Goal: Task Accomplishment & Management: Manage account settings

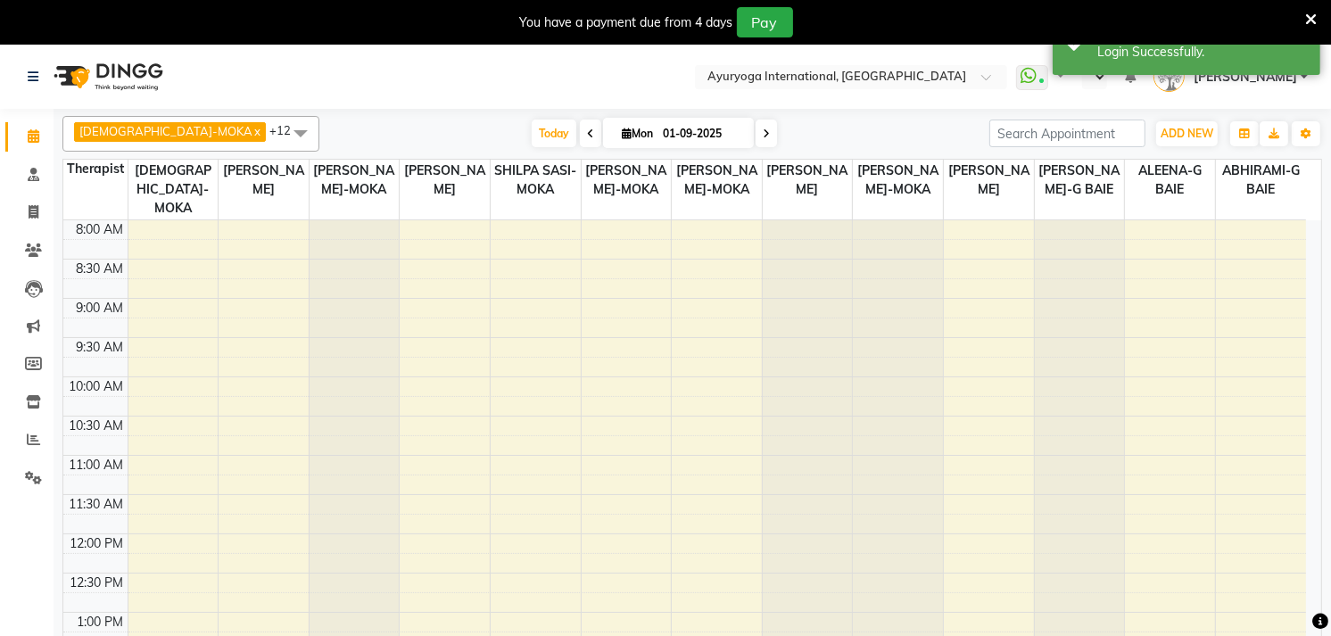
scroll to position [461, 0]
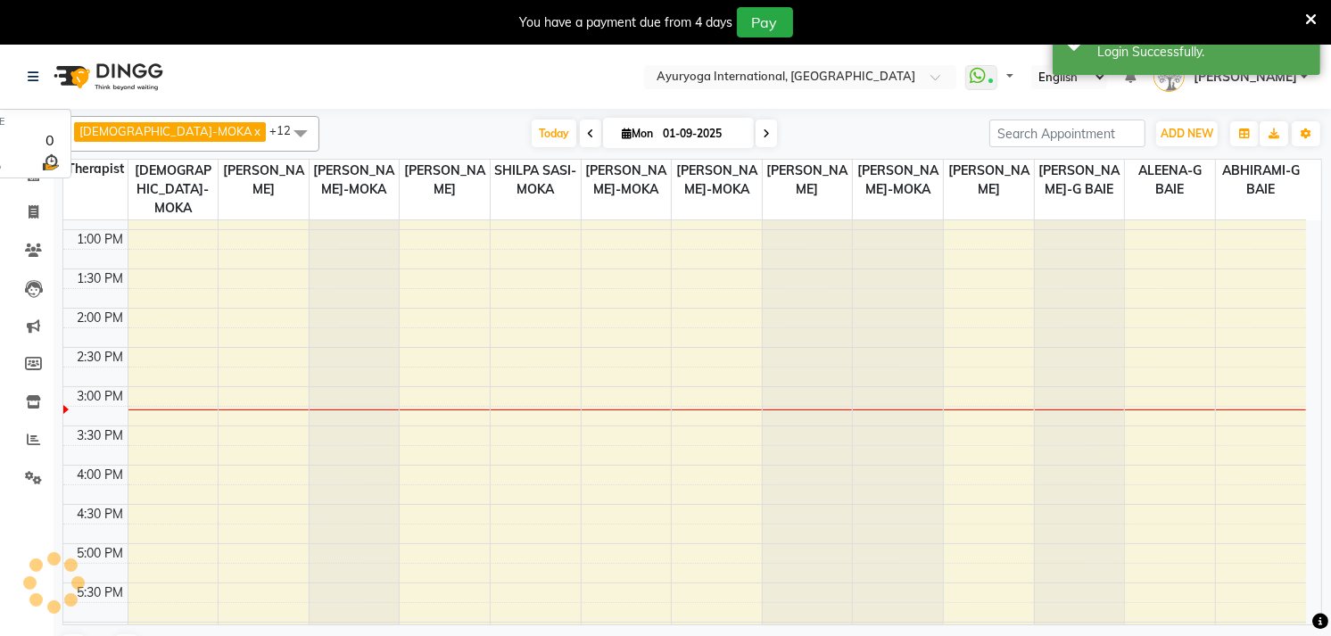
select select "en"
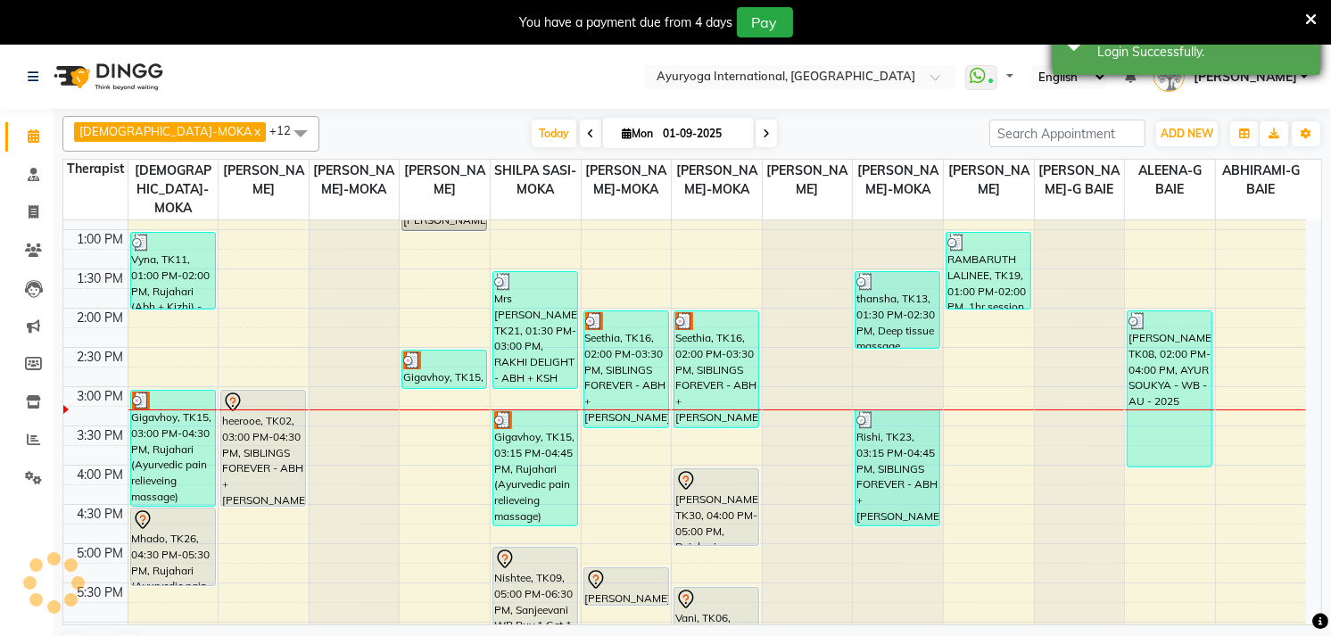
scroll to position [0, 0]
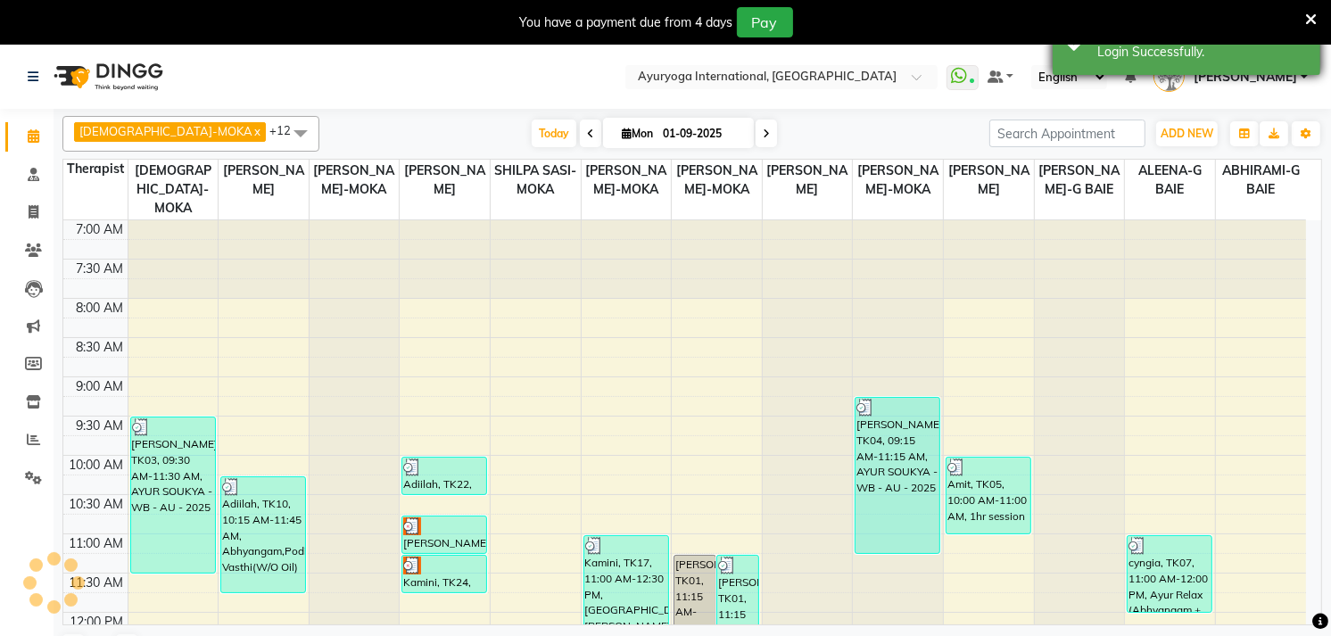
click at [1196, 68] on div "Success Login Successfully." at bounding box center [1187, 43] width 268 height 64
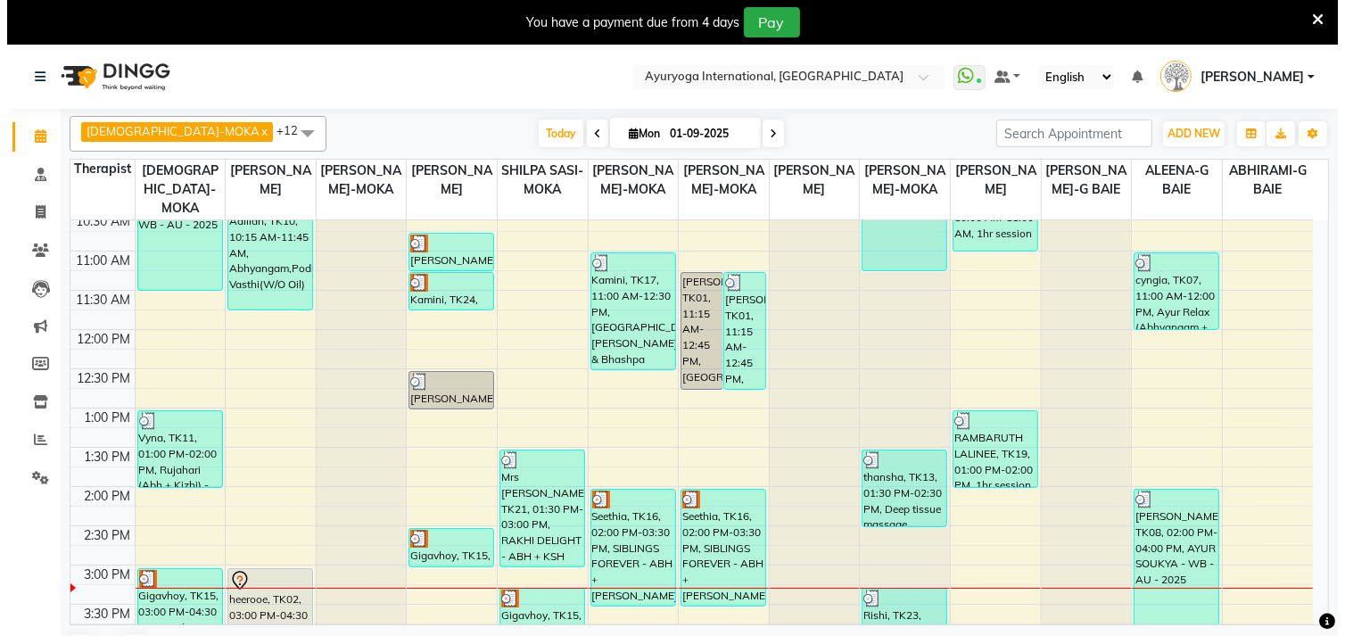
scroll to position [396, 0]
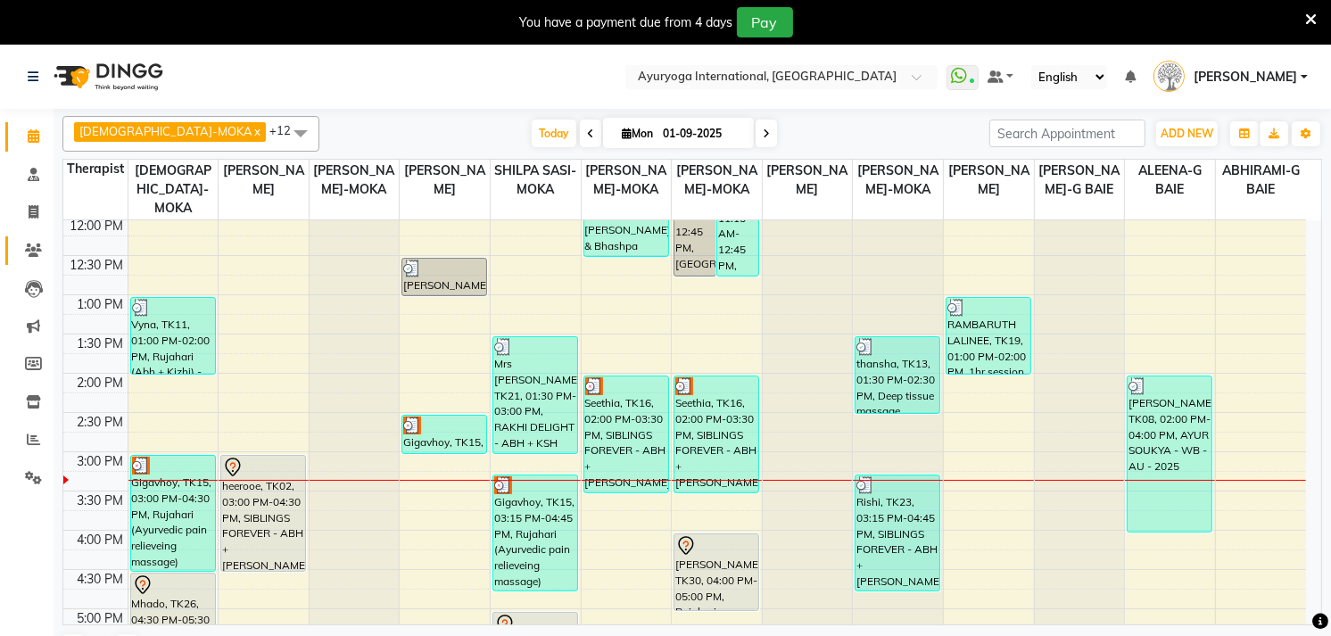
click at [10, 244] on link "Clients" at bounding box center [26, 250] width 43 height 29
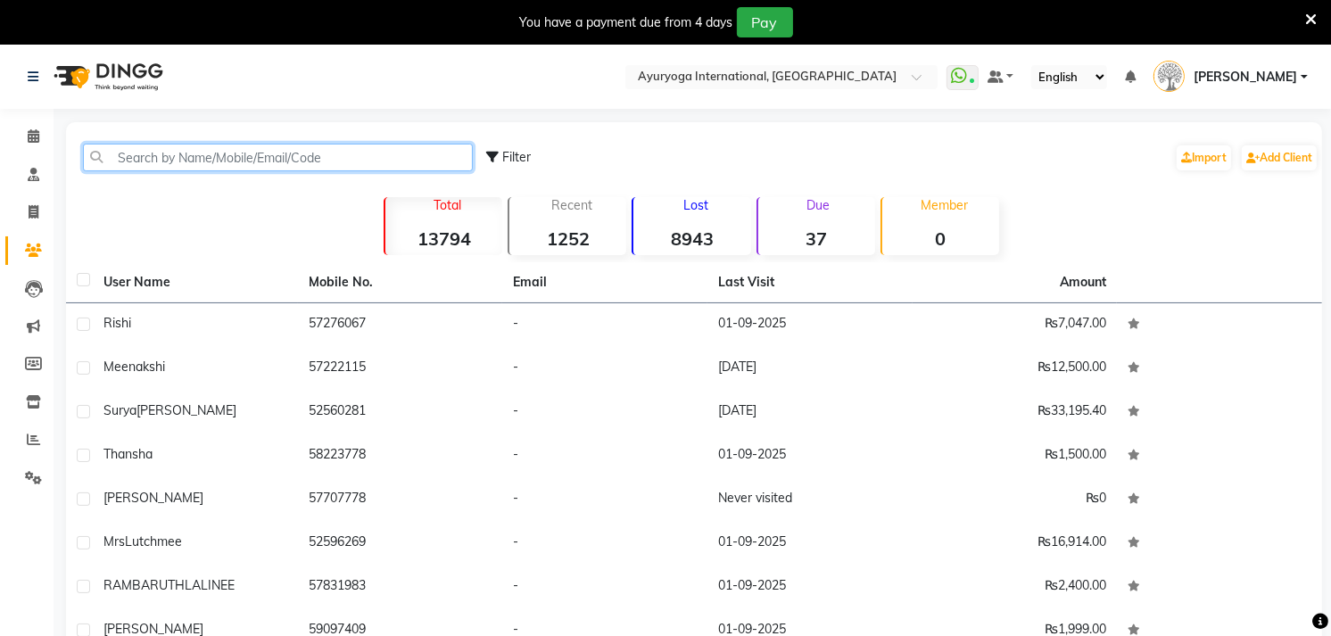
click at [297, 148] on input "text" at bounding box center [278, 158] width 390 height 28
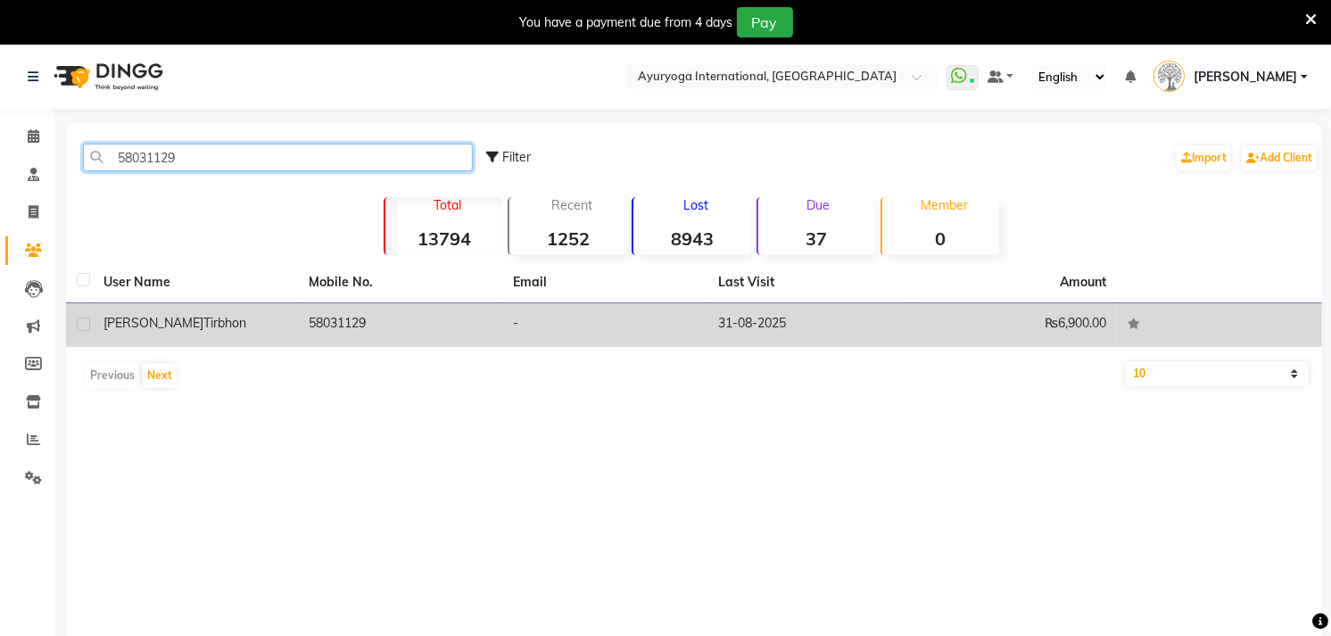
type input "58031129"
click at [361, 319] on td "58031129" at bounding box center [400, 325] width 205 height 44
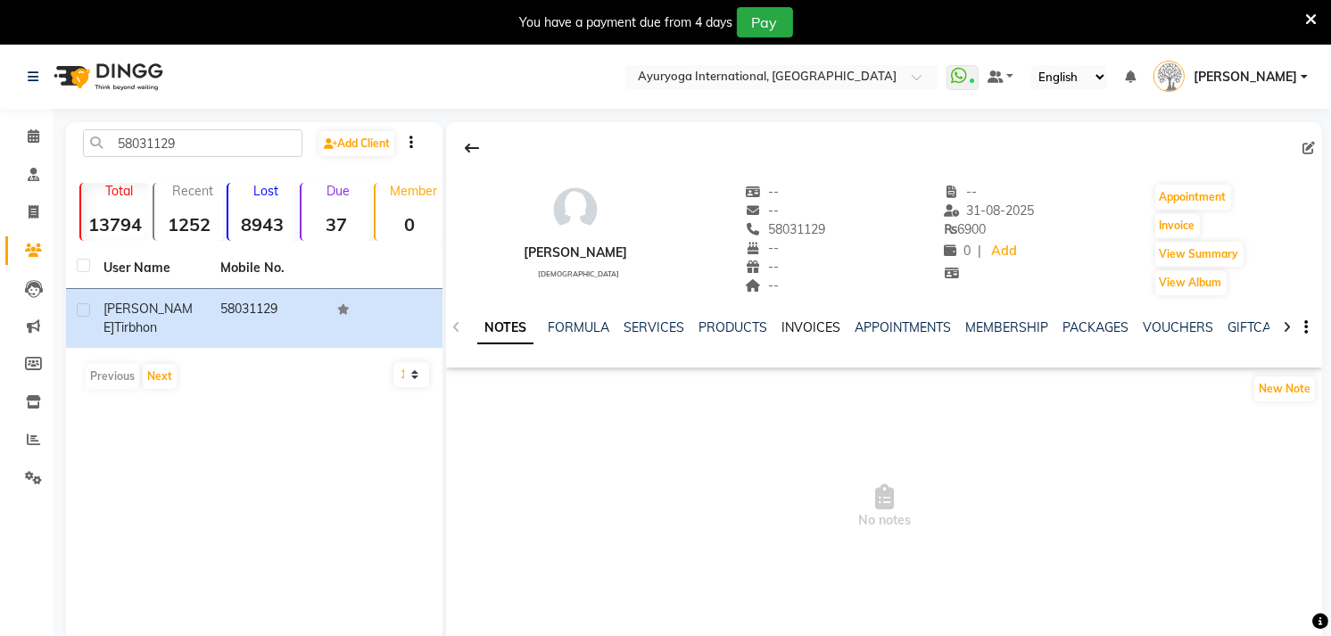
click at [791, 319] on link "INVOICES" at bounding box center [811, 327] width 59 height 16
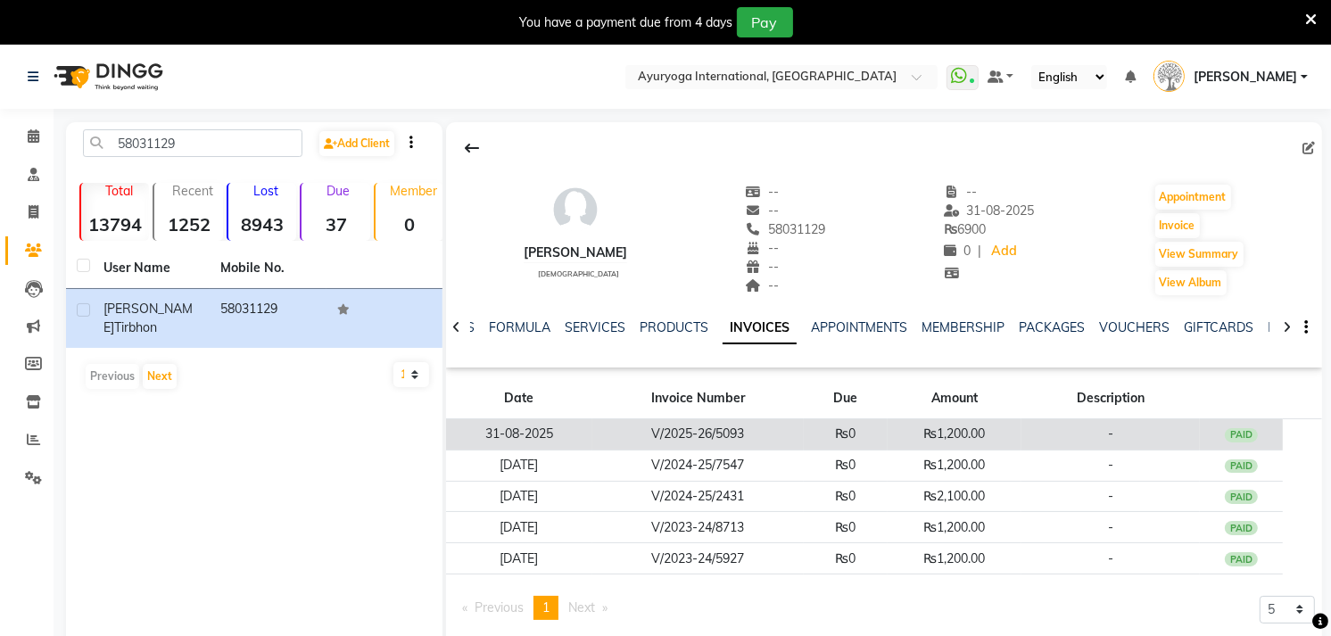
click at [761, 424] on td "V/2025-26/5093" at bounding box center [697, 434] width 211 height 31
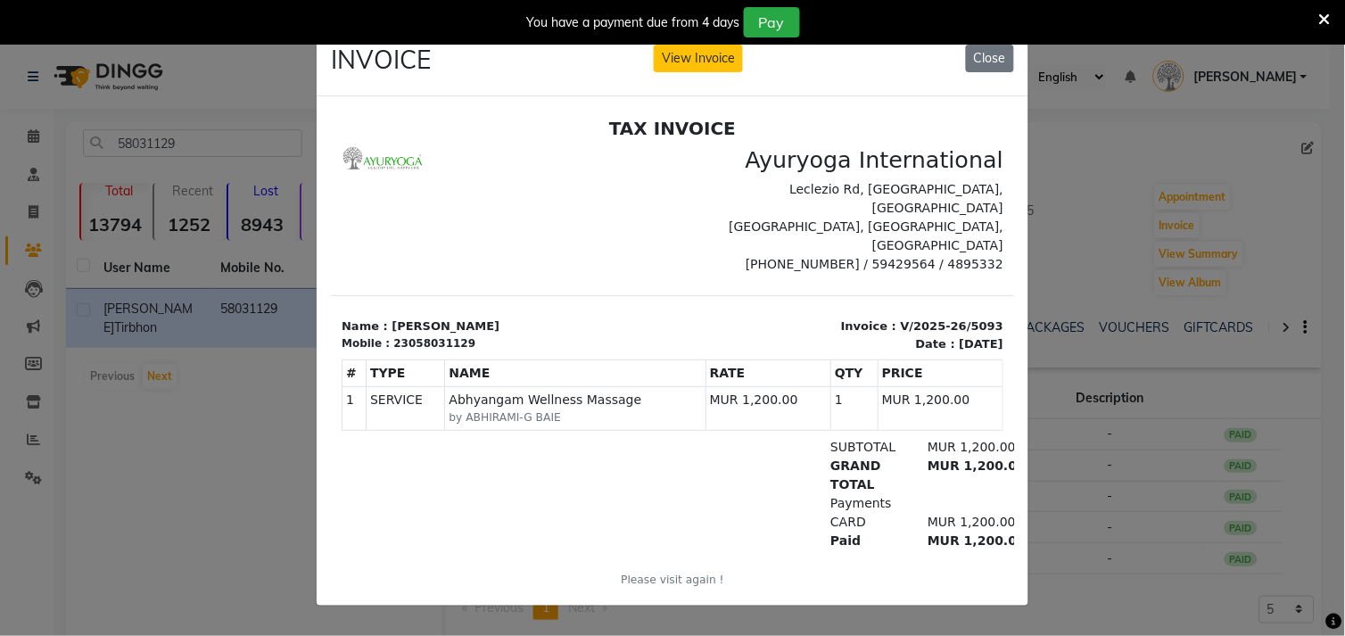
click at [696, 45] on div "You have a payment due from 4 days Pay" at bounding box center [672, 22] width 1345 height 45
click at [685, 51] on button "View Invoice" at bounding box center [698, 59] width 89 height 28
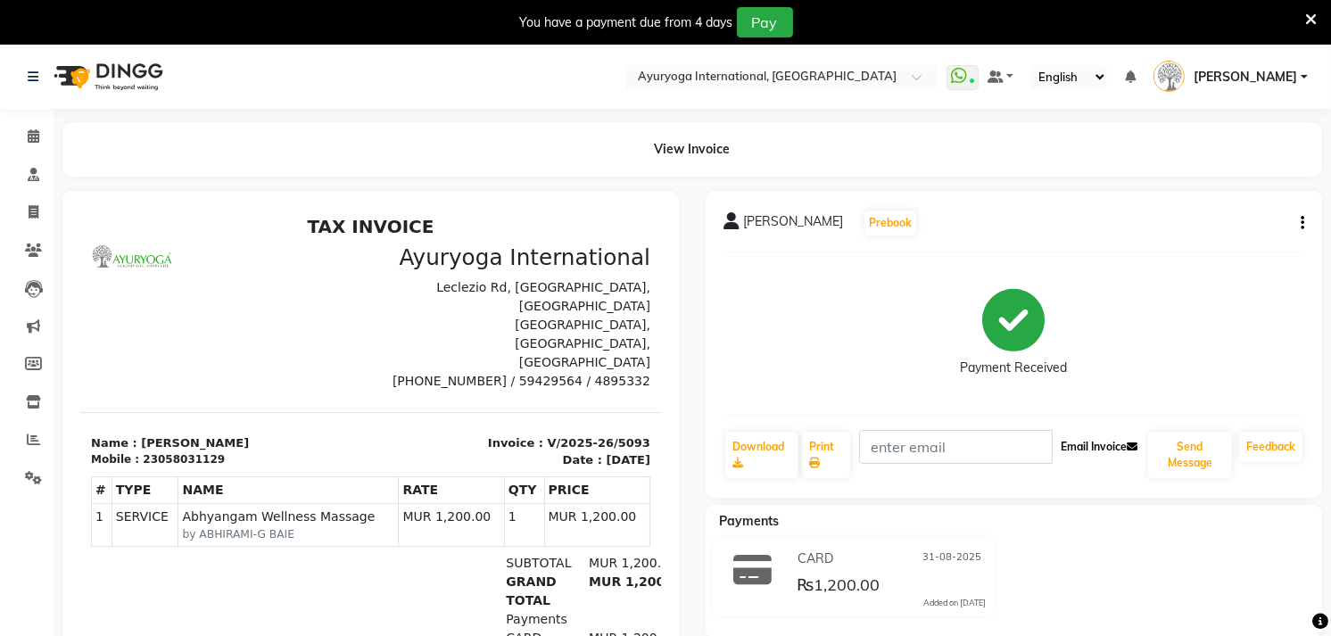
click at [1131, 438] on button "Email Invoice" at bounding box center [1099, 447] width 91 height 30
click at [1192, 451] on button "Send Message" at bounding box center [1190, 455] width 84 height 46
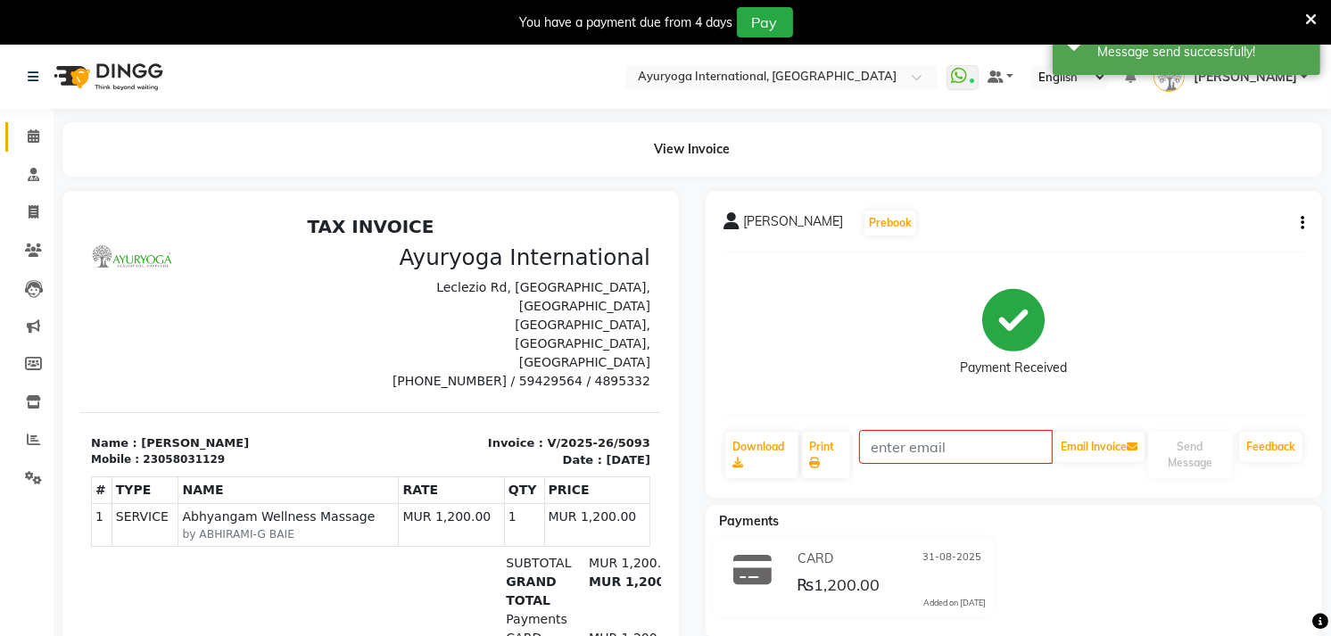
click at [12, 137] on link "Calendar" at bounding box center [26, 136] width 43 height 29
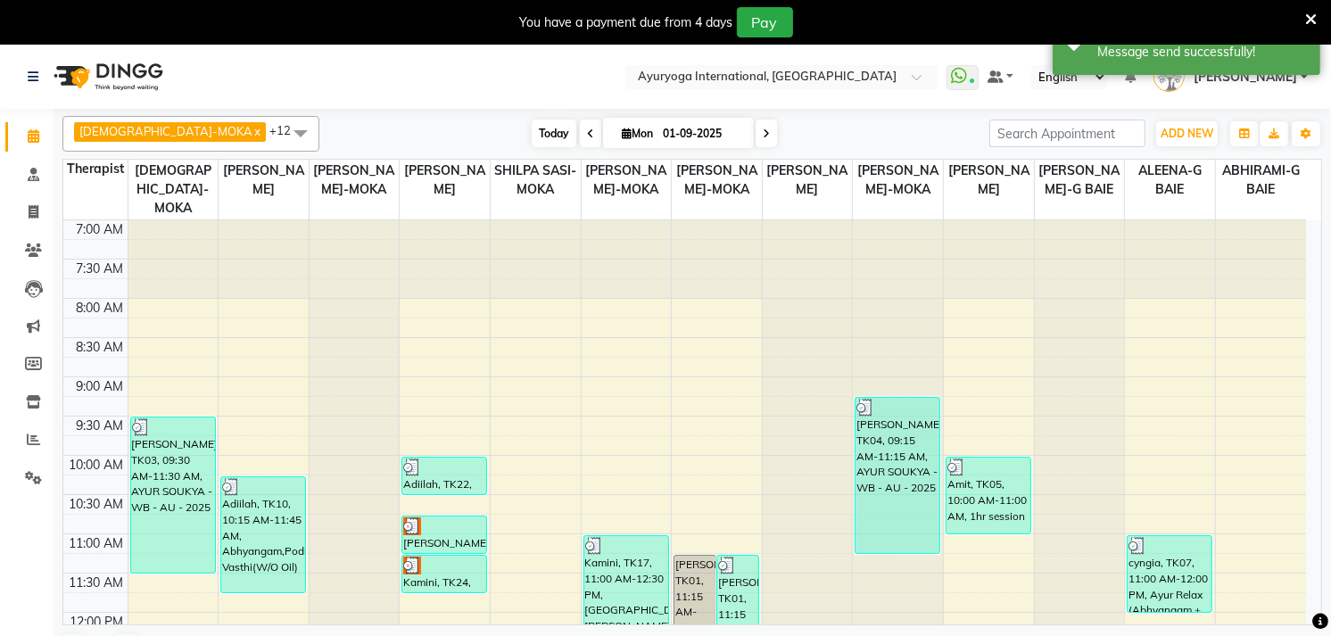
click at [532, 135] on span "Today" at bounding box center [554, 134] width 45 height 28
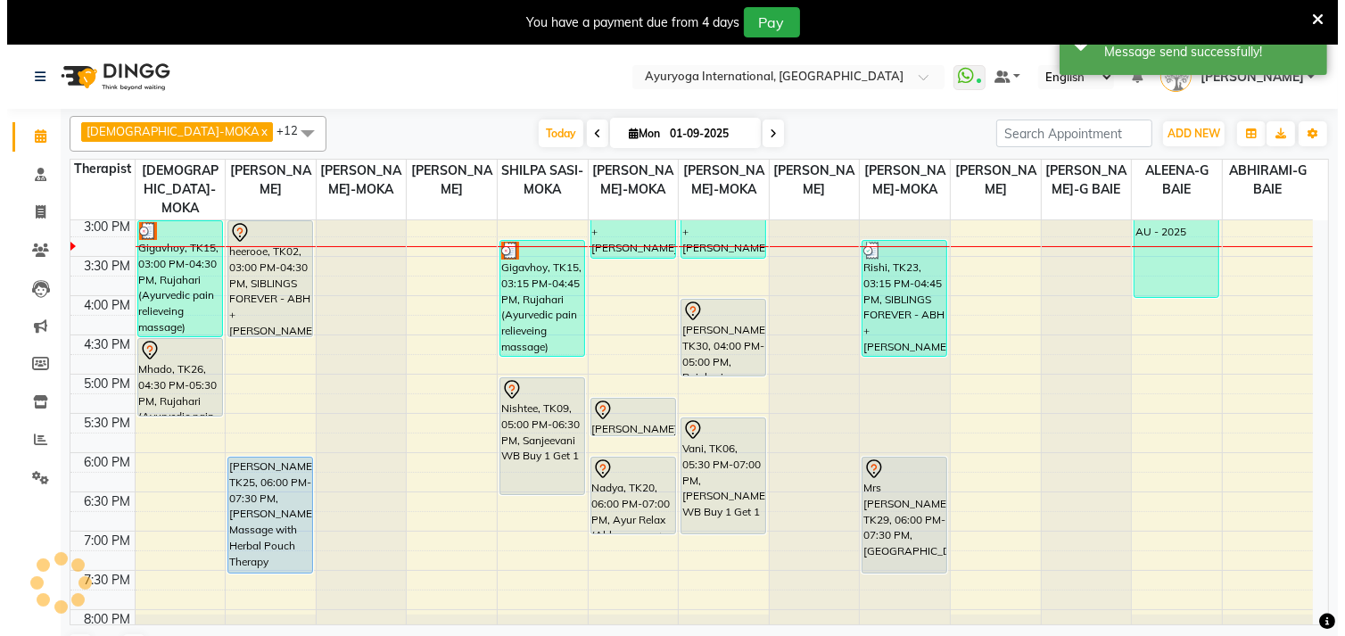
scroll to position [532, 0]
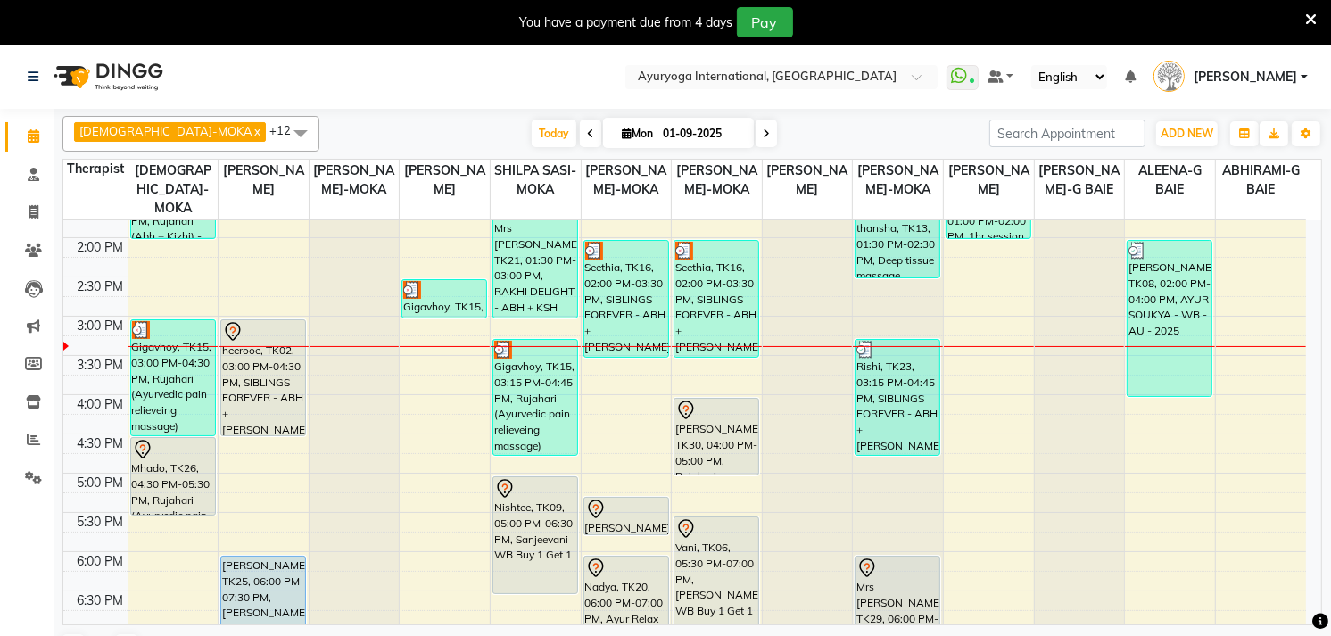
click at [1311, 13] on icon at bounding box center [1311, 20] width 12 height 16
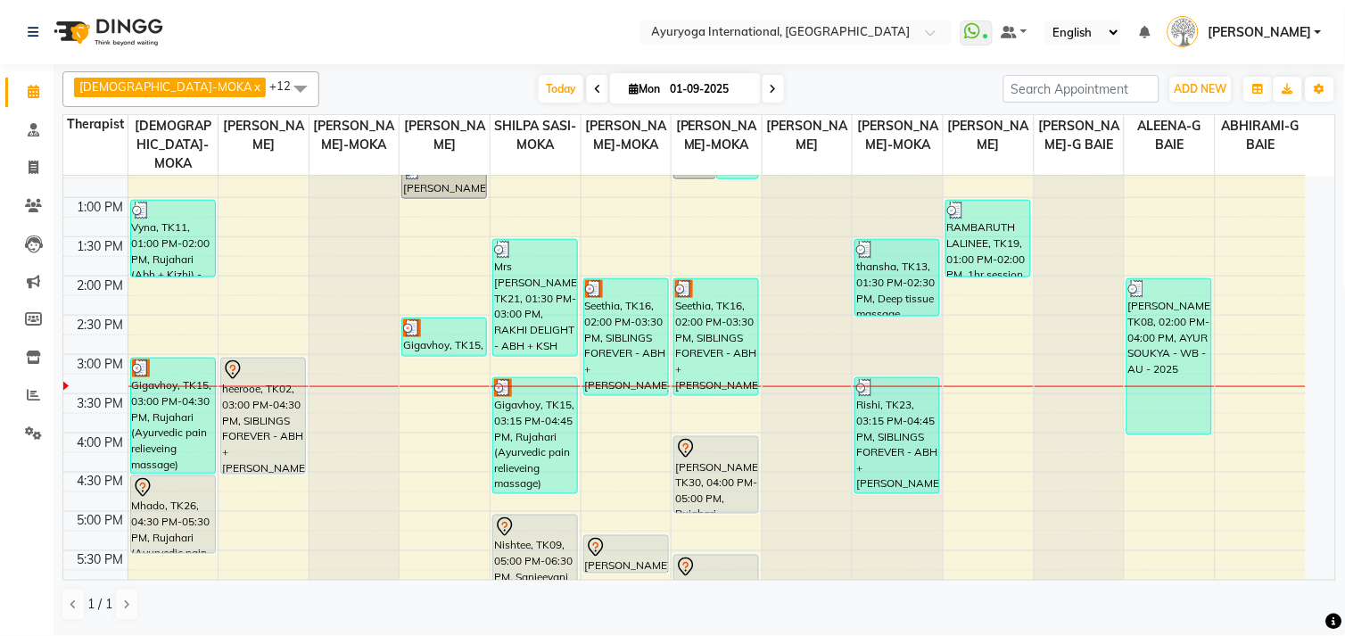
scroll to position [402, 0]
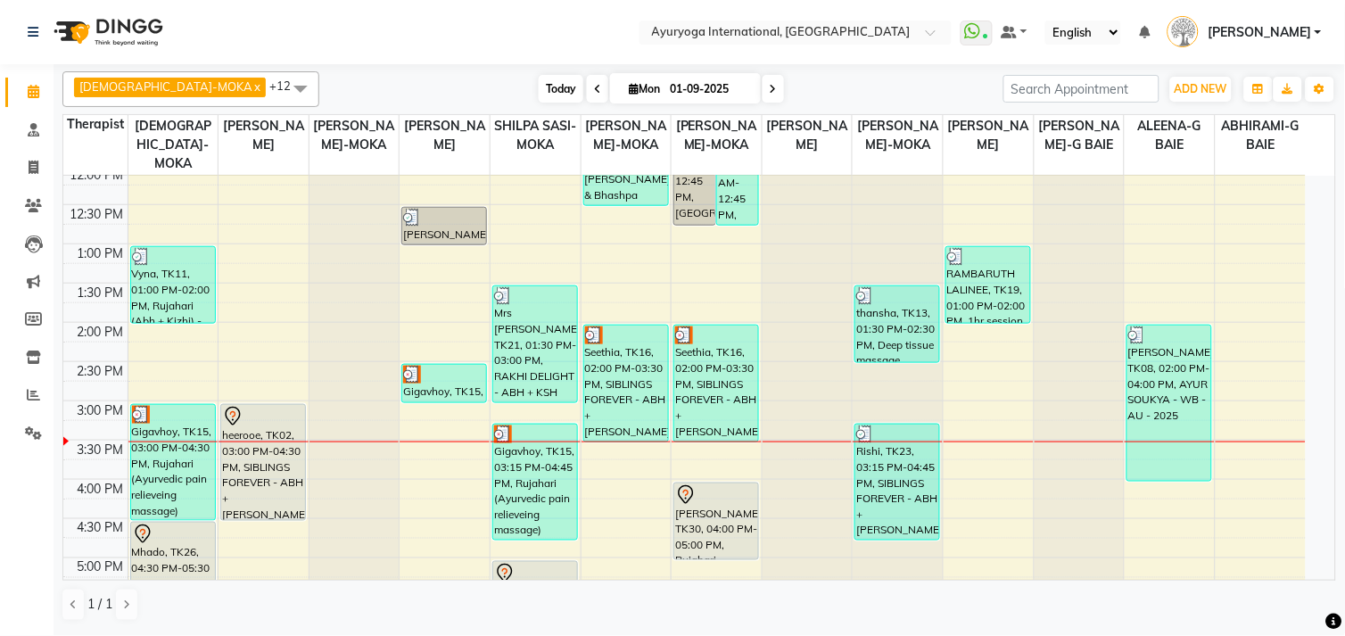
click at [539, 82] on span "Today" at bounding box center [561, 89] width 45 height 28
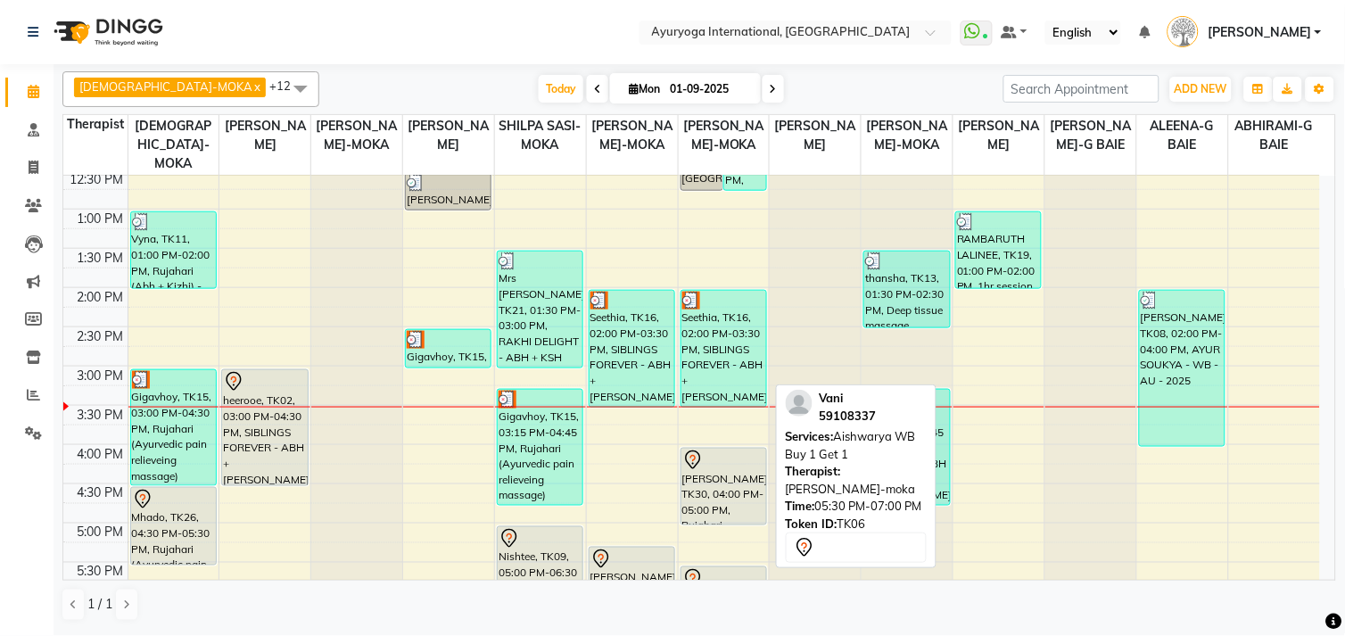
scroll to position [433, 0]
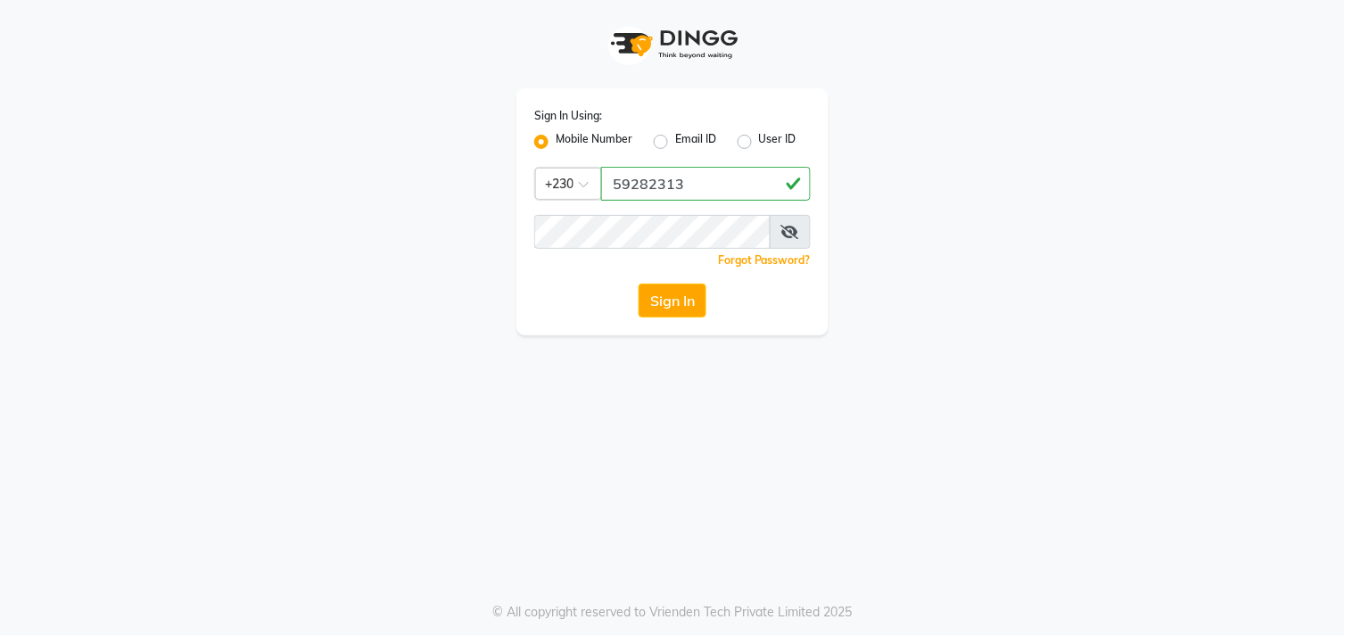
type input "59282313"
click at [683, 307] on button "Sign In" at bounding box center [673, 301] width 68 height 34
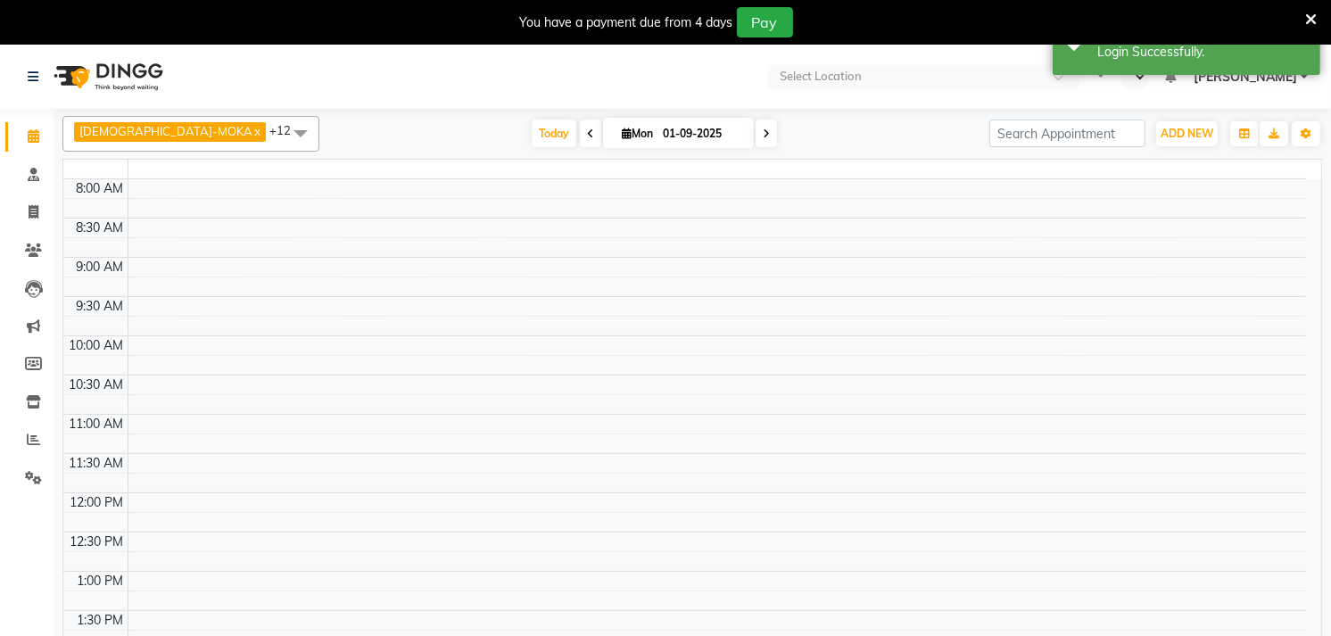
select select "en"
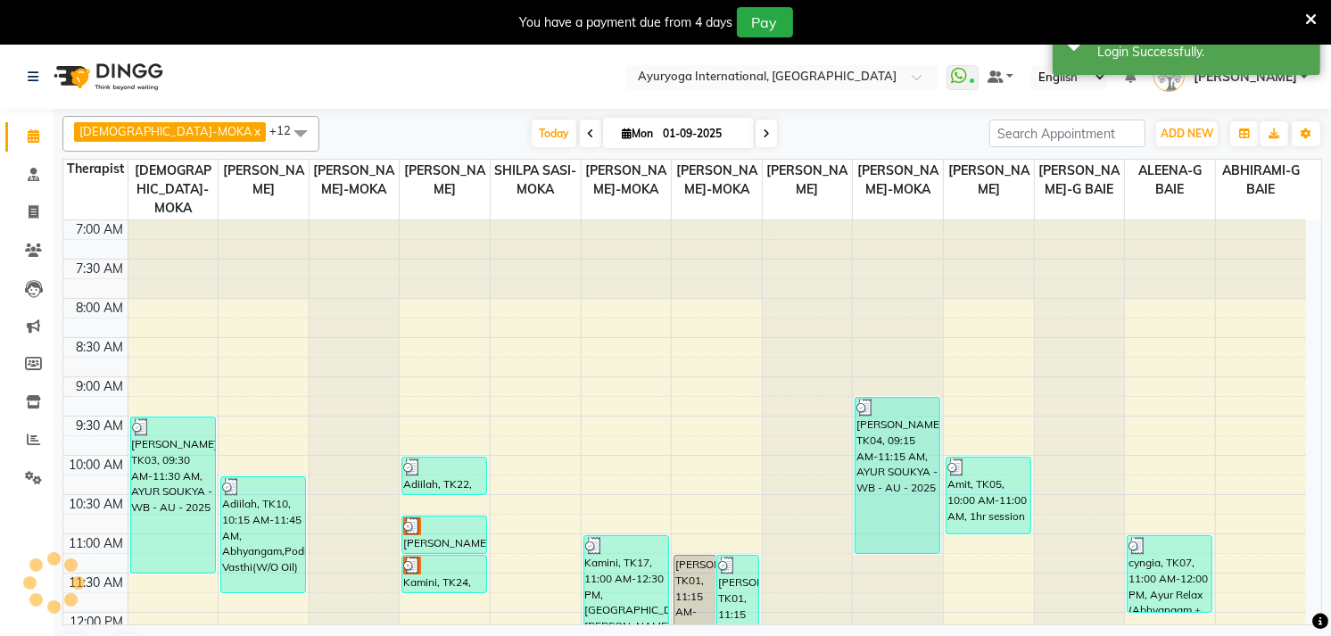
click at [1309, 14] on icon at bounding box center [1311, 20] width 12 height 16
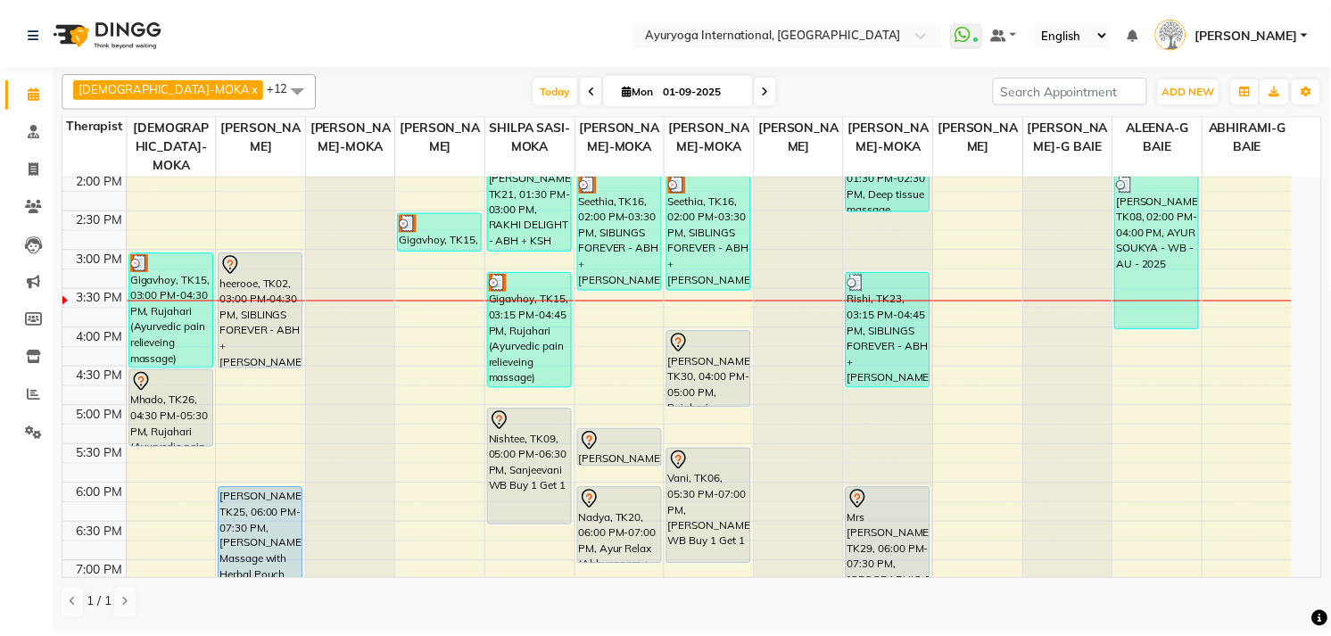
scroll to position [495, 0]
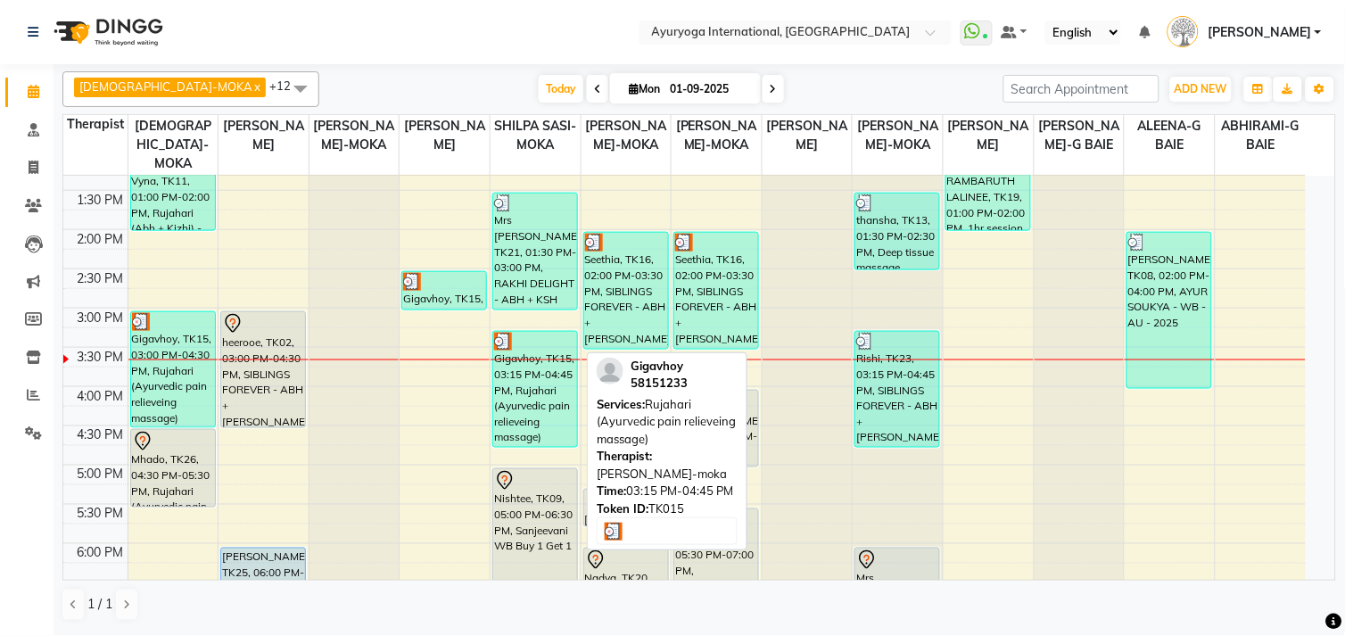
click at [535, 377] on div "Gigavhoy, TK15, 03:15 PM-04:45 PM, Rujahari (Ayurvedic pain relieveing massage)" at bounding box center [535, 389] width 84 height 115
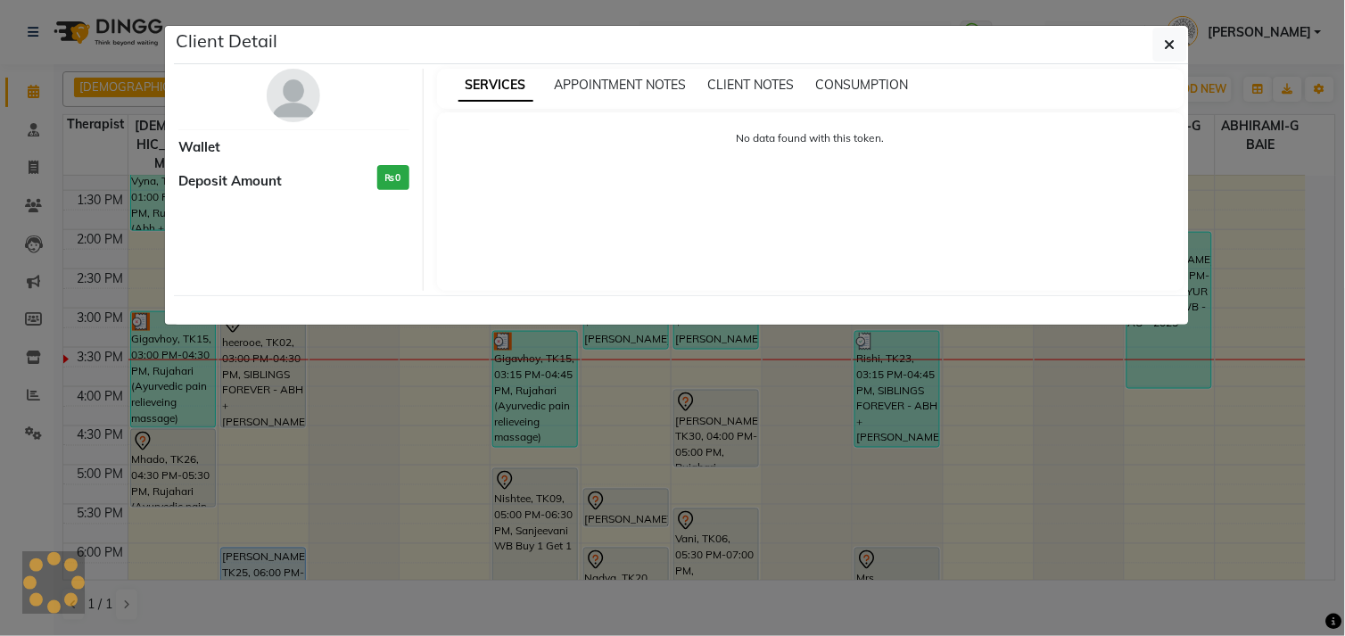
select select "3"
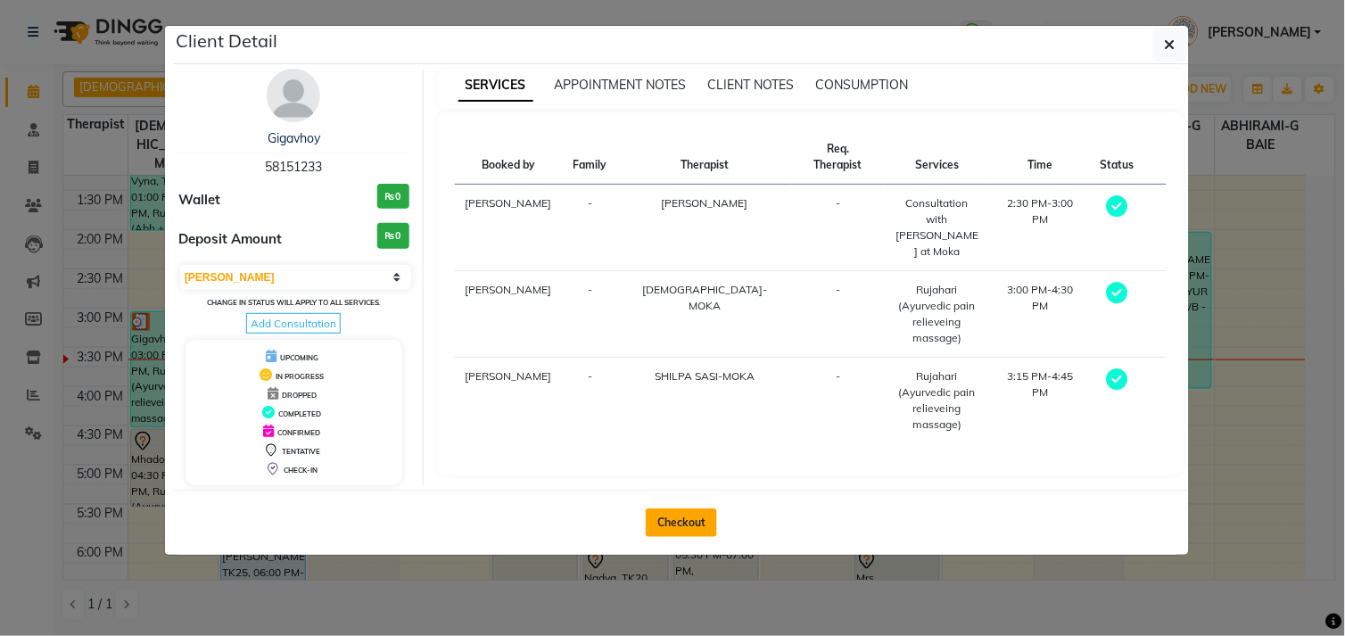
click at [702, 529] on button "Checkout" at bounding box center [681, 523] width 71 height 29
select select "service"
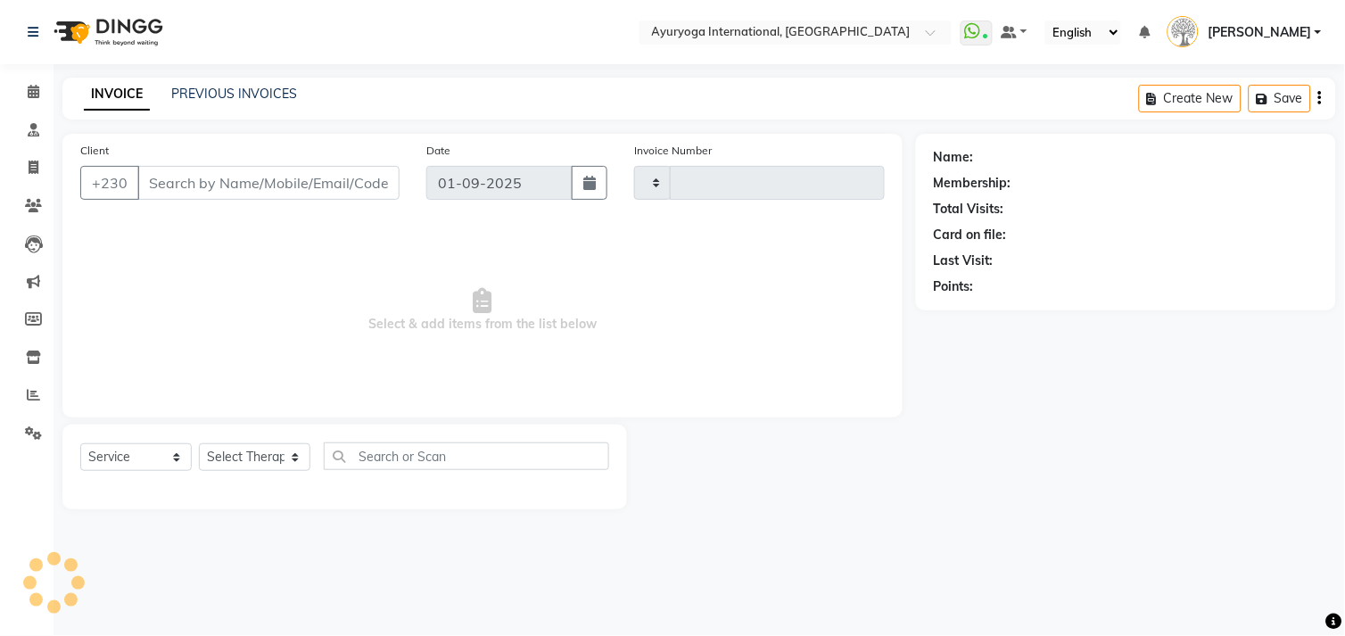
type input "5116"
select select "730"
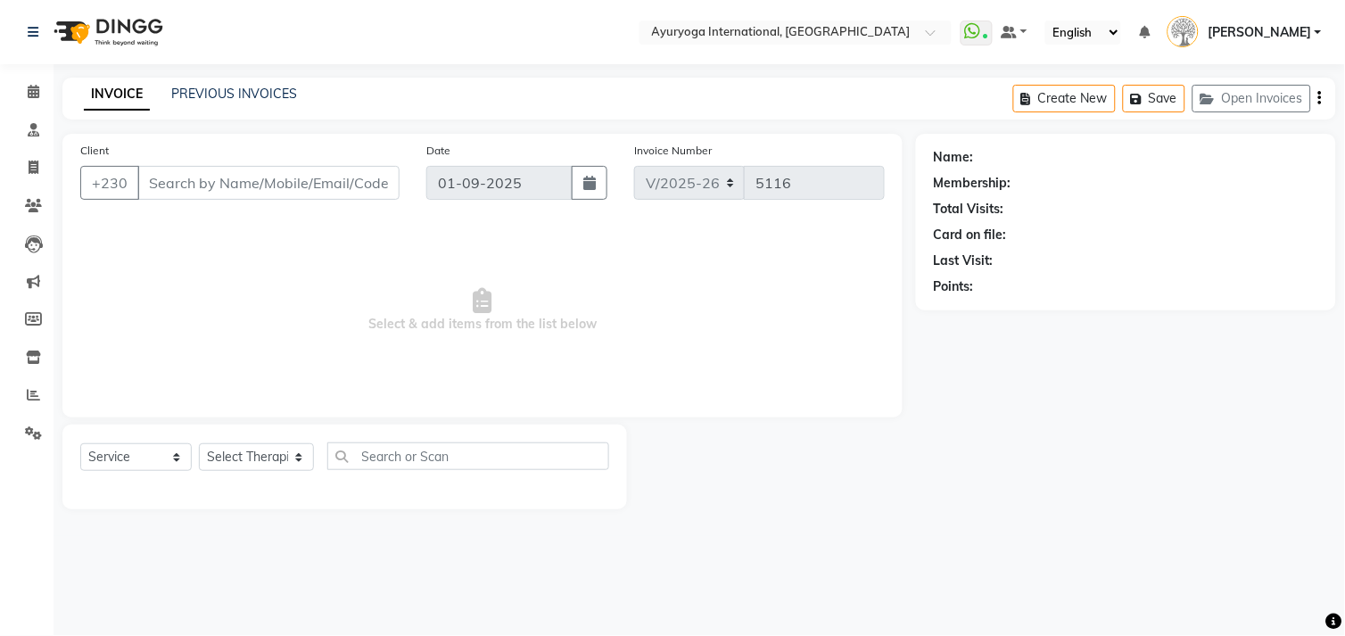
type input "58151233"
select select "11400"
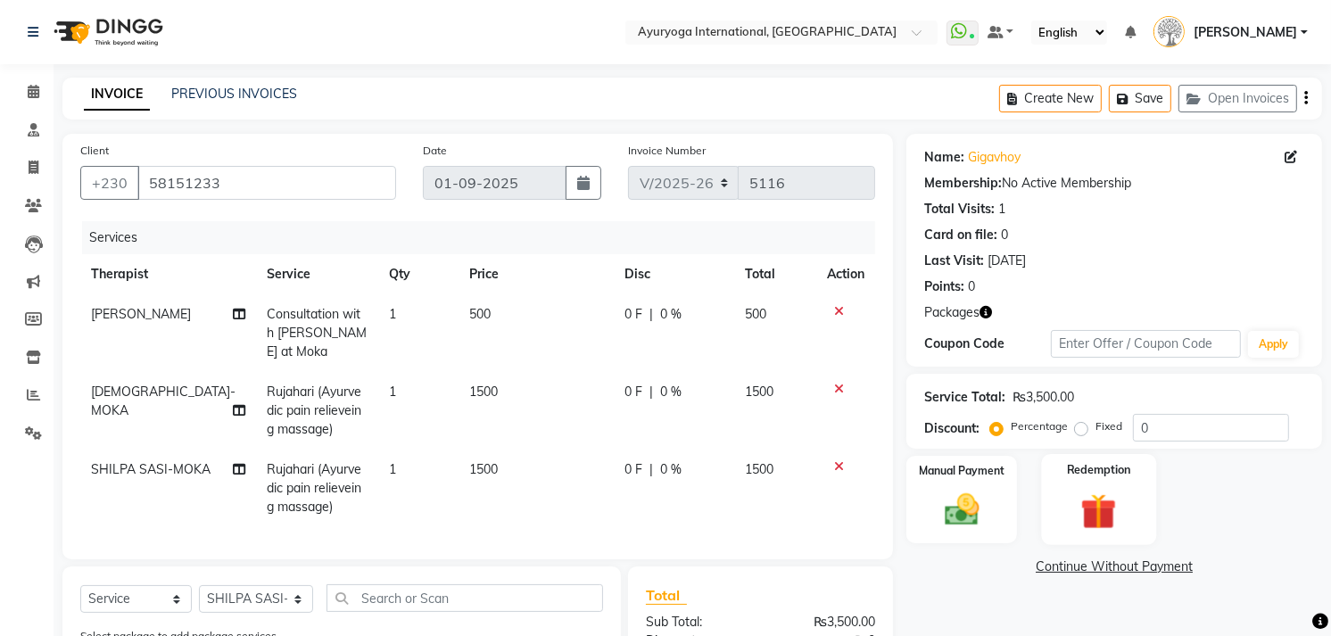
click at [1107, 519] on img at bounding box center [1099, 512] width 58 height 45
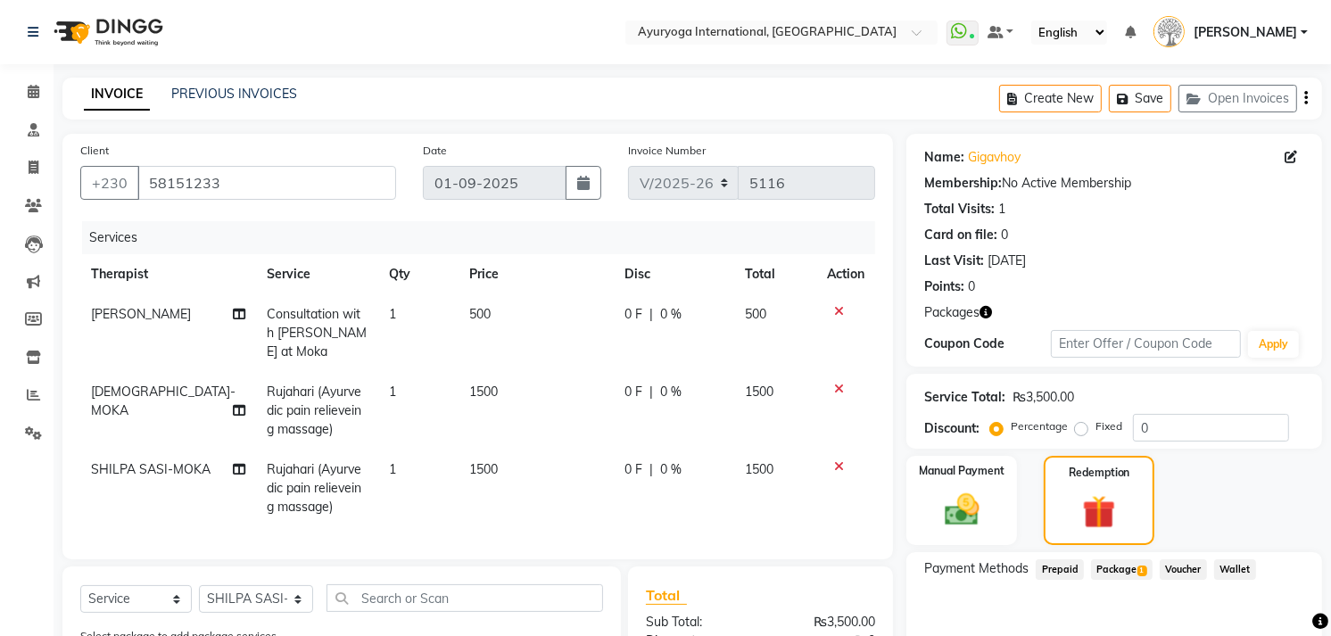
click at [1129, 578] on span "Package 1" at bounding box center [1122, 569] width 62 height 21
click at [14, 89] on link "Calendar" at bounding box center [26, 92] width 43 height 29
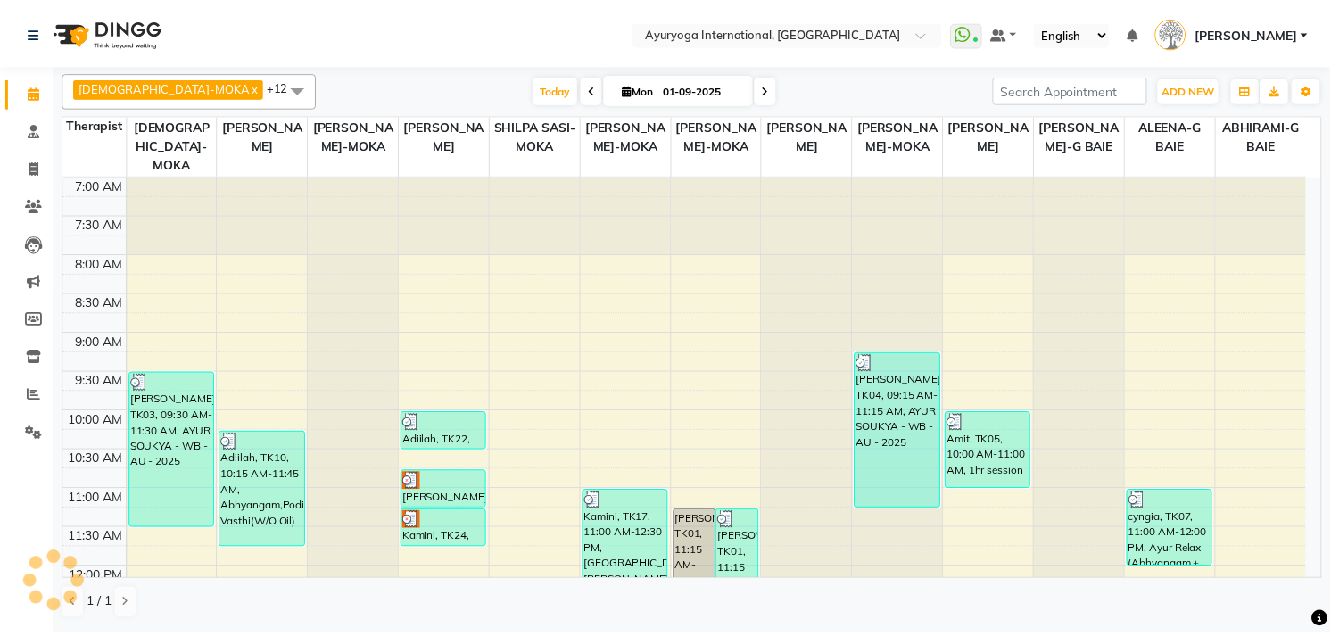
scroll to position [396, 0]
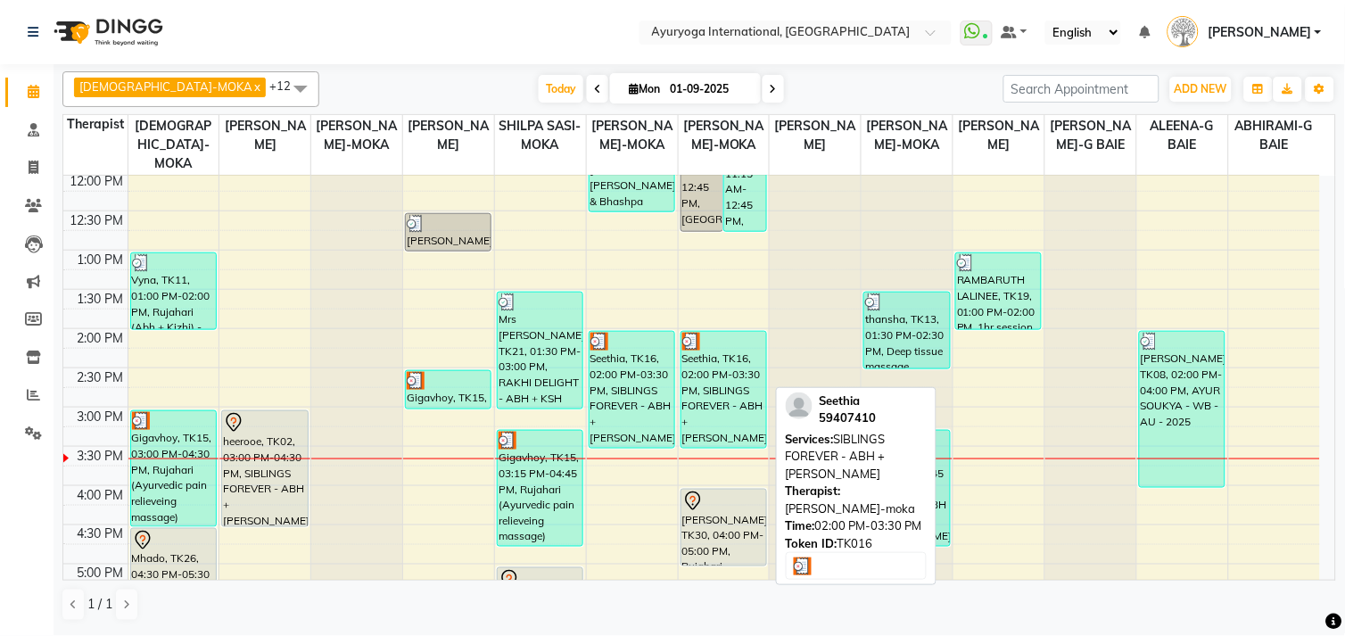
click at [715, 385] on div "Seethia, TK16, 02:00 PM-03:30 PM, SIBLINGS FOREVER - ABH + [PERSON_NAME]" at bounding box center [724, 390] width 85 height 116
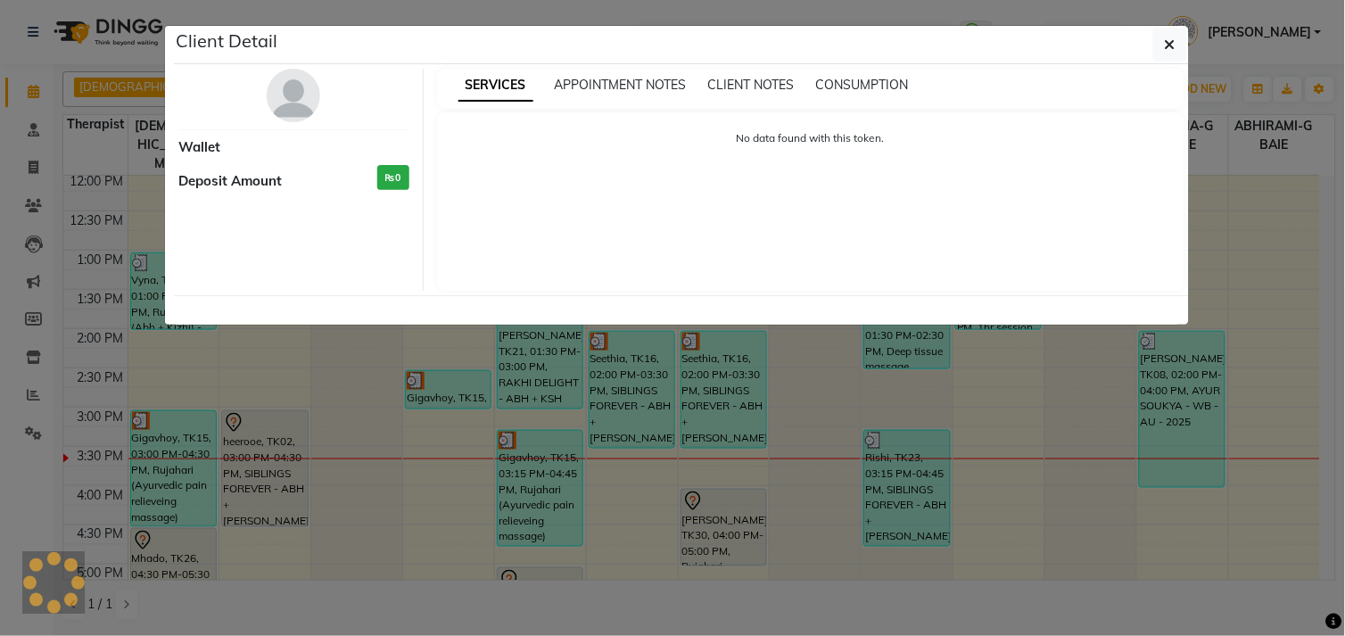
select select "3"
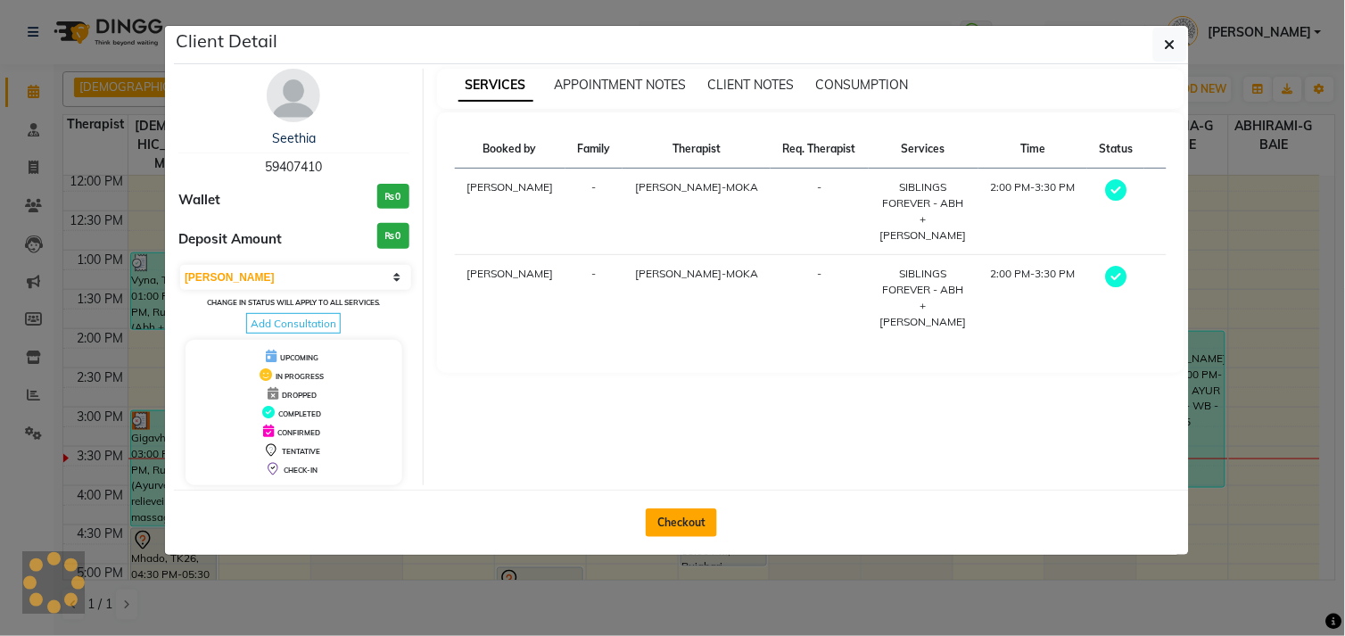
click at [696, 534] on button "Checkout" at bounding box center [681, 523] width 71 height 29
select select "service"
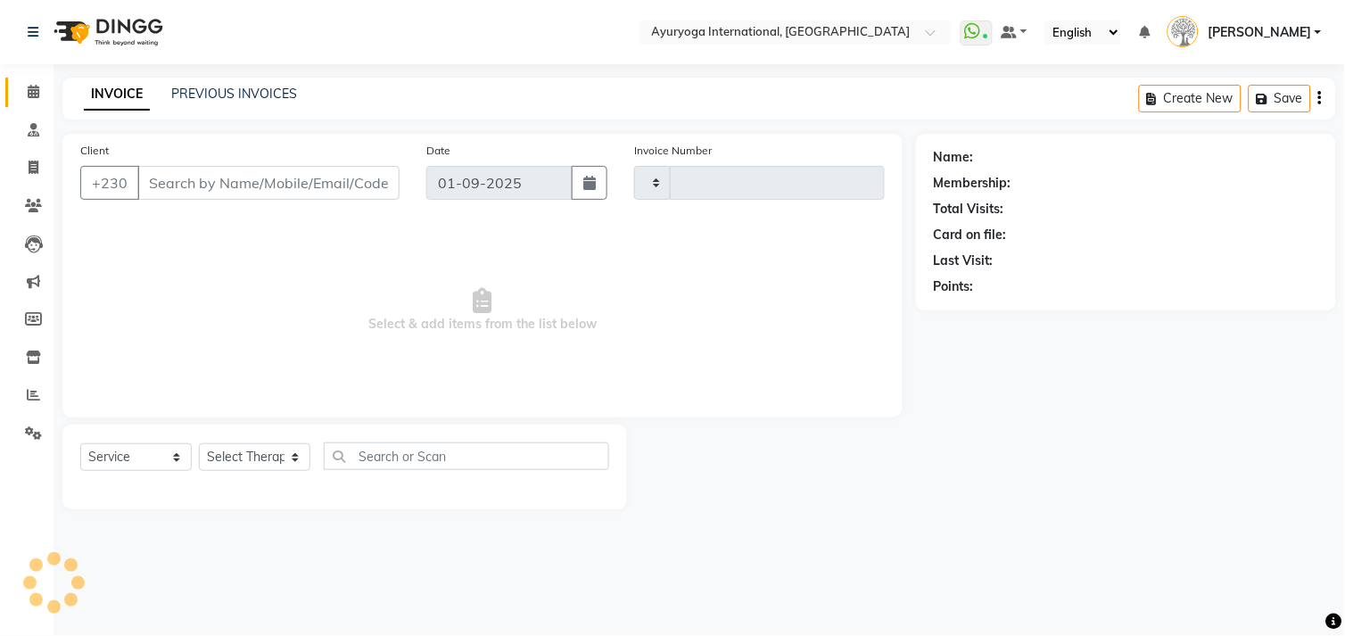
type input "5116"
select select "730"
type input "59407410"
select select "36055"
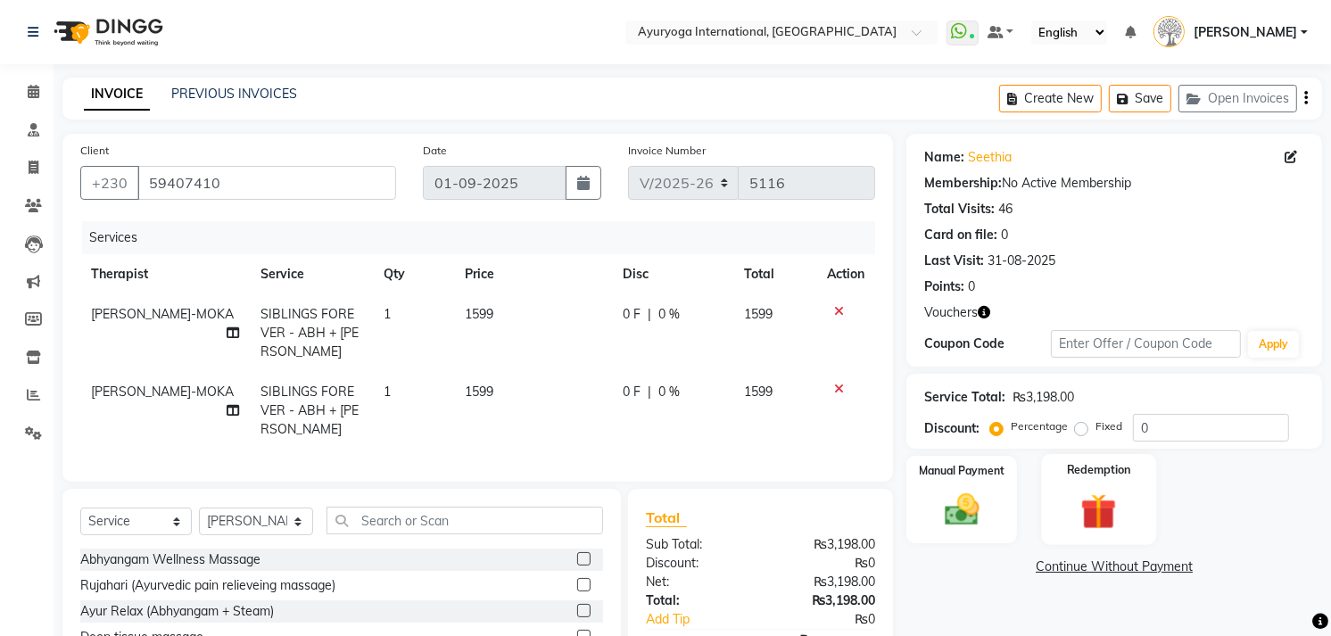
click at [1082, 502] on img at bounding box center [1099, 512] width 58 height 45
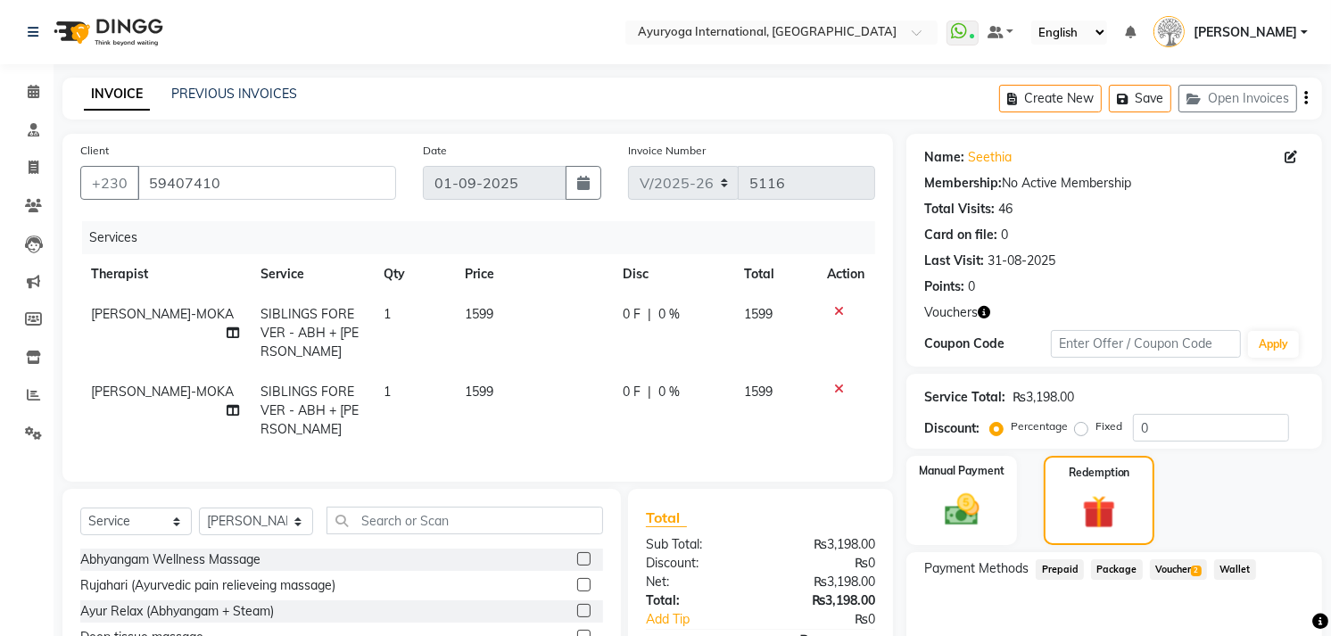
click at [1162, 567] on span "Voucher 2" at bounding box center [1178, 569] width 57 height 21
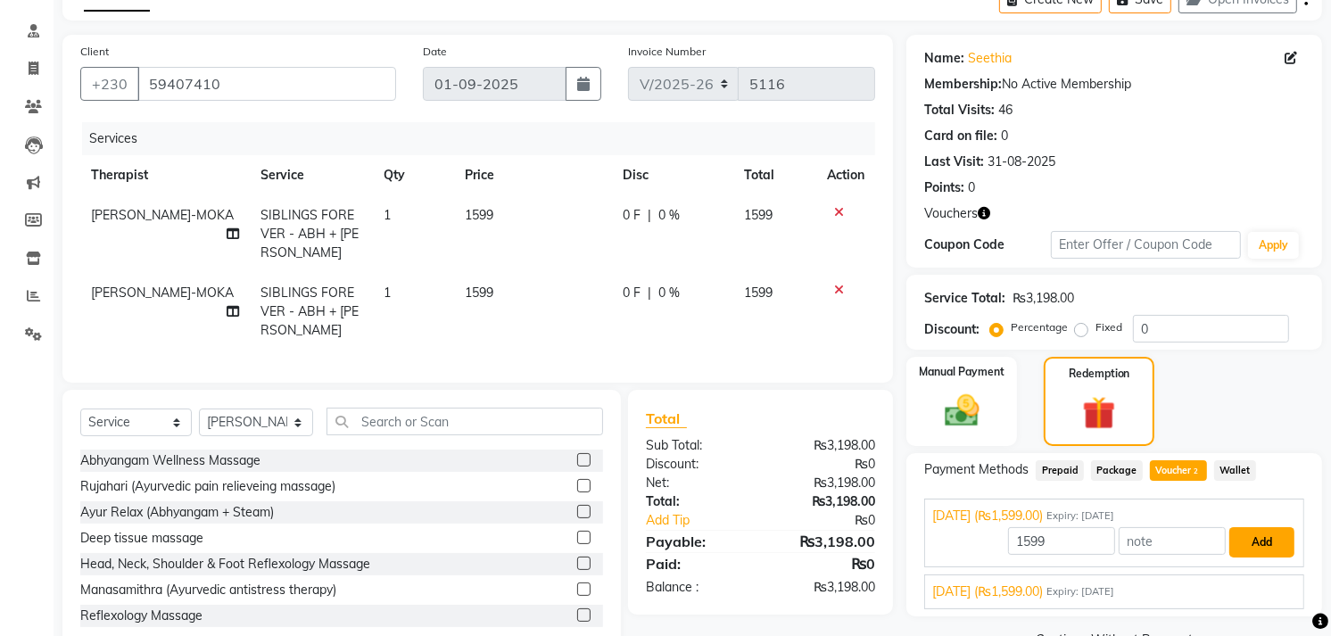
click at [1247, 547] on button "Add" at bounding box center [1261, 542] width 65 height 30
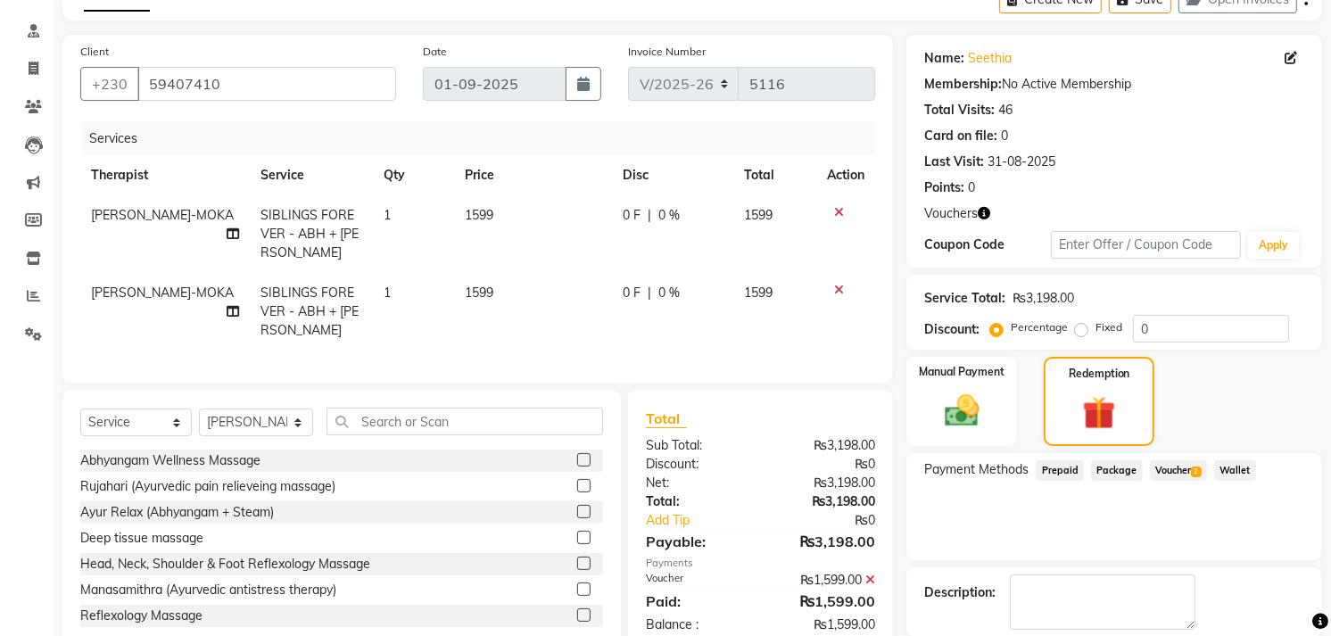
click at [1174, 471] on span "Voucher 2" at bounding box center [1178, 470] width 57 height 21
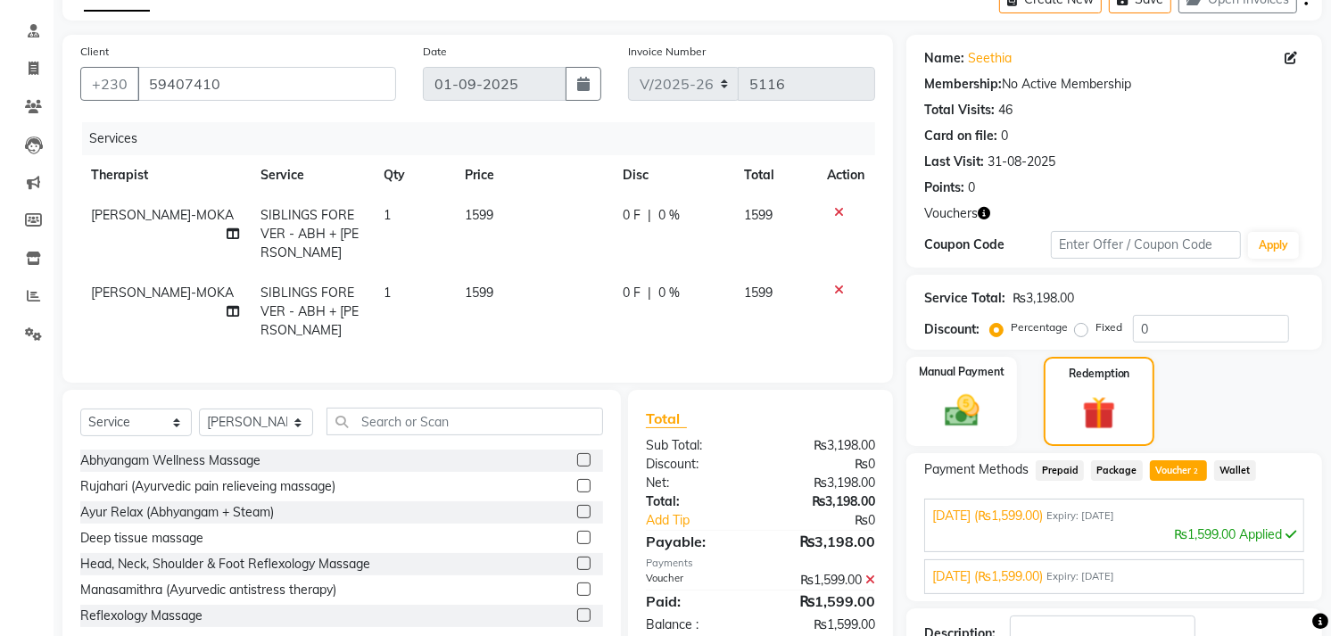
click at [1114, 575] on span "Expiry: [DATE]" at bounding box center [1081, 576] width 68 height 15
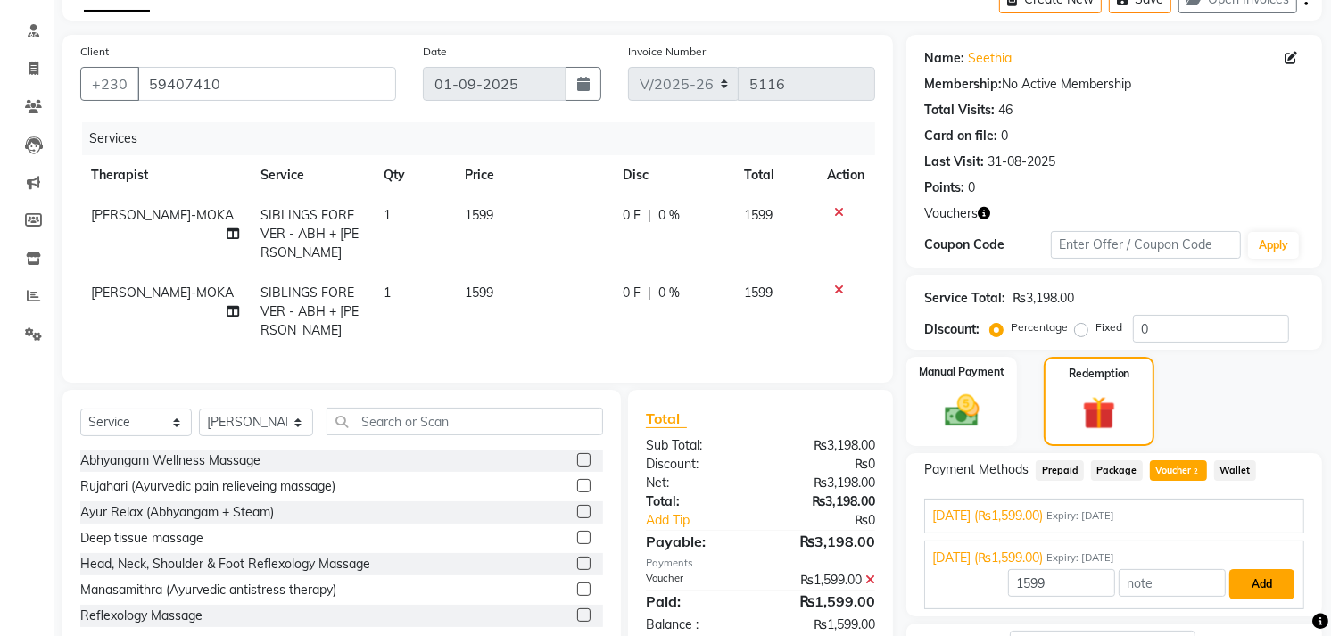
click at [1253, 585] on button "Add" at bounding box center [1261, 584] width 65 height 30
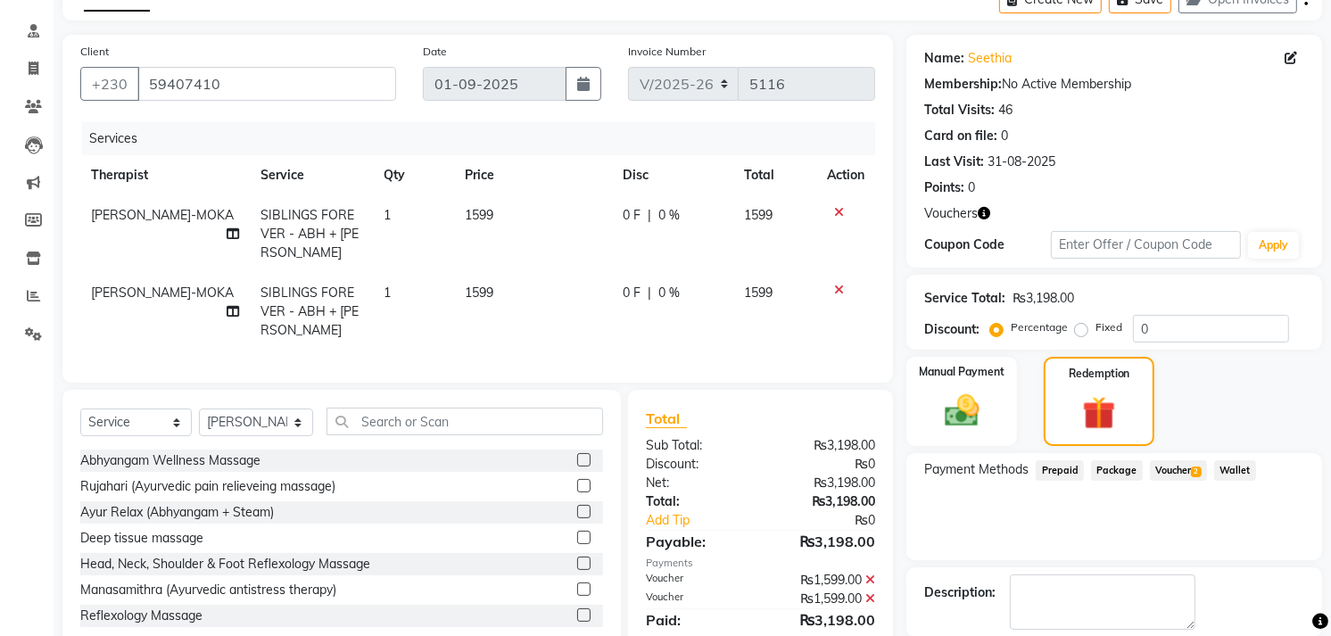
scroll to position [186, 0]
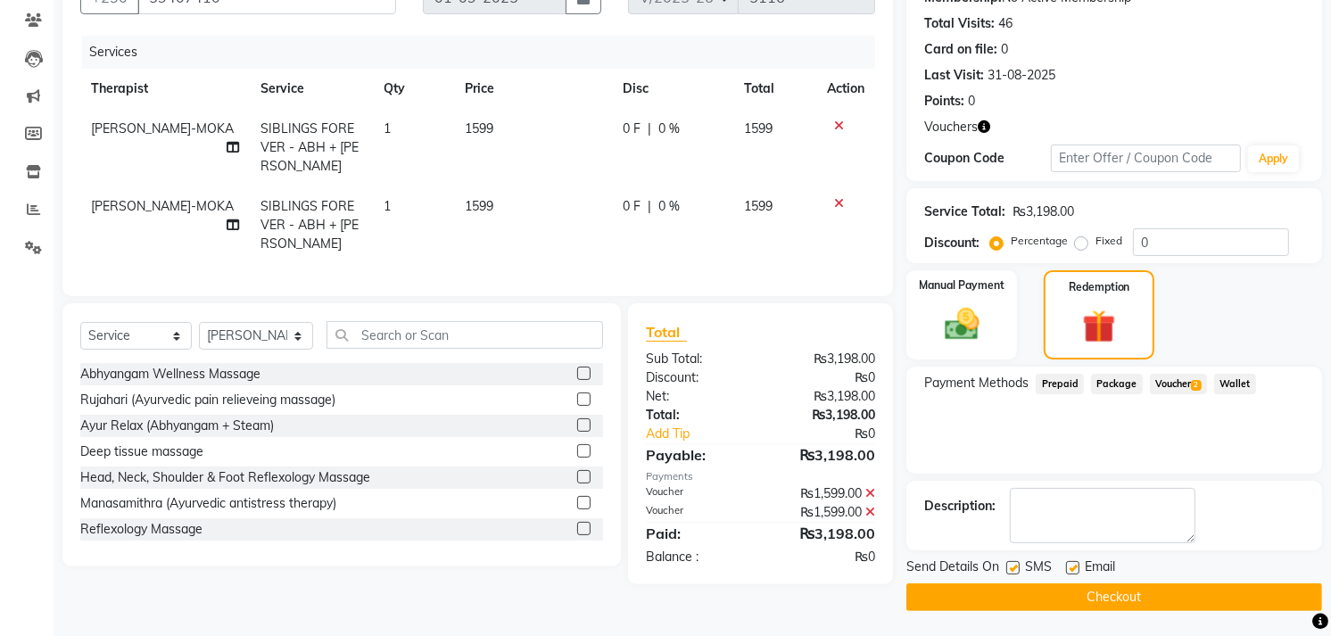
click at [1105, 595] on button "Checkout" at bounding box center [1114, 597] width 416 height 28
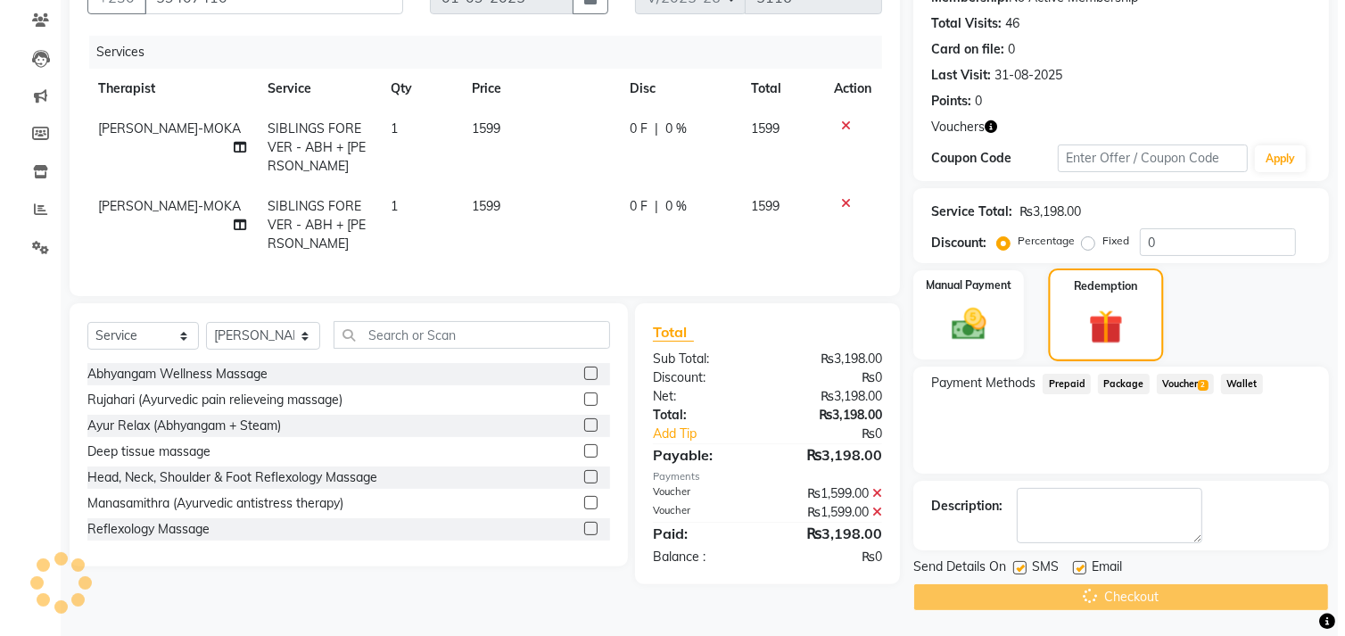
scroll to position [0, 0]
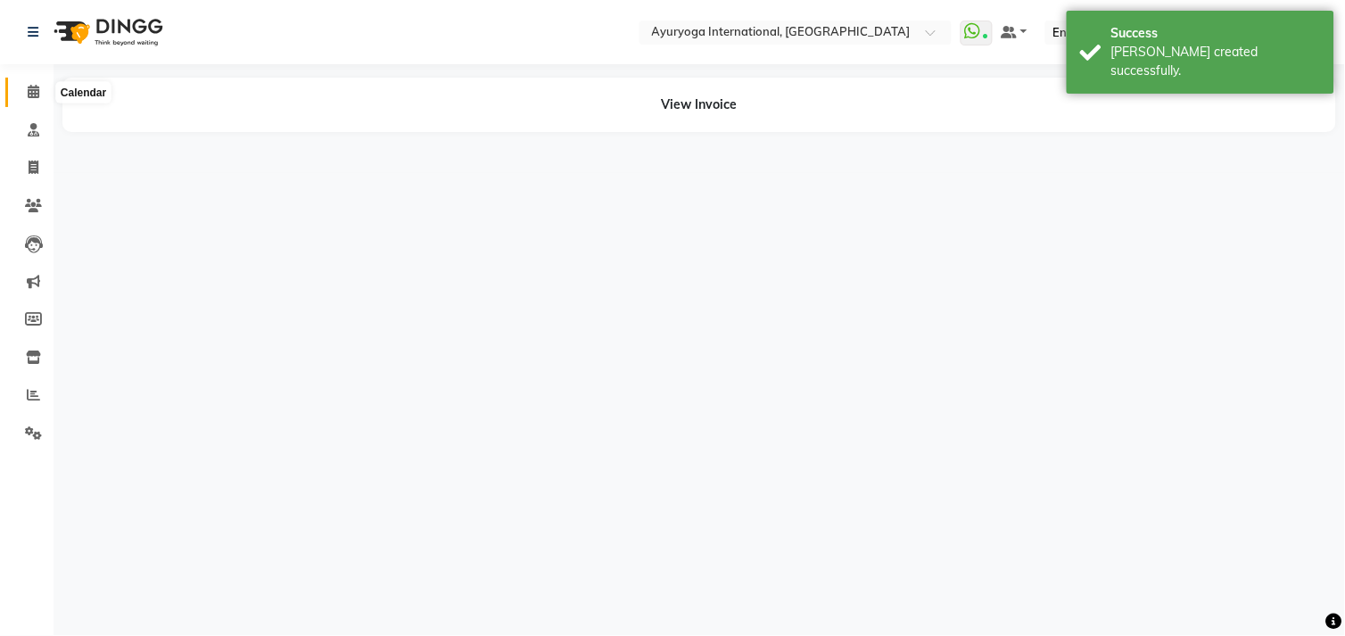
click at [36, 96] on icon at bounding box center [34, 91] width 12 height 13
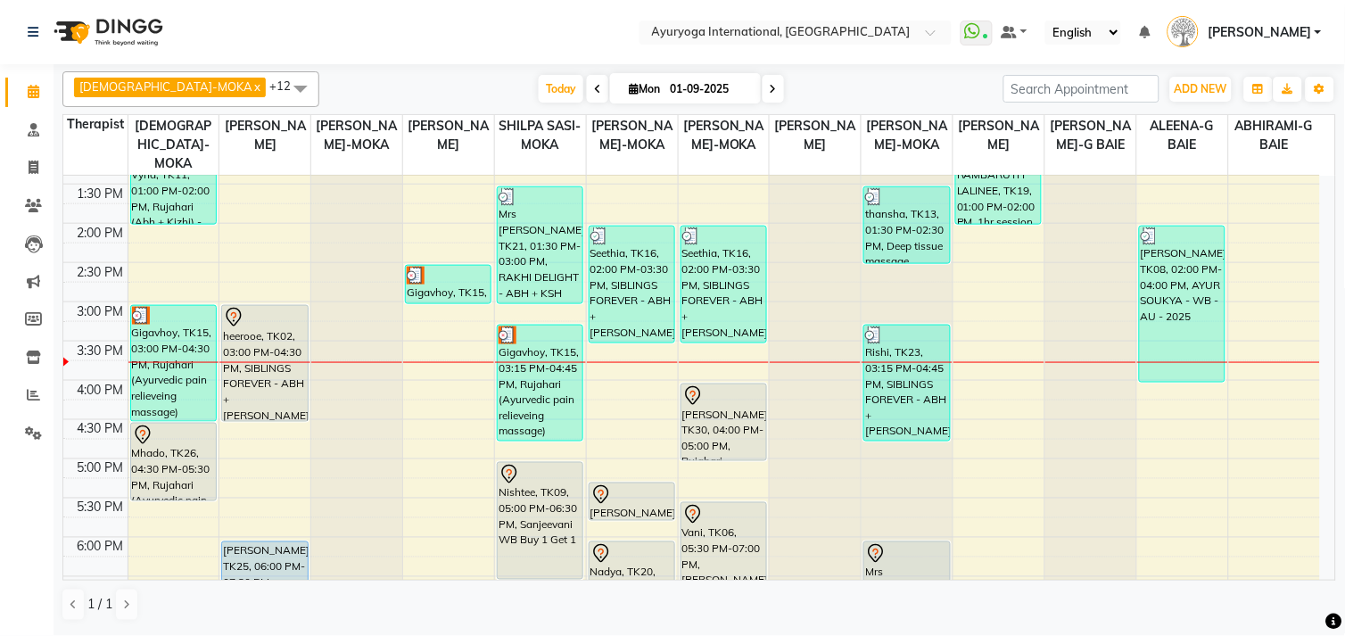
scroll to position [699, 0]
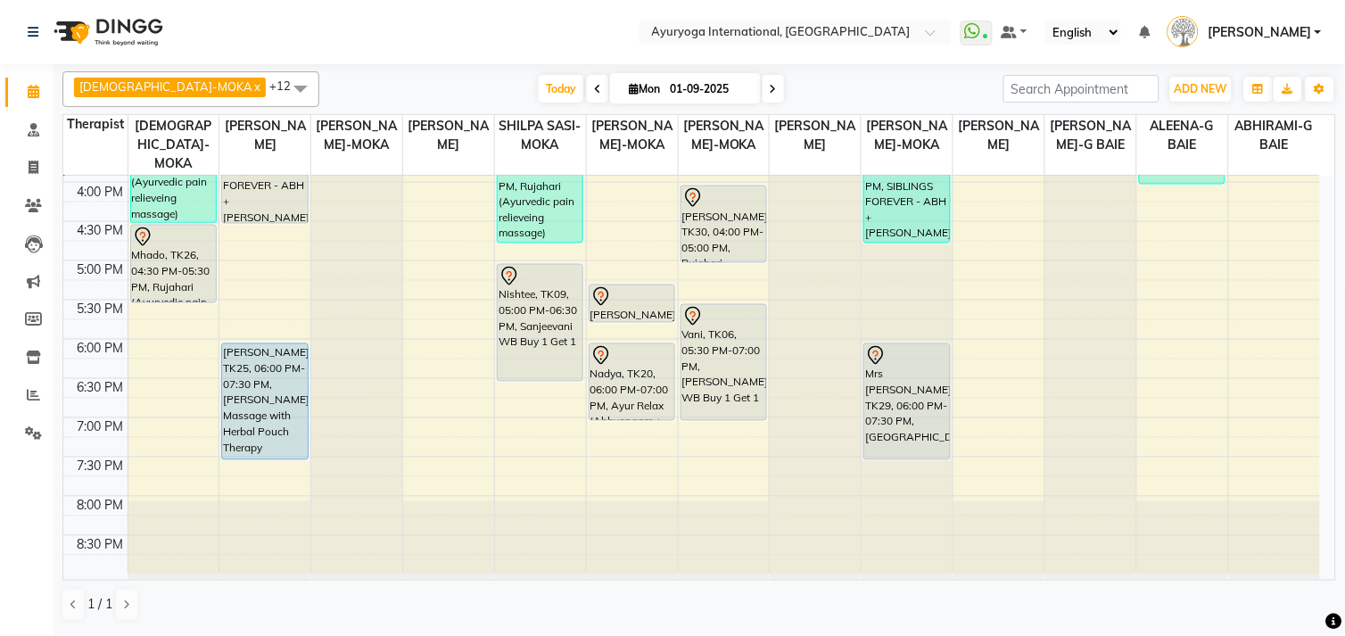
click at [1196, 71] on div "VISHNU-MOKA x [PERSON_NAME]-MOKA x [PERSON_NAME]-MOKA x [PERSON_NAME] THAIKKADA…" at bounding box center [699, 89] width 1274 height 36
click at [1208, 99] on button "ADD NEW Toggle Dropdown" at bounding box center [1202, 89] width 62 height 25
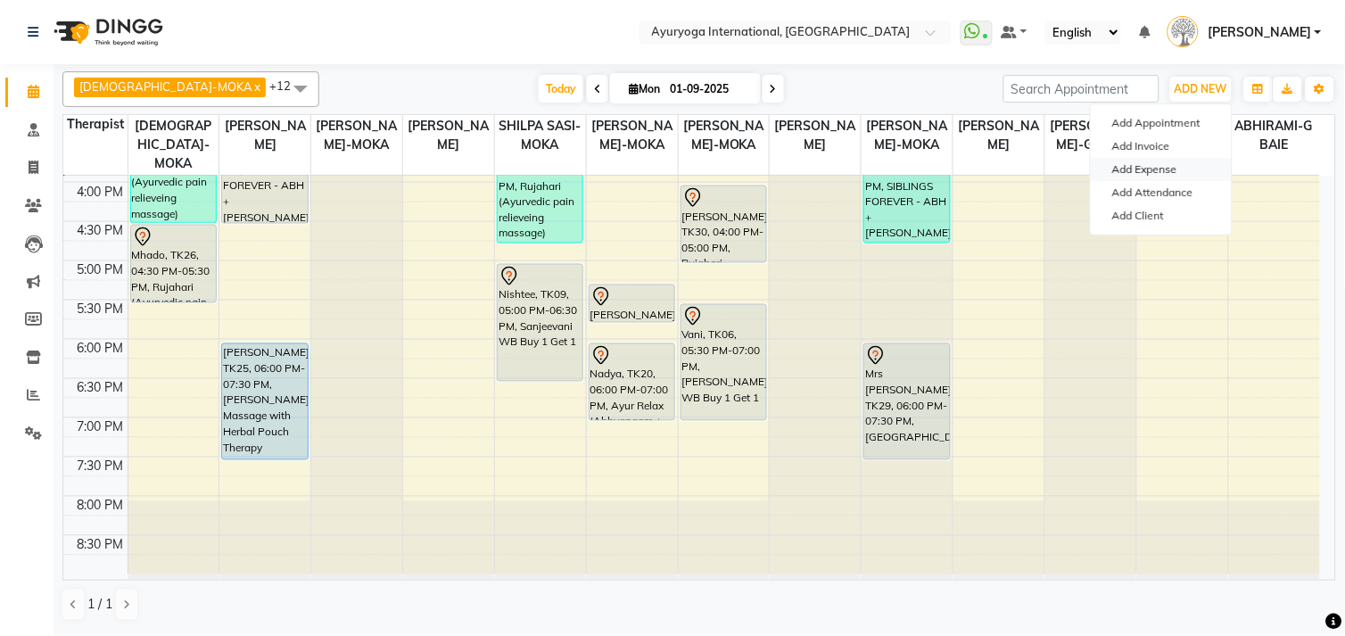
click at [1183, 158] on link "Add Expense" at bounding box center [1161, 169] width 141 height 23
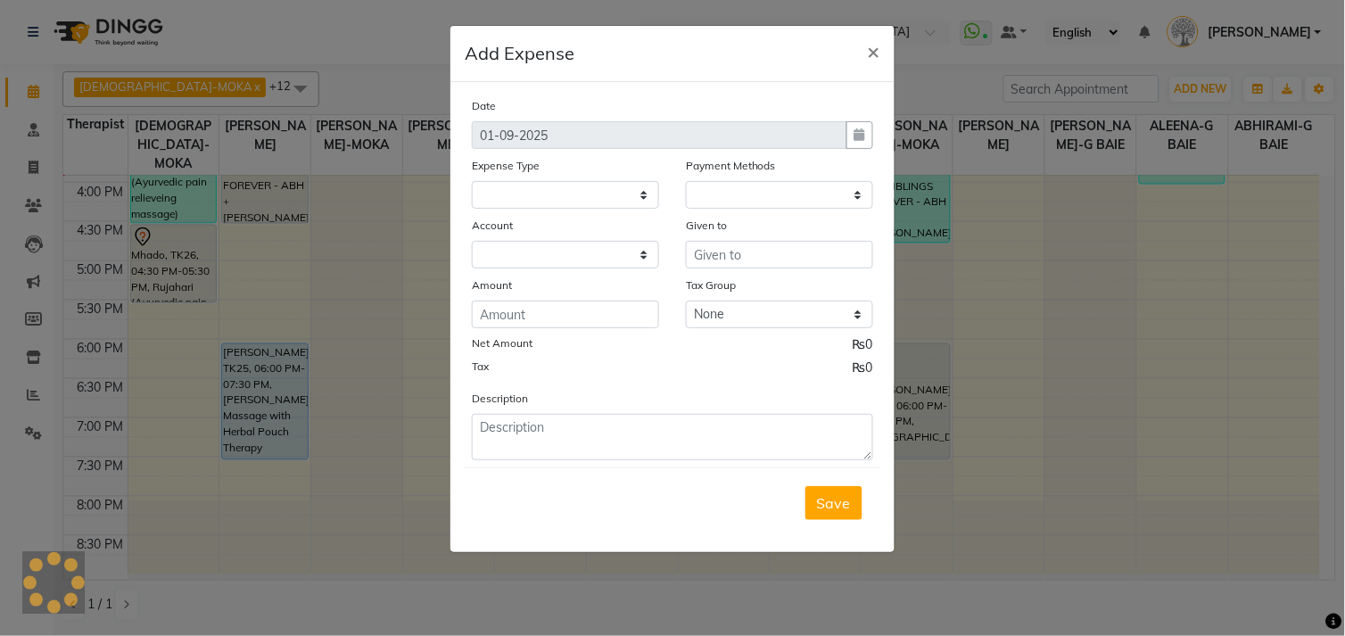
select select "815"
select select "1"
select select "2477"
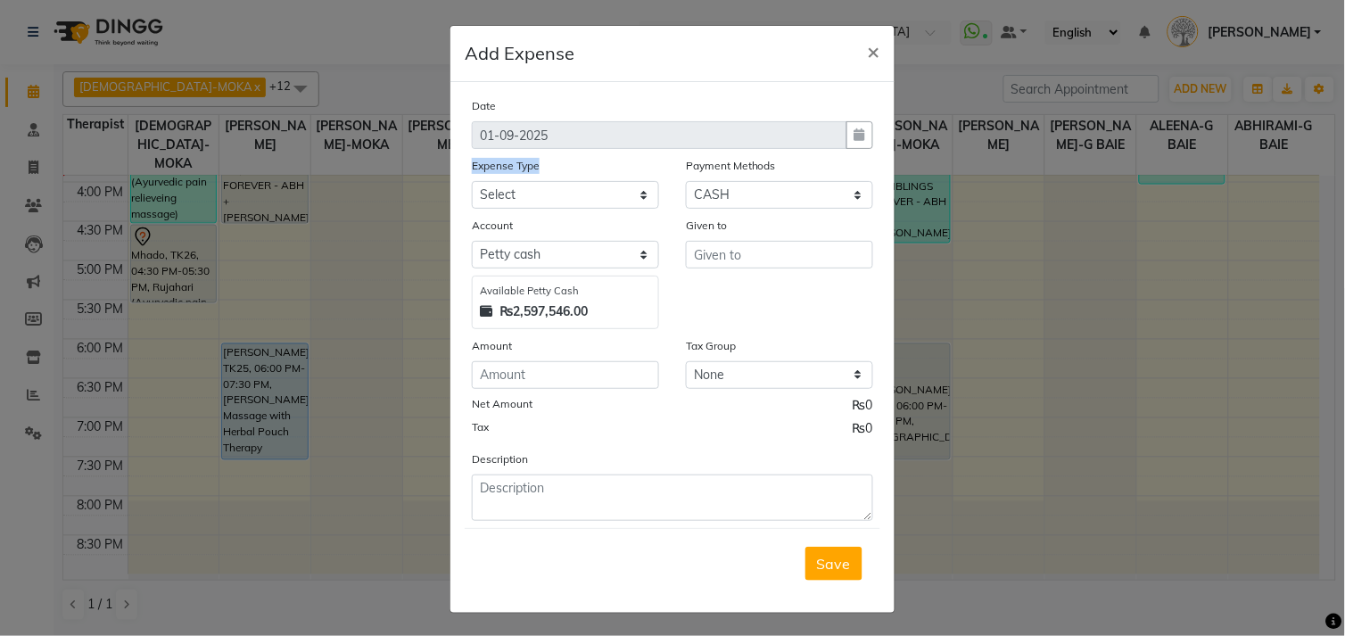
click at [524, 181] on div "Expense Type Select Advertising and Promotional Expenses Audit Charge BANK CHAR…" at bounding box center [566, 182] width 214 height 53
click at [529, 193] on select "Select Advertising and Promotional Expenses Audit Charge BANK CHARGES CAR LOAN …" at bounding box center [565, 195] width 187 height 28
select select "24382"
click at [472, 181] on select "Select Advertising and Promotional Expenses Audit Charge BANK CHARGES CAR LOAN …" at bounding box center [565, 195] width 187 height 28
click at [758, 248] on input "text" at bounding box center [779, 255] width 187 height 28
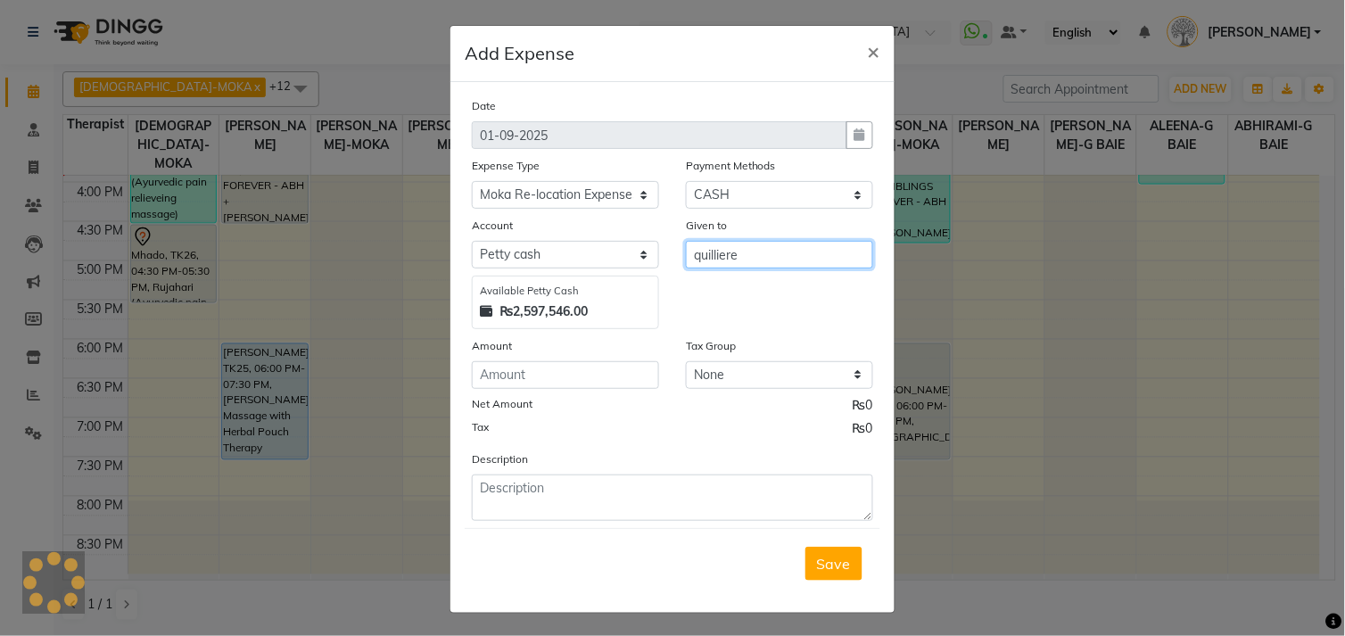
type input "quilliere"
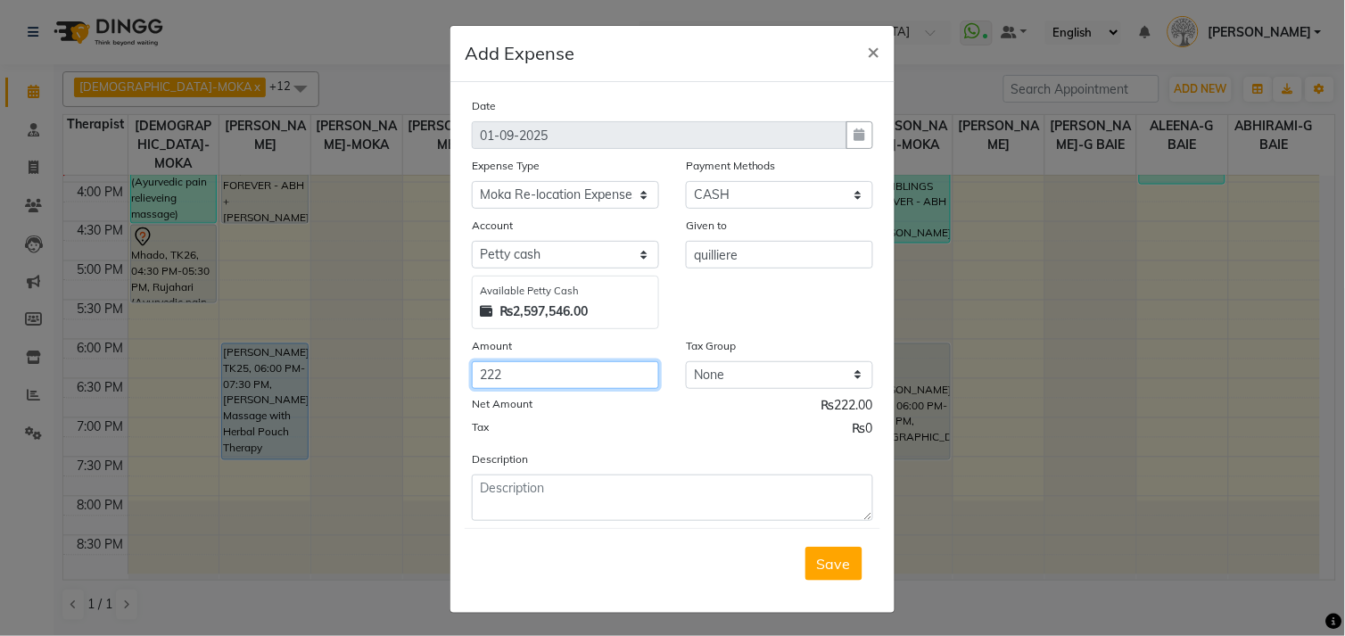
type input "222"
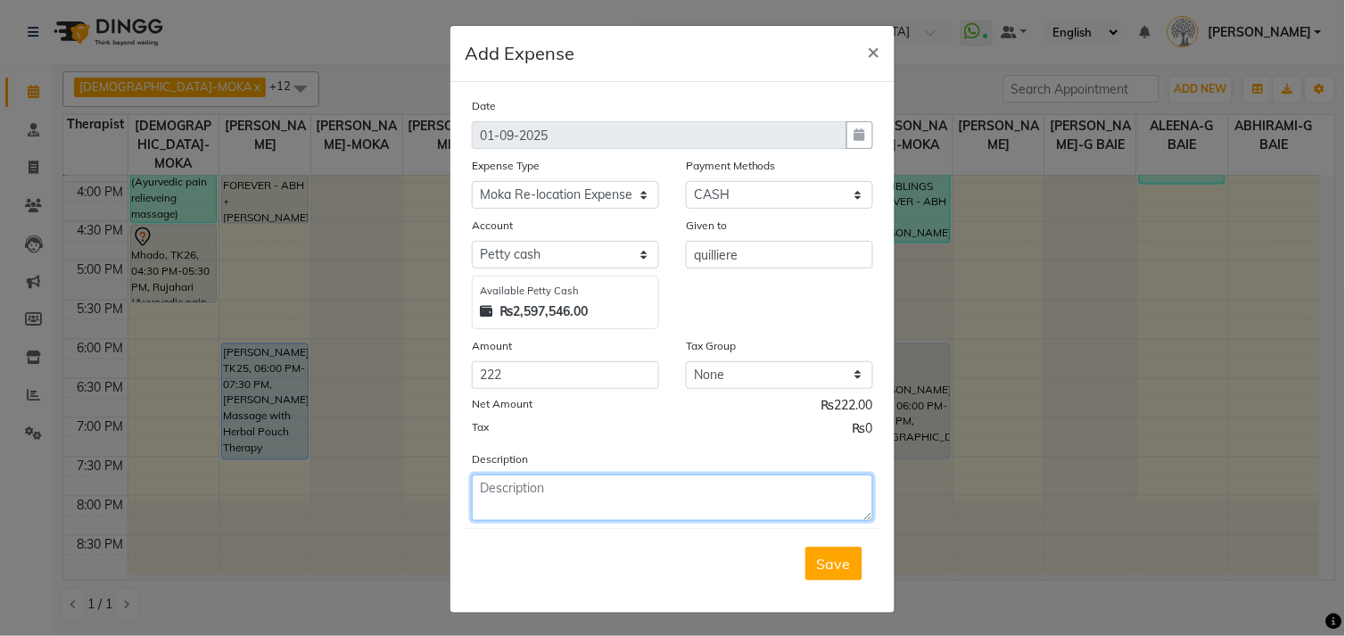
click at [594, 484] on textarea at bounding box center [672, 498] width 401 height 46
click at [474, 489] on textarea "screws for work" at bounding box center [672, 498] width 401 height 46
click at [631, 492] on textarea "new screws for work" at bounding box center [672, 498] width 401 height 46
click at [498, 484] on textarea "new screws for new clinic" at bounding box center [672, 498] width 401 height 46
type textarea "250nos screws for new clinic"
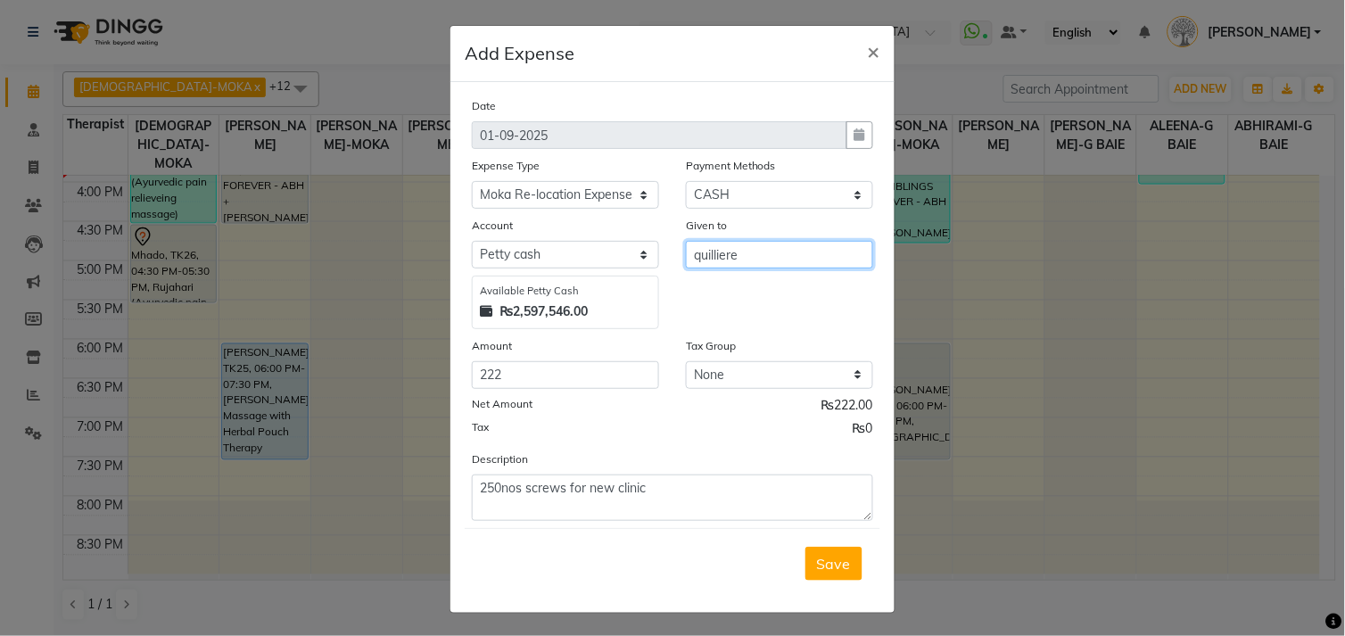
click at [701, 254] on input "quilliere" at bounding box center [779, 255] width 187 height 28
type input "quincilliere"
click at [817, 558] on span "Save" at bounding box center [834, 564] width 34 height 18
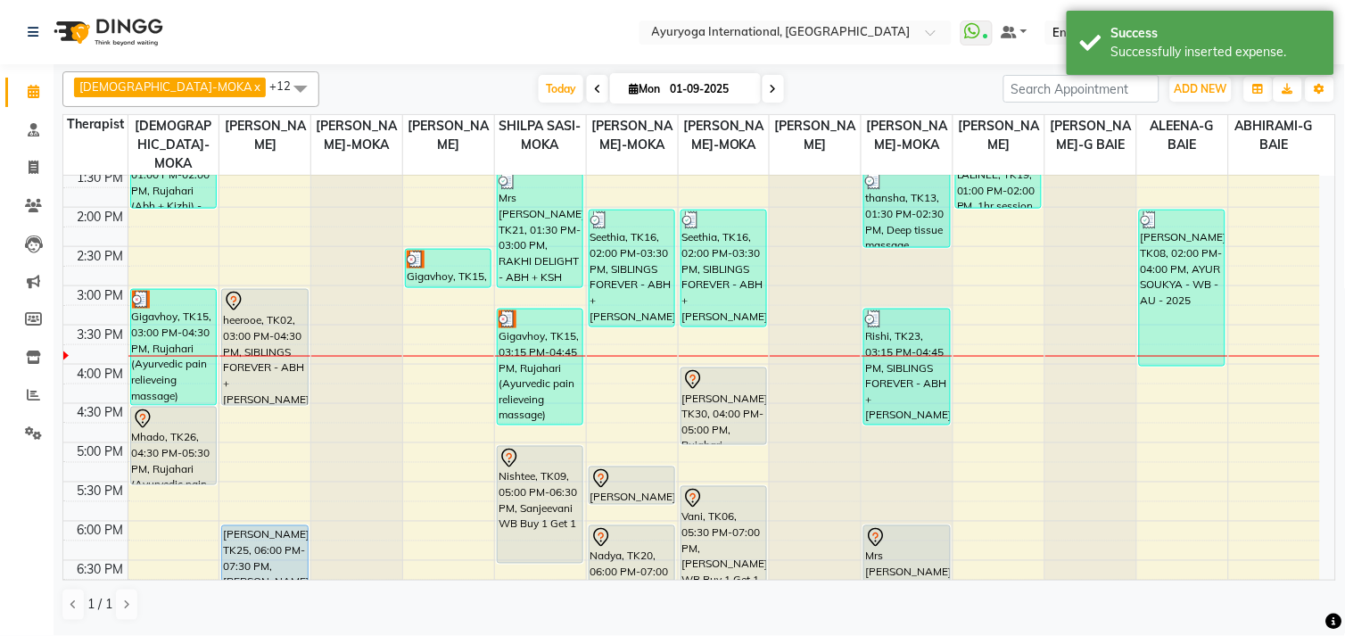
scroll to position [501, 0]
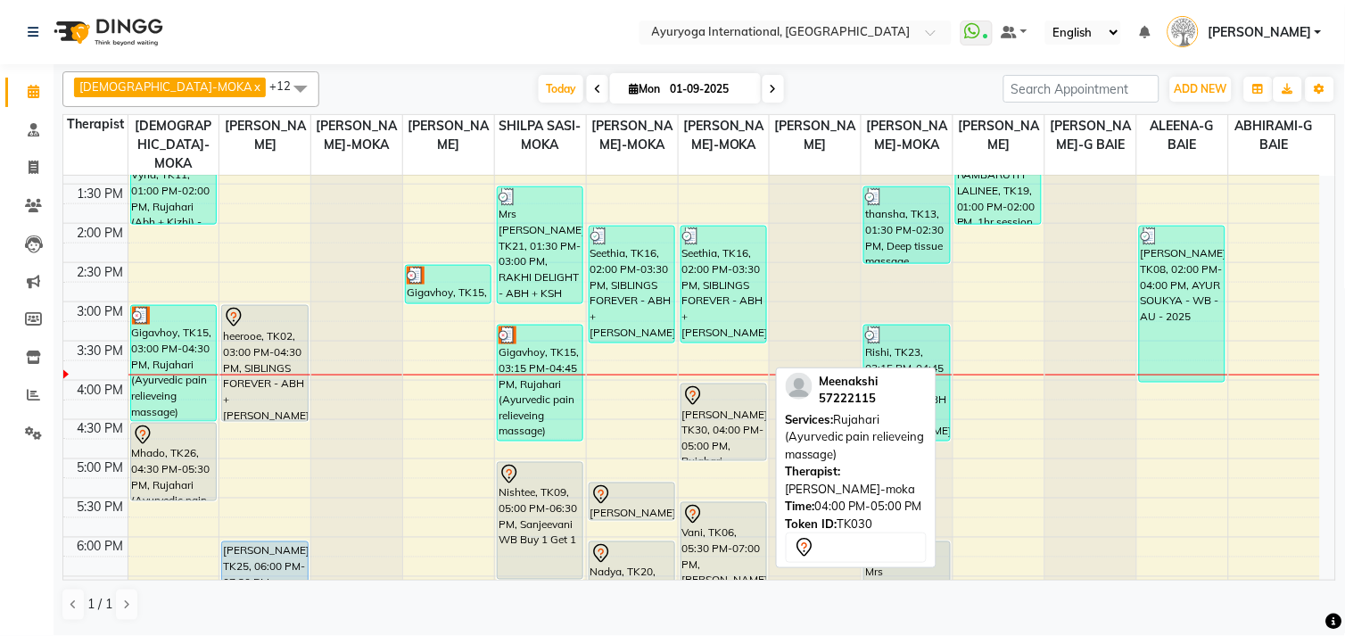
click at [739, 443] on div "[PERSON_NAME], TK30, 04:00 PM-05:00 PM, Rujahari (Ayurvedic pain relieveing mas…" at bounding box center [724, 423] width 85 height 76
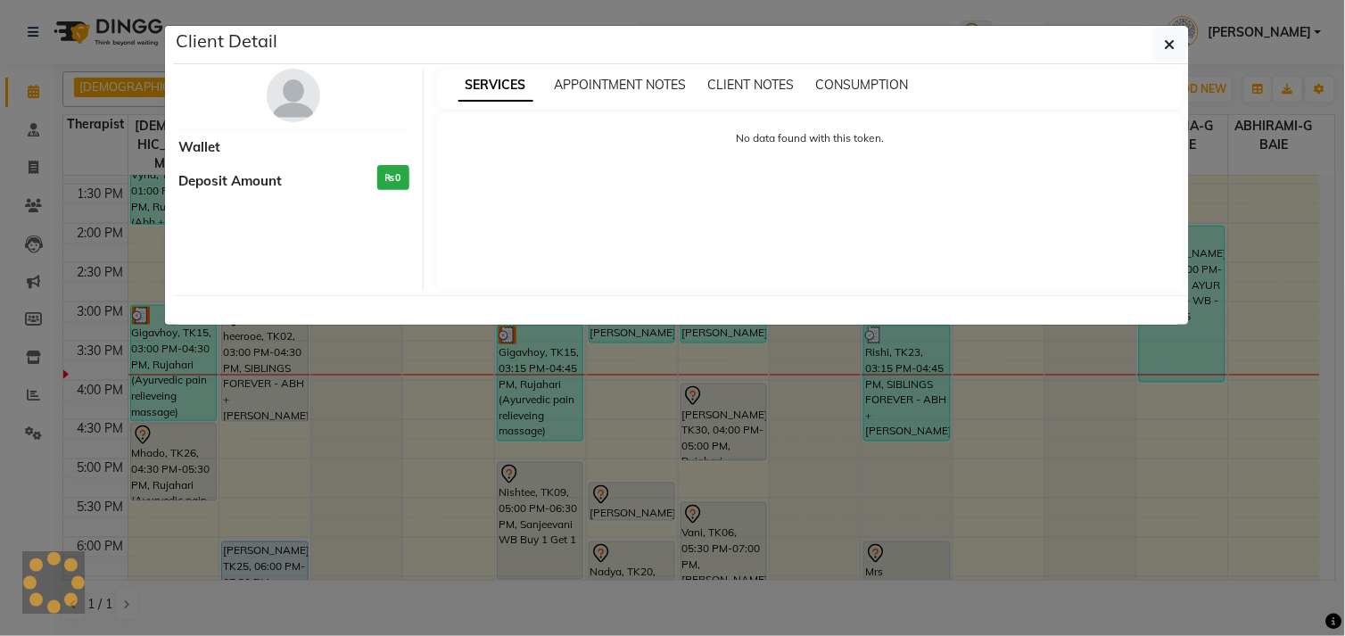
select select "7"
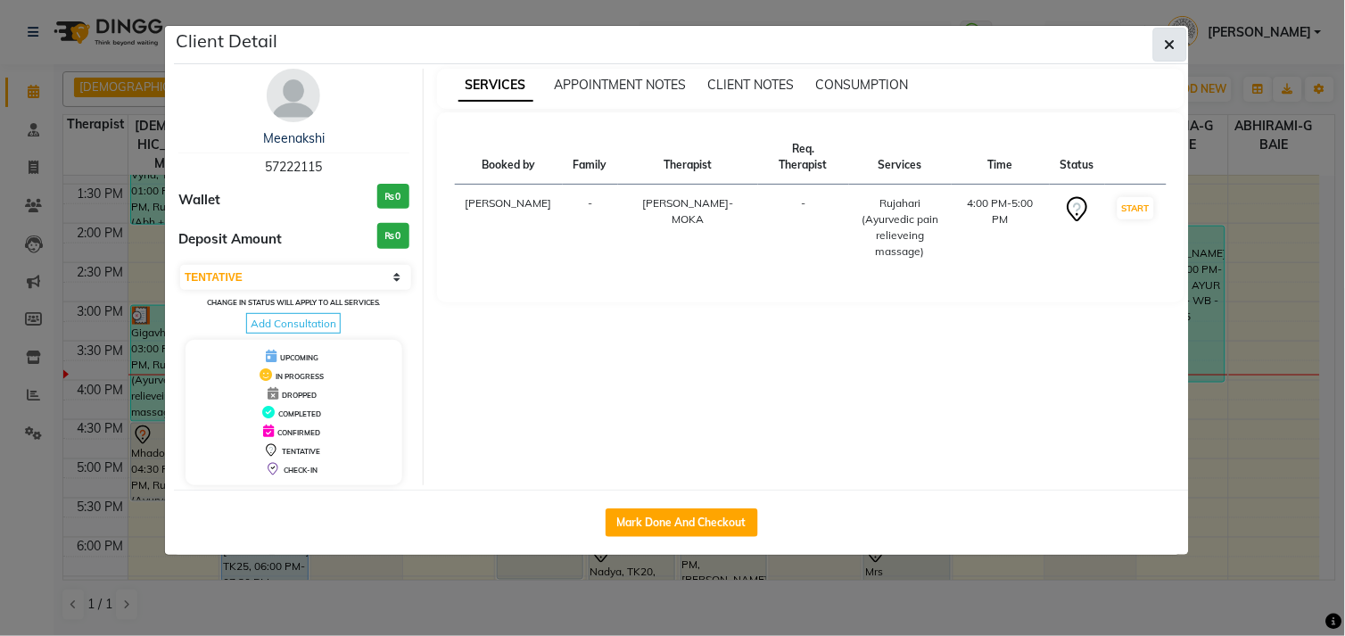
click at [1165, 58] on button "button" at bounding box center [1171, 45] width 34 height 34
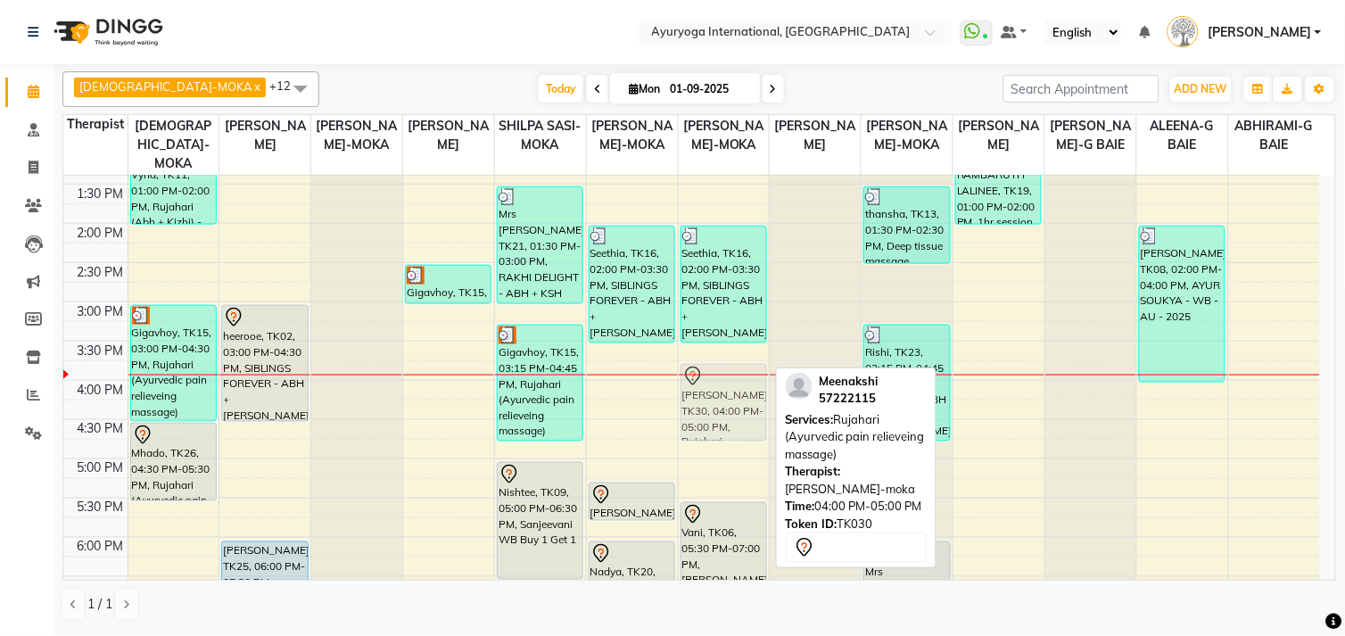
drag, startPoint x: 707, startPoint y: 401, endPoint x: 709, endPoint y: 381, distance: 20.7
click at [709, 381] on div "[PERSON_NAME], TK01, 11:15 AM-12:45 PM, Navajeevan shammi, TK01, 11:15 AM-12:45…" at bounding box center [724, 223] width 91 height 1098
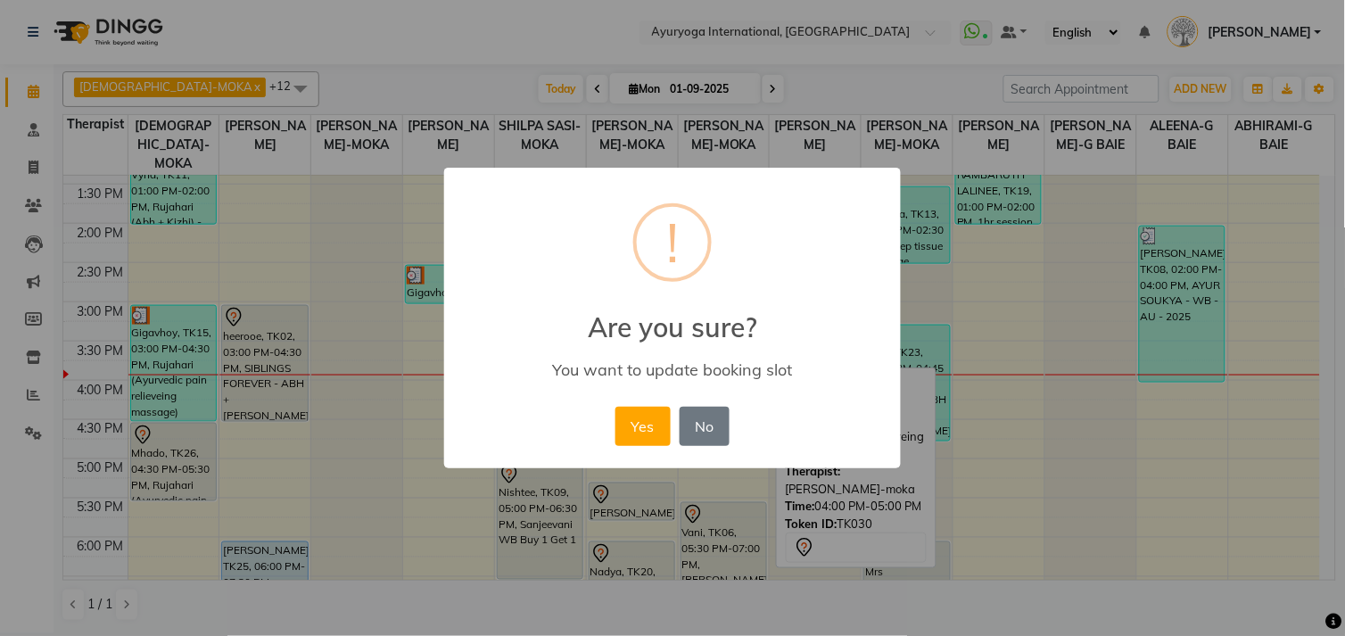
click at [616, 407] on button "Yes" at bounding box center [643, 426] width 54 height 39
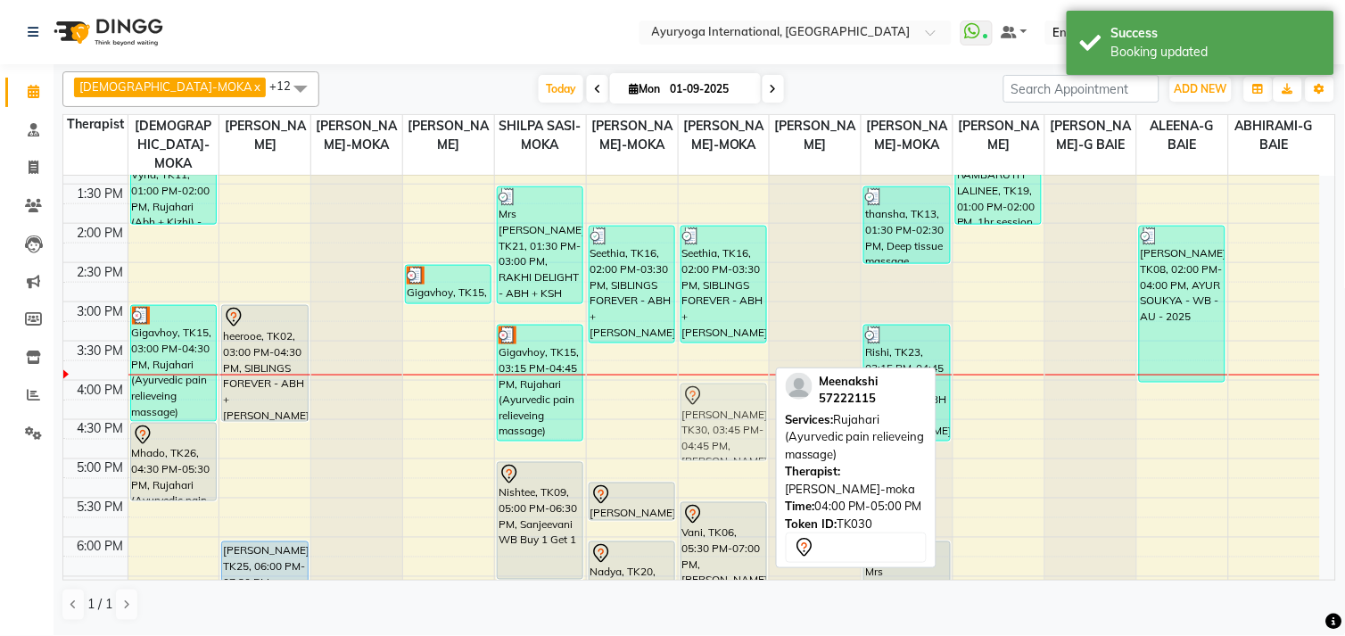
click at [716, 415] on div "[PERSON_NAME], TK01, 11:15 AM-12:45 PM, Navajeevan shammi, TK01, 11:15 AM-12:45…" at bounding box center [724, 223] width 91 height 1098
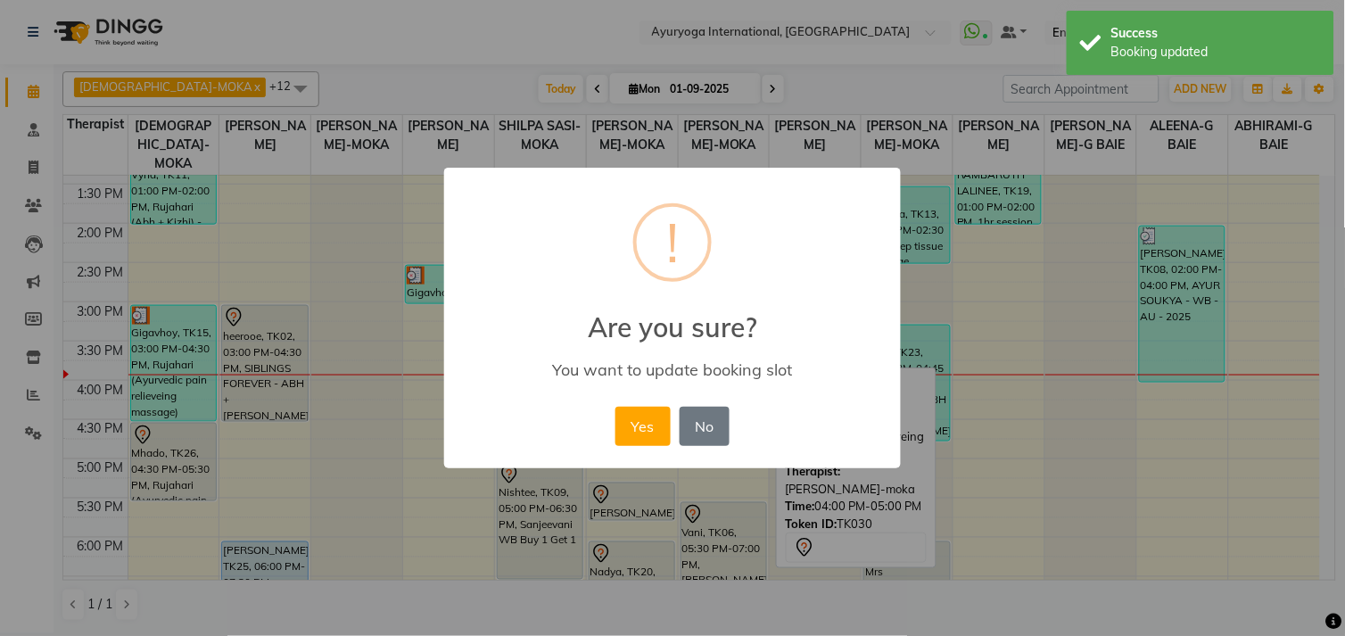
click at [616, 407] on button "Yes" at bounding box center [643, 426] width 54 height 39
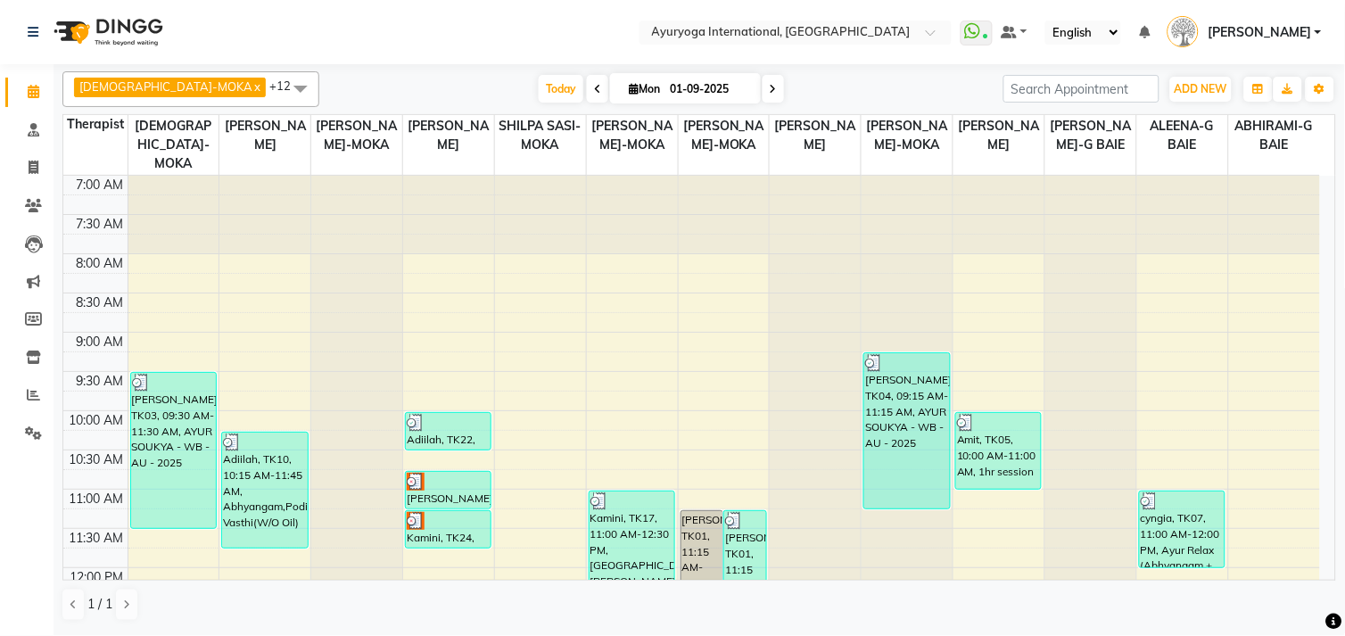
scroll to position [594, 0]
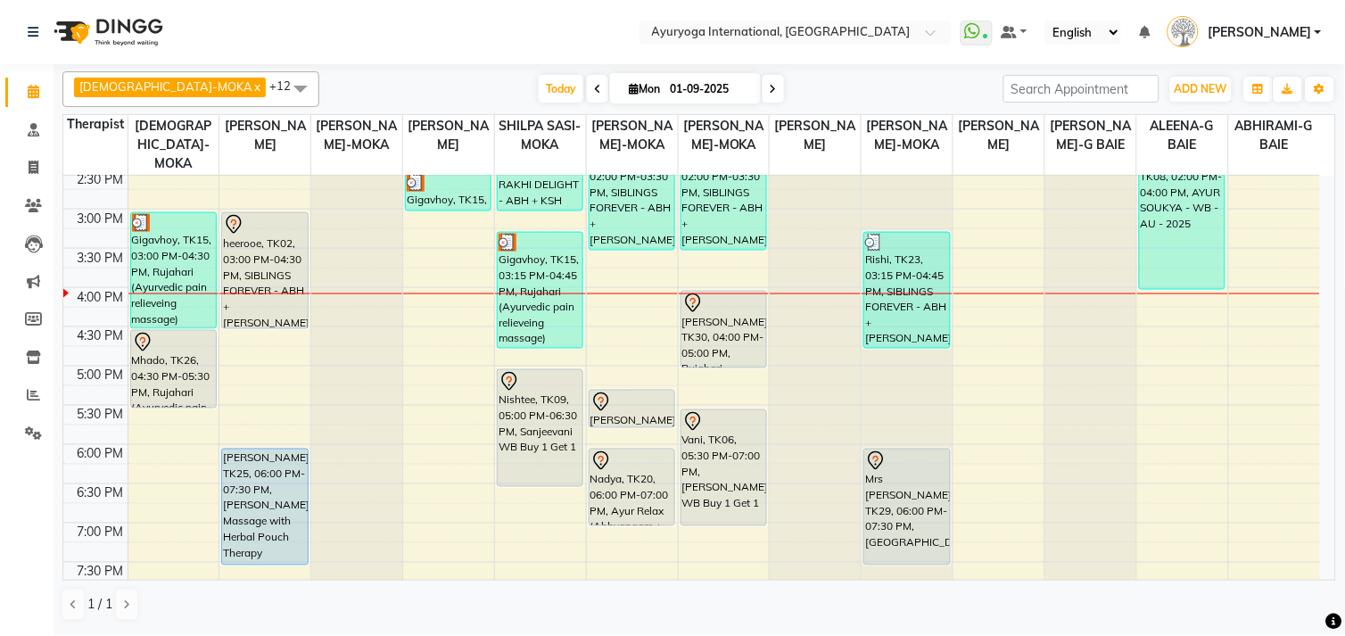
click at [763, 86] on span at bounding box center [773, 89] width 21 height 28
type input "02-09-2025"
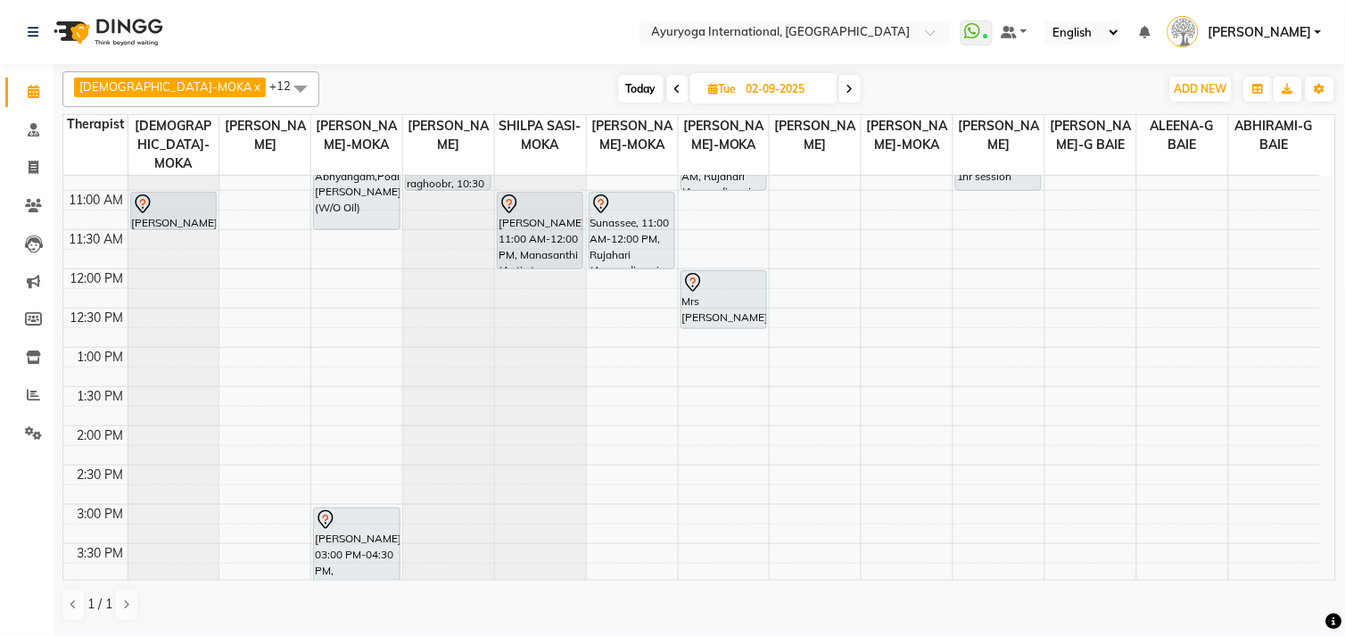
scroll to position [297, 0]
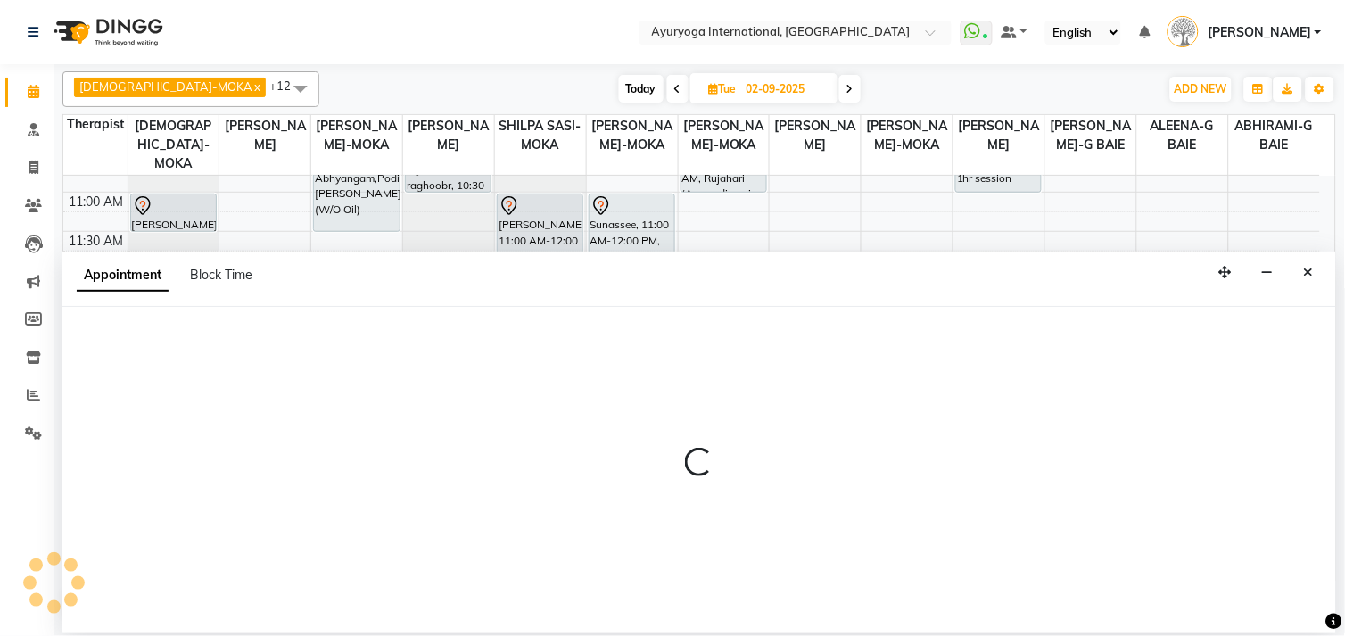
select select "36053"
select select "780"
select select "tentative"
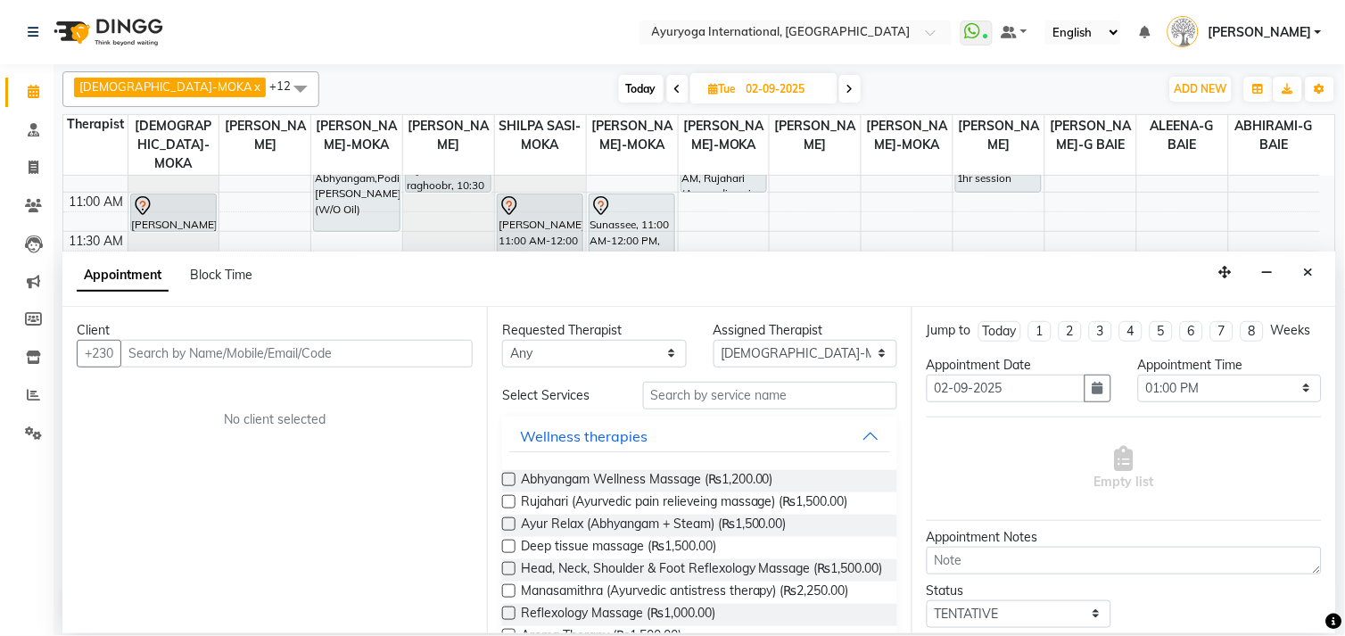
click at [203, 358] on input "text" at bounding box center [296, 354] width 352 height 28
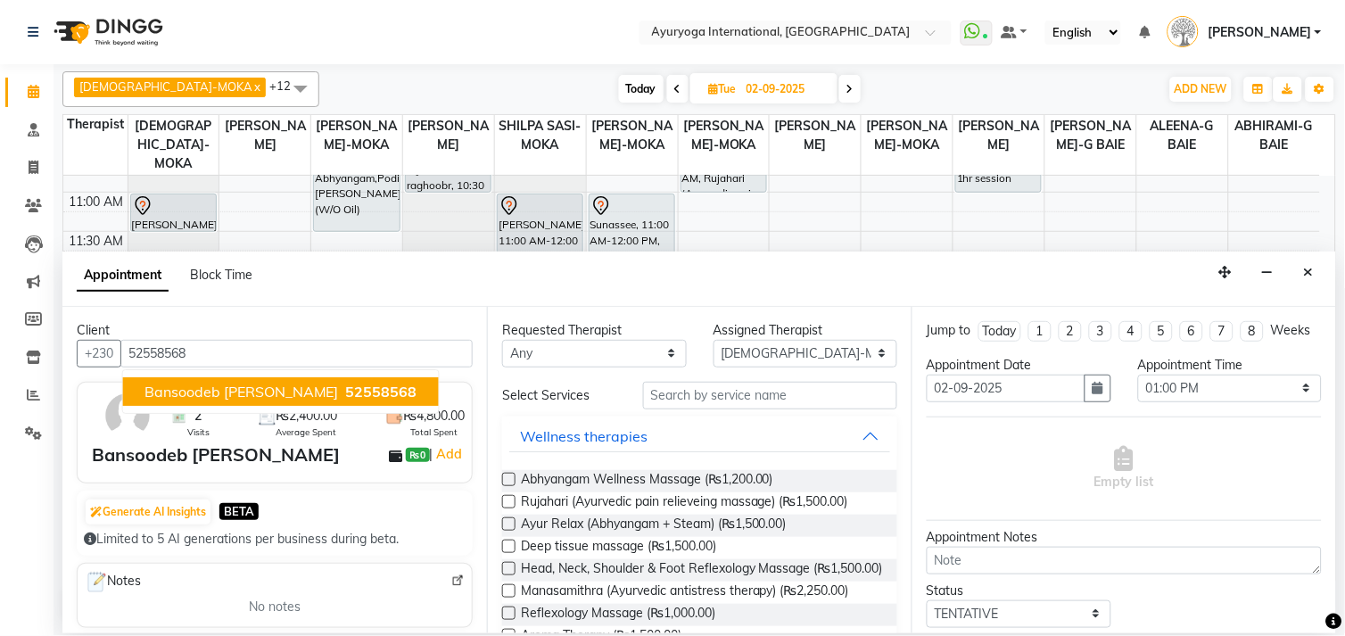
click at [227, 393] on span "Bansoodeb [PERSON_NAME]" at bounding box center [242, 392] width 194 height 18
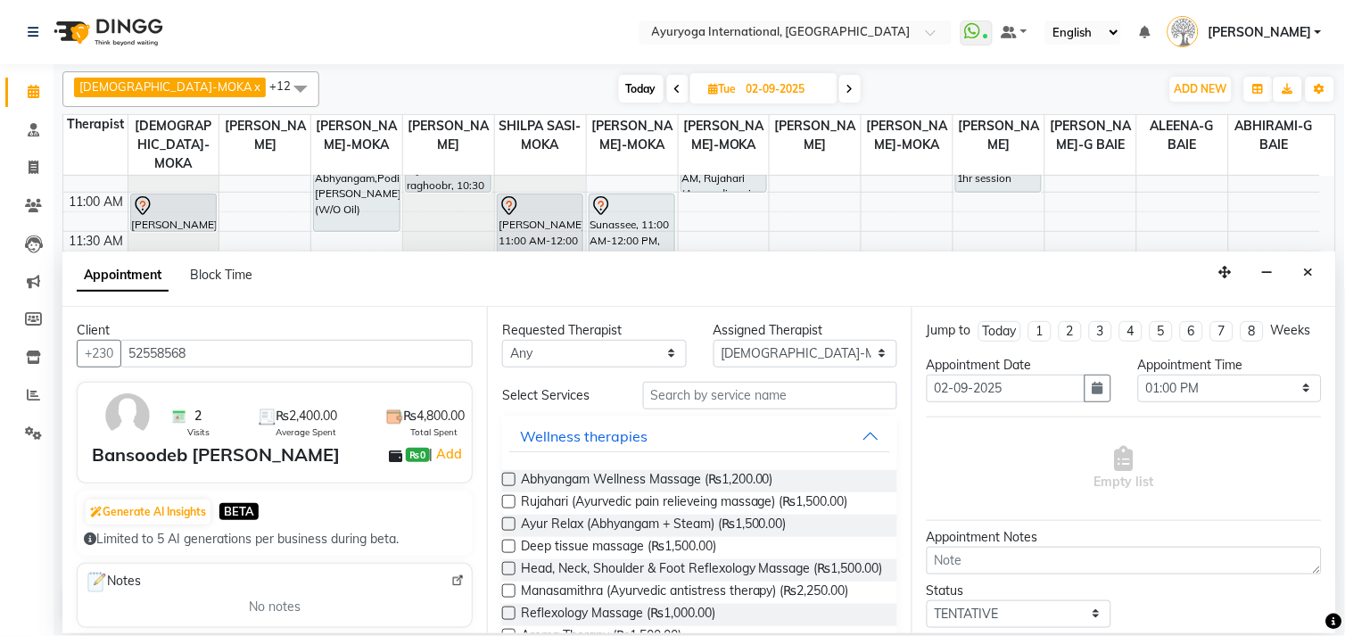
type input "52558568"
click at [613, 420] on button "Wellness therapies" at bounding box center [699, 436] width 381 height 32
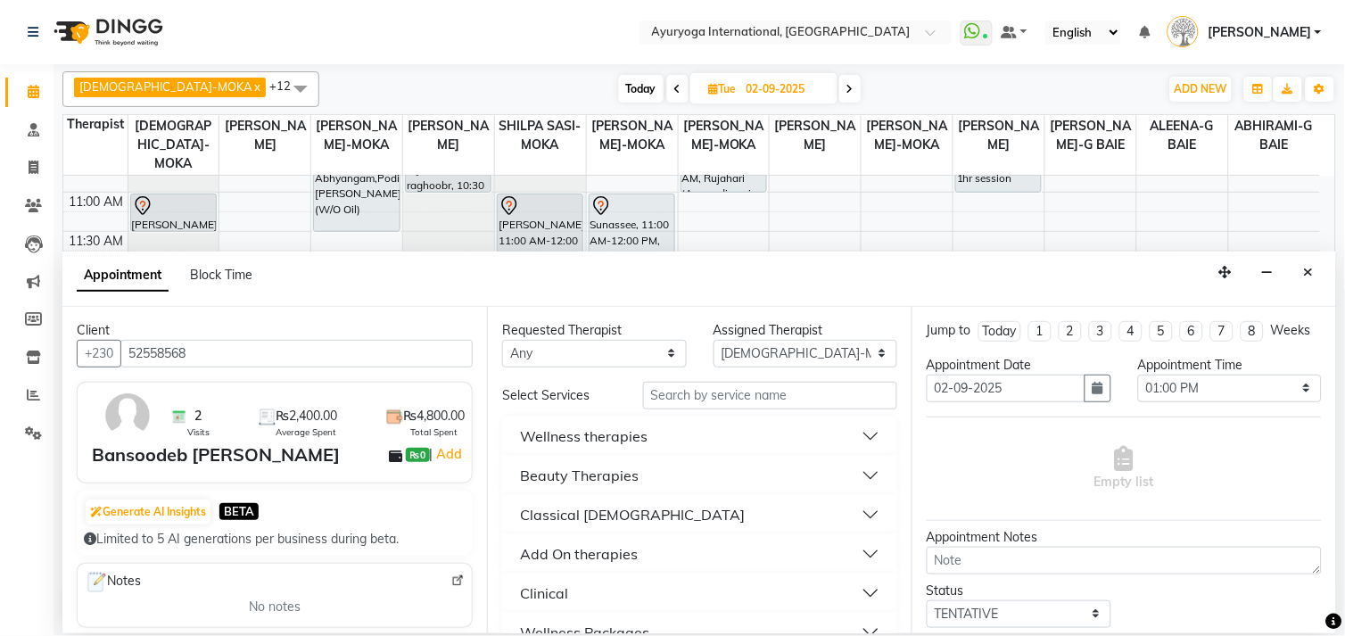
click at [613, 420] on button "Wellness therapies" at bounding box center [699, 436] width 381 height 32
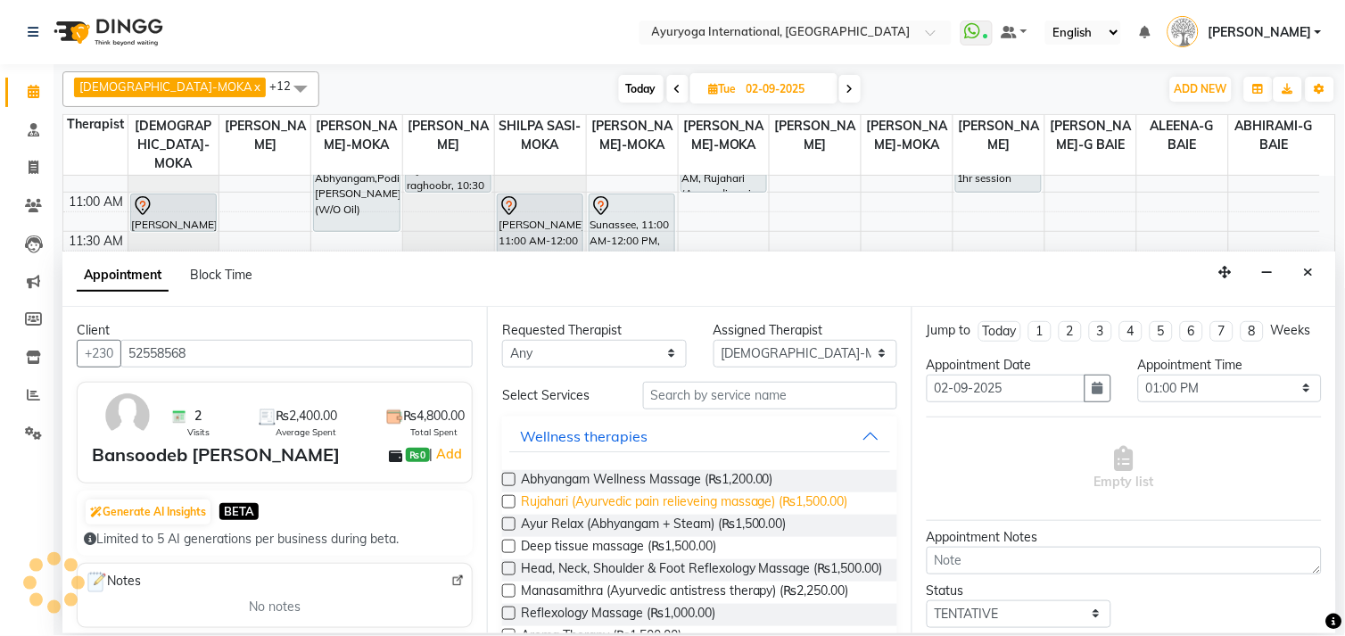
click at [640, 497] on span "Rujahari (Ayurvedic pain relieveing massage) (₨1,500.00)" at bounding box center [684, 503] width 327 height 22
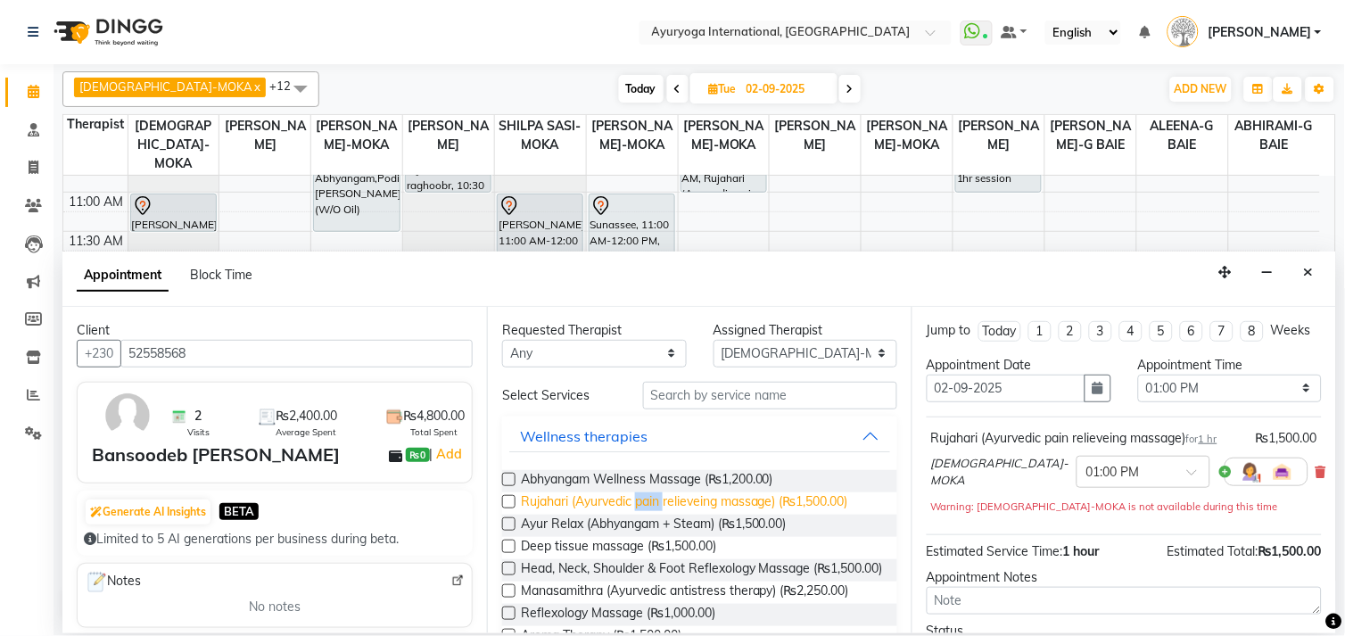
click at [640, 497] on span "Rujahari (Ayurvedic pain relieveing massage) (₨1,500.00)" at bounding box center [684, 503] width 327 height 22
checkbox input "false"
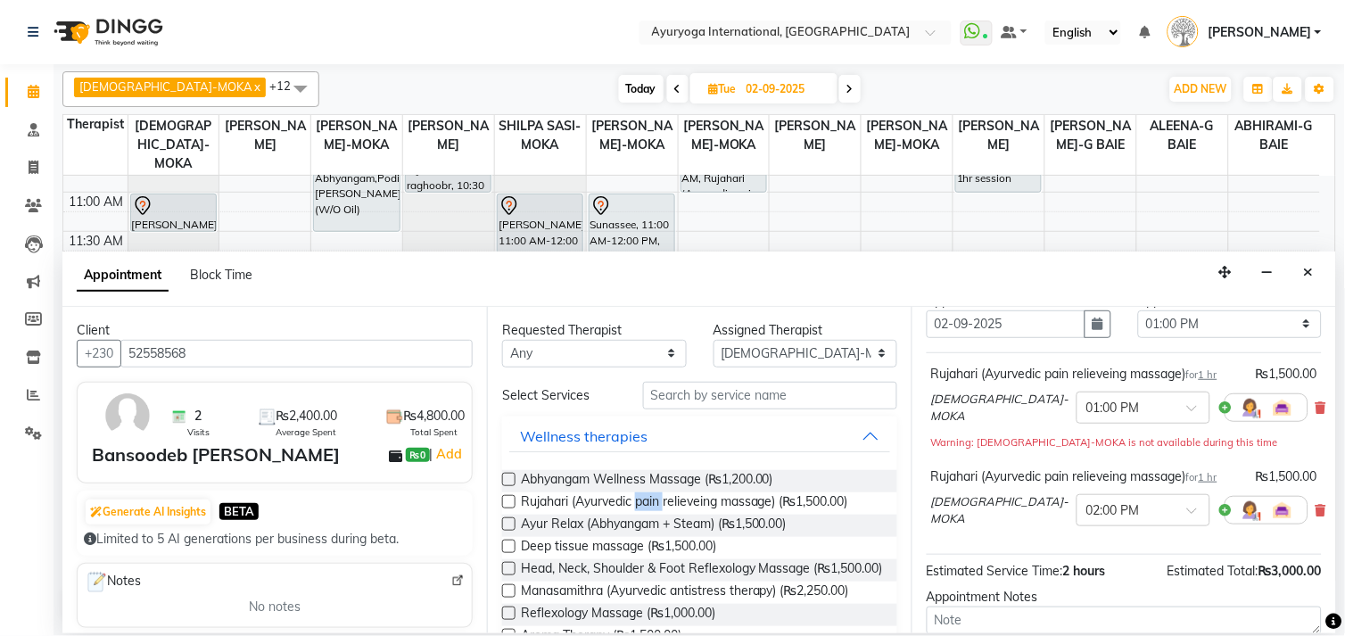
scroll to position [99, 0]
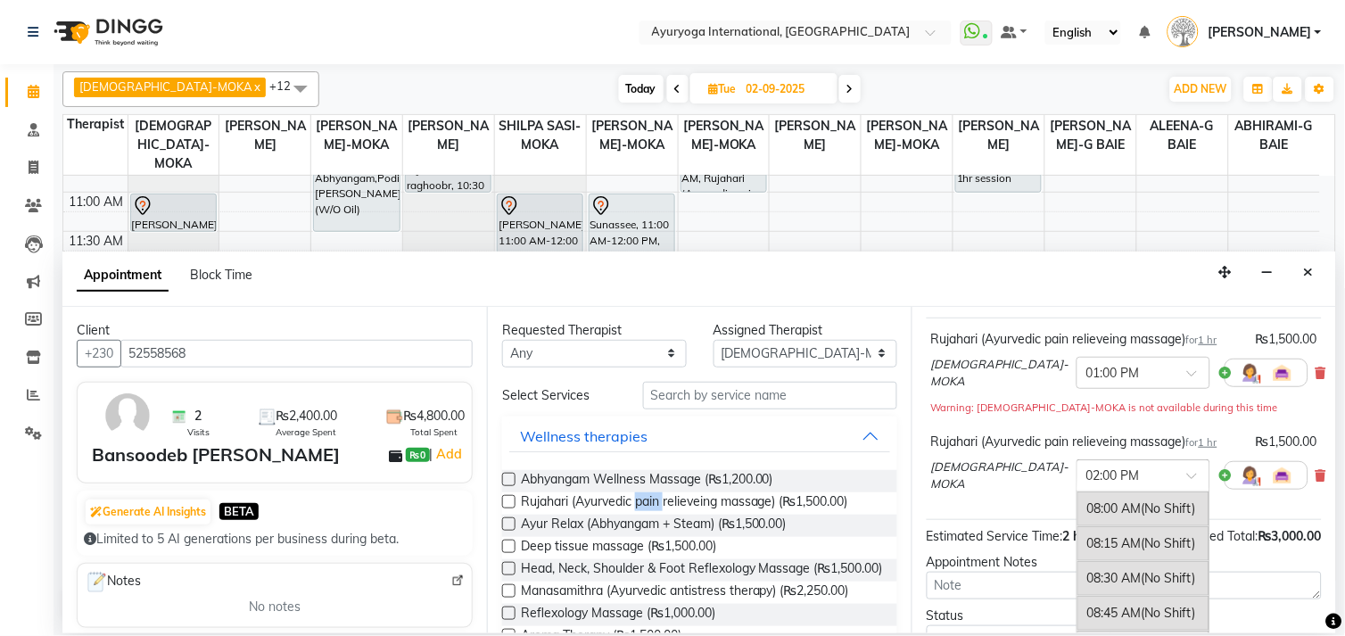
click at [1118, 484] on div at bounding box center [1144, 474] width 132 height 19
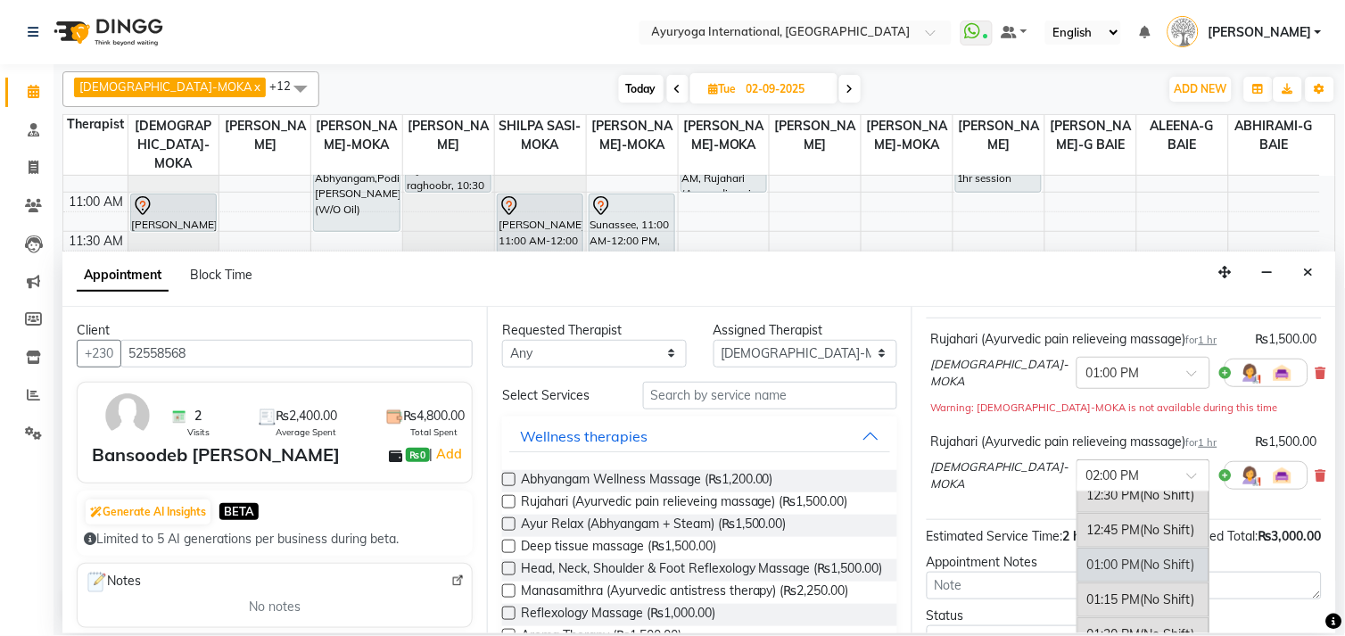
click at [1078, 575] on div "01:00 PM (No Shift)" at bounding box center [1144, 565] width 132 height 35
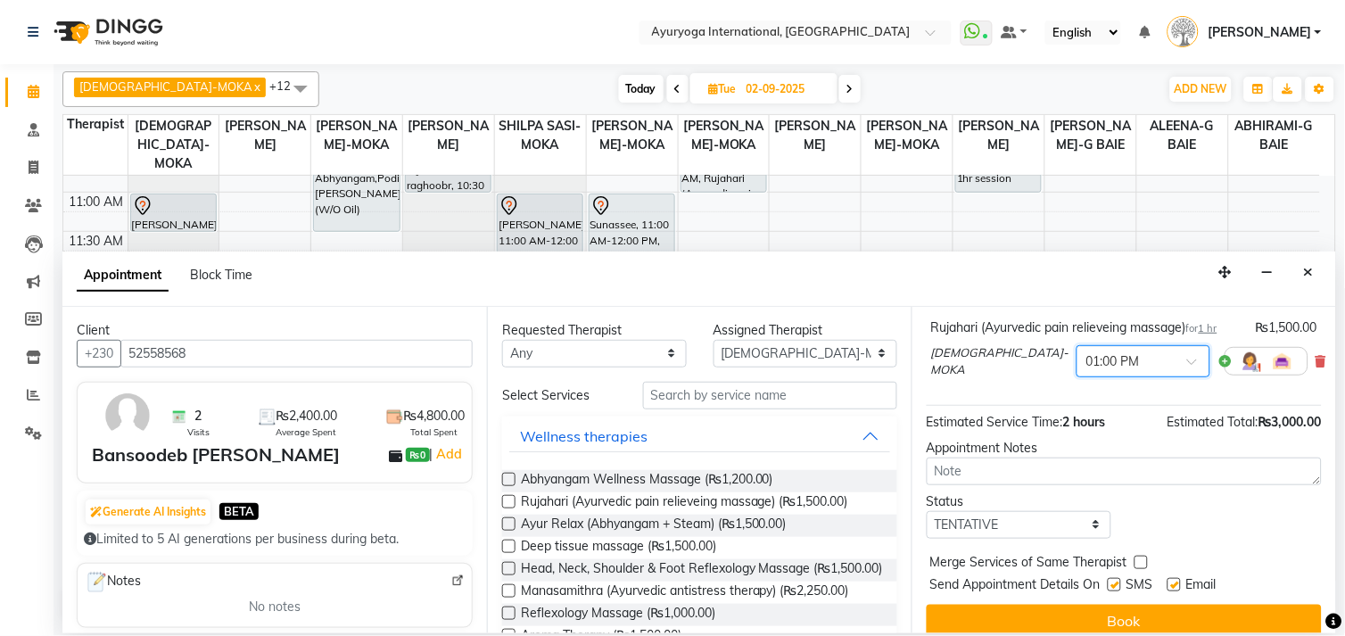
scroll to position [261, 0]
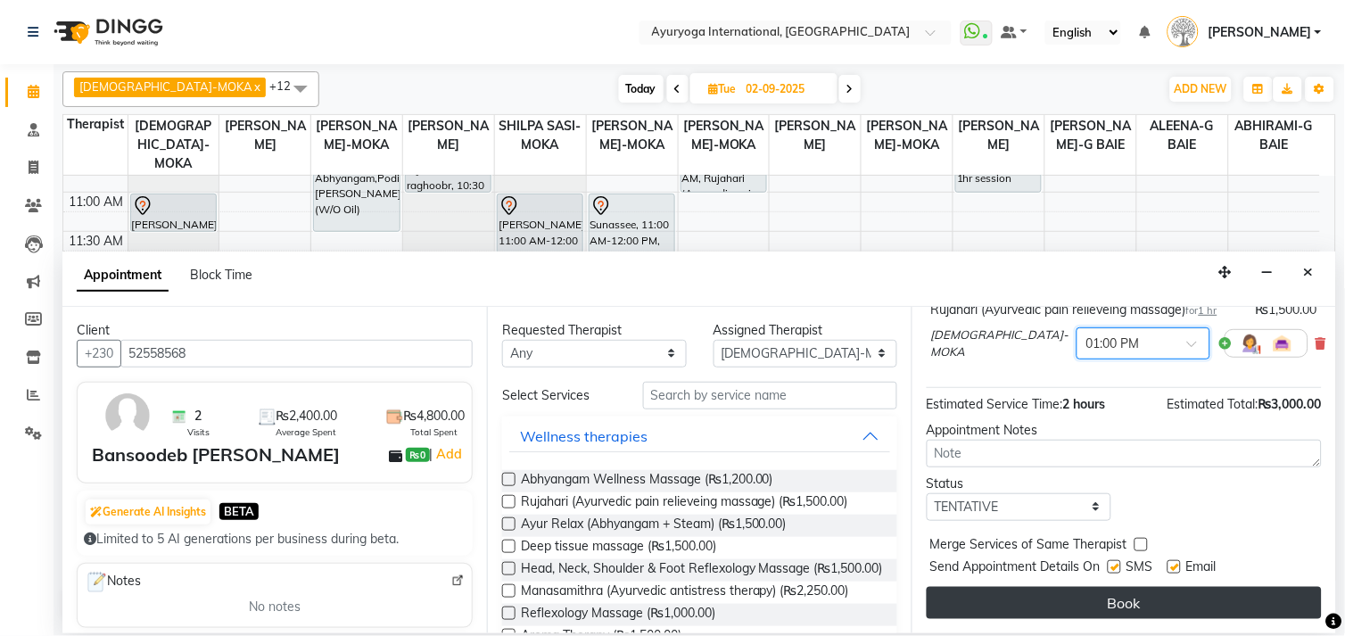
click at [1187, 594] on button "Book" at bounding box center [1124, 603] width 395 height 32
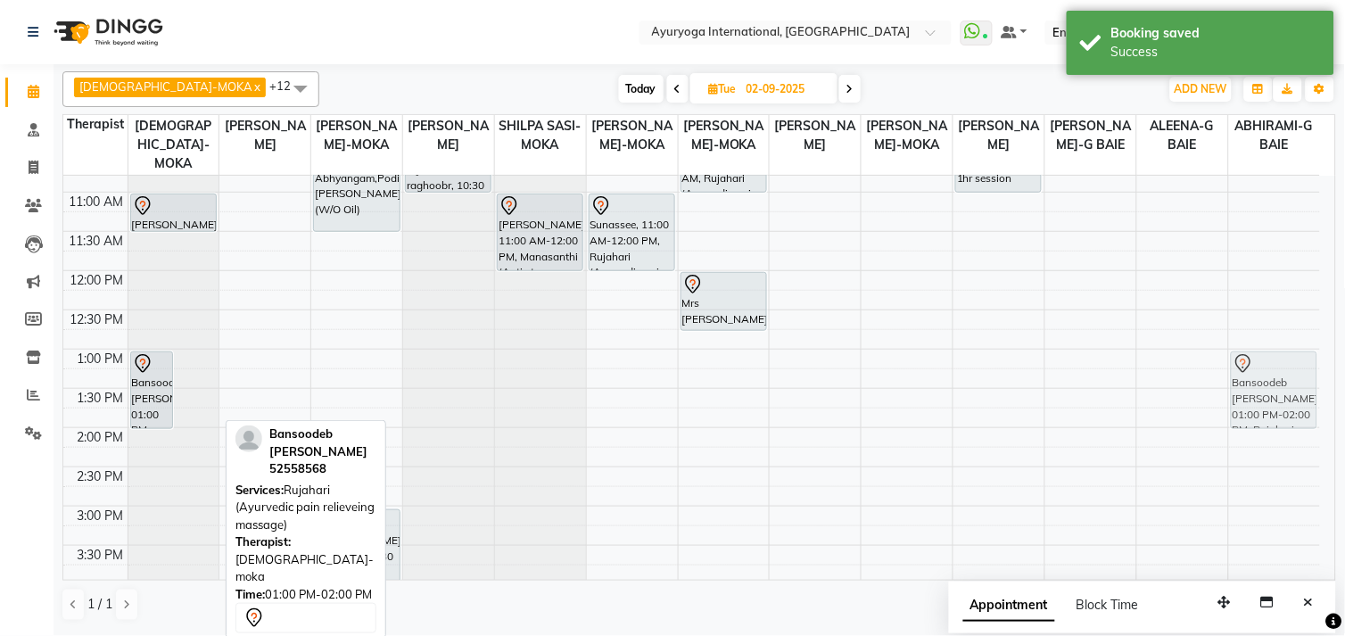
drag, startPoint x: 182, startPoint y: 373, endPoint x: 1250, endPoint y: 382, distance: 1068.0
click at [1250, 382] on tr "Bansoodeb [PERSON_NAME], 01:00 PM-02:00 PM, [PERSON_NAME] (Ayurvedic pain relie…" at bounding box center [691, 428] width 1257 height 1098
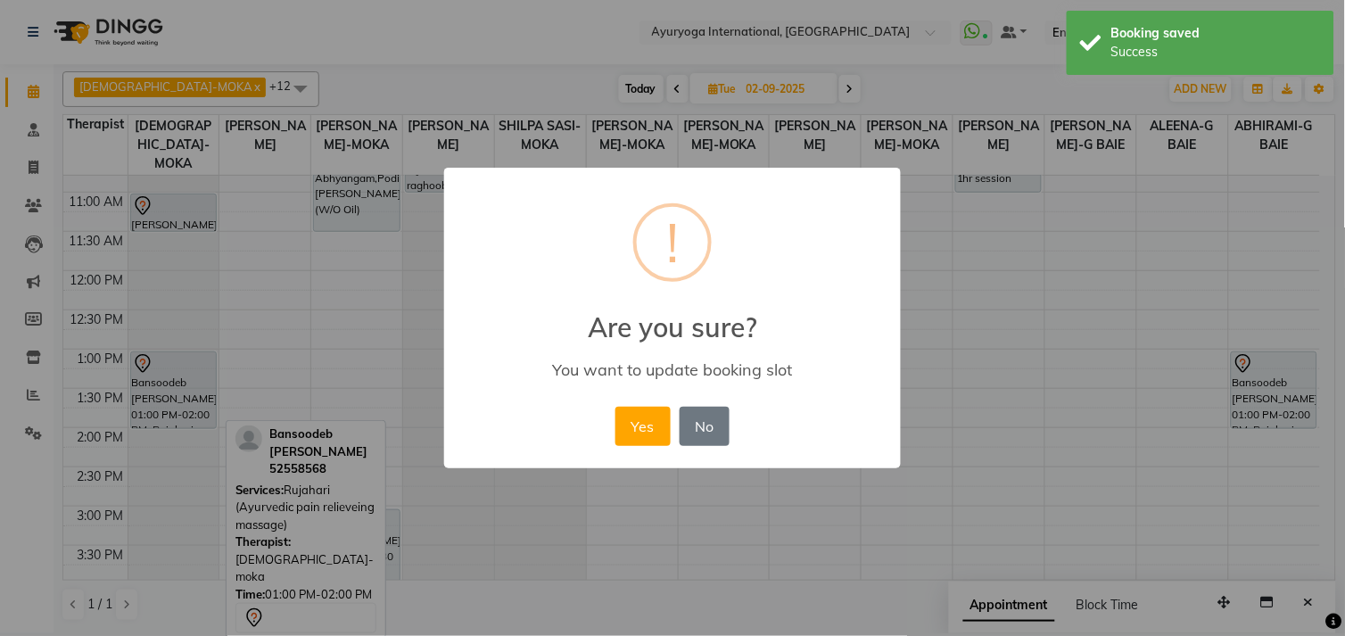
click at [673, 424] on div "Yes No No" at bounding box center [672, 426] width 122 height 48
click at [666, 426] on button "Yes" at bounding box center [643, 426] width 54 height 39
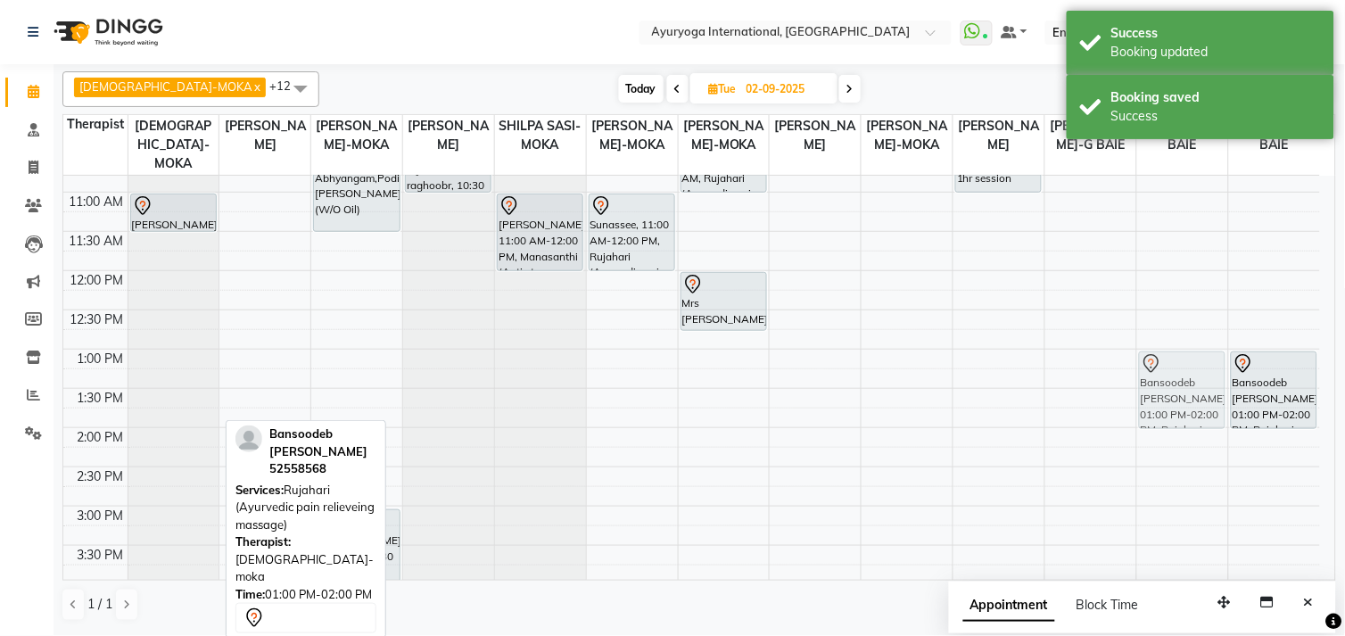
drag, startPoint x: 149, startPoint y: 399, endPoint x: 1169, endPoint y: 396, distance: 1019.7
click at [1169, 396] on tr "[PERSON_NAME], 11:00 AM-11:30 AM, ADD-ON Head, Neck and Shoulder (30Min.) Banso…" at bounding box center [691, 428] width 1257 height 1098
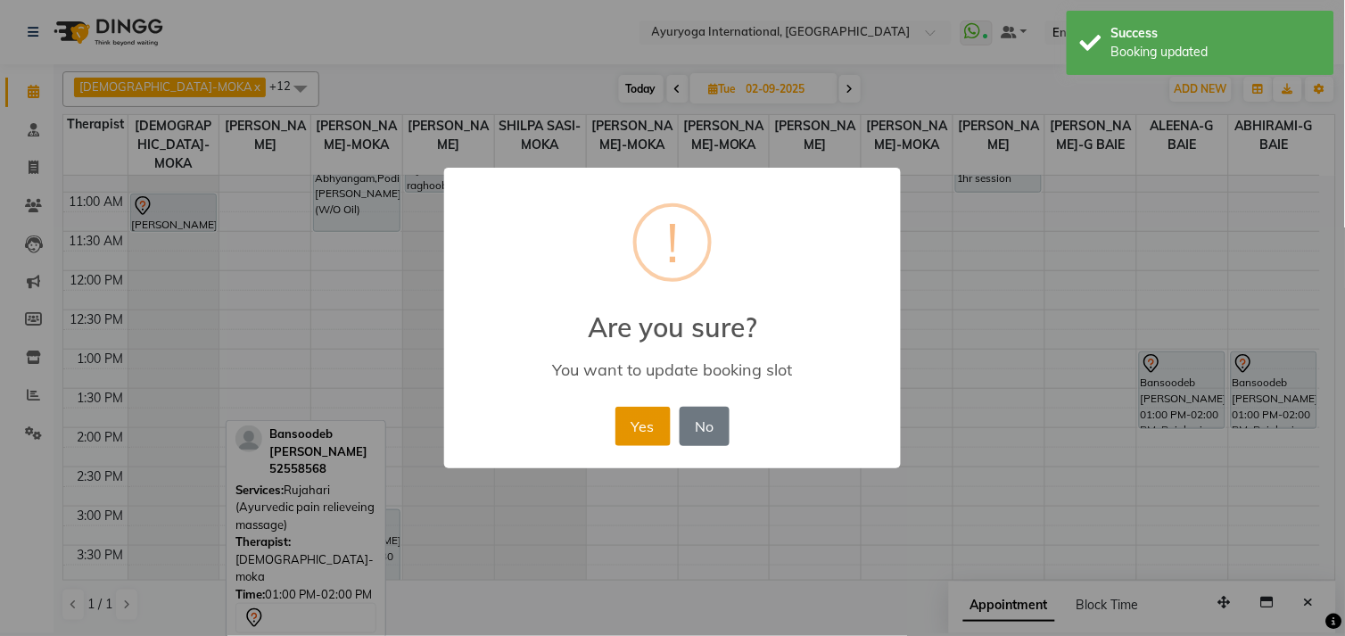
click at [648, 431] on button "Yes" at bounding box center [643, 426] width 54 height 39
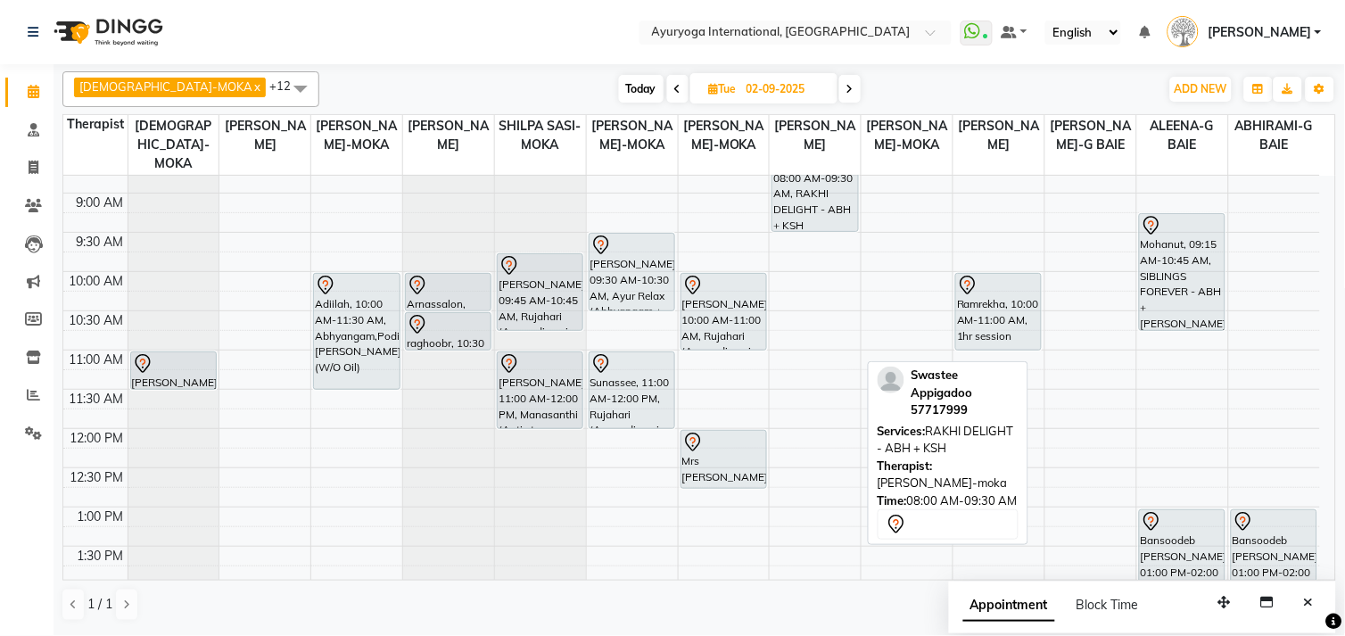
scroll to position [396, 0]
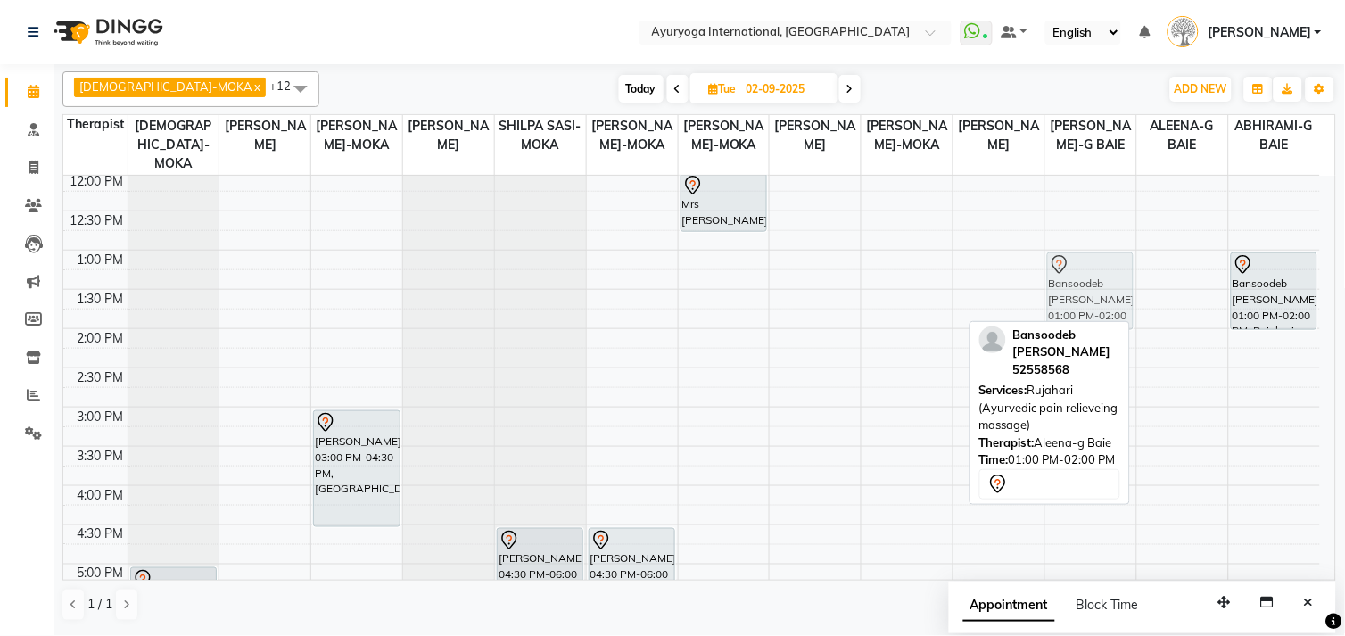
drag, startPoint x: 1179, startPoint y: 294, endPoint x: 1121, endPoint y: 286, distance: 57.7
click at [1121, 286] on tr "[PERSON_NAME], 11:00 AM-11:30 AM, ADD-ON Head, Neck and Shoulder (30Min.) [PERS…" at bounding box center [691, 329] width 1257 height 1098
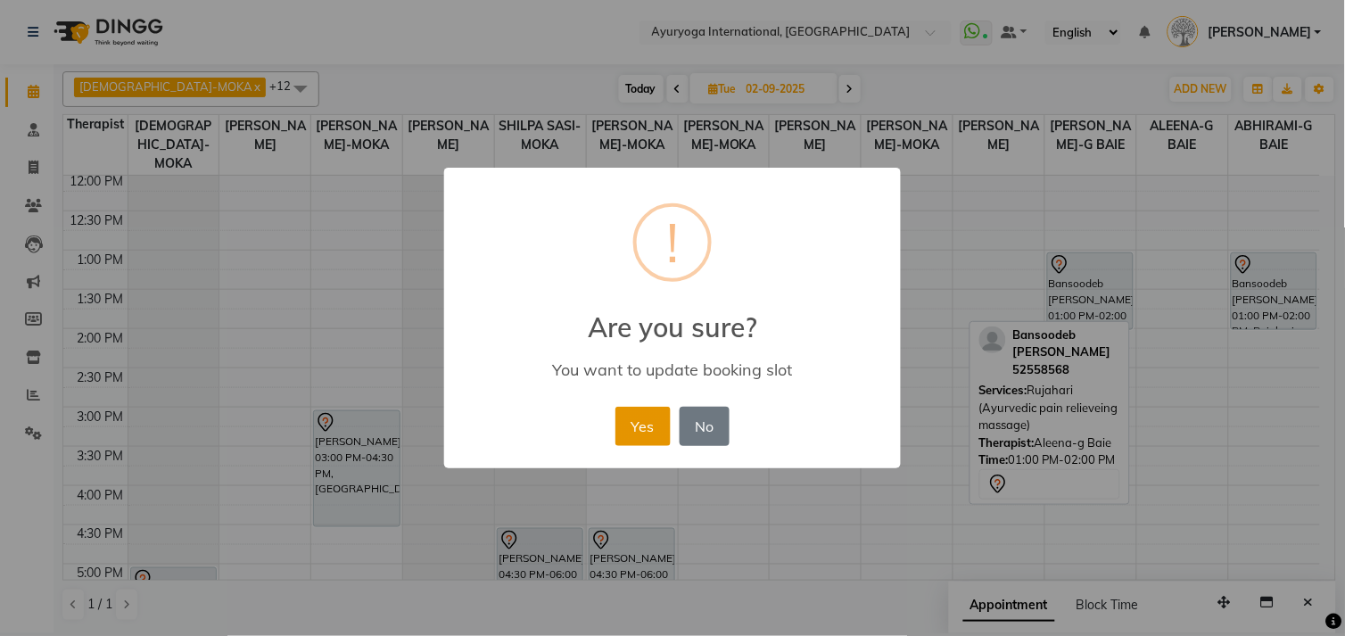
click at [648, 432] on button "Yes" at bounding box center [643, 426] width 54 height 39
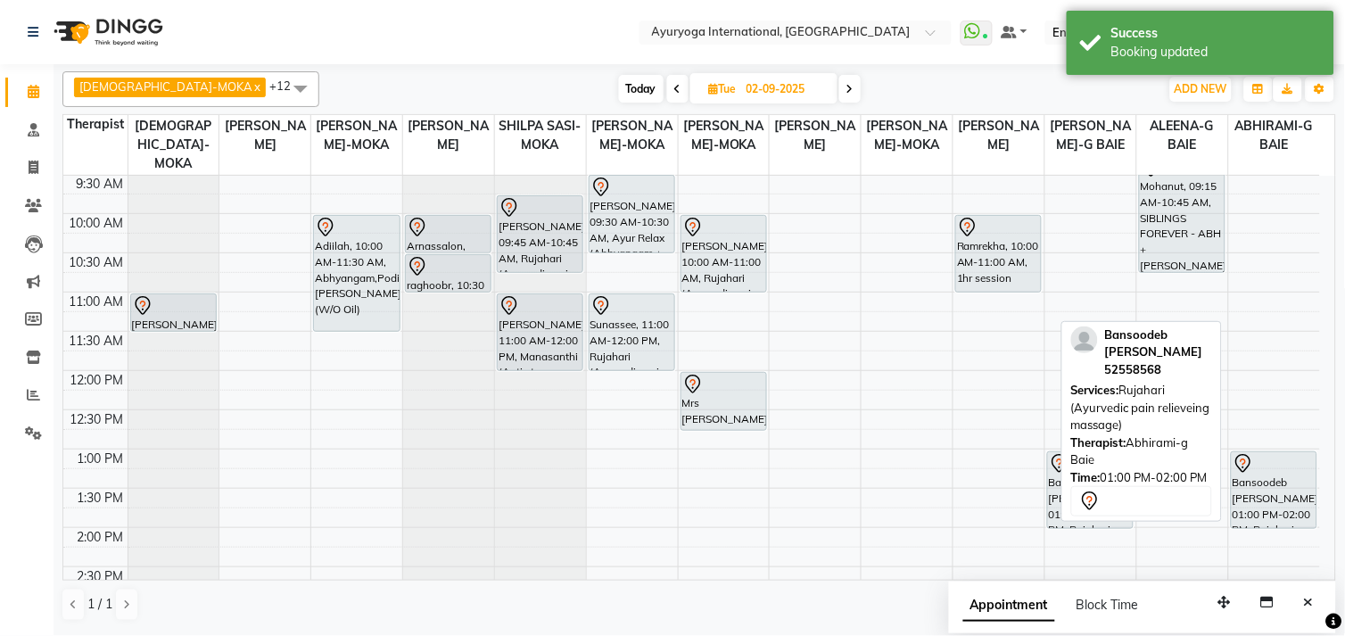
scroll to position [198, 0]
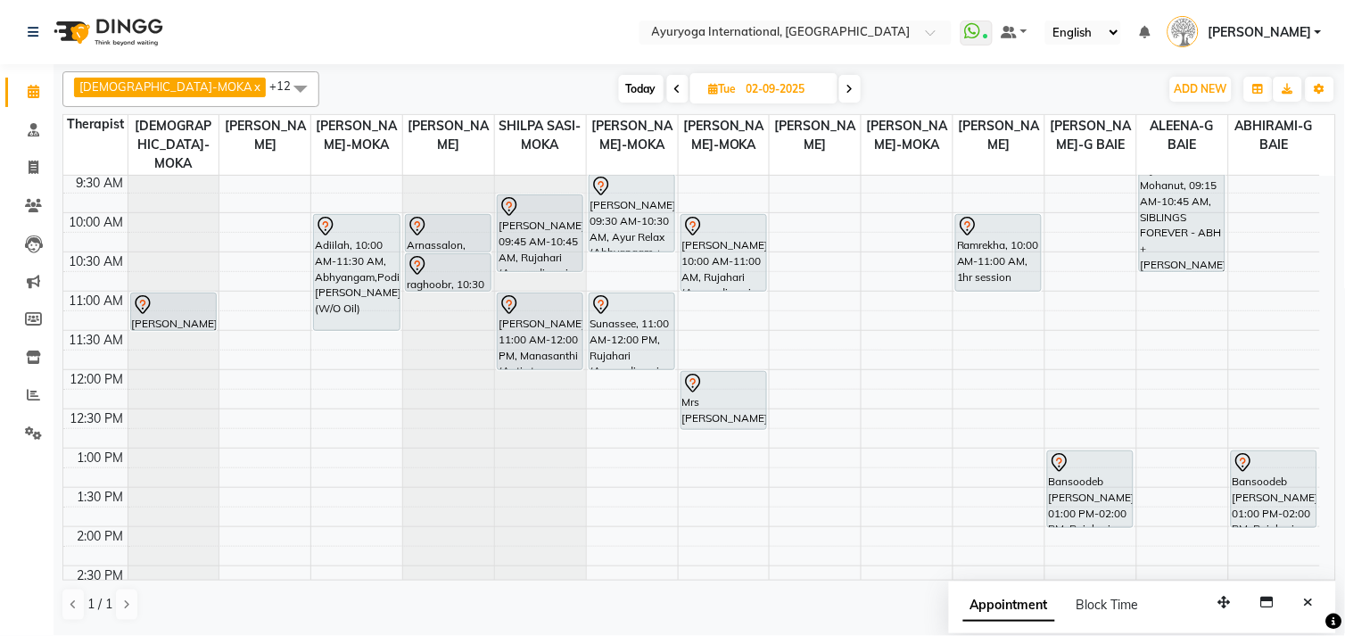
click at [619, 78] on span "Today" at bounding box center [641, 89] width 45 height 28
type input "01-09-2025"
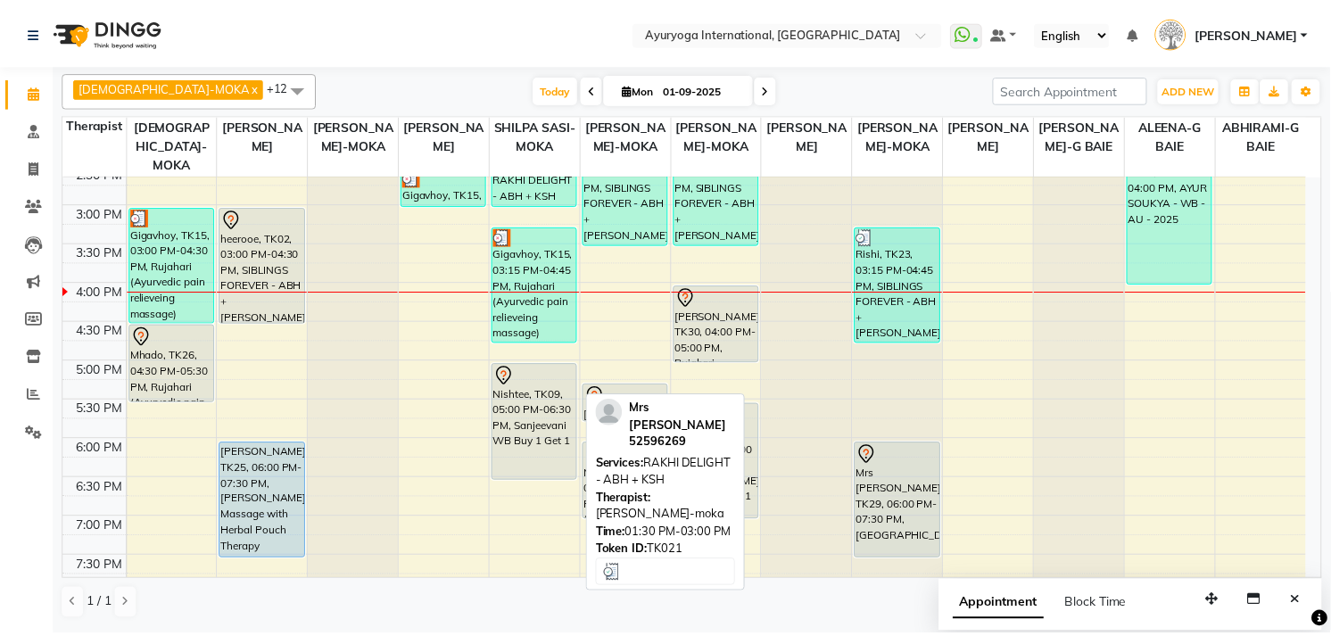
scroll to position [600, 0]
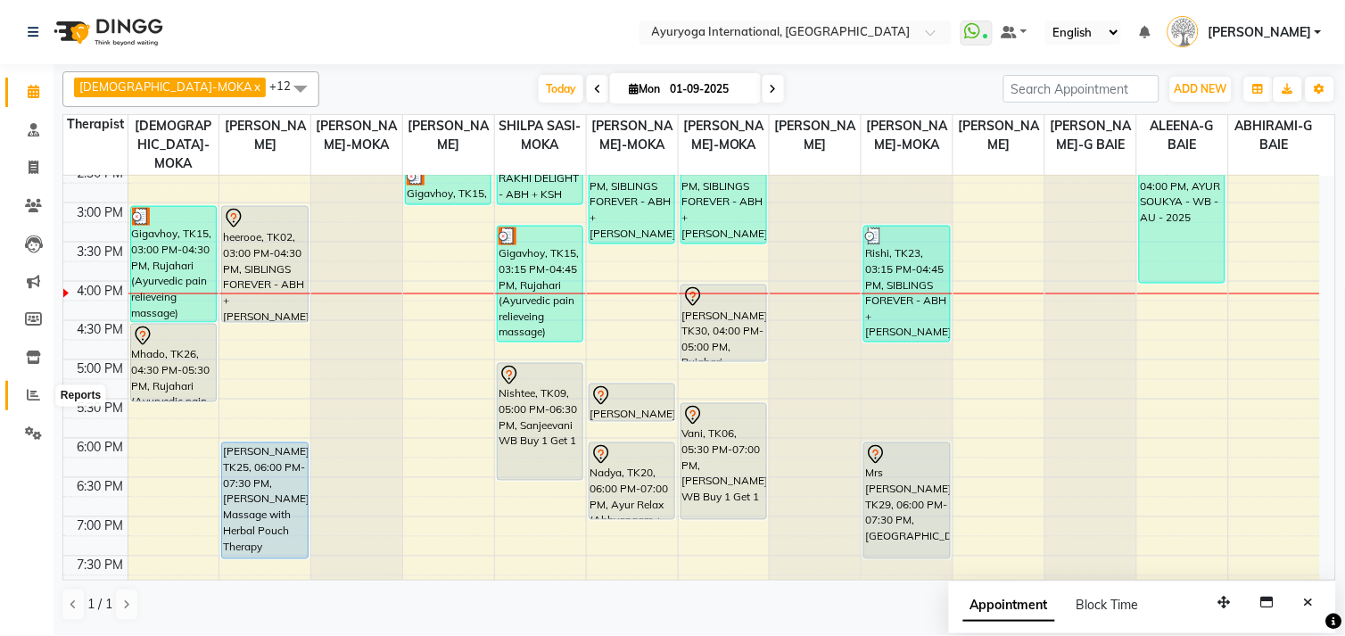
click at [38, 398] on icon at bounding box center [33, 394] width 13 height 13
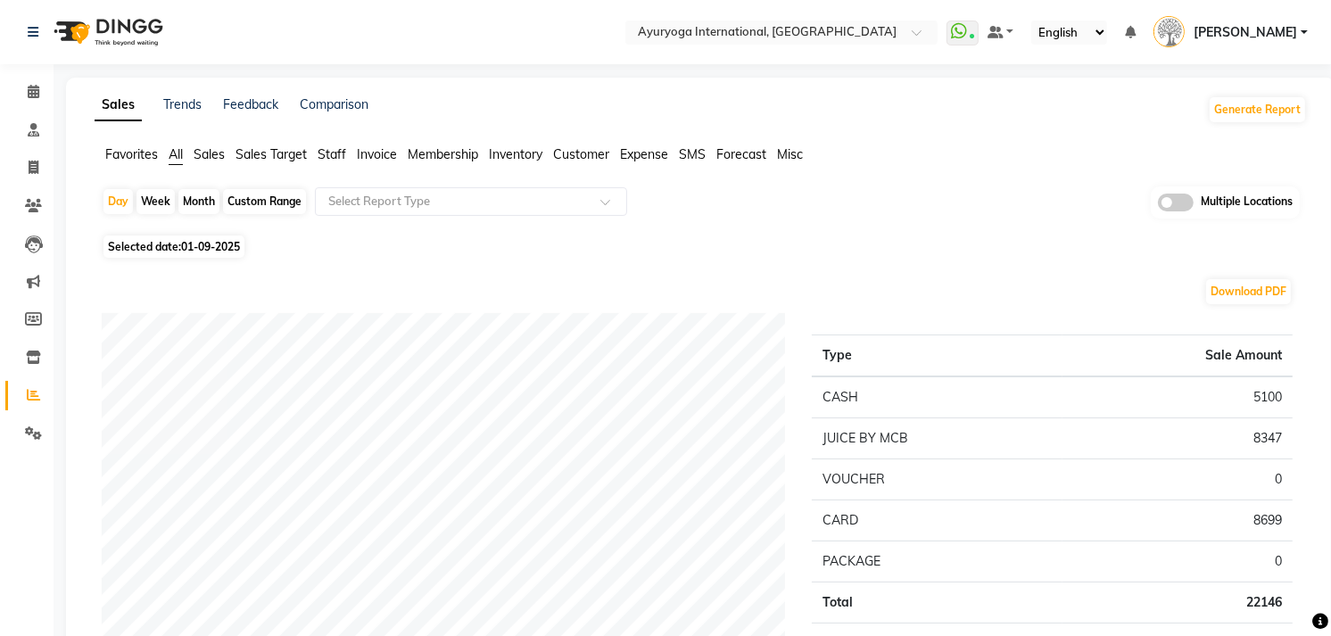
click at [652, 156] on span "Expense" at bounding box center [644, 154] width 48 height 16
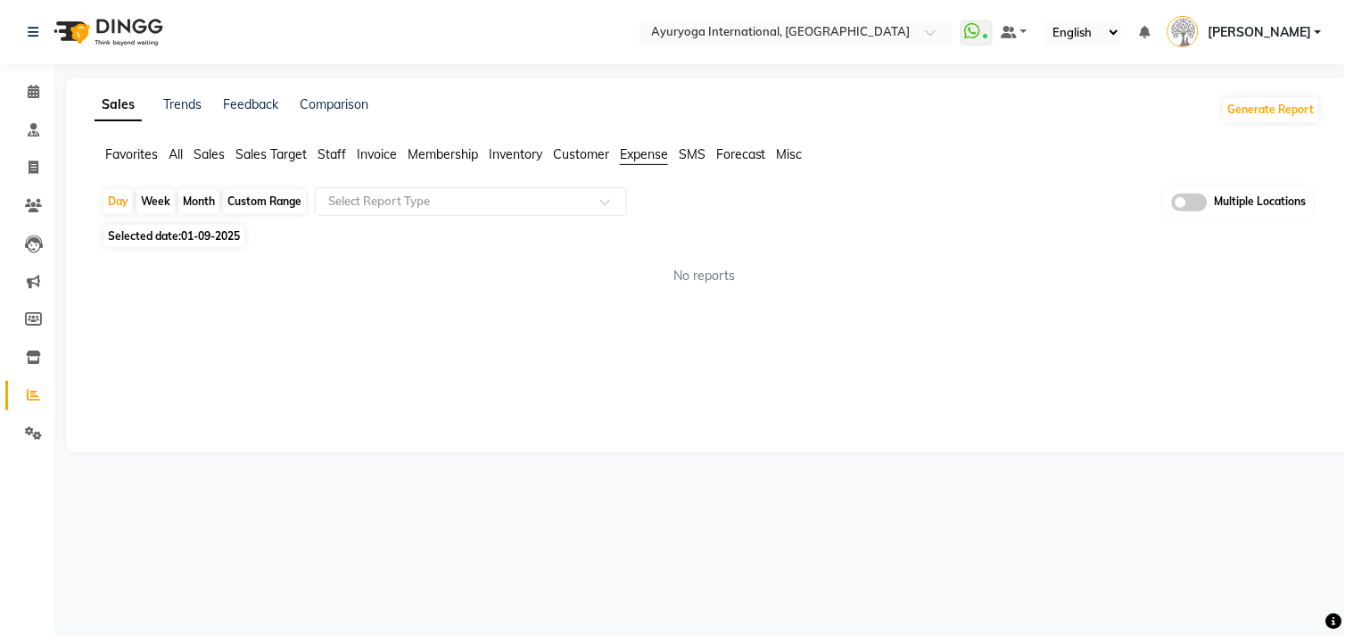
click at [202, 200] on div "Month" at bounding box center [198, 201] width 41 height 25
select select "9"
select select "2025"
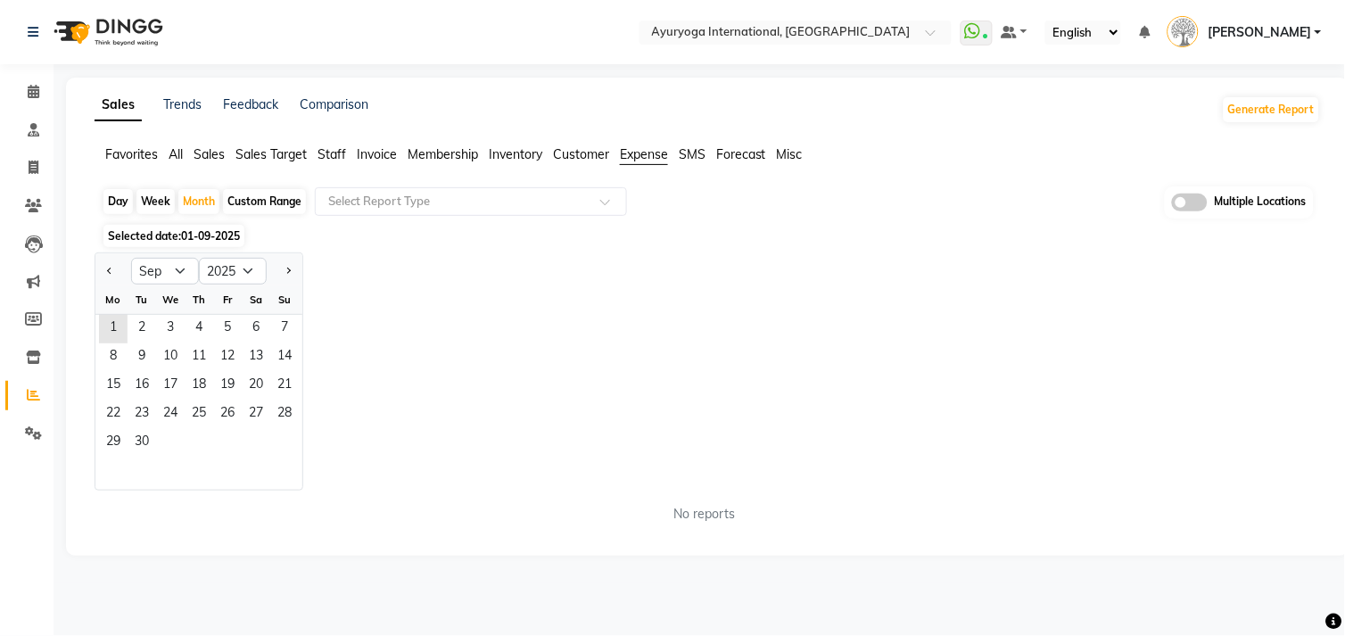
click at [250, 205] on div "Custom Range" at bounding box center [264, 201] width 83 height 25
select select "9"
select select "2025"
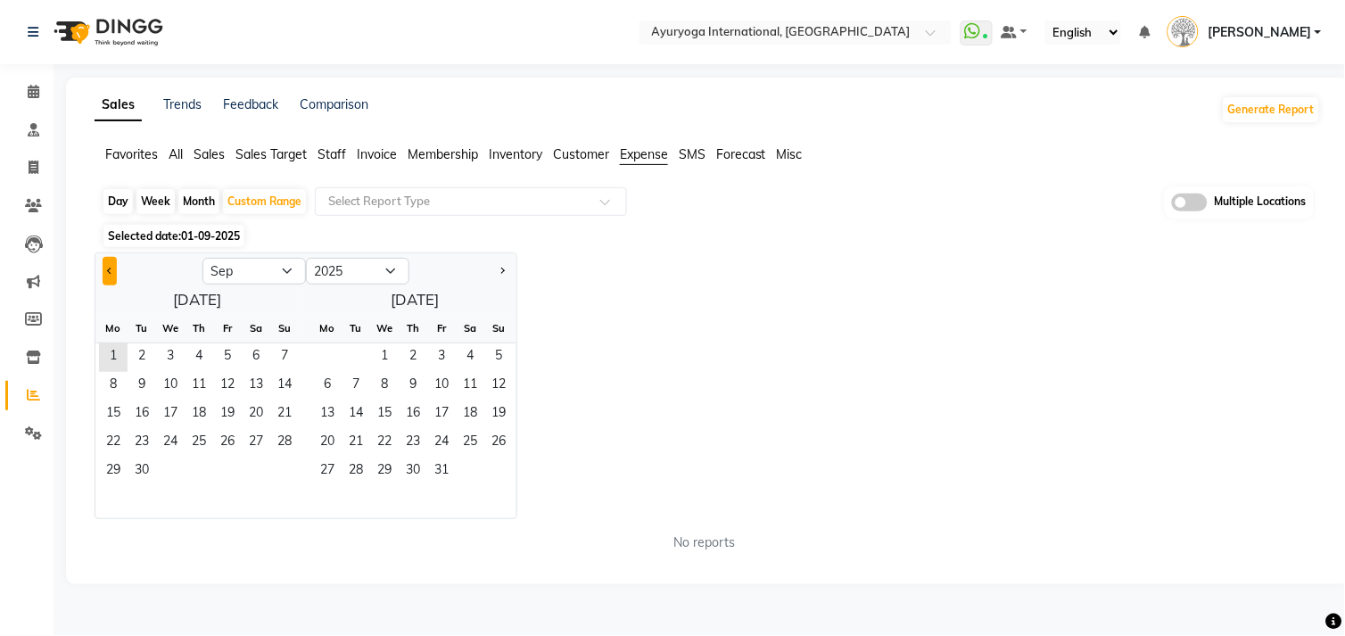
click at [109, 266] on button "Previous month" at bounding box center [110, 271] width 14 height 29
select select "8"
click at [220, 350] on span "1" at bounding box center [227, 357] width 29 height 29
click at [362, 465] on span "30" at bounding box center [356, 472] width 29 height 29
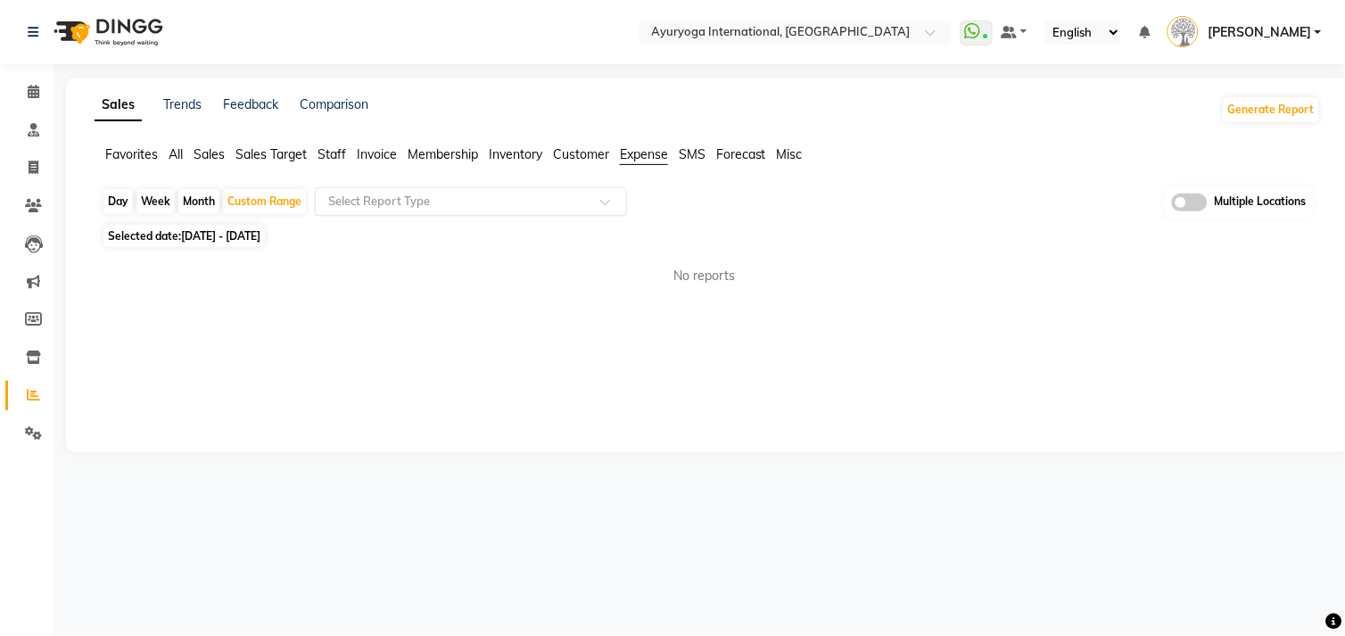
click at [534, 197] on input "text" at bounding box center [453, 202] width 257 height 18
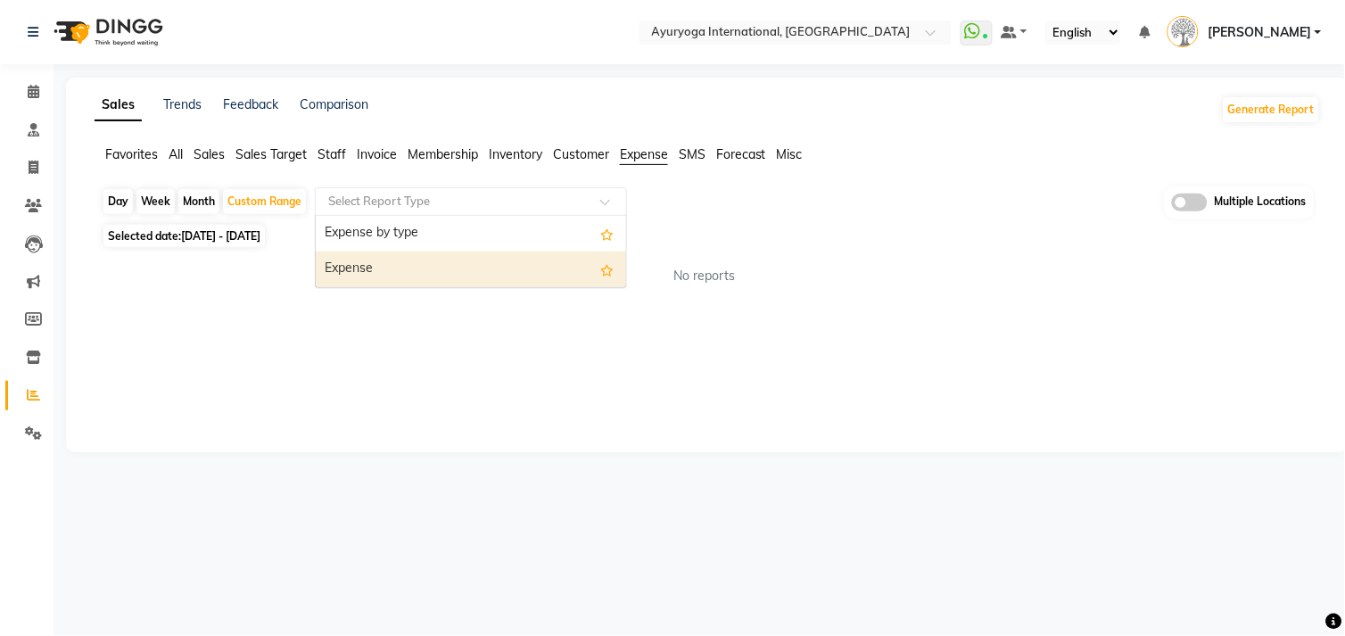
click at [459, 265] on div "Expense" at bounding box center [471, 270] width 310 height 36
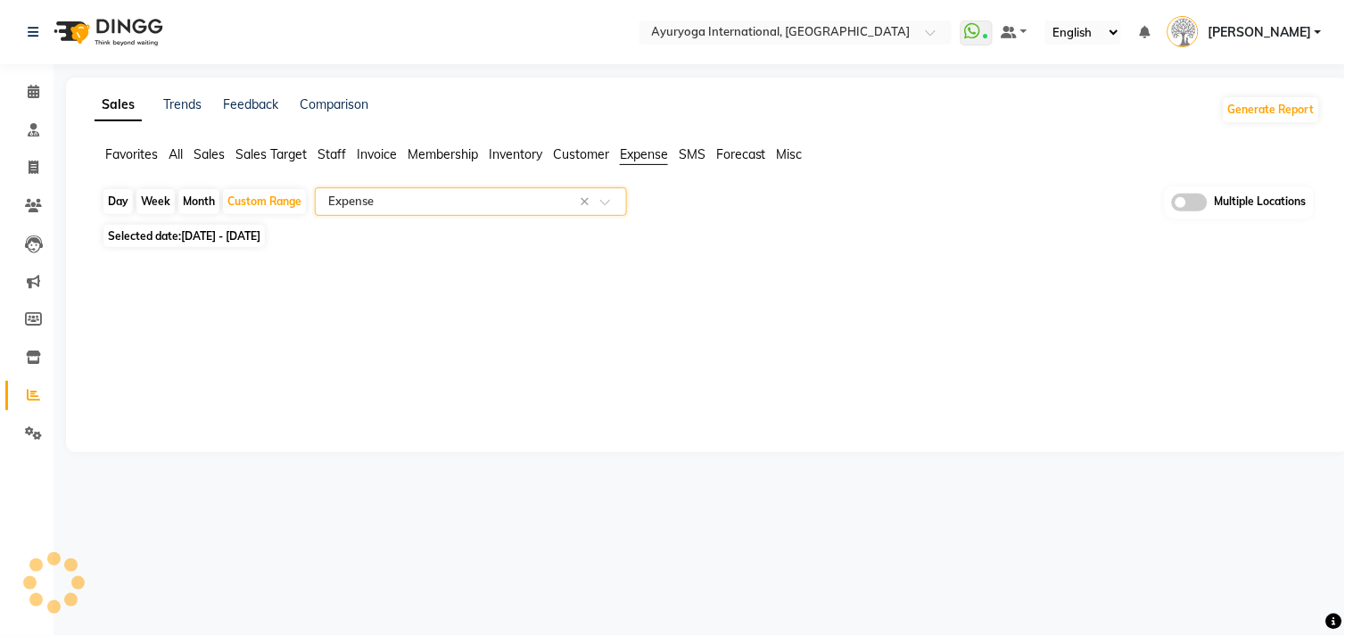
select select "full_report"
select select "csv"
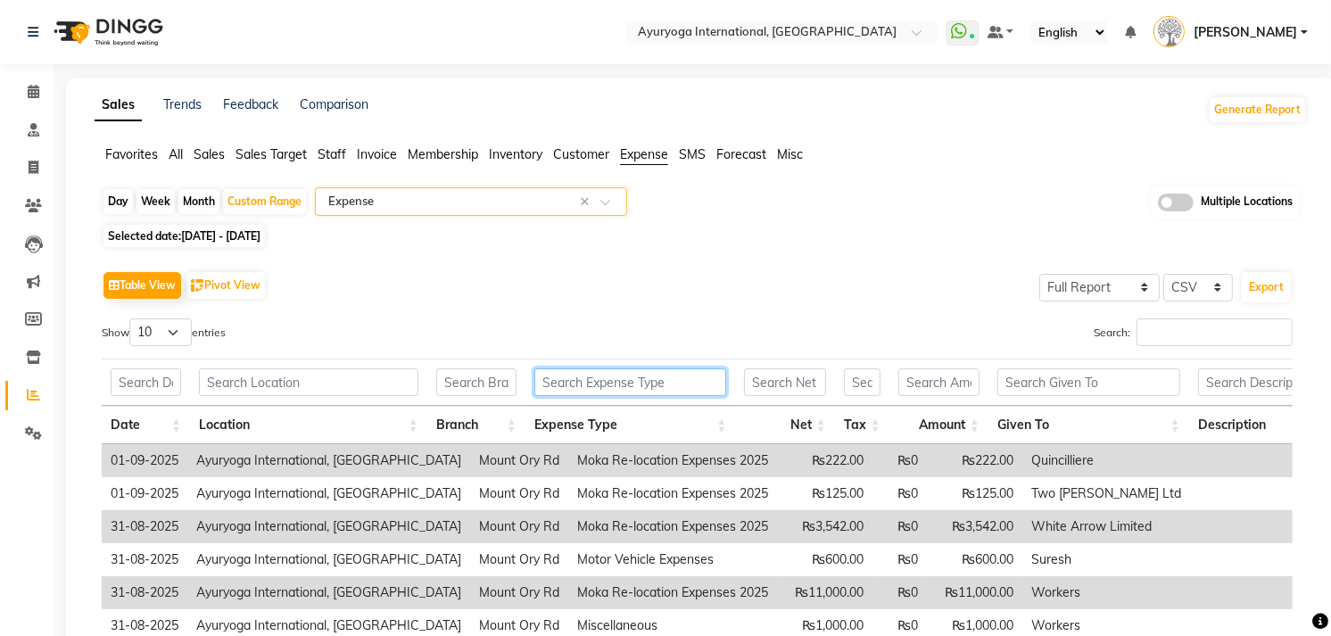
click at [582, 377] on input "text" at bounding box center [630, 382] width 193 height 28
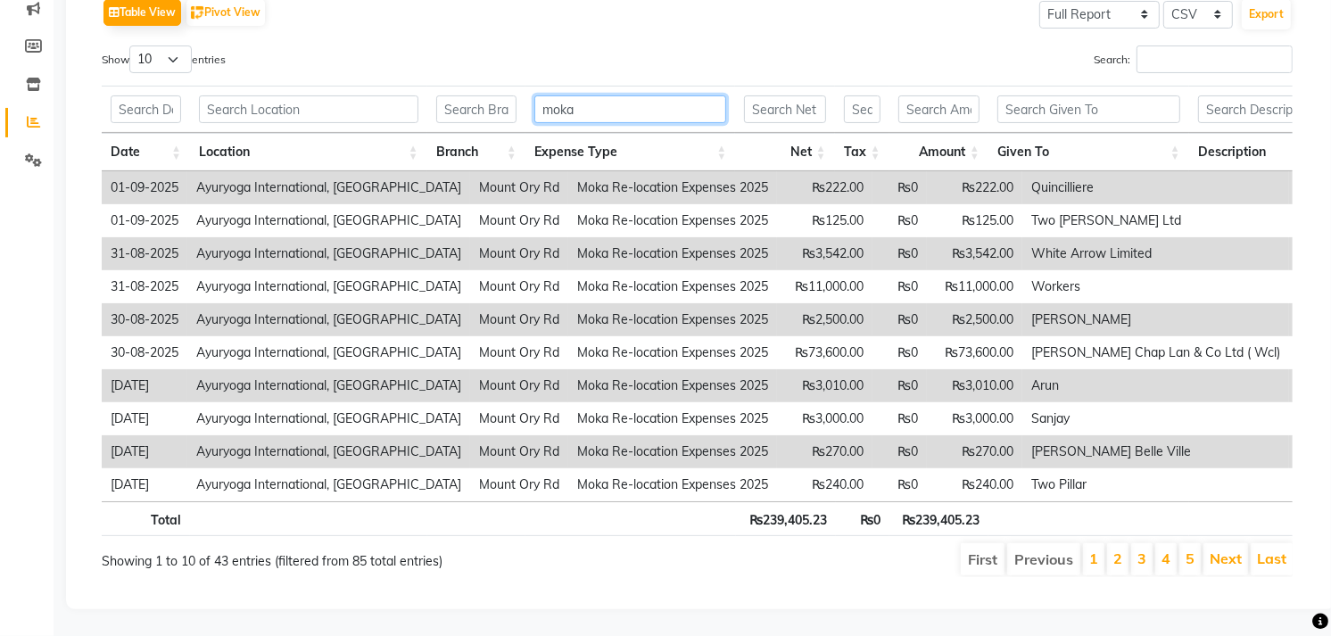
scroll to position [277, 0]
type input "moka"
click at [1041, 110] on input "text" at bounding box center [1088, 109] width 183 height 28
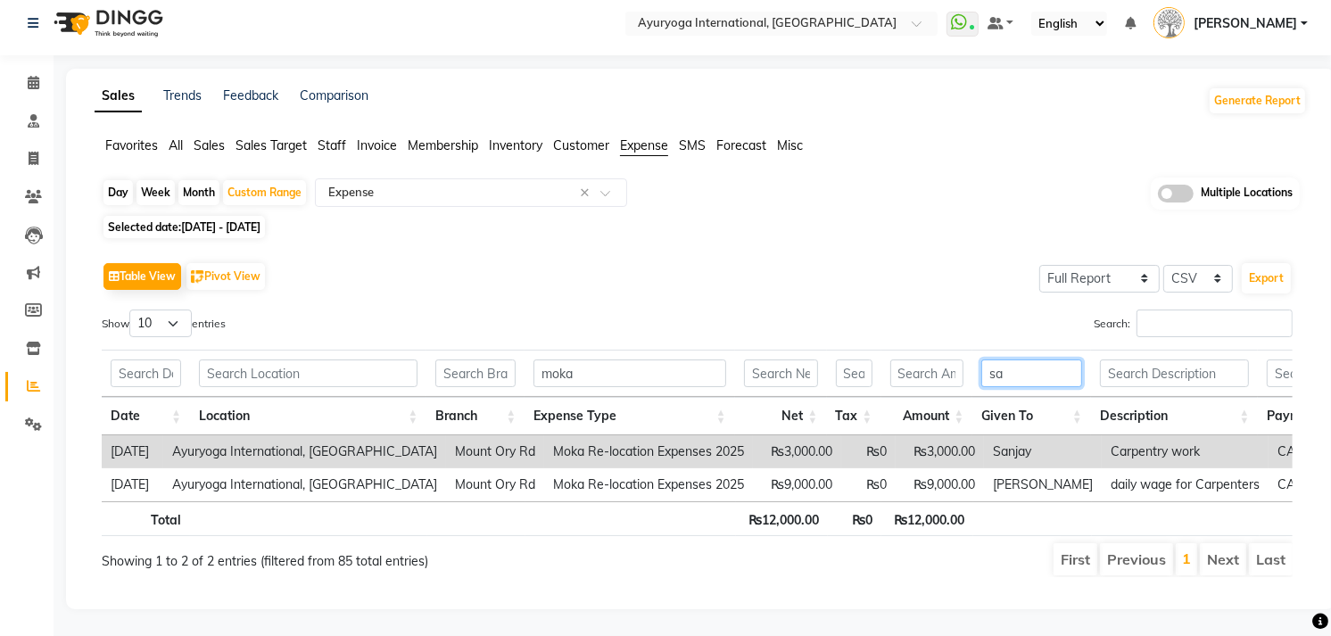
scroll to position [39, 0]
type input "s"
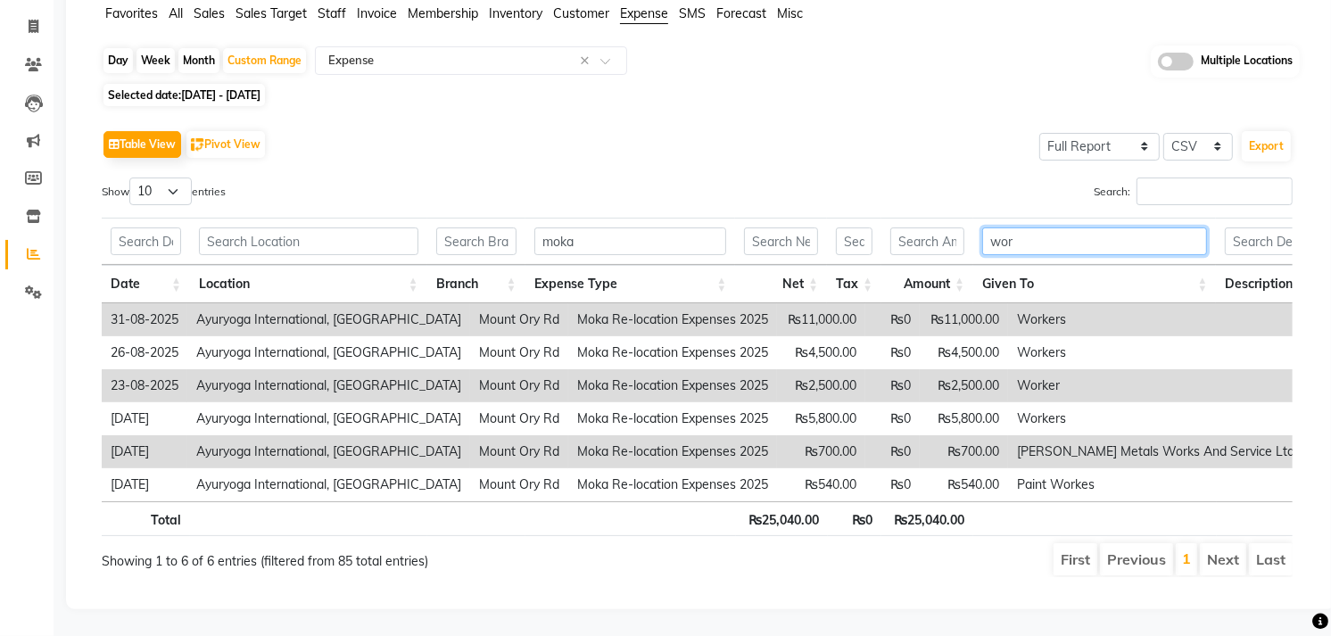
scroll to position [171, 0]
type input "w"
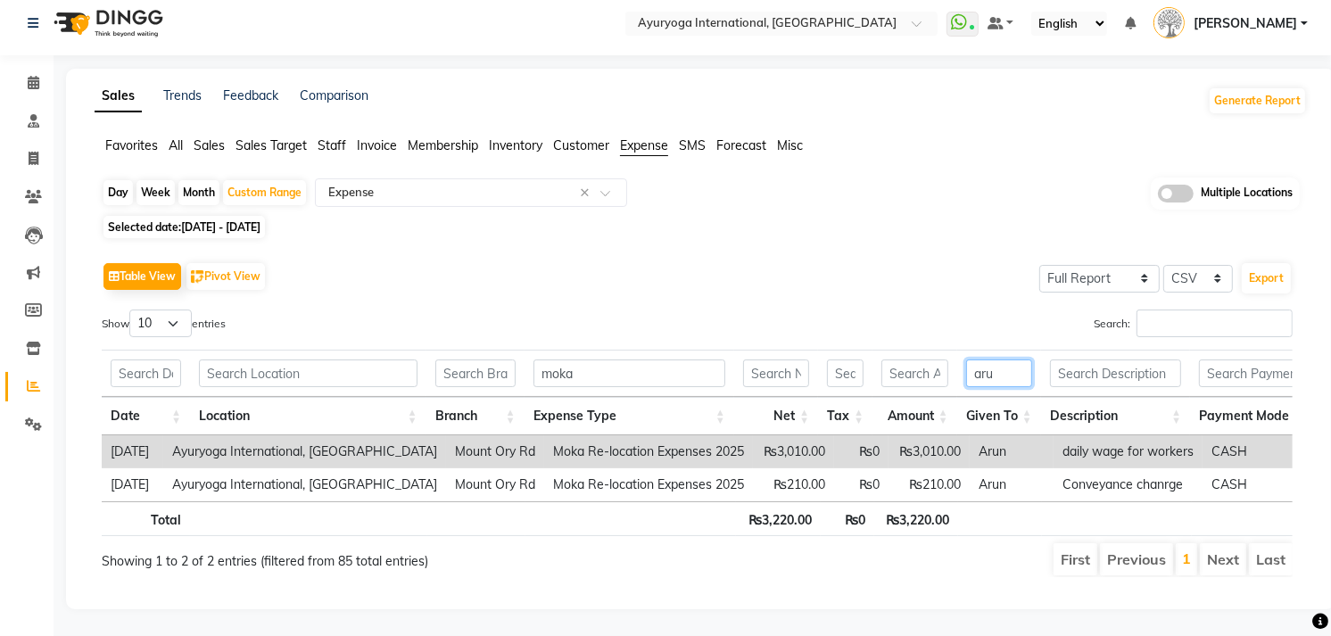
scroll to position [39, 0]
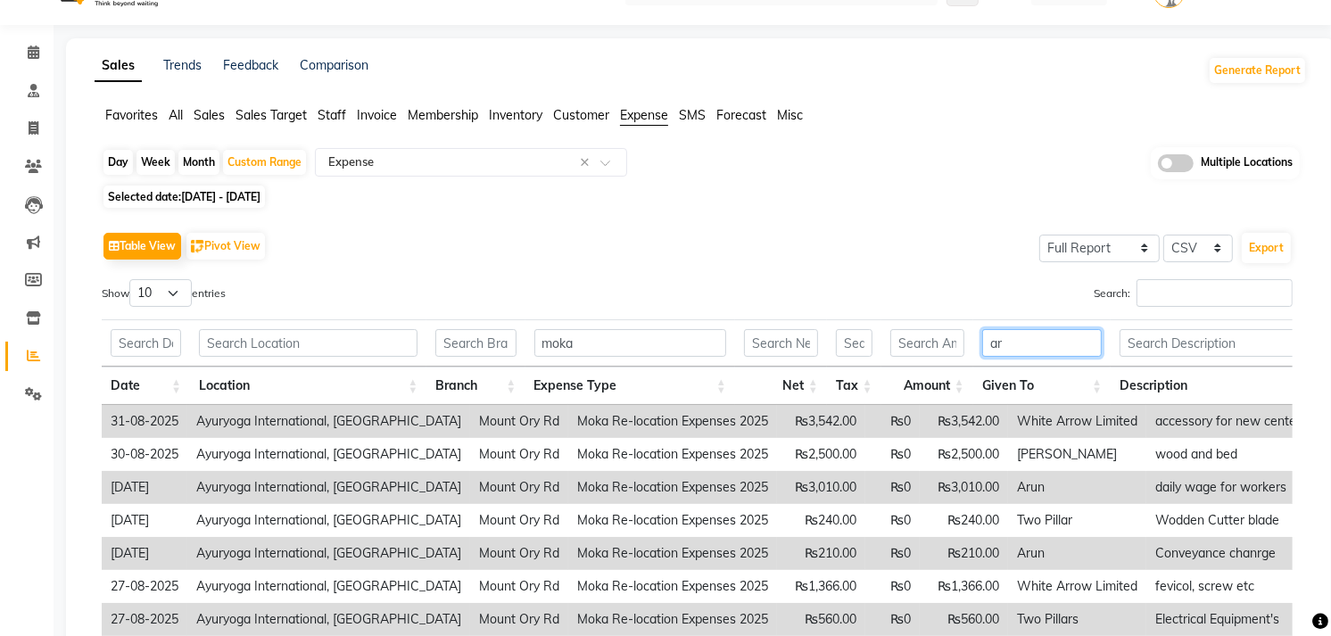
type input "a"
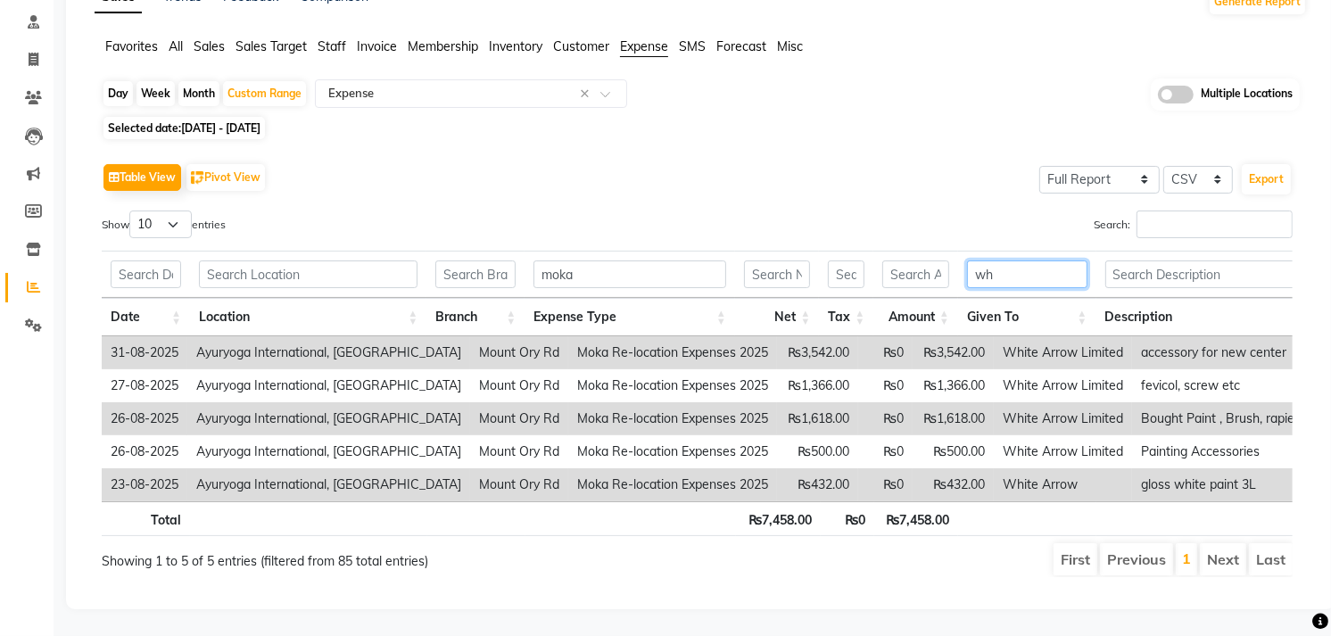
scroll to position [138, 0]
type input "w"
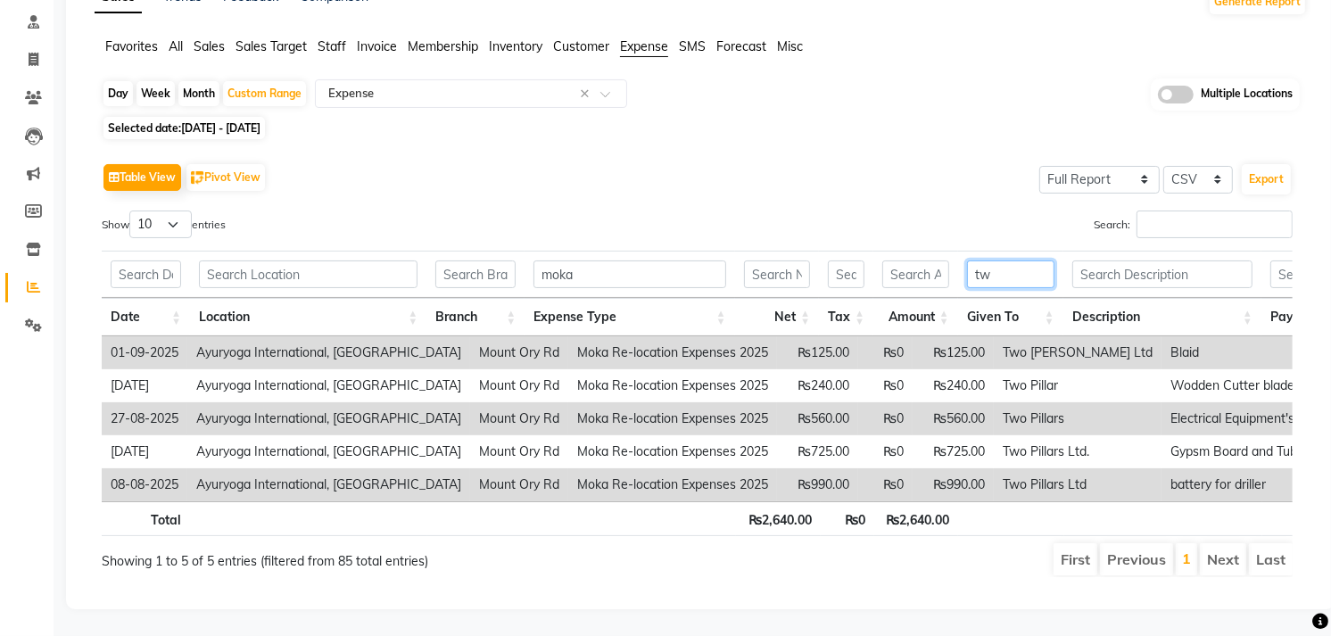
type input "t"
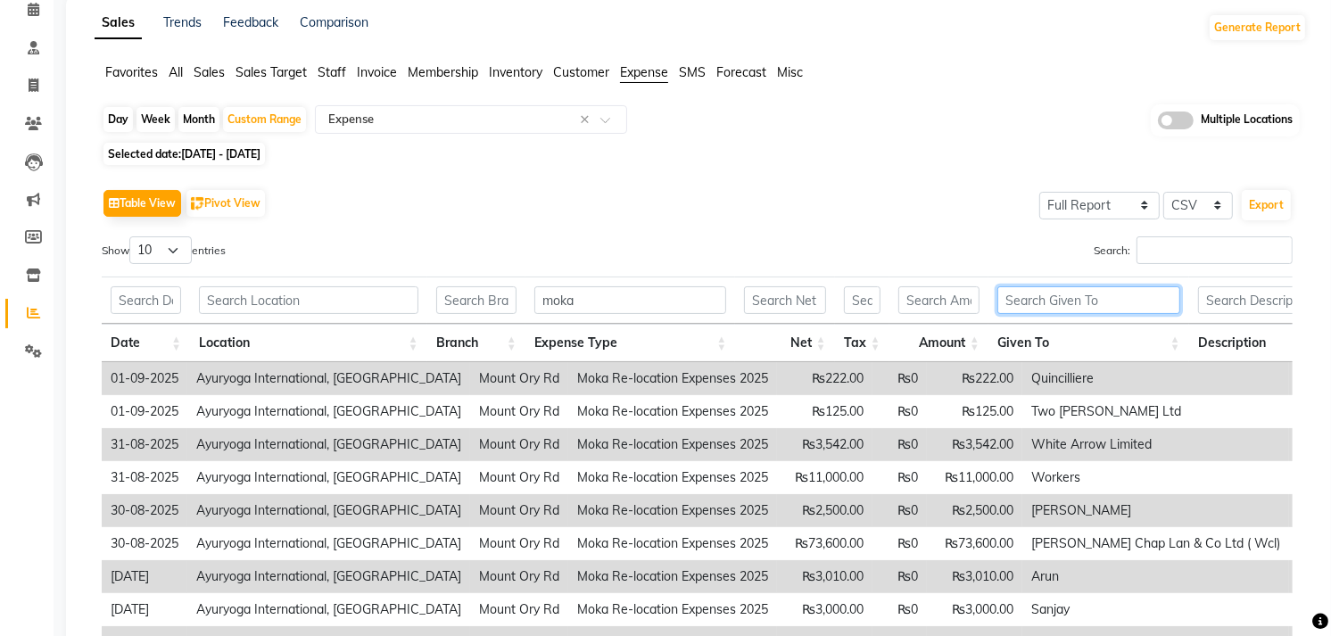
scroll to position [13, 0]
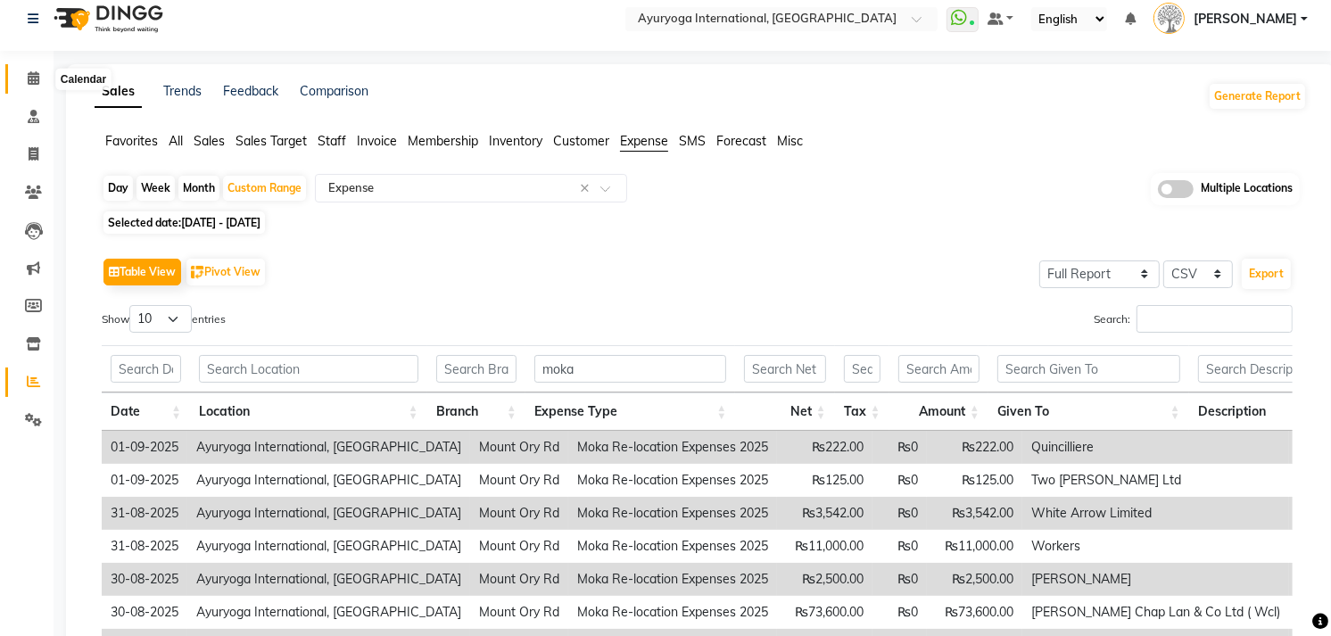
click at [29, 77] on icon at bounding box center [34, 77] width 12 height 13
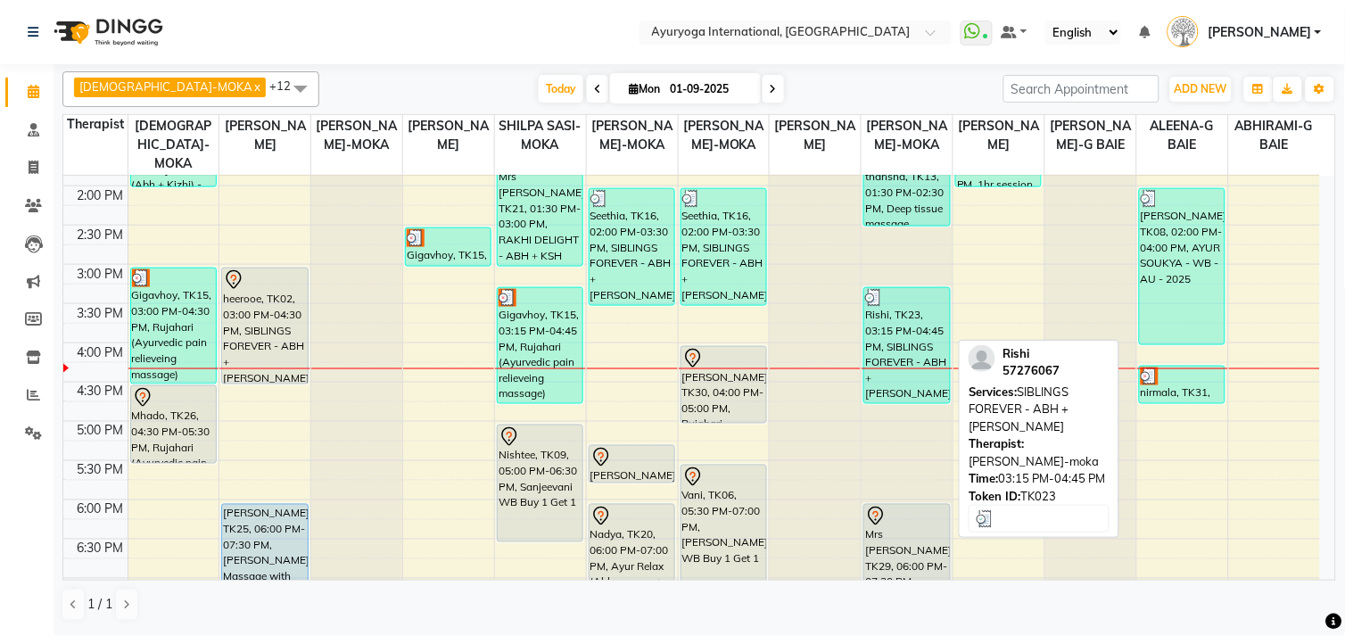
scroll to position [495, 0]
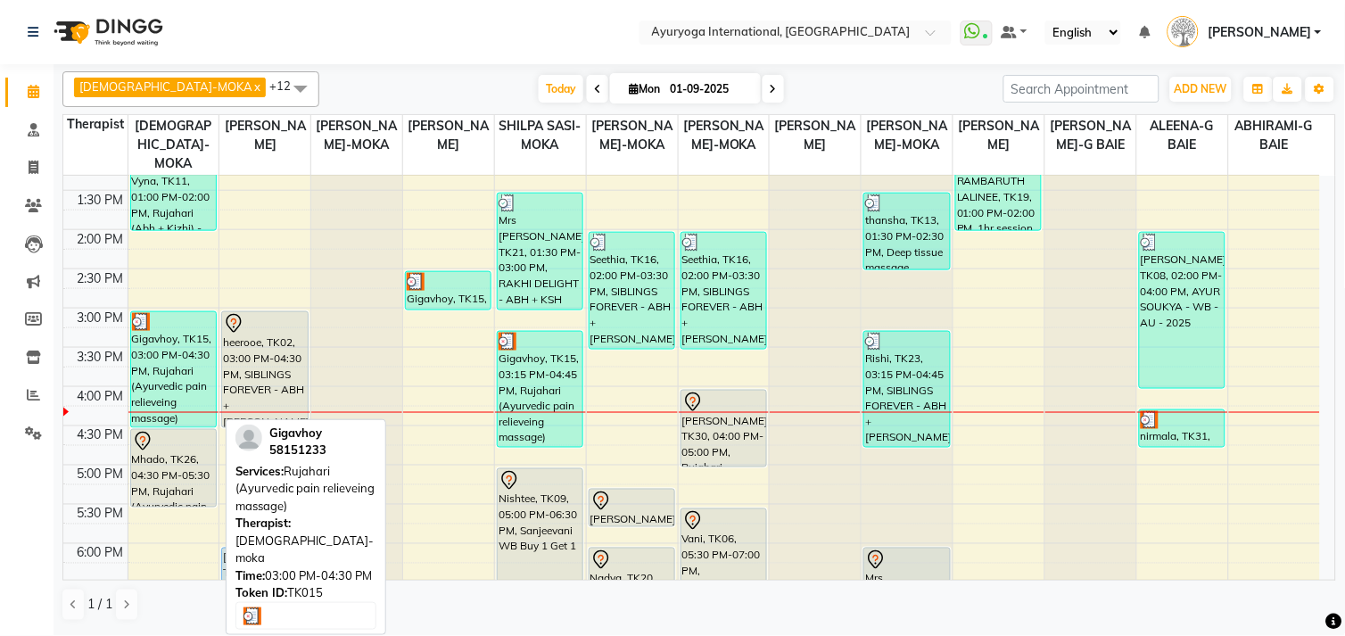
click at [170, 385] on div "Gigavhoy, TK15, 03:00 PM-04:30 PM, Rujahari (Ayurvedic pain relieveing massage)" at bounding box center [173, 369] width 85 height 115
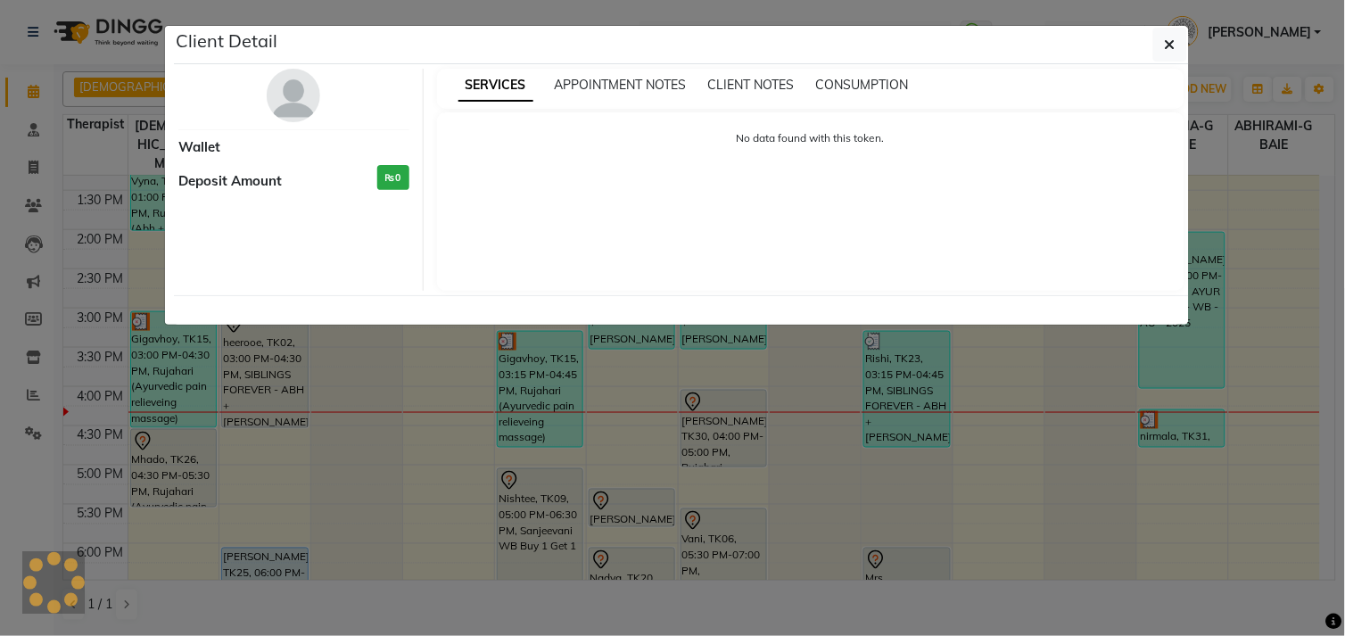
select select "3"
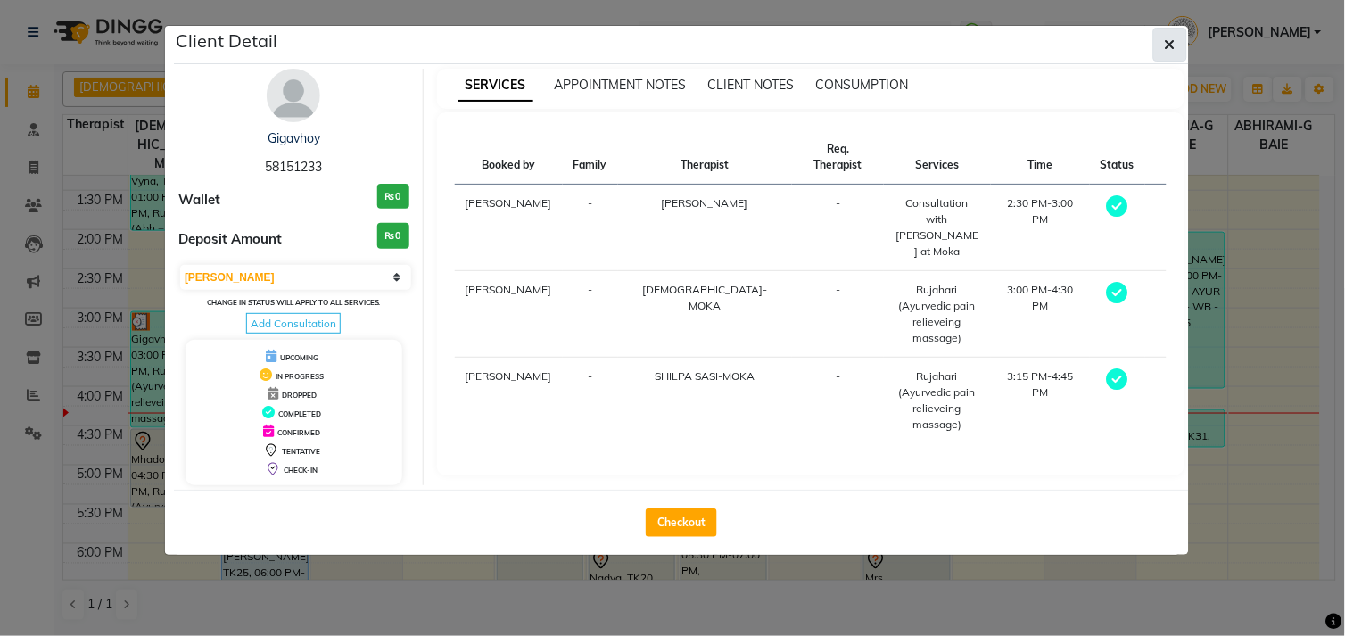
click at [1174, 39] on icon "button" at bounding box center [1170, 44] width 11 height 14
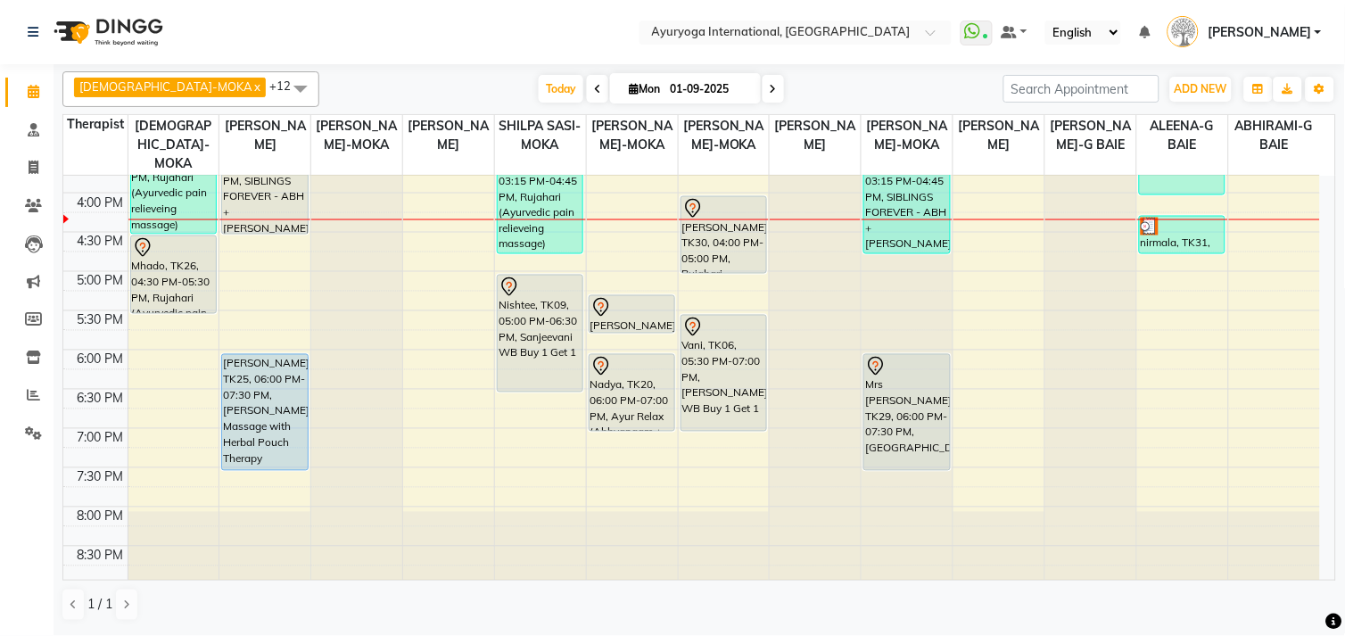
scroll to position [690, 0]
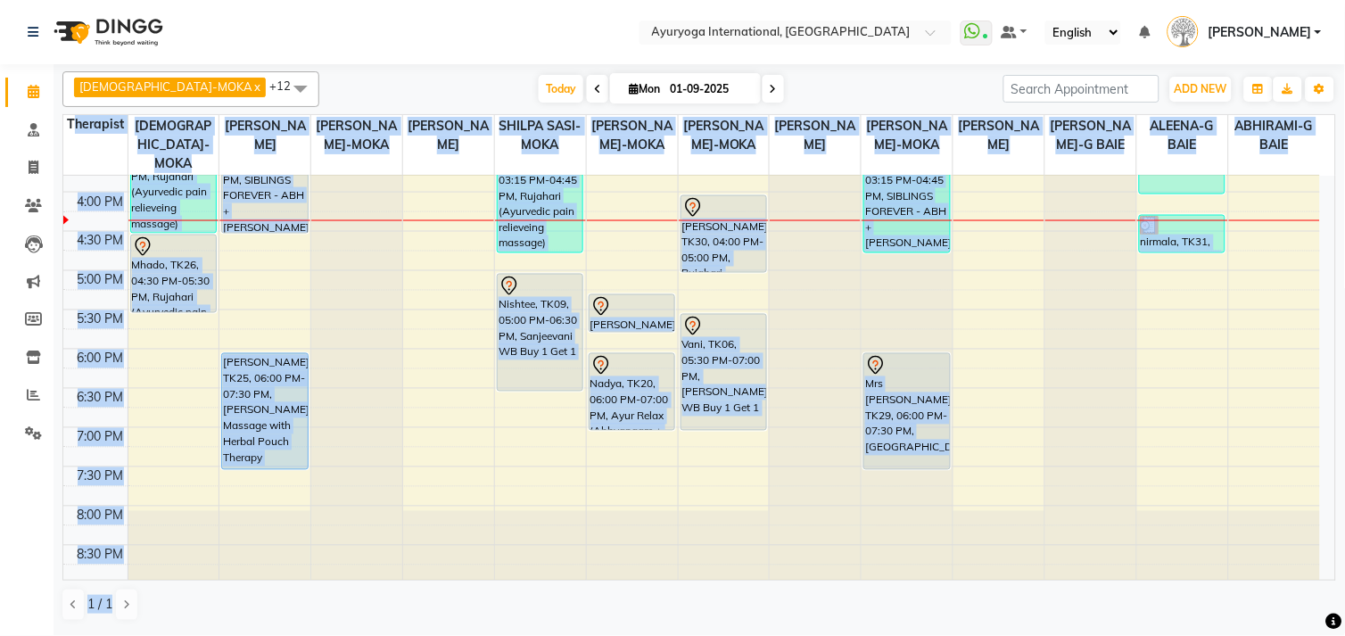
drag, startPoint x: 73, startPoint y: 143, endPoint x: 1349, endPoint y: 637, distance: 1368.2
click at [1344, 635] on html "Select Location × Ayuryoga International, [GEOGRAPHIC_DATA] Rd WhatsApp Status …" at bounding box center [672, 318] width 1345 height 636
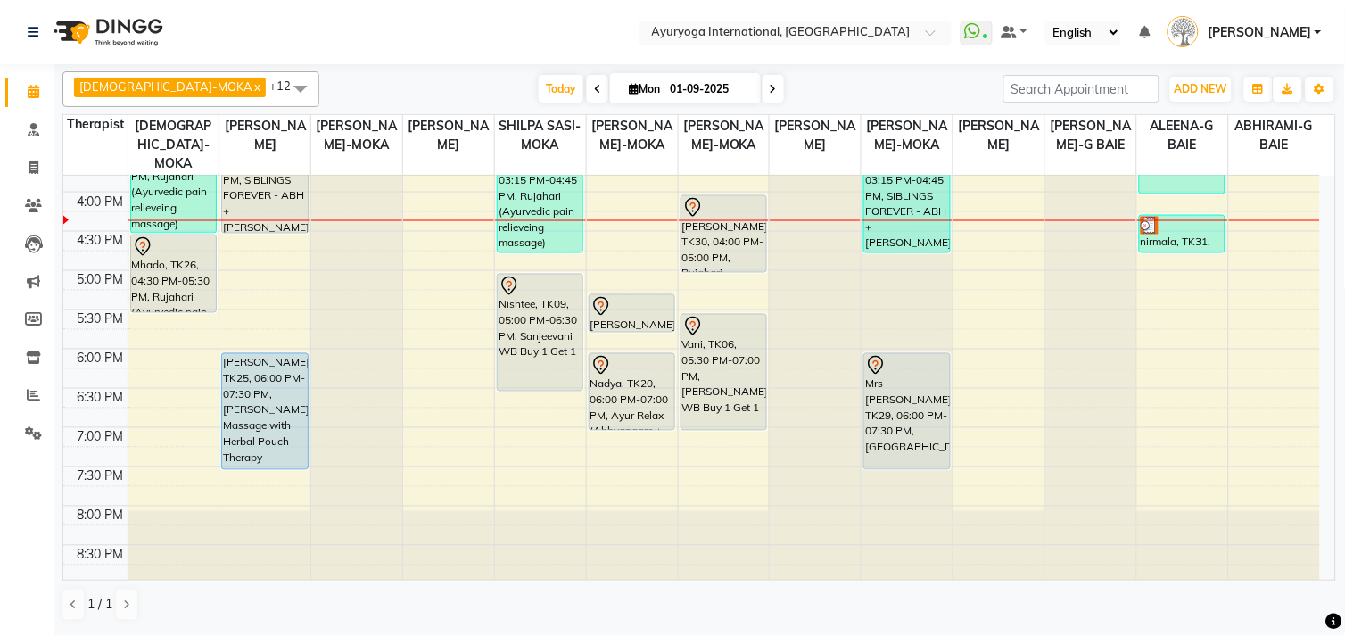
click at [379, 14] on nav "Select Location × Ayuryoga International, [GEOGRAPHIC_DATA] Rd WhatsApp Status …" at bounding box center [672, 32] width 1345 height 64
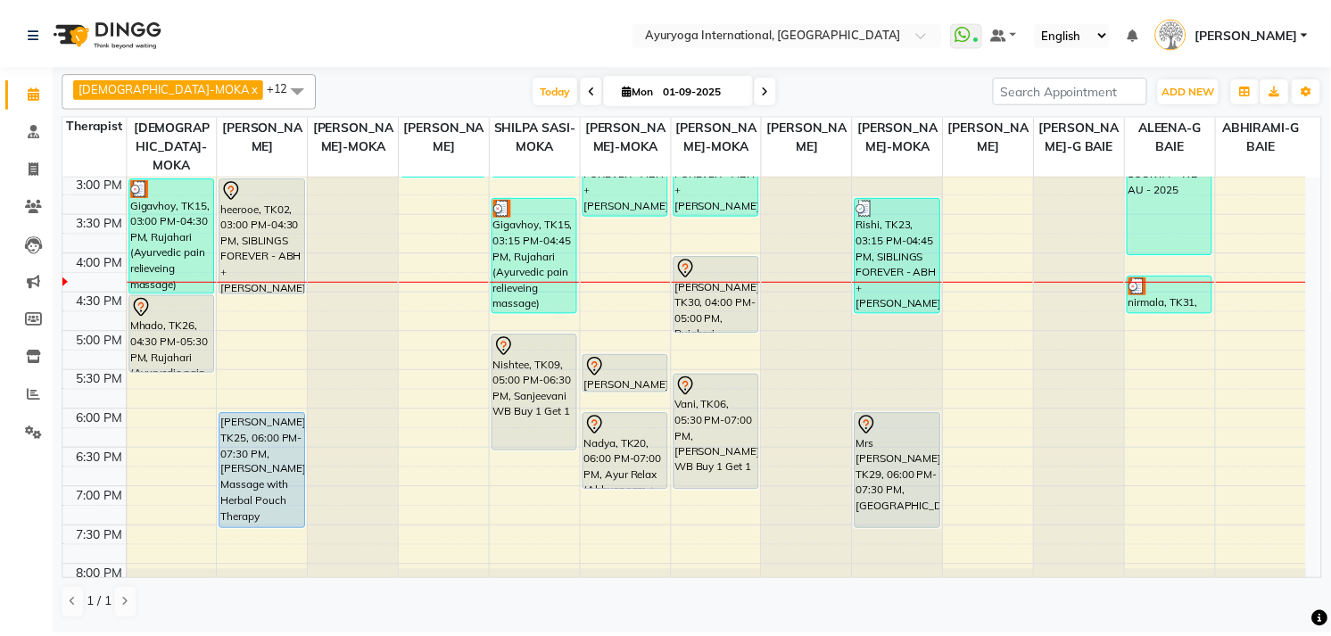
scroll to position [591, 0]
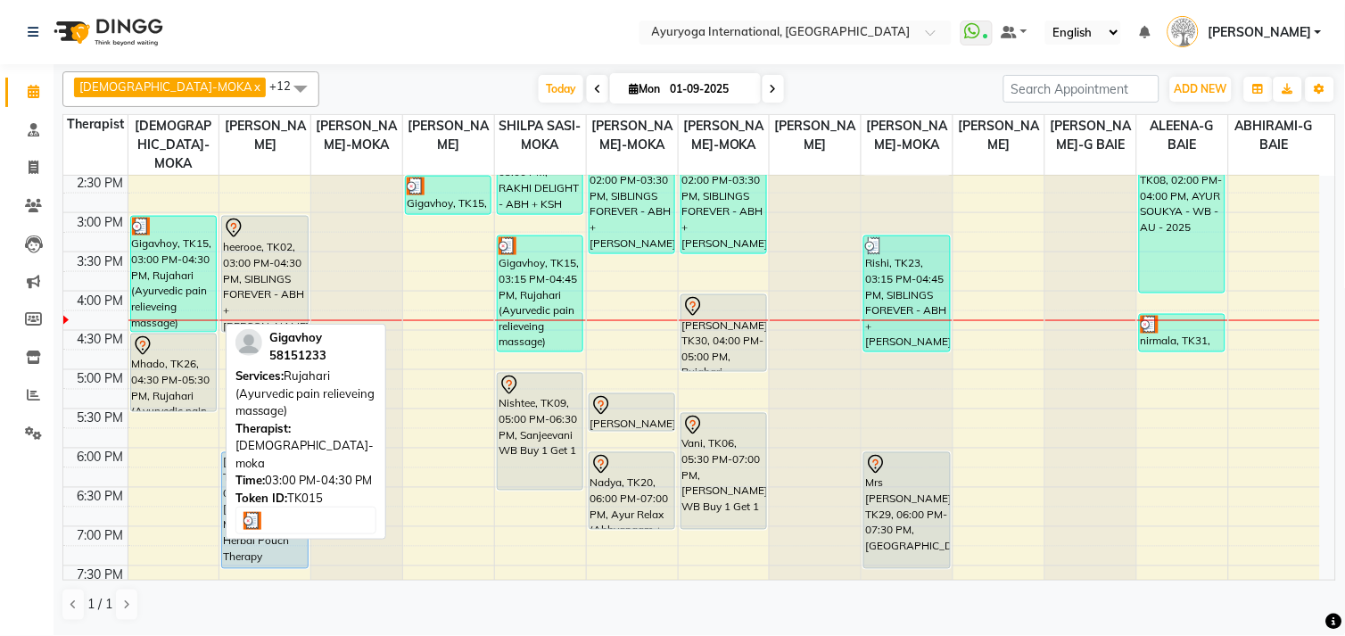
click at [164, 281] on div "Gigavhoy, TK15, 03:00 PM-04:30 PM, Rujahari (Ayurvedic pain relieveing massage)" at bounding box center [173, 274] width 85 height 115
select select "3"
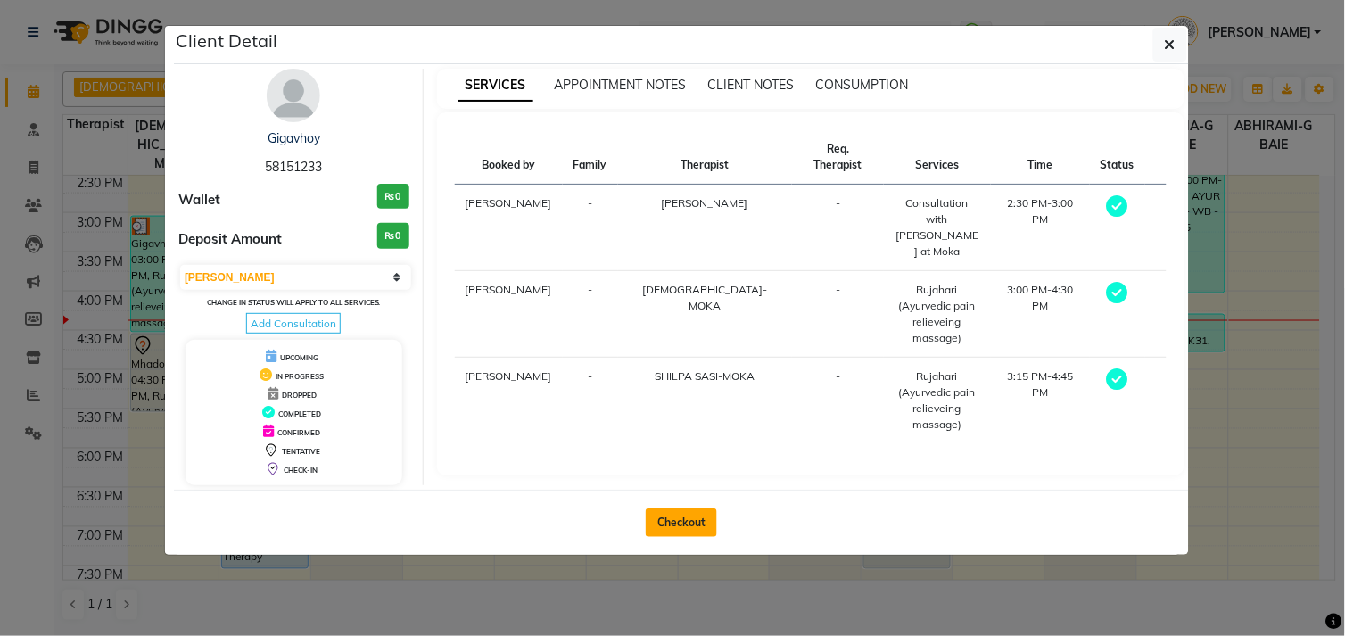
click at [683, 531] on button "Checkout" at bounding box center [681, 523] width 71 height 29
select select "service"
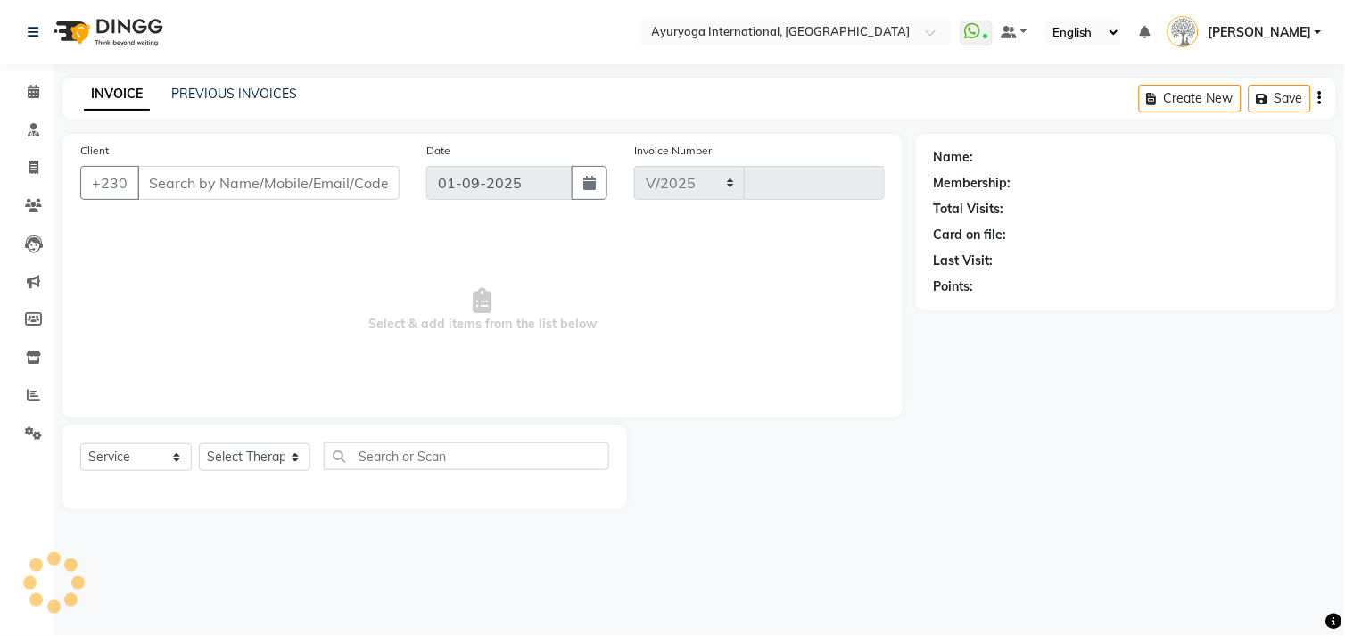
select select "730"
type input "5117"
type input "58151233"
select select "11400"
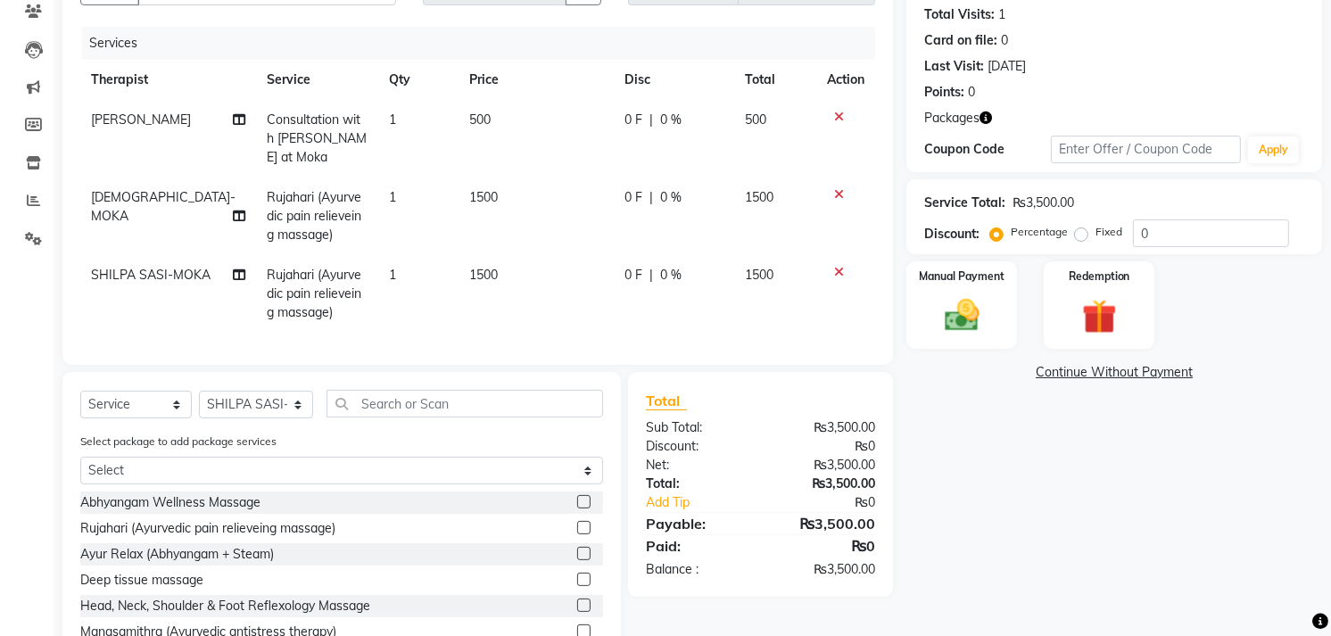
scroll to position [95, 0]
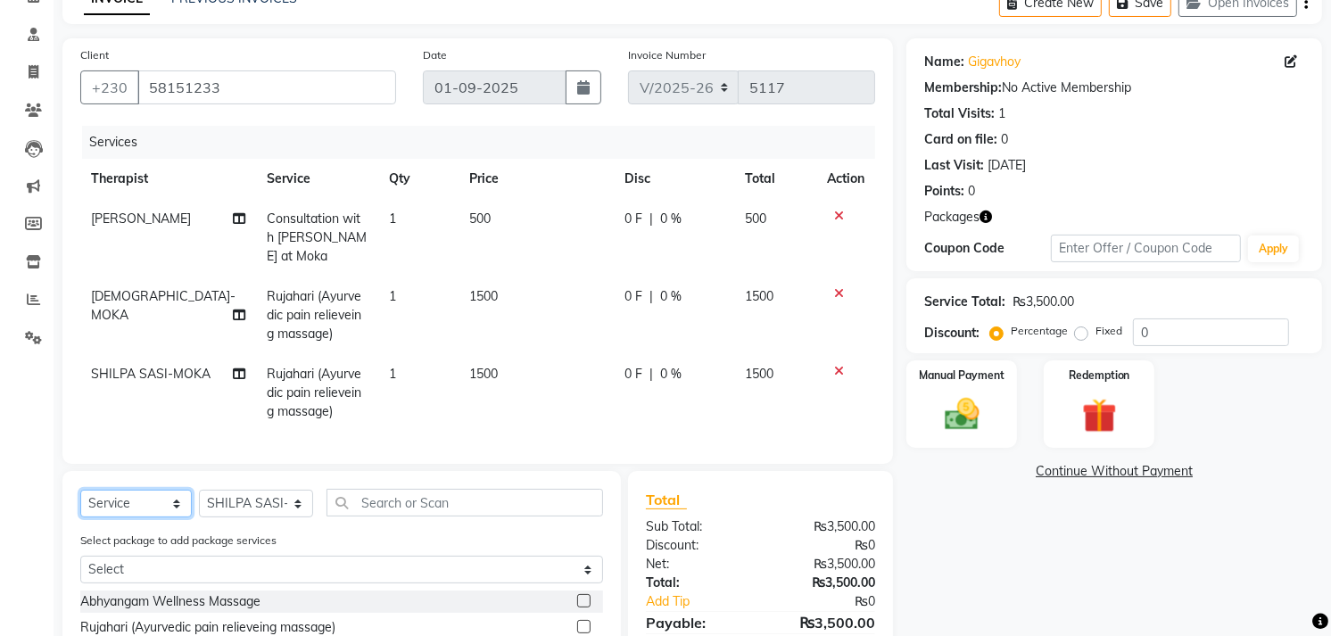
click at [141, 515] on select "Select Service Product Membership Package Voucher Prepaid Gift Card" at bounding box center [136, 504] width 112 height 28
click at [139, 515] on select "Select Service Product Membership Package Voucher Prepaid Gift Card" at bounding box center [136, 504] width 112 height 28
select select "product"
click at [80, 504] on select "Select Service Product Membership Package Voucher Prepaid Gift Card" at bounding box center [136, 504] width 112 height 28
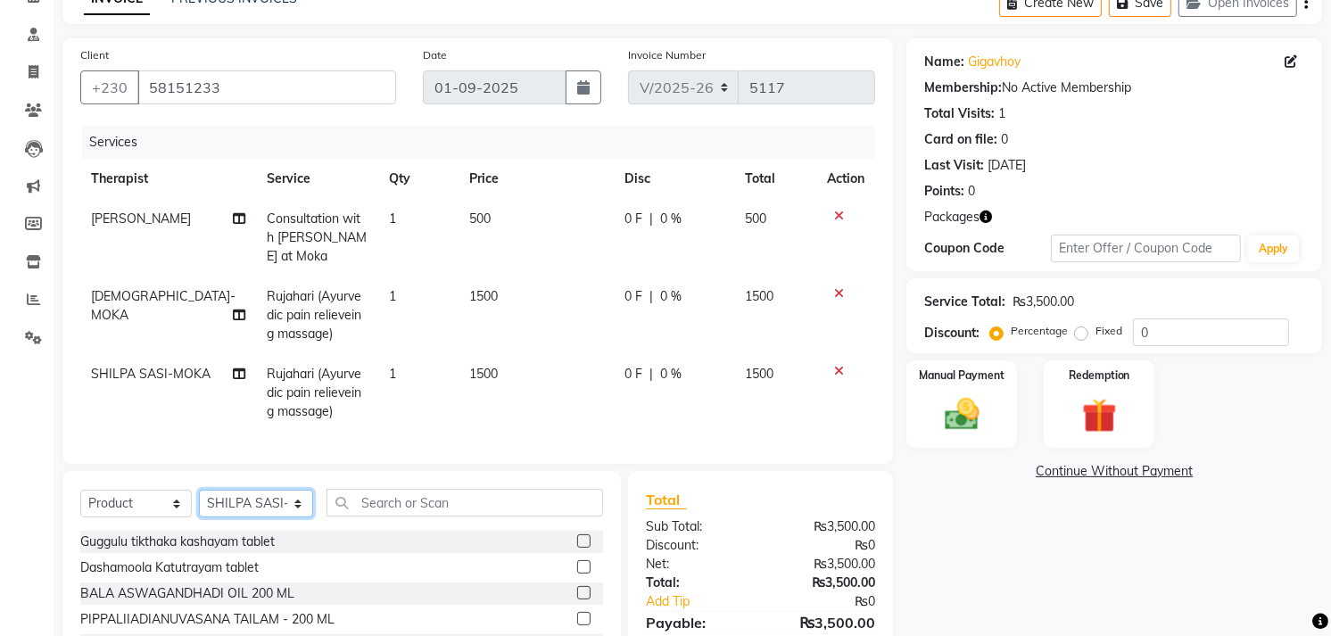
click at [264, 517] on select "Select Therapist ABHIRAMI-G BAIE [PERSON_NAME]-MOKA [PERSON_NAME]-MOKA ALEENA-G…" at bounding box center [256, 504] width 114 height 28
select select "19827"
click at [199, 504] on select "Select Therapist ABHIRAMI-G BAIE [PERSON_NAME]-MOKA [PERSON_NAME]-MOKA ALEENA-G…" at bounding box center [256, 504] width 114 height 28
click at [384, 517] on input "text" at bounding box center [465, 503] width 277 height 28
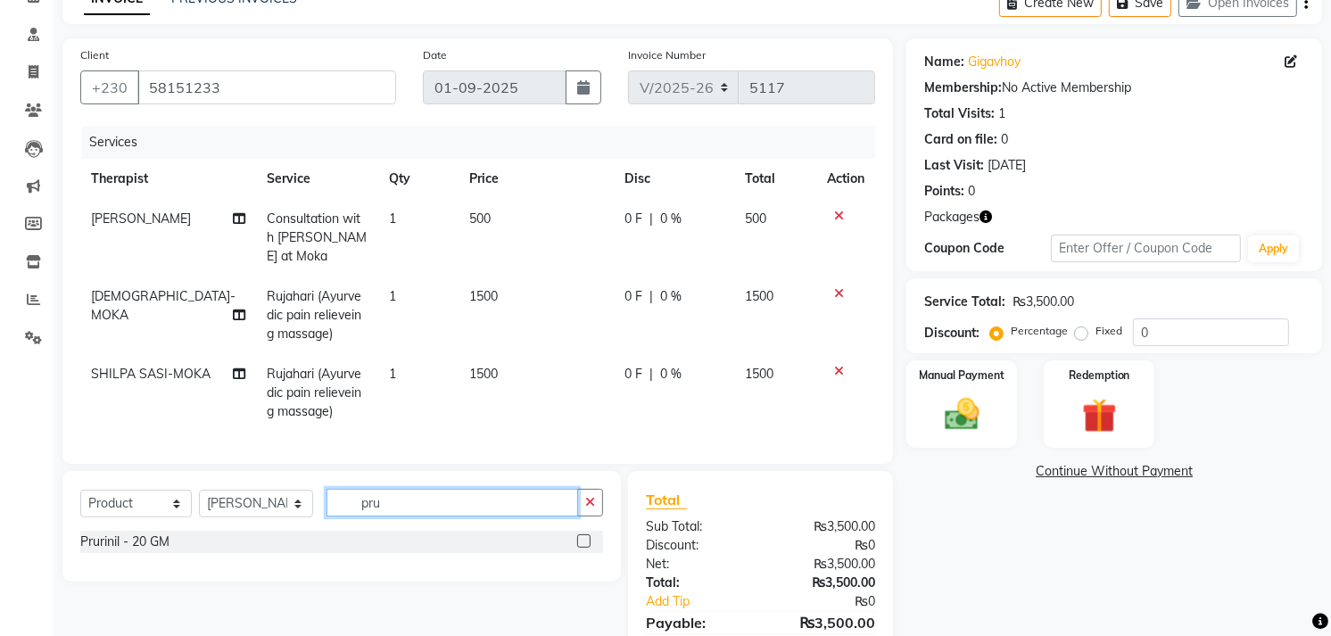
type input "pru"
click at [583, 548] on label at bounding box center [583, 540] width 13 height 13
click at [583, 548] on input "checkbox" at bounding box center [583, 542] width 12 height 12
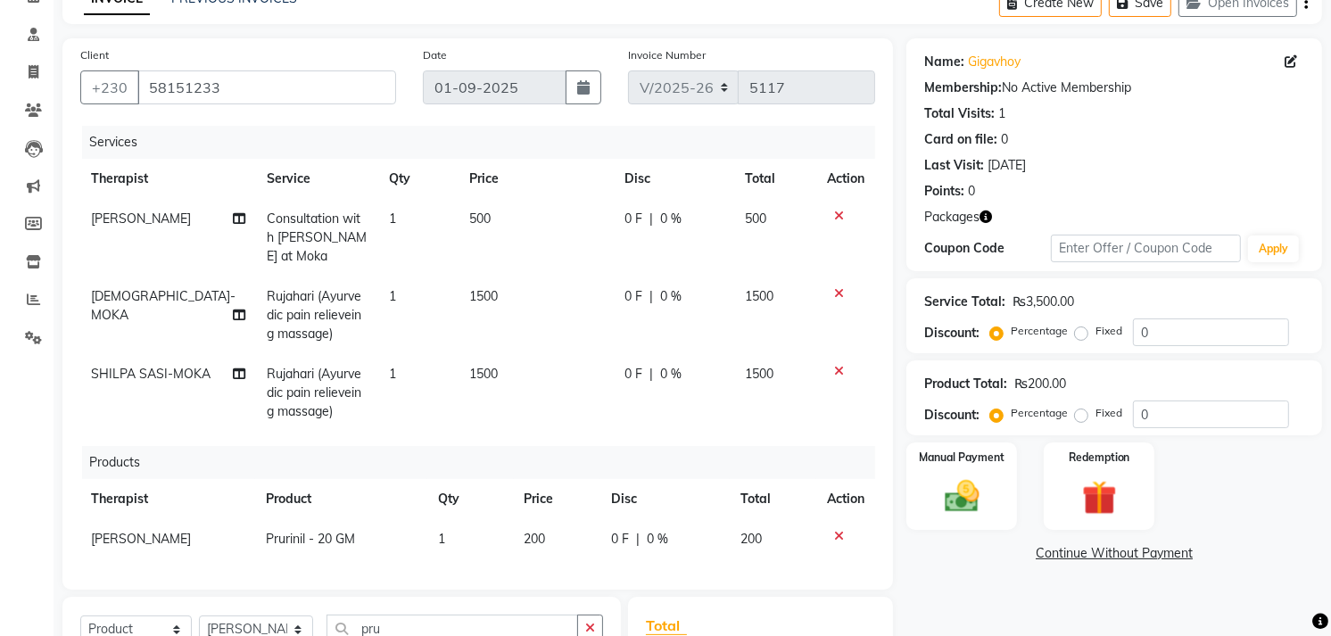
checkbox input "false"
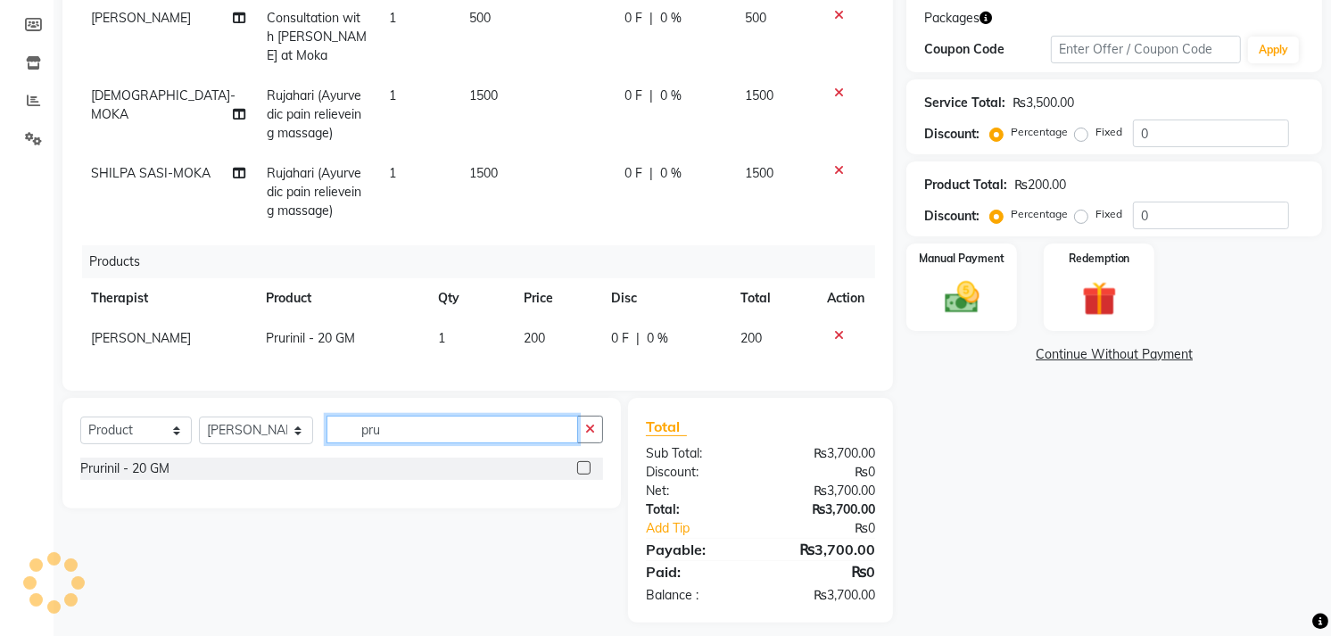
drag, startPoint x: 398, startPoint y: 429, endPoint x: 335, endPoint y: 428, distance: 63.4
click at [335, 428] on input "pru" at bounding box center [453, 430] width 252 height 28
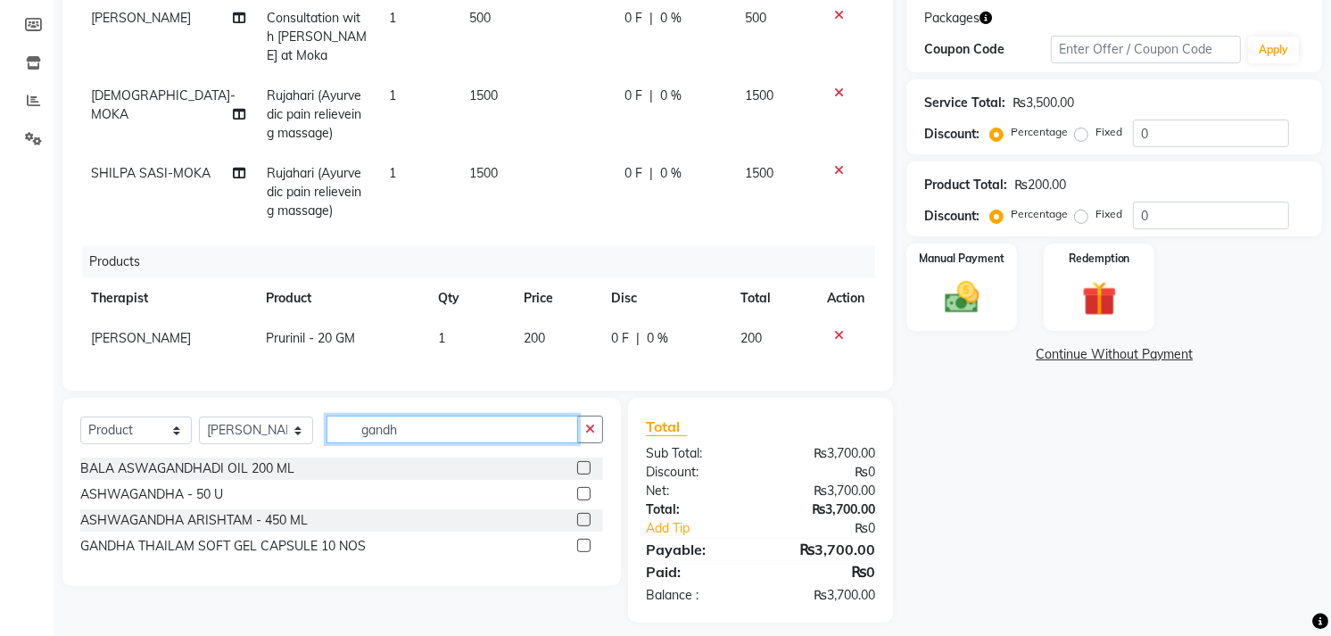
type input "gandh"
click at [587, 550] on label at bounding box center [583, 545] width 13 height 13
click at [587, 550] on input "checkbox" at bounding box center [583, 547] width 12 height 12
click at [587, 550] on label at bounding box center [583, 545] width 13 height 13
click at [587, 550] on input "checkbox" at bounding box center [583, 547] width 12 height 12
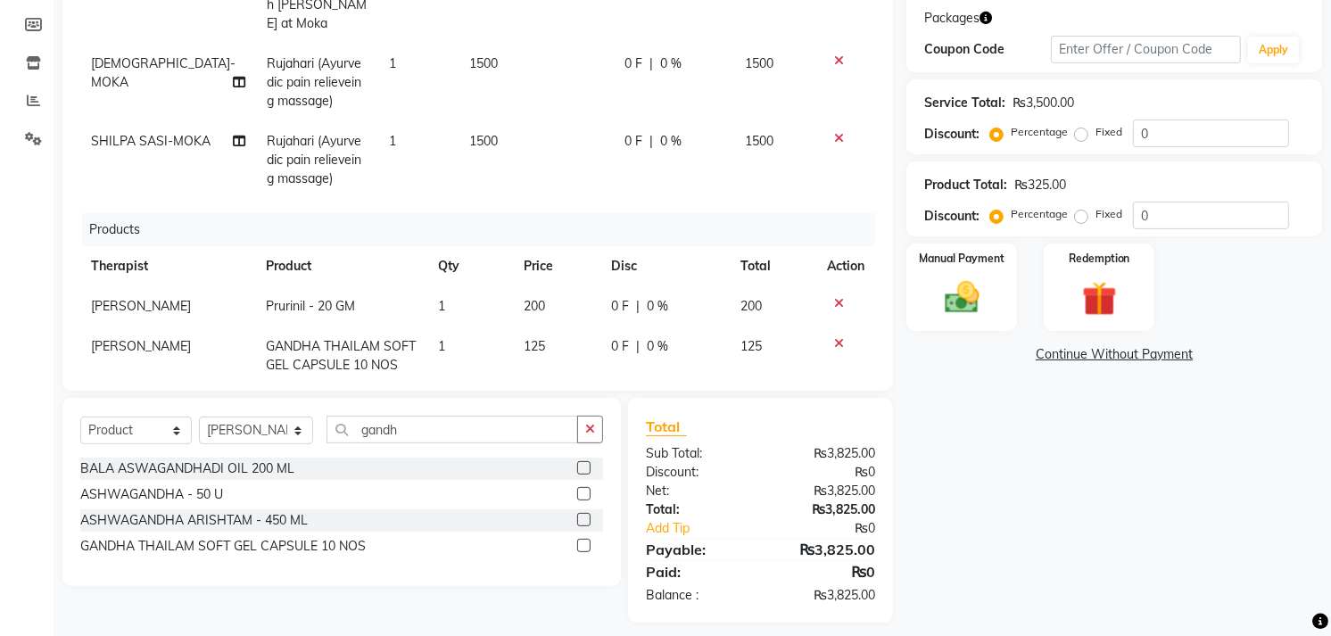
click at [580, 542] on label at bounding box center [583, 545] width 13 height 13
click at [580, 542] on input "checkbox" at bounding box center [583, 547] width 12 height 12
checkbox input "false"
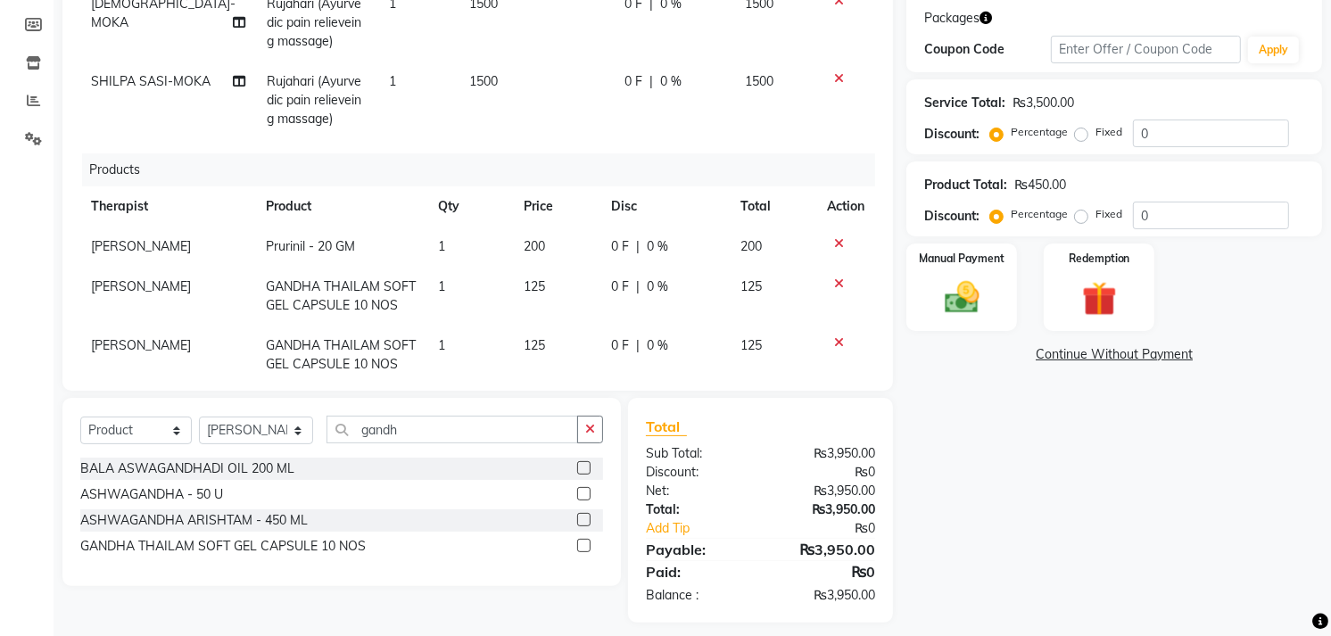
scroll to position [153, 0]
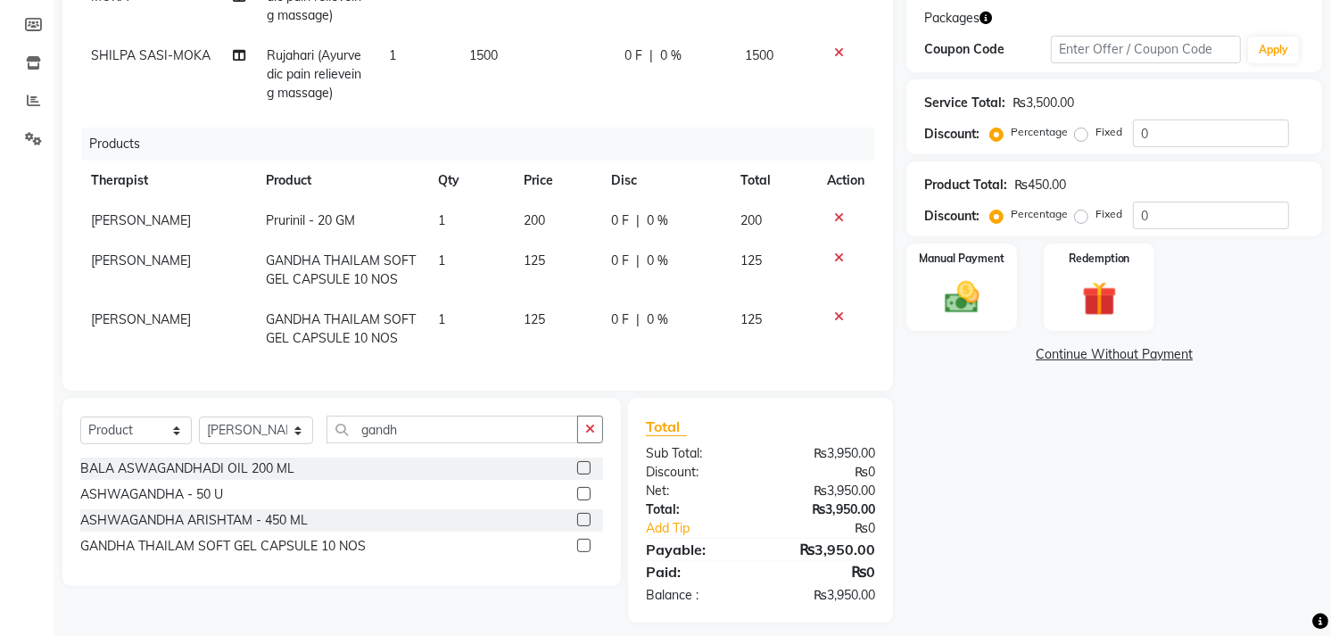
click at [834, 310] on icon at bounding box center [839, 316] width 10 height 12
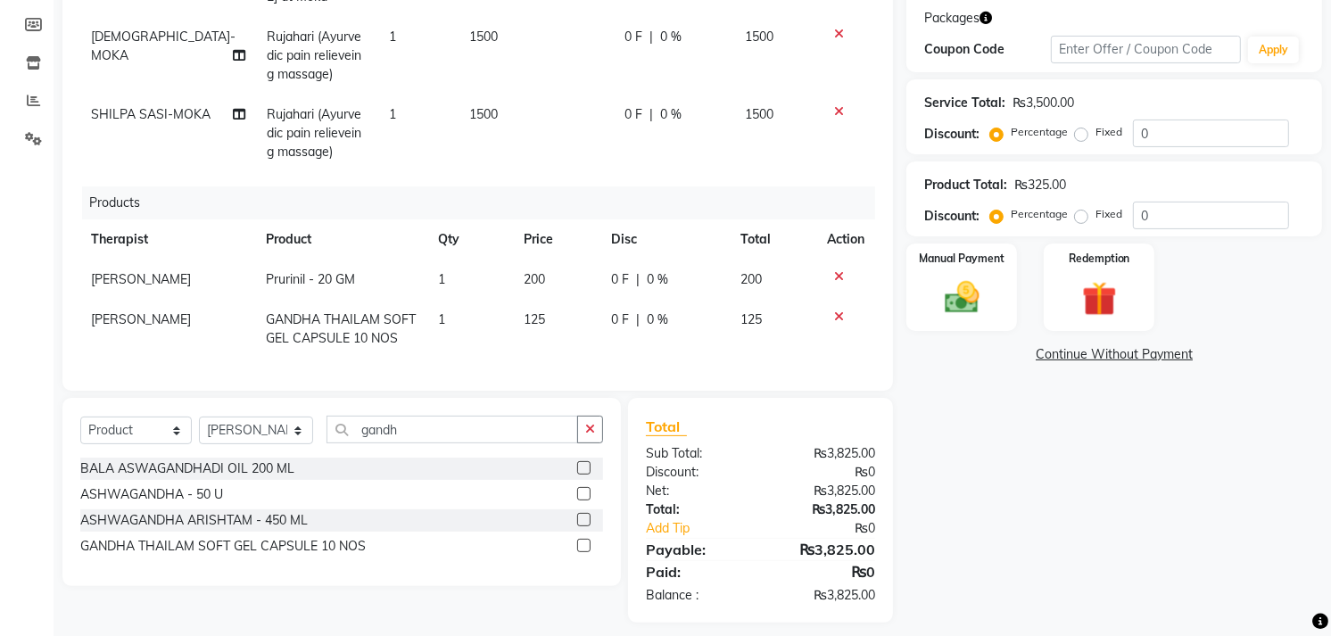
click at [438, 311] on span "1" at bounding box center [441, 319] width 7 height 16
select select "19827"
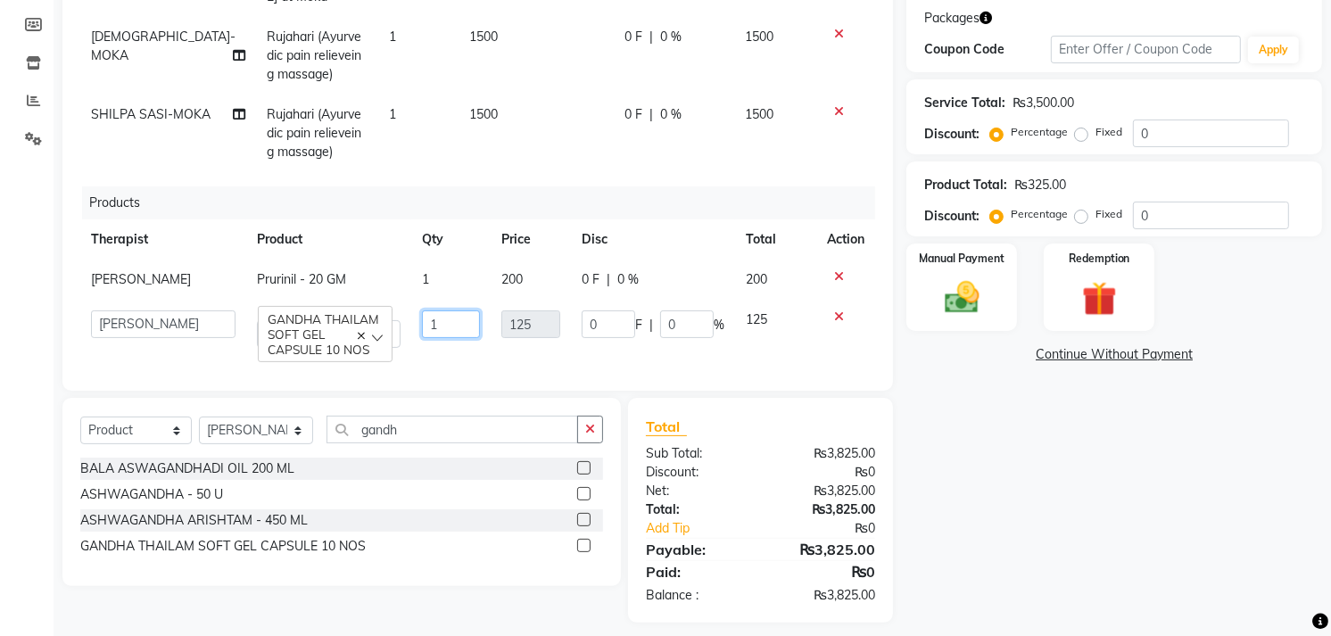
click at [435, 310] on input "1" at bounding box center [451, 324] width 58 height 28
type input "6"
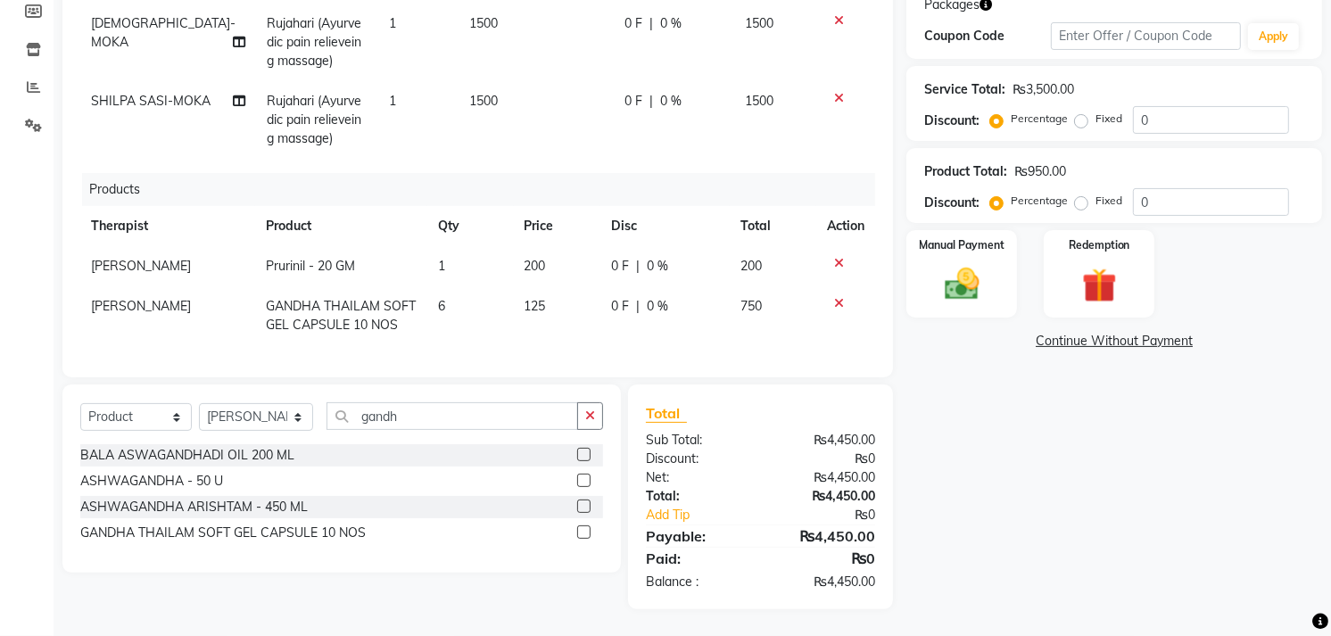
scroll to position [94, 0]
click at [608, 331] on div "Services Therapist Service Qty Price Disc Total Action [PERSON_NAME] Consultati…" at bounding box center [477, 136] width 795 height 446
click at [587, 418] on icon "button" at bounding box center [590, 416] width 10 height 12
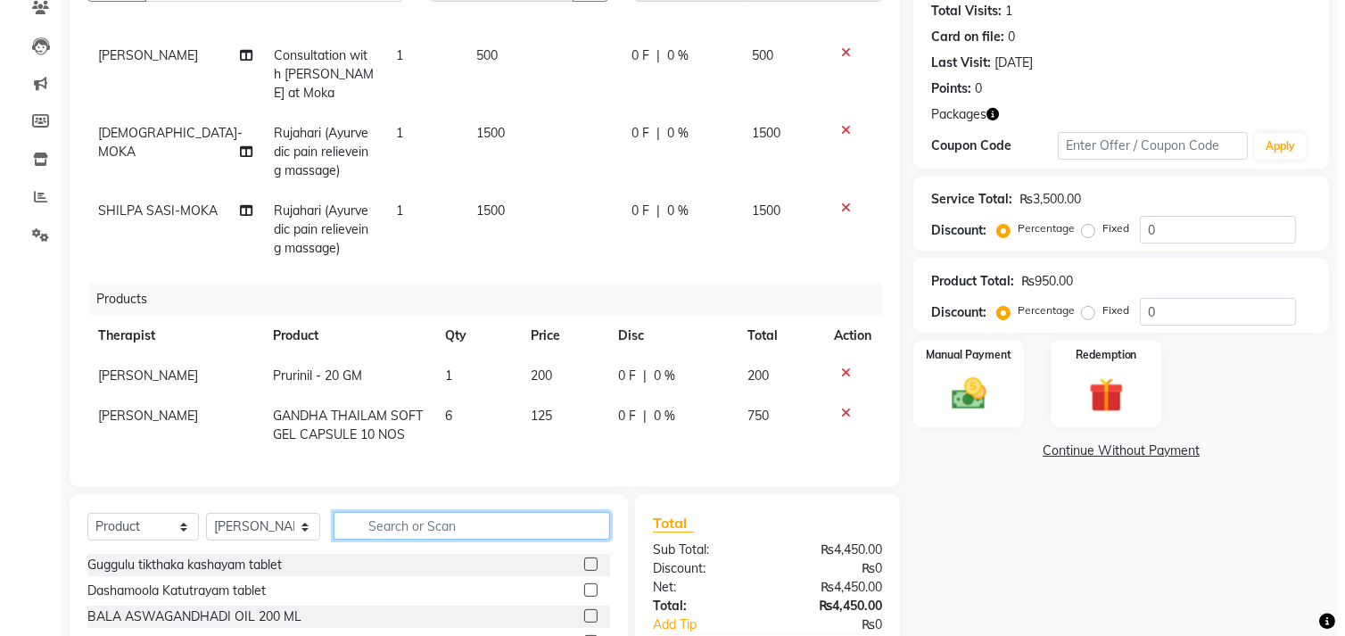
scroll to position [0, 0]
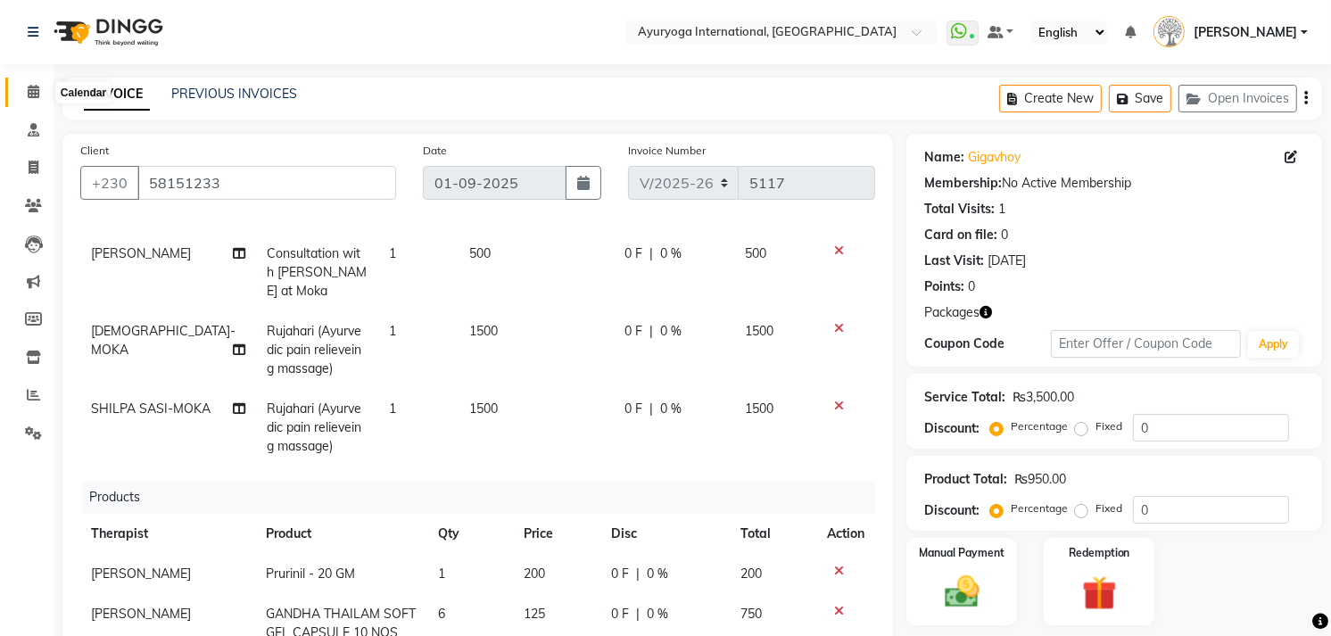
click at [28, 82] on span at bounding box center [33, 92] width 31 height 21
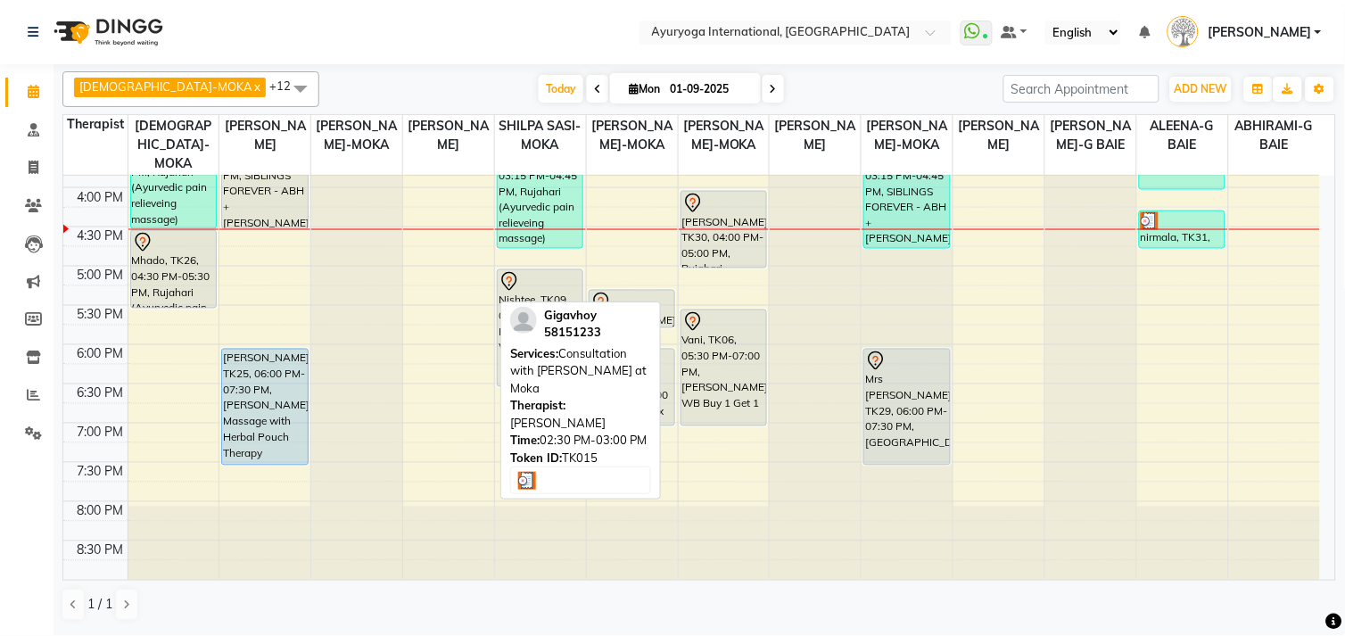
scroll to position [699, 0]
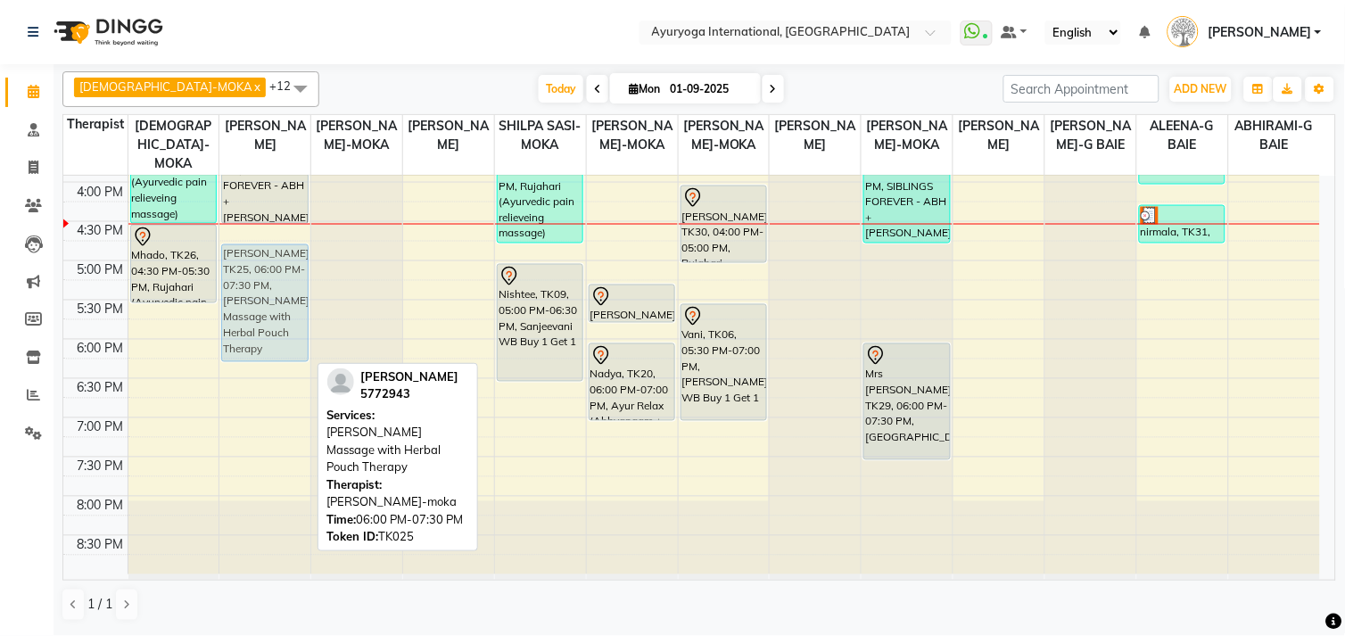
drag, startPoint x: 278, startPoint y: 403, endPoint x: 293, endPoint y: 306, distance: 98.3
click at [293, 306] on div "Adiilah, TK10, 10:15 AM-11:45 AM, [GEOGRAPHIC_DATA],[GEOGRAPHIC_DATA],[PERSON_N…" at bounding box center [264, 25] width 91 height 1098
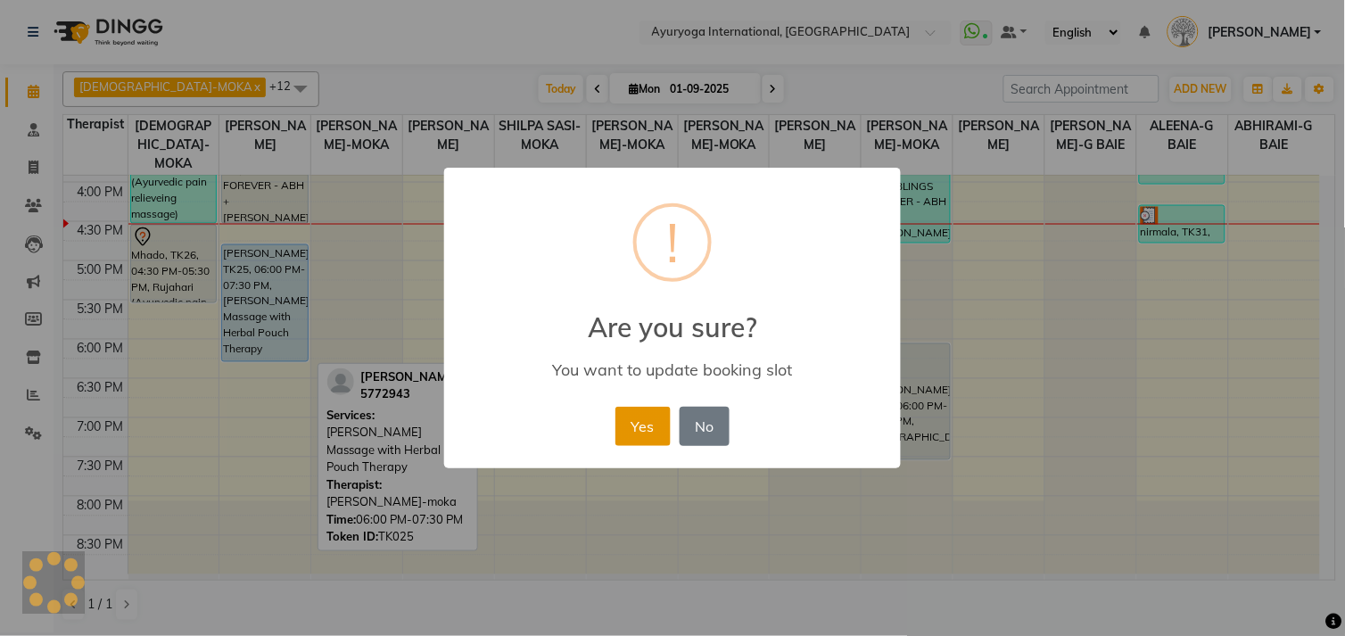
click at [625, 428] on button "Yes" at bounding box center [643, 426] width 54 height 39
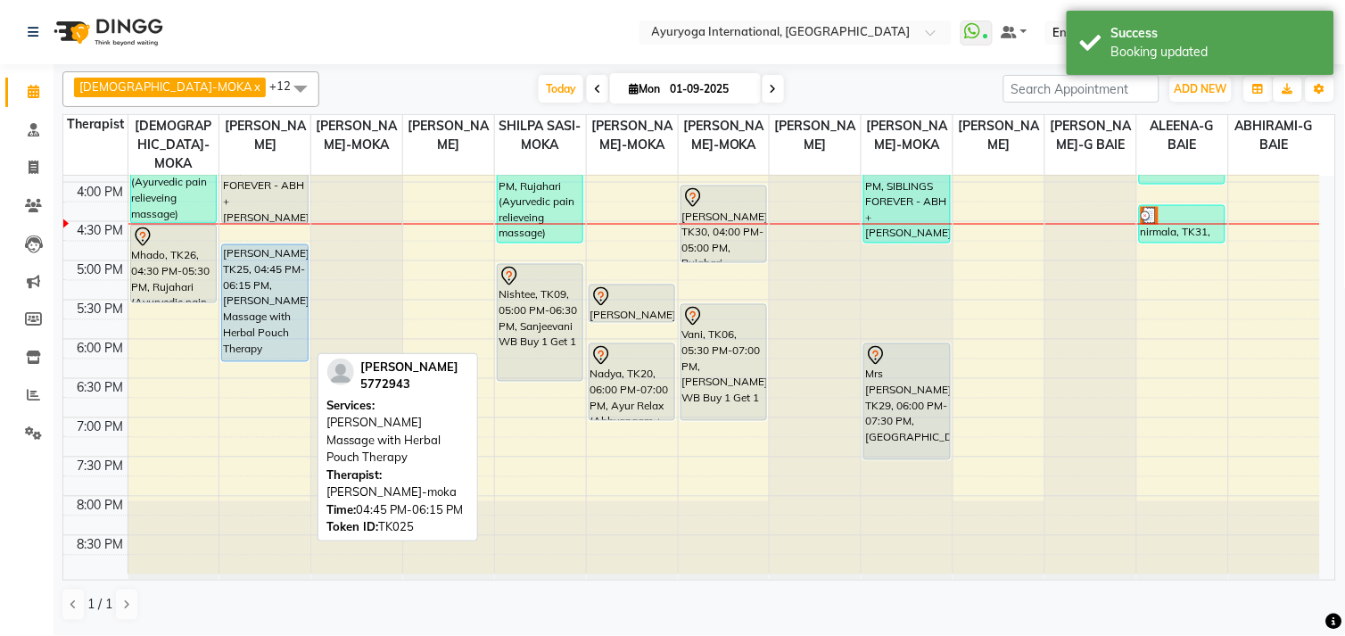
click at [260, 293] on div "[PERSON_NAME], TK25, 04:45 PM-06:15 PM, [PERSON_NAME] Massage with Herbal Pouch…" at bounding box center [264, 303] width 85 height 116
select select "5"
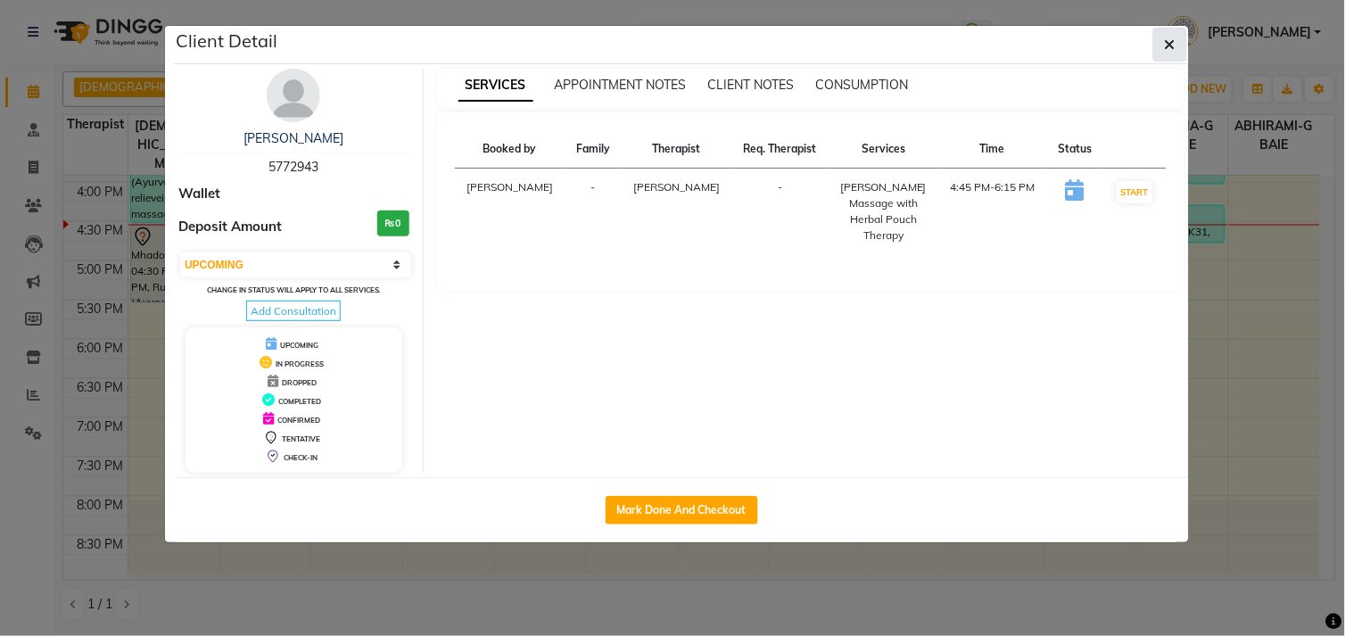
click at [1173, 48] on icon "button" at bounding box center [1170, 44] width 11 height 14
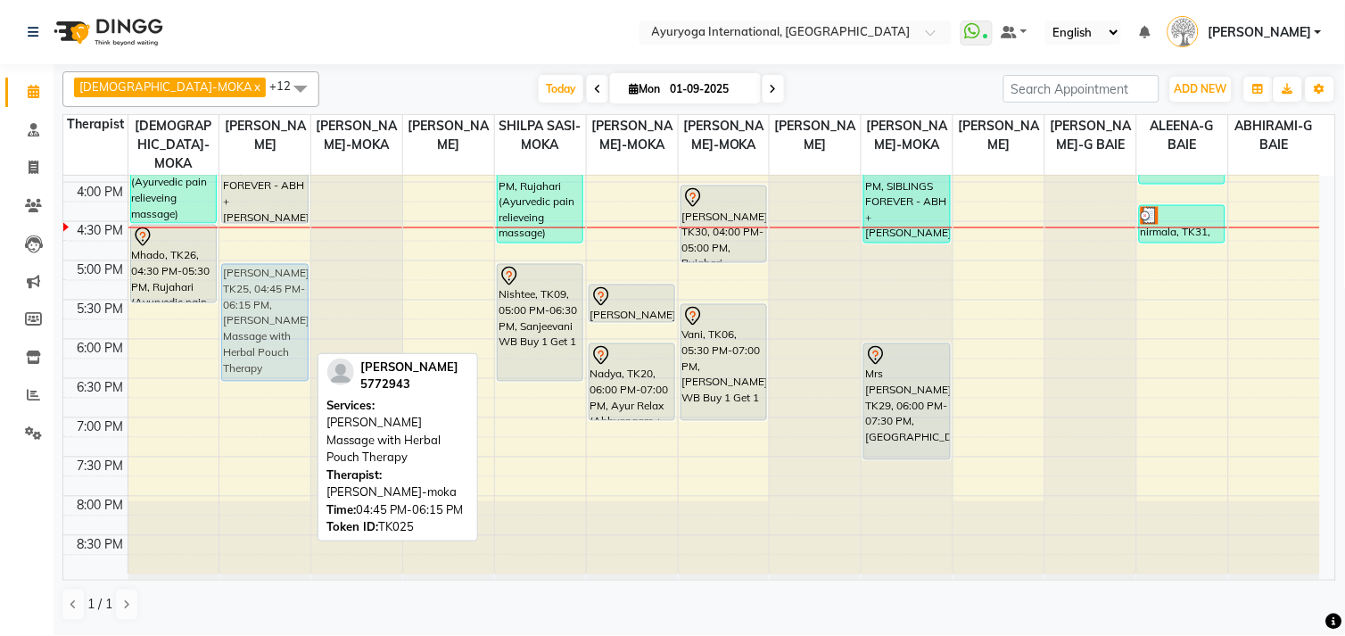
drag, startPoint x: 282, startPoint y: 282, endPoint x: 278, endPoint y: 292, distance: 10.4
click at [274, 307] on div "Adiilah, TK10, 10:15 AM-11:45 AM, [GEOGRAPHIC_DATA],[GEOGRAPHIC_DATA],[PERSON_N…" at bounding box center [264, 25] width 91 height 1098
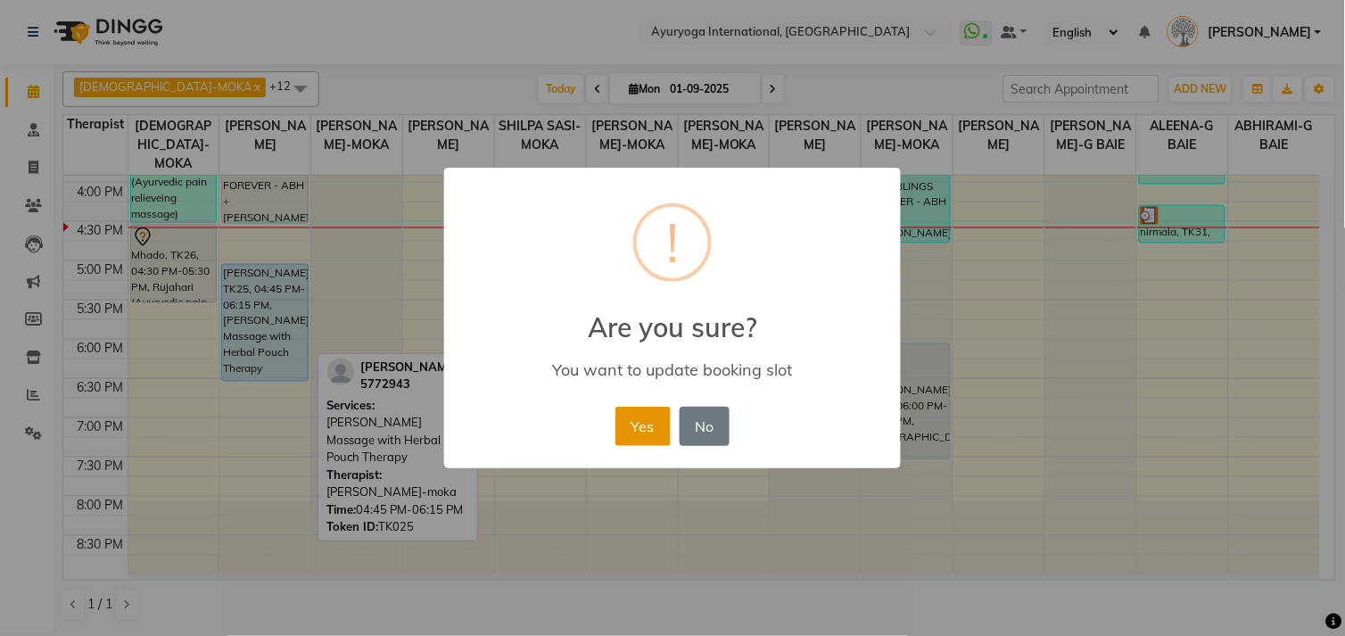
click at [640, 426] on button "Yes" at bounding box center [643, 426] width 54 height 39
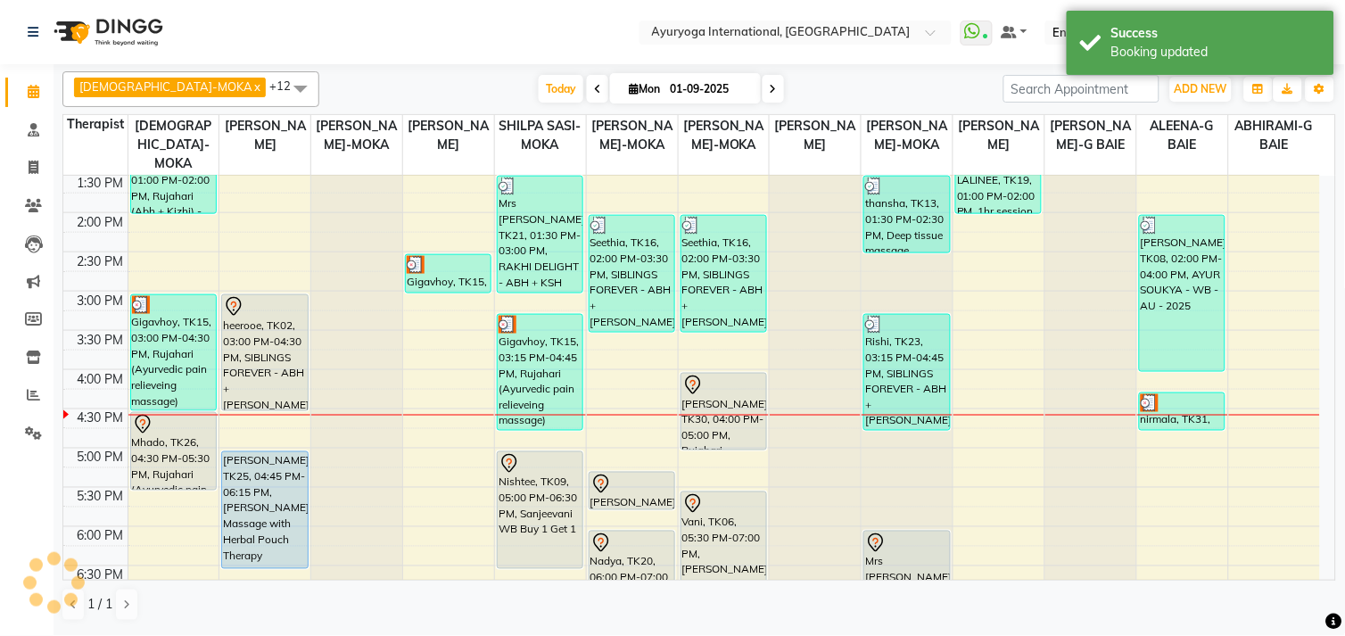
scroll to position [501, 0]
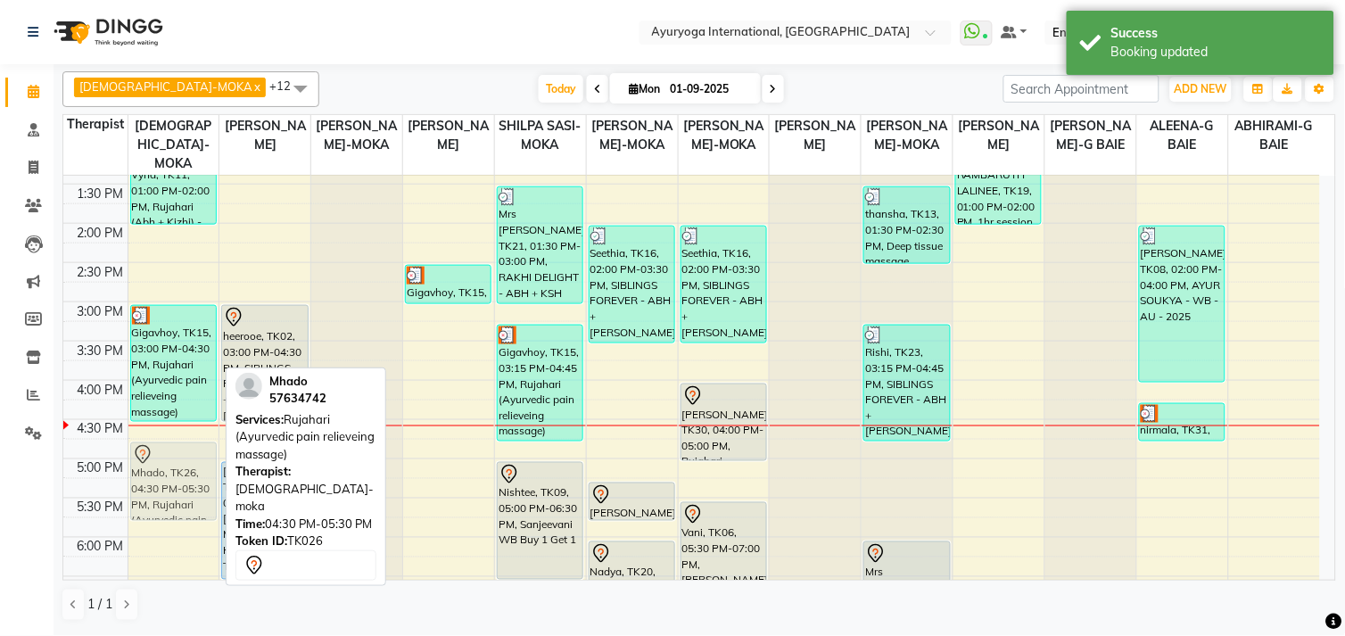
drag, startPoint x: 170, startPoint y: 475, endPoint x: 168, endPoint y: 486, distance: 11.7
click at [161, 501] on div "[PERSON_NAME], TK03, 09:30 AM-11:30 AM, AYUR SOUKYA - WB - AU - 2025 Vyna, TK11…" at bounding box center [173, 223] width 91 height 1098
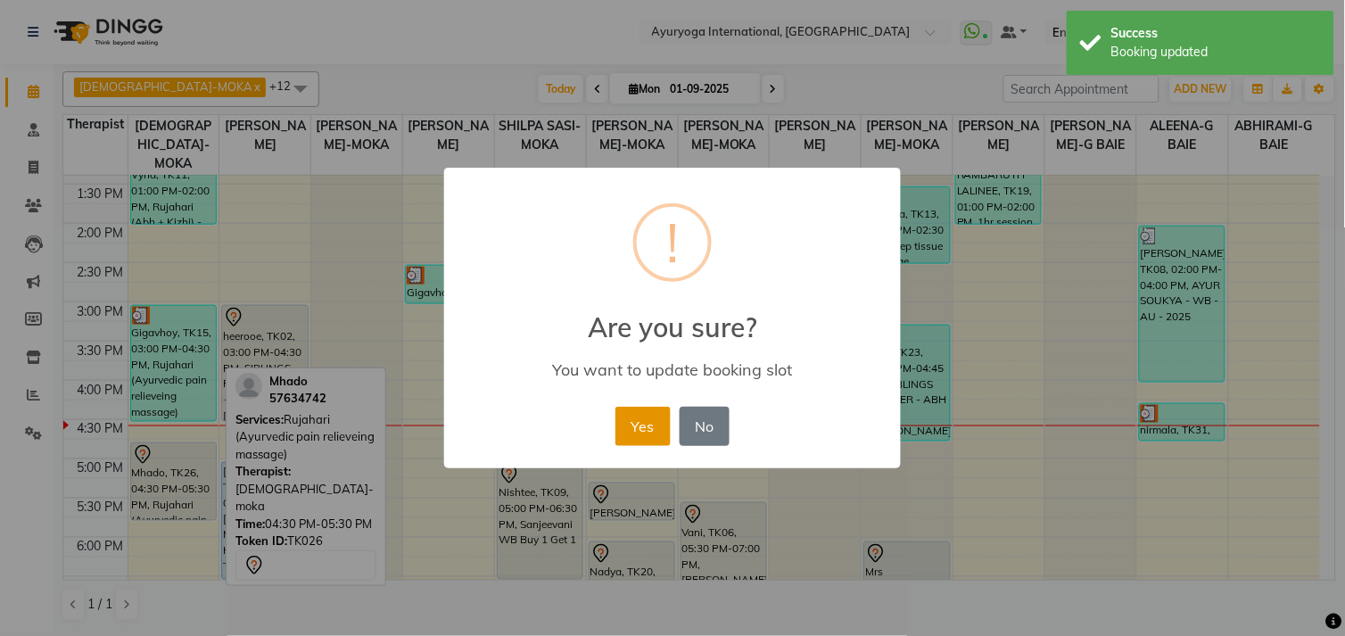
click at [660, 423] on button "Yes" at bounding box center [643, 426] width 54 height 39
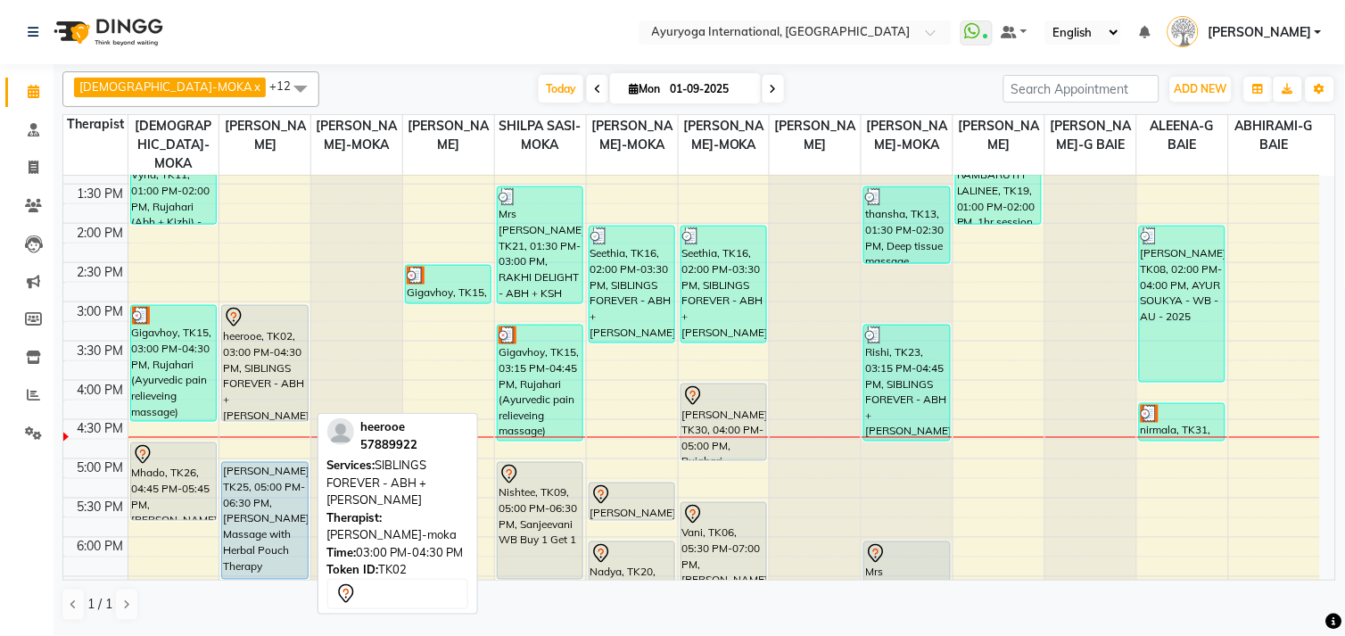
click at [239, 386] on div "heerooe, TK02, 03:00 PM-04:30 PM, SIBLINGS FOREVER - ABH + [PERSON_NAME]" at bounding box center [264, 363] width 85 height 115
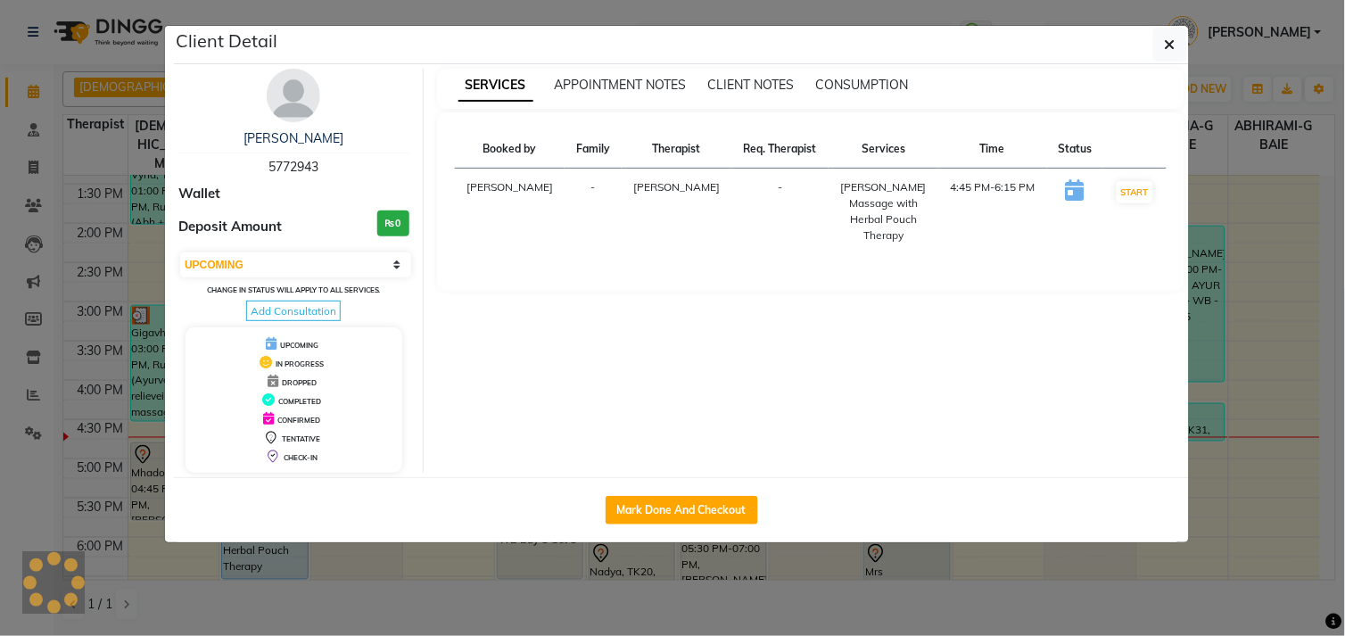
select select "7"
click at [640, 501] on button "Mark Done And Checkout" at bounding box center [682, 510] width 153 height 29
select select "service"
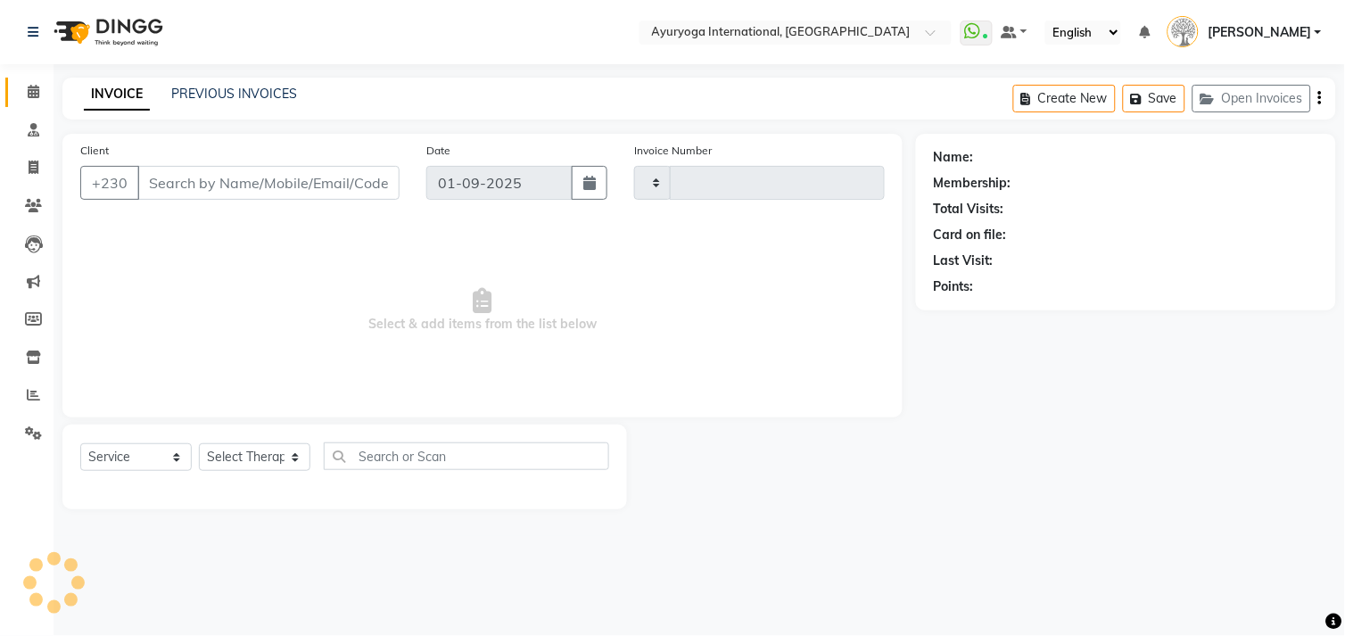
click at [42, 91] on span at bounding box center [33, 92] width 31 height 21
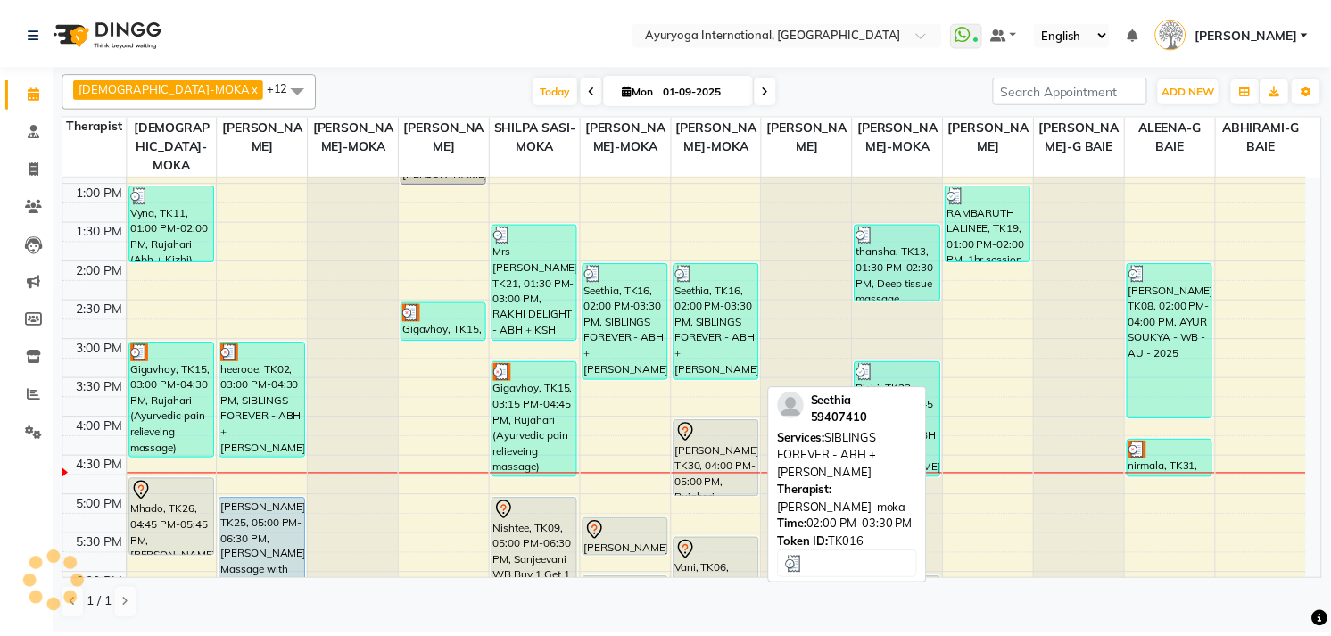
scroll to position [495, 0]
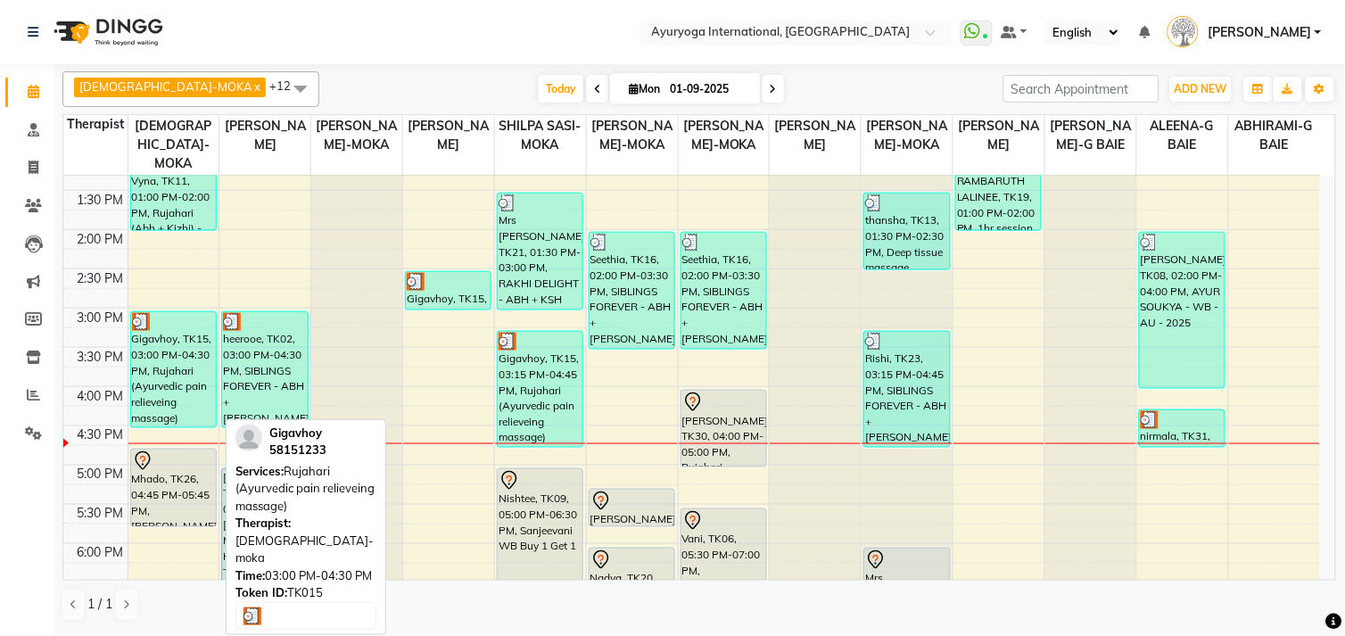
click at [181, 372] on div "Gigavhoy, TK15, 03:00 PM-04:30 PM, Rujahari (Ayurvedic pain relieveing massage)" at bounding box center [173, 369] width 85 height 115
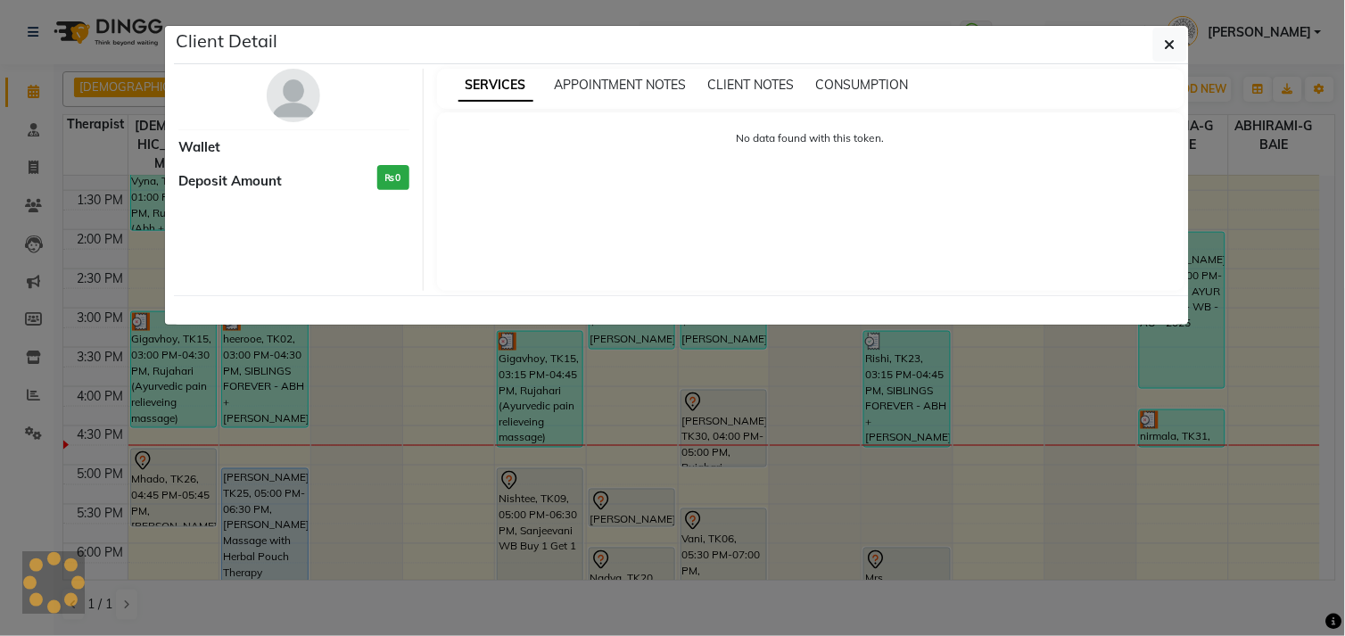
select select "3"
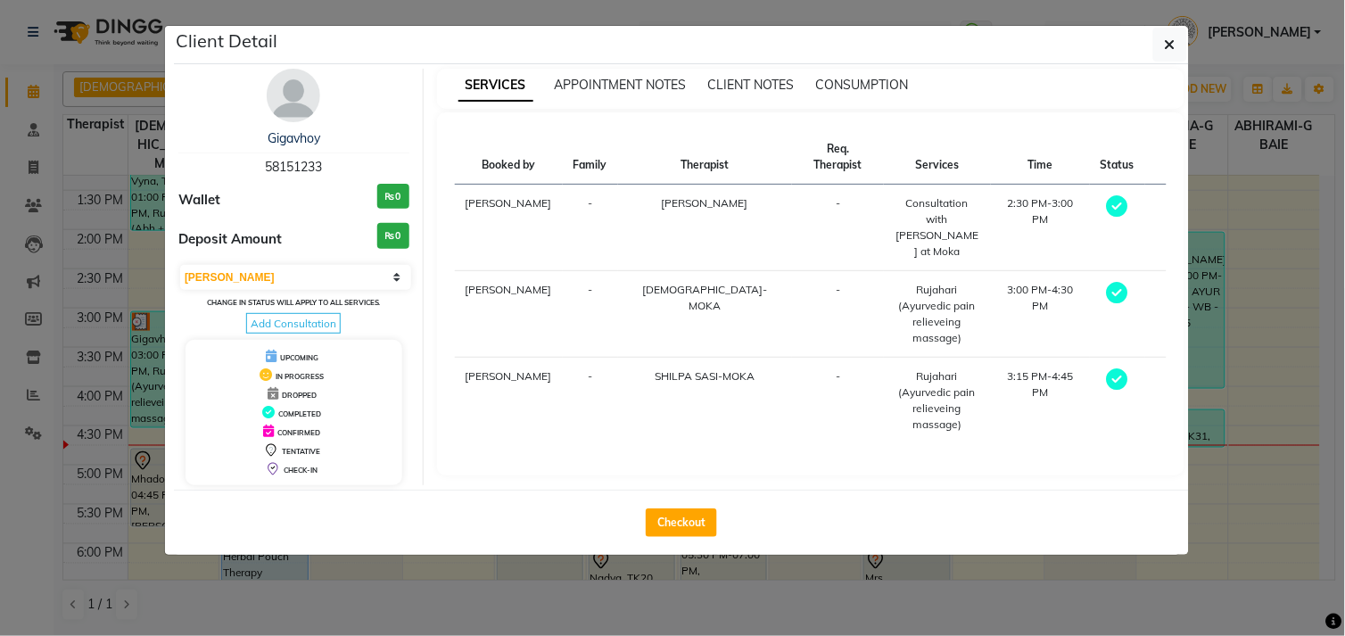
click at [675, 540] on div "Checkout" at bounding box center [681, 522] width 1015 height 65
click at [676, 531] on button "Checkout" at bounding box center [681, 523] width 71 height 29
select select "service"
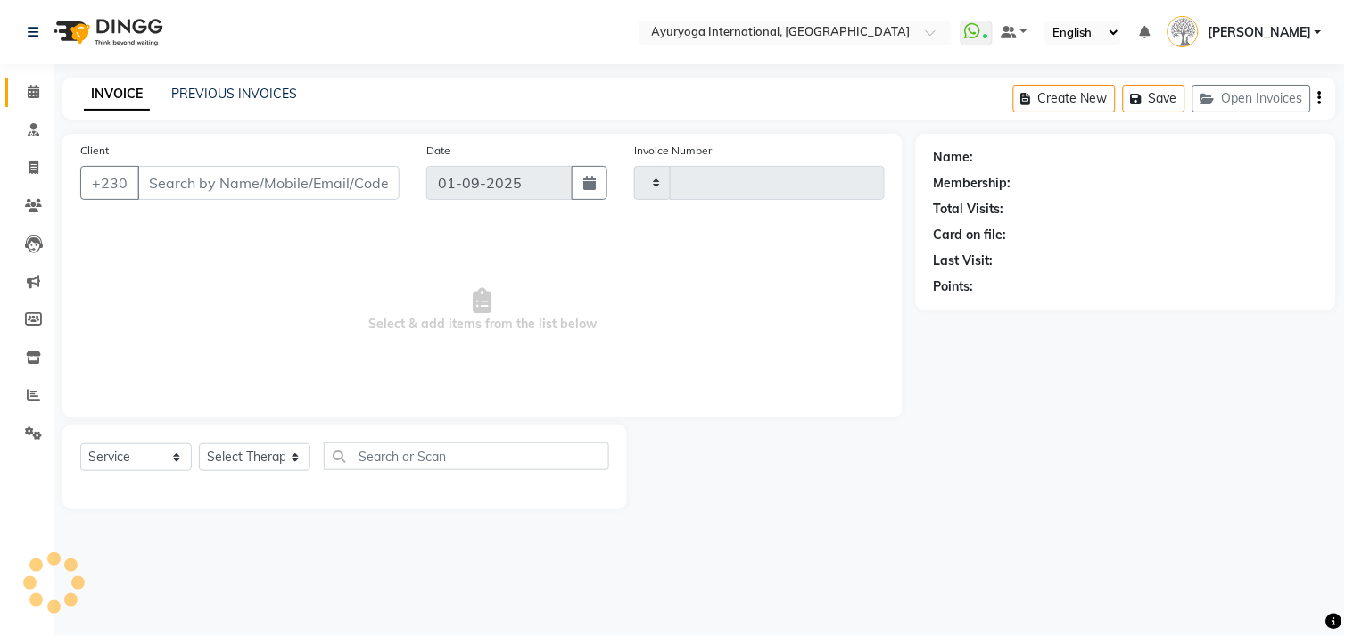
type input "5117"
select select "730"
type input "58151233"
select select "11400"
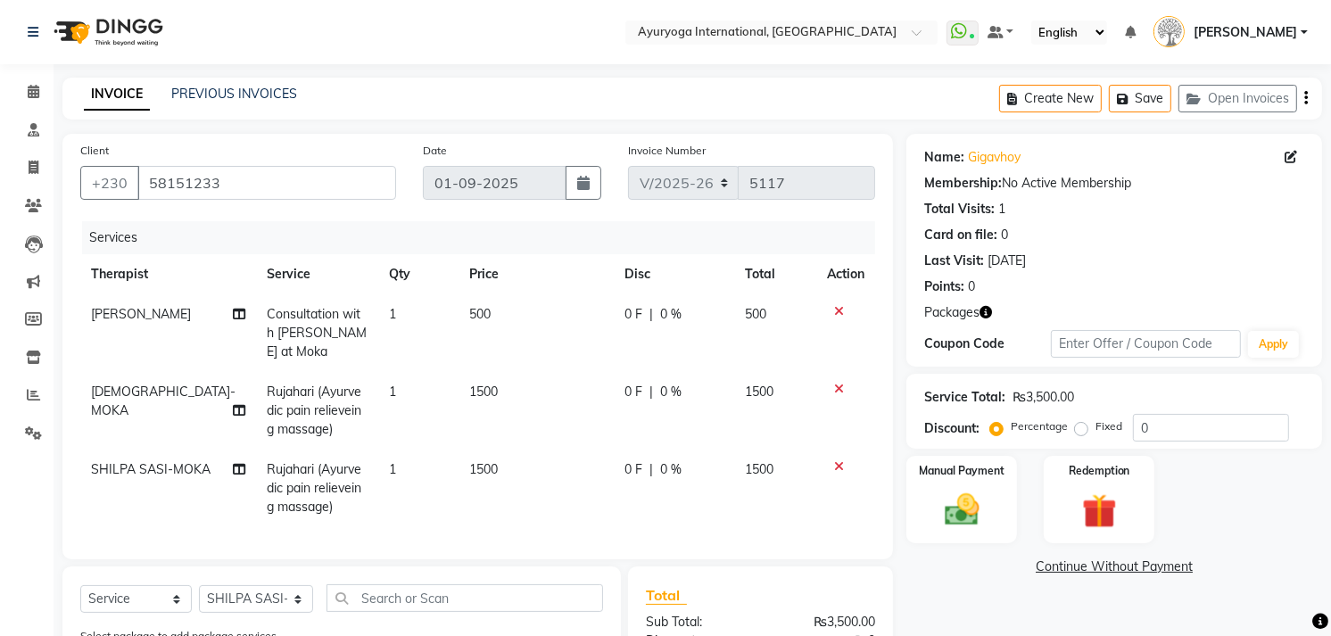
click at [331, 415] on span "Rujahari (Ayurvedic pain relieveing massage)" at bounding box center [314, 411] width 95 height 54
select select "36053"
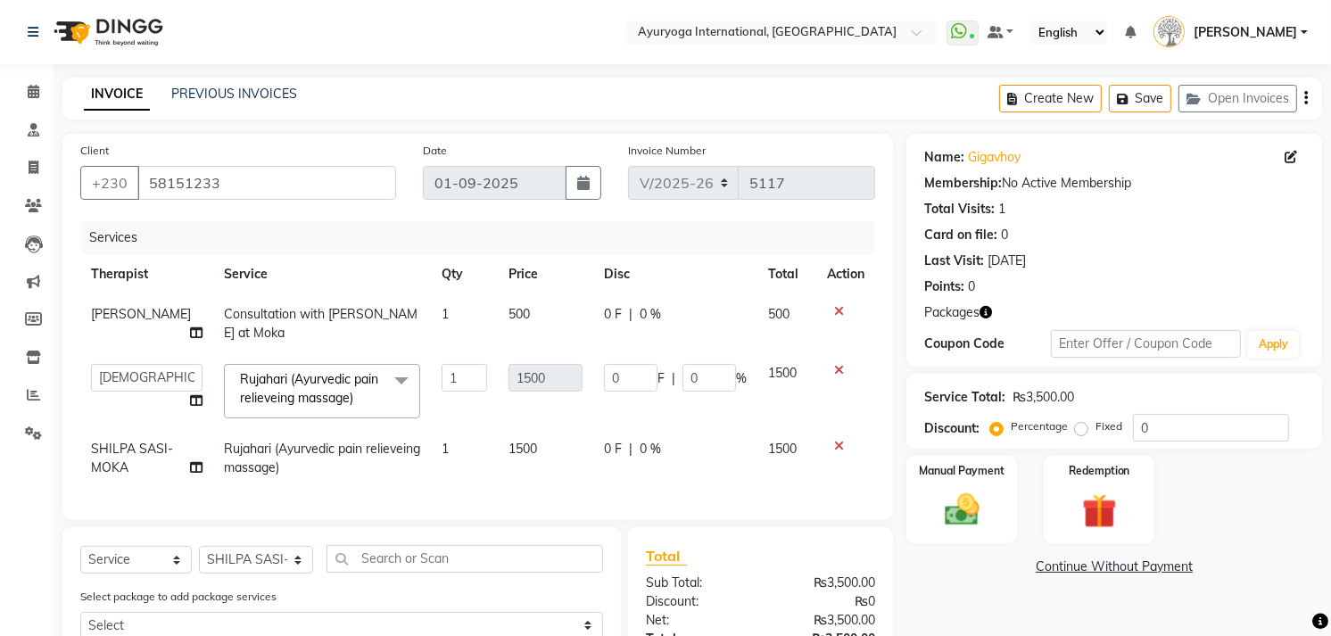
scroll to position [198, 0]
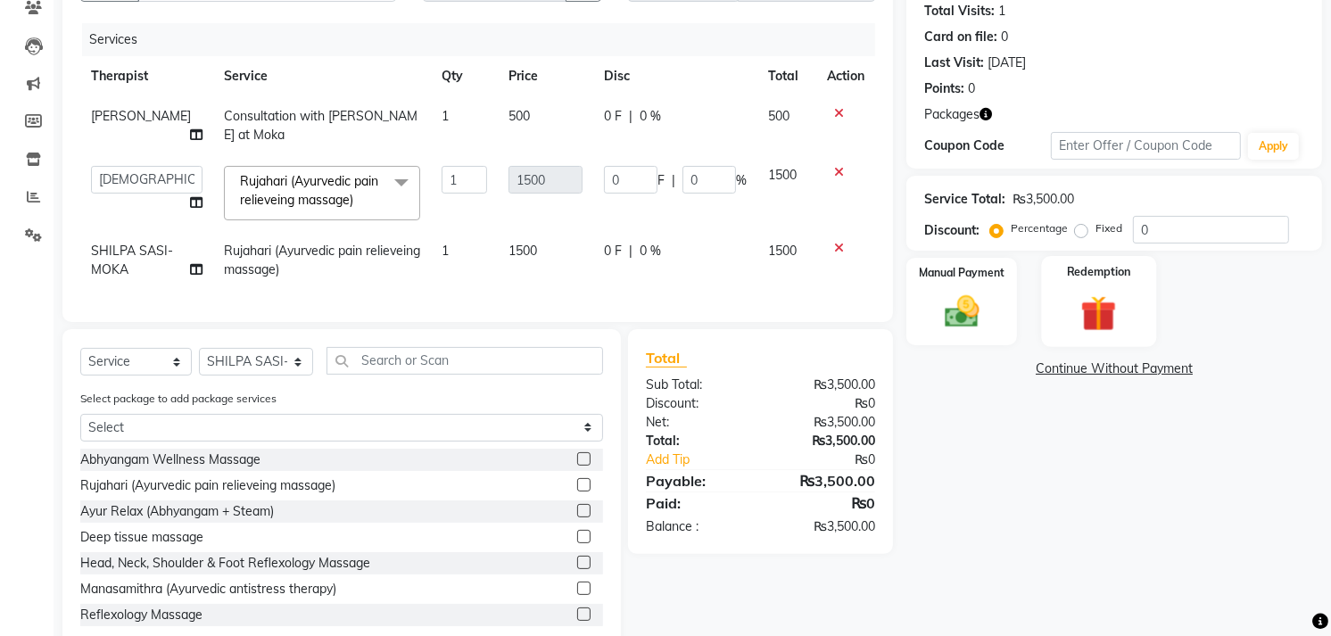
click at [1088, 297] on img at bounding box center [1099, 314] width 58 height 45
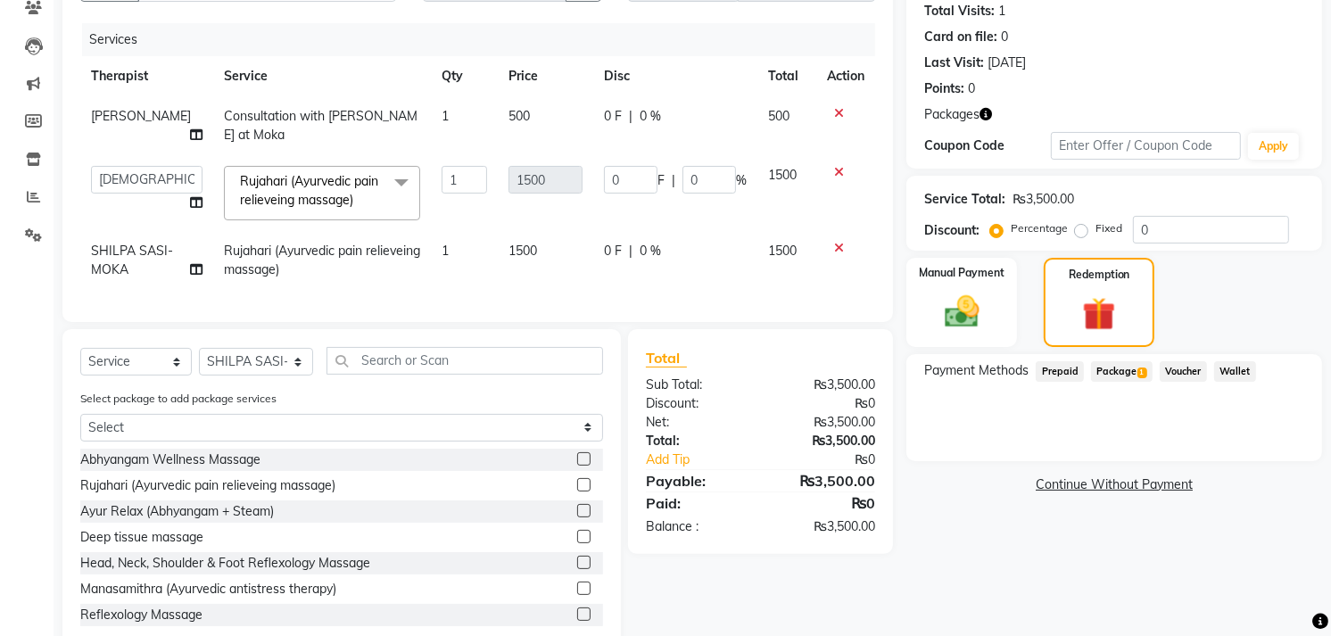
click at [1112, 381] on div "Package 1" at bounding box center [1118, 373] width 69 height 24
click at [1122, 368] on span "Package 1" at bounding box center [1122, 371] width 62 height 21
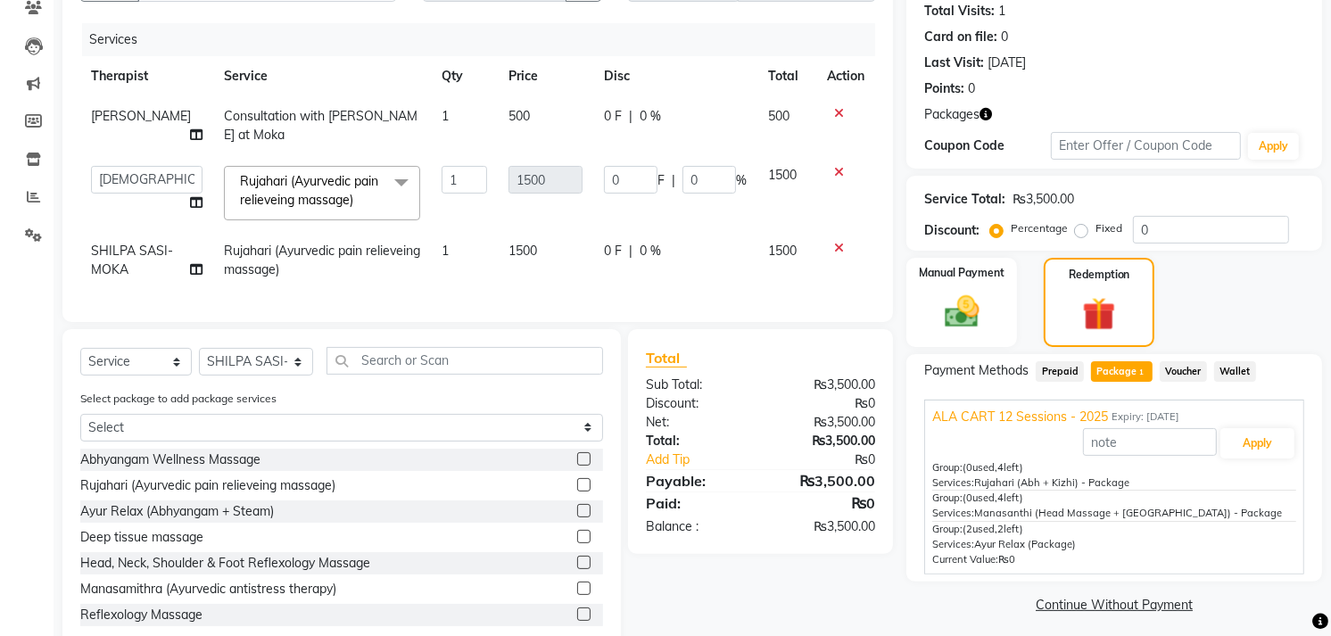
click at [1000, 484] on span "Rujahari (Abh + Kizhi) - Package" at bounding box center [1051, 482] width 155 height 12
copy span "Rujahari"
click at [369, 188] on span "Rujahari (Ayurvedic pain relieveing massage)" at bounding box center [309, 190] width 138 height 35
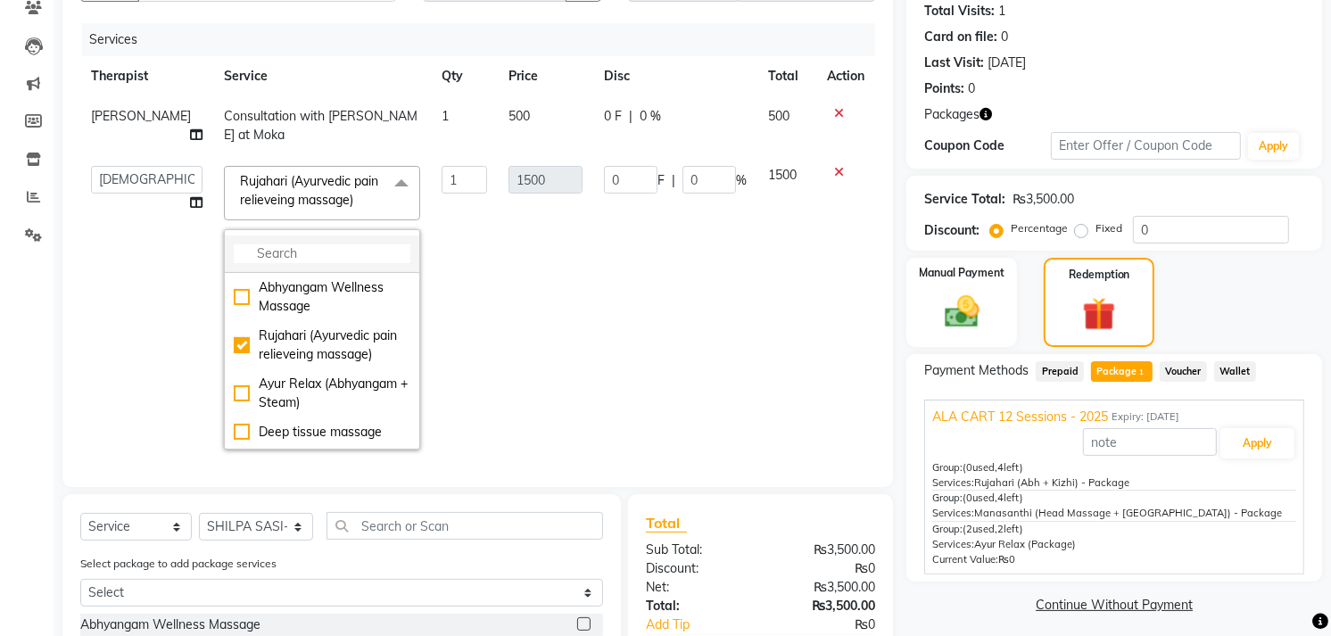
click at [305, 263] on input "multiselect-search" at bounding box center [322, 253] width 177 height 19
paste input "Rujahari"
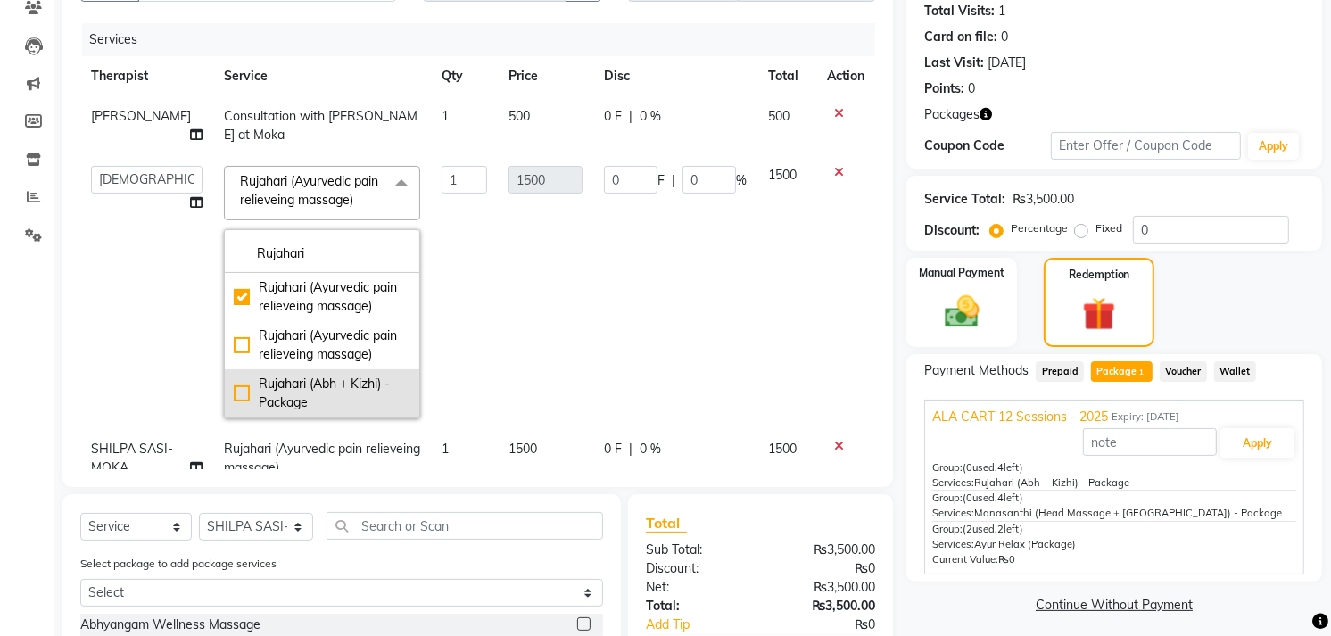
type input "Rujahari"
click at [321, 406] on div "Rujahari (Abh + Kizhi) - Package" at bounding box center [322, 393] width 177 height 37
checkbox input "false"
checkbox input "true"
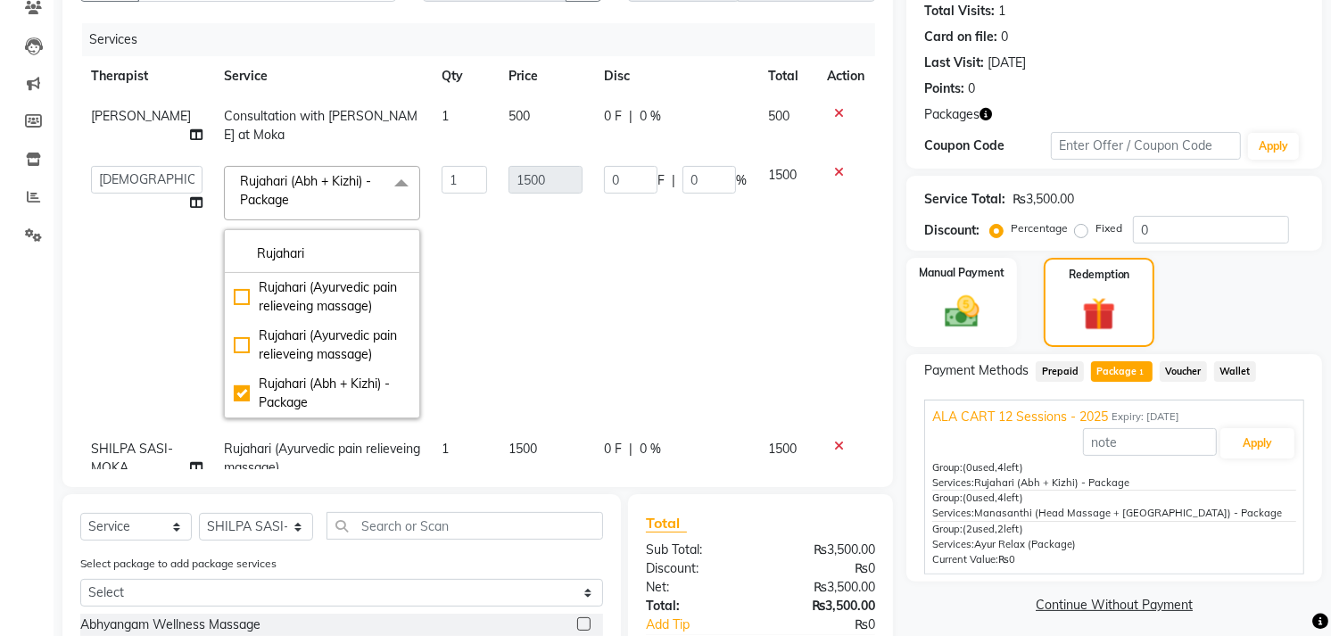
click at [119, 286] on td "ABHIRAMI-G BAIE [PERSON_NAME]-MOKA [PERSON_NAME]-MOKA ALEENA-G BAIE [PERSON_NAM…" at bounding box center [146, 292] width 133 height 274
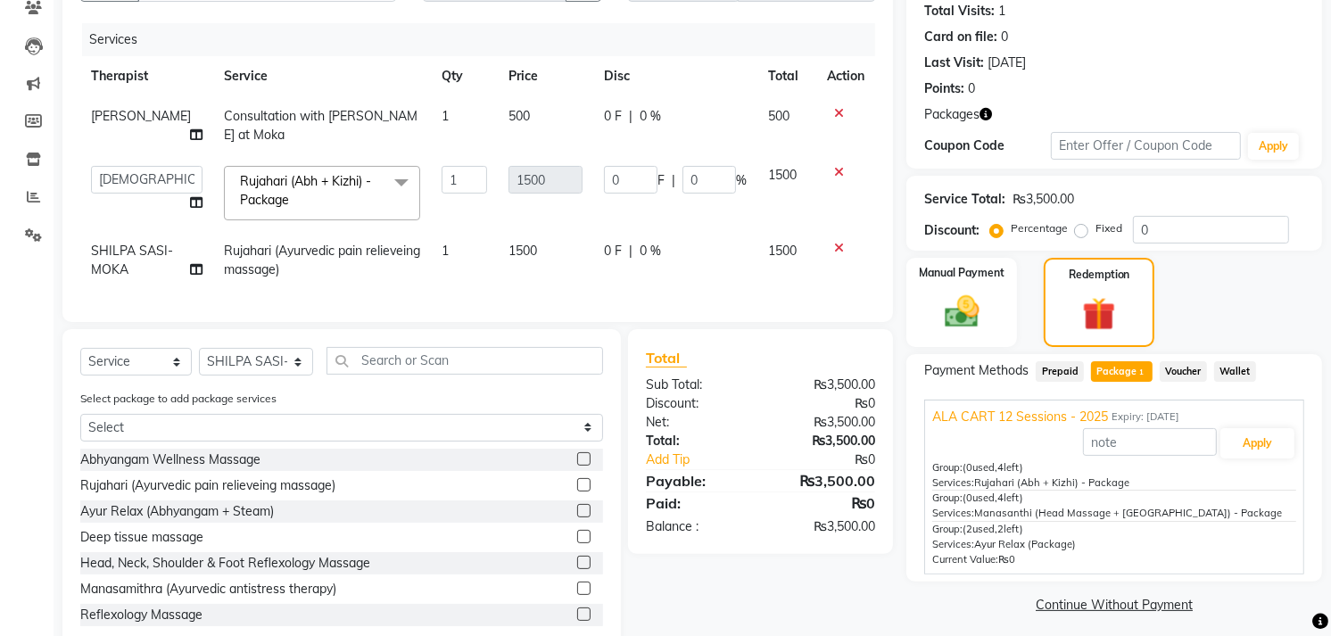
click at [275, 277] on td "Rujahari (Ayurvedic pain relieveing massage)" at bounding box center [322, 260] width 218 height 59
select select "11400"
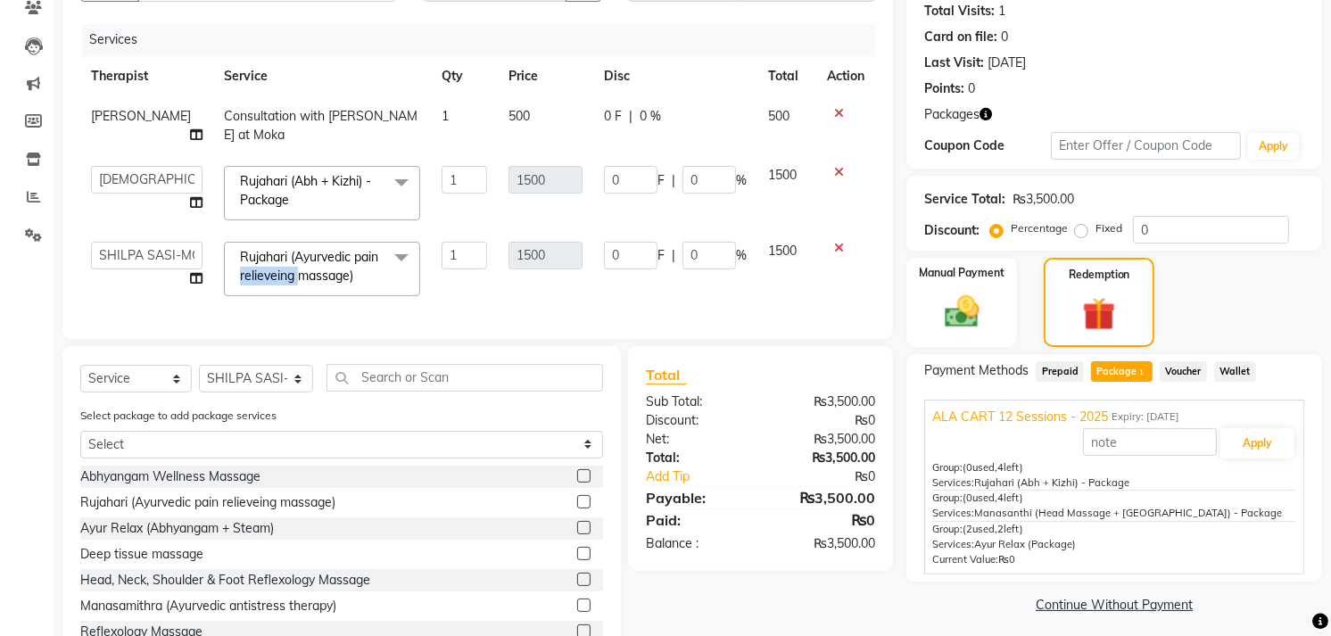
click at [275, 277] on span "Rujahari (Ayurvedic pain relieveing massage)" at bounding box center [309, 266] width 138 height 35
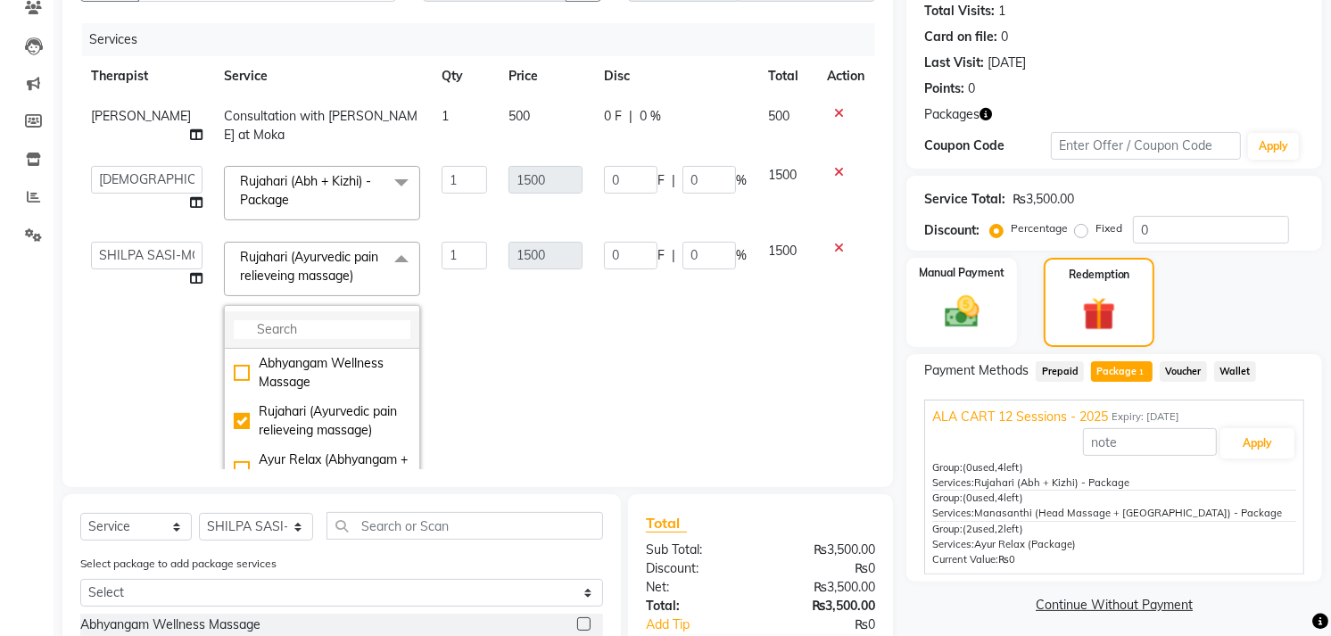
drag, startPoint x: 275, startPoint y: 277, endPoint x: 296, endPoint y: 340, distance: 66.0
click at [296, 339] on input "multiselect-search" at bounding box center [322, 329] width 177 height 19
paste input "Rujahari"
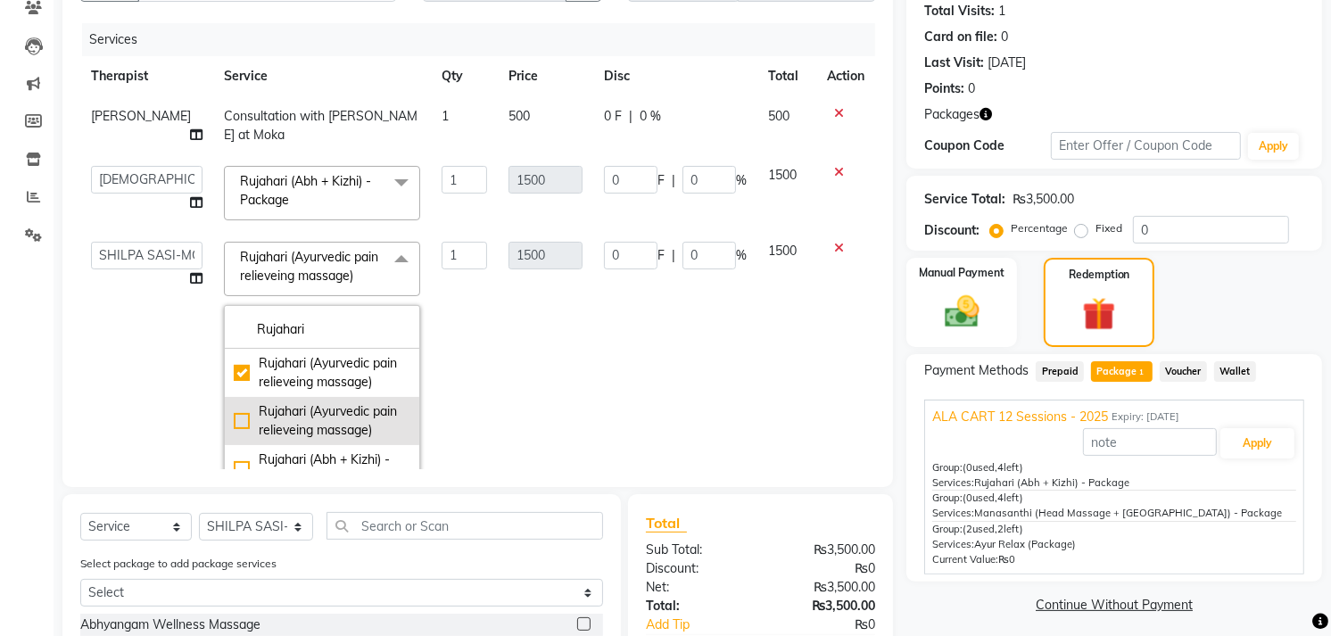
scroll to position [83, 0]
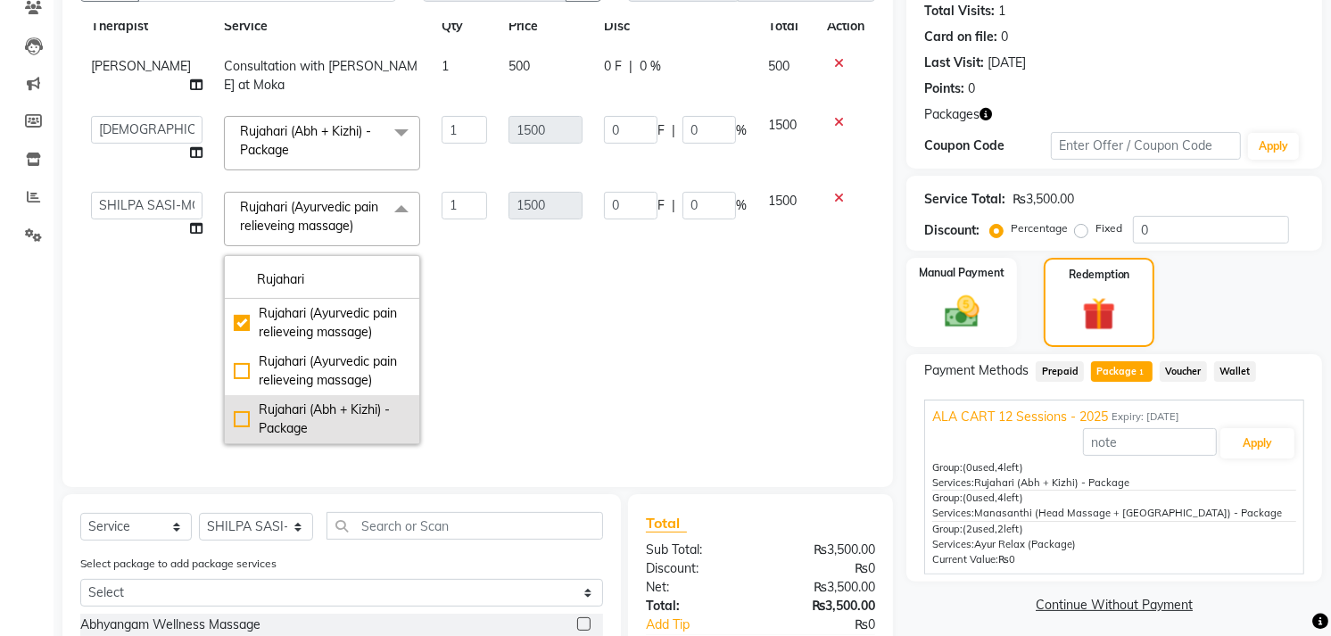
type input "Rujahari"
click at [307, 401] on div "Rujahari (Abh + Kizhi) - Package" at bounding box center [322, 419] width 177 height 37
checkbox input "false"
checkbox input "true"
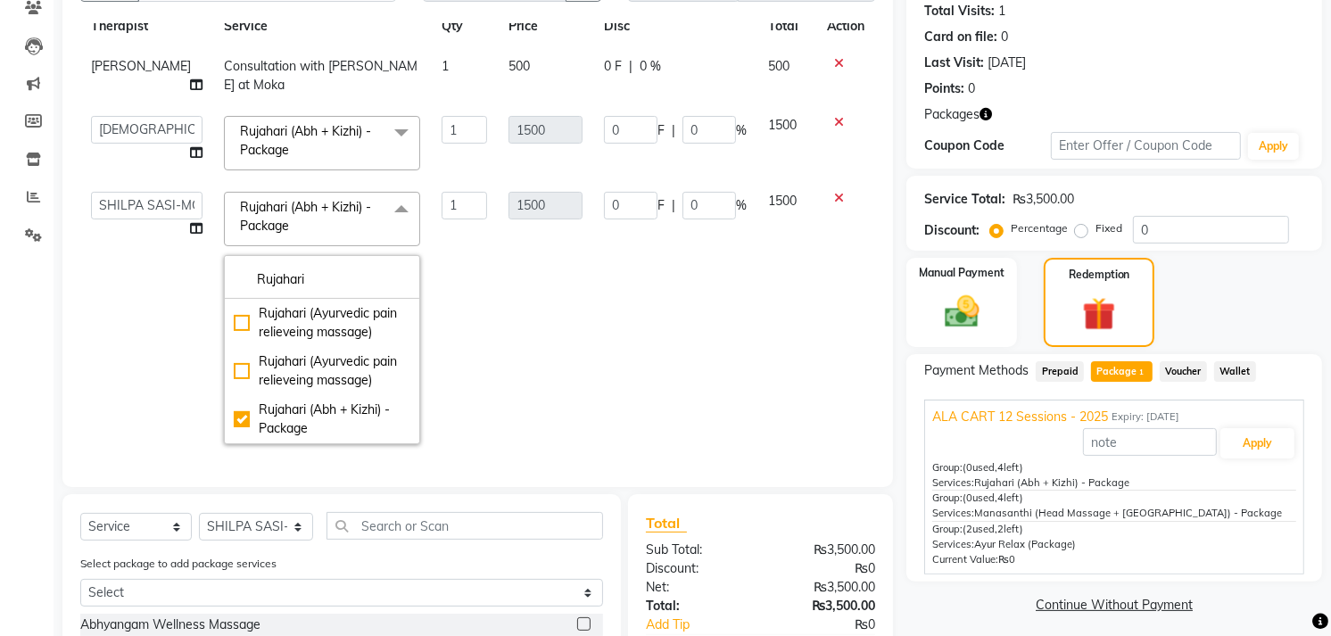
click at [153, 265] on td "ABHIRAMI-G BAIE [PERSON_NAME]-MOKA [PERSON_NAME]-MOKA ALEENA-G BAIE [PERSON_NAM…" at bounding box center [146, 318] width 133 height 274
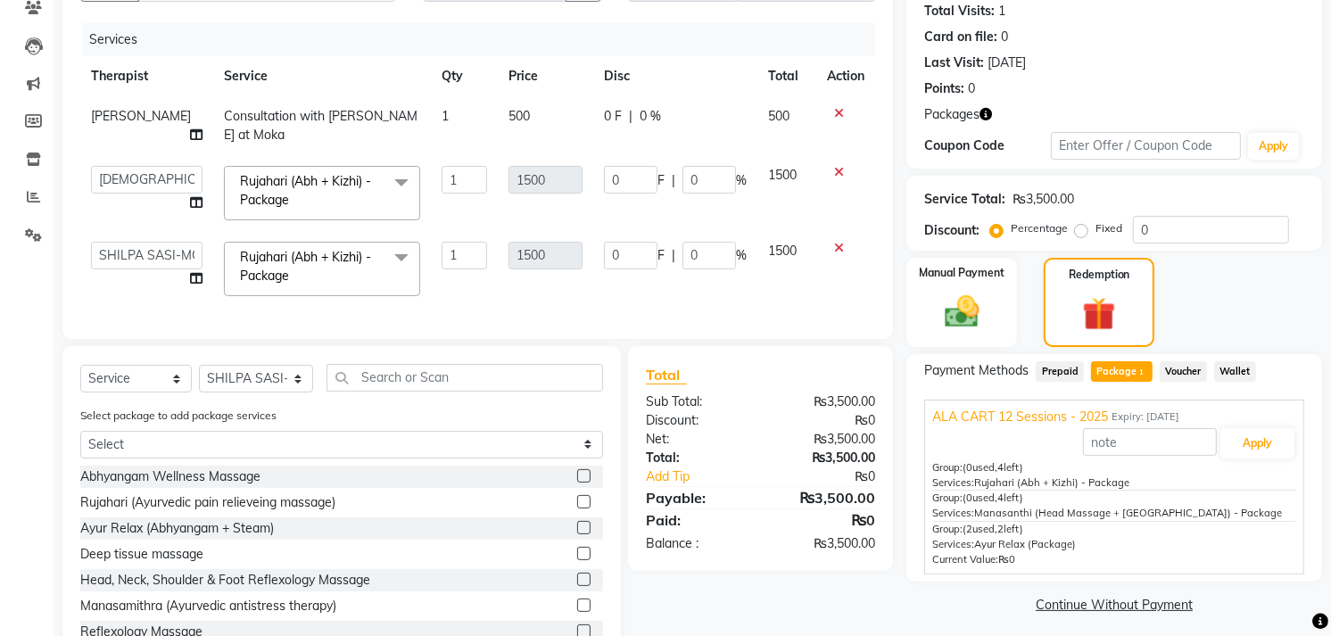
scroll to position [0, 0]
click at [253, 117] on span "Consultation with [PERSON_NAME] at Moka" at bounding box center [321, 125] width 194 height 35
select select "19827"
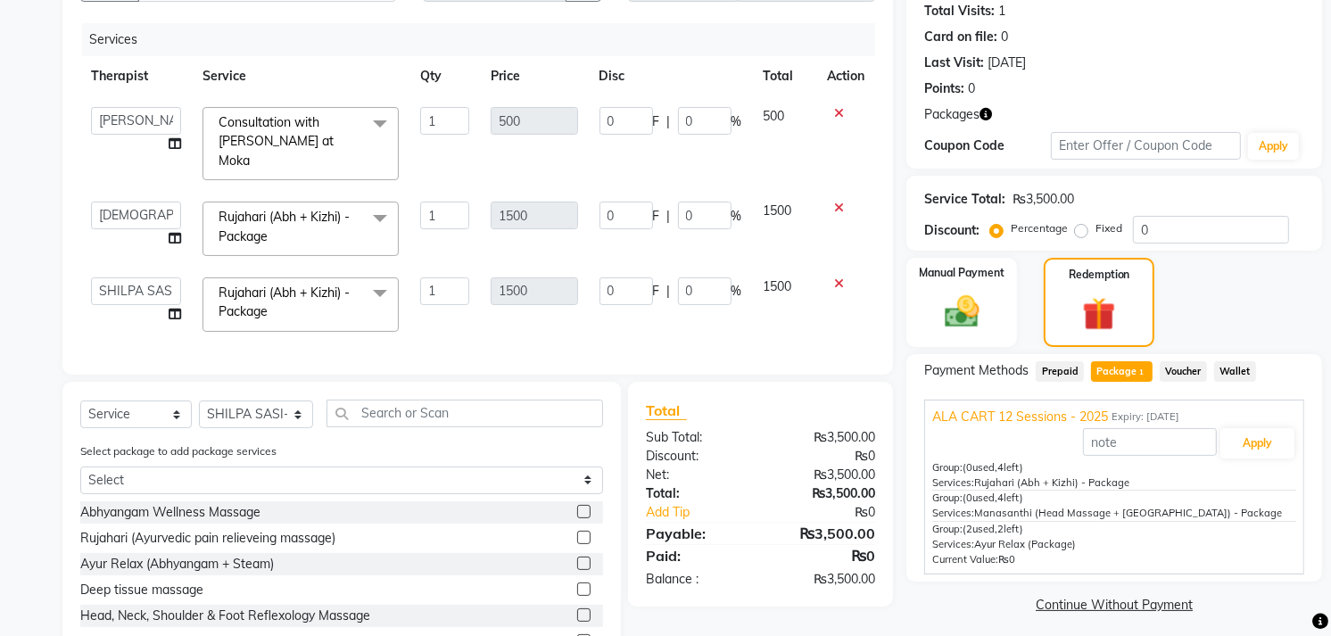
scroll to position [225, 0]
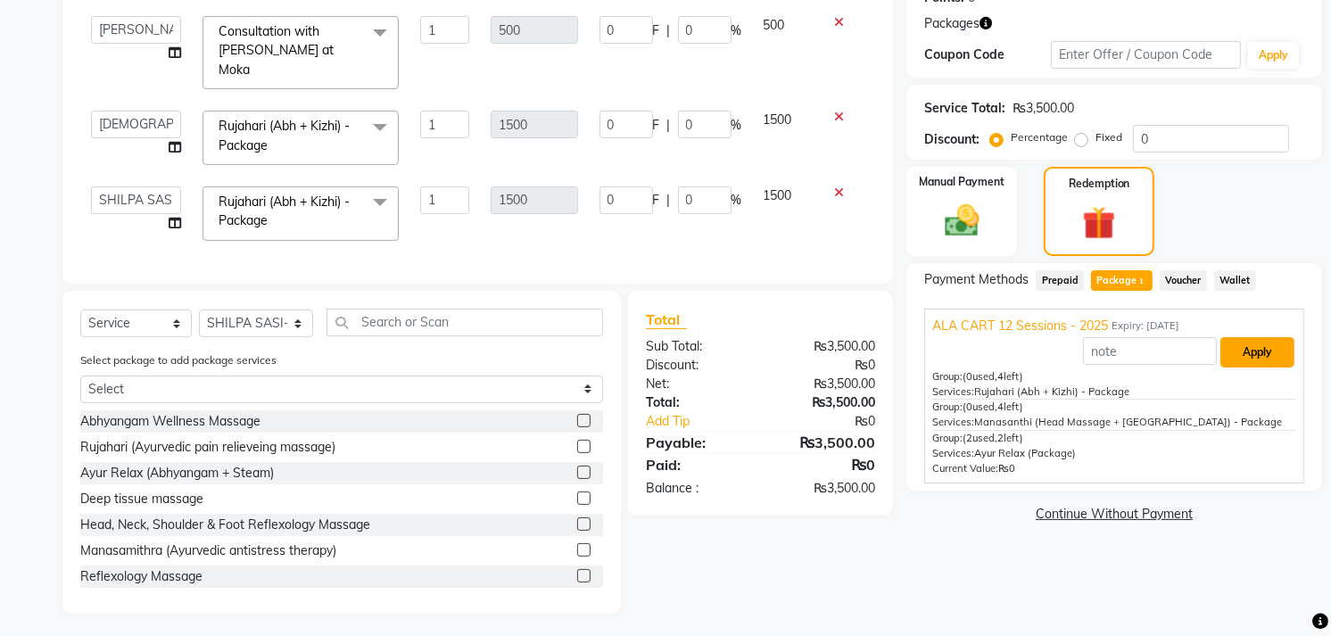
click at [1282, 342] on button "Apply" at bounding box center [1257, 352] width 74 height 30
type input "333.3"
type input "22.22"
type input "333.3"
type input "22.22"
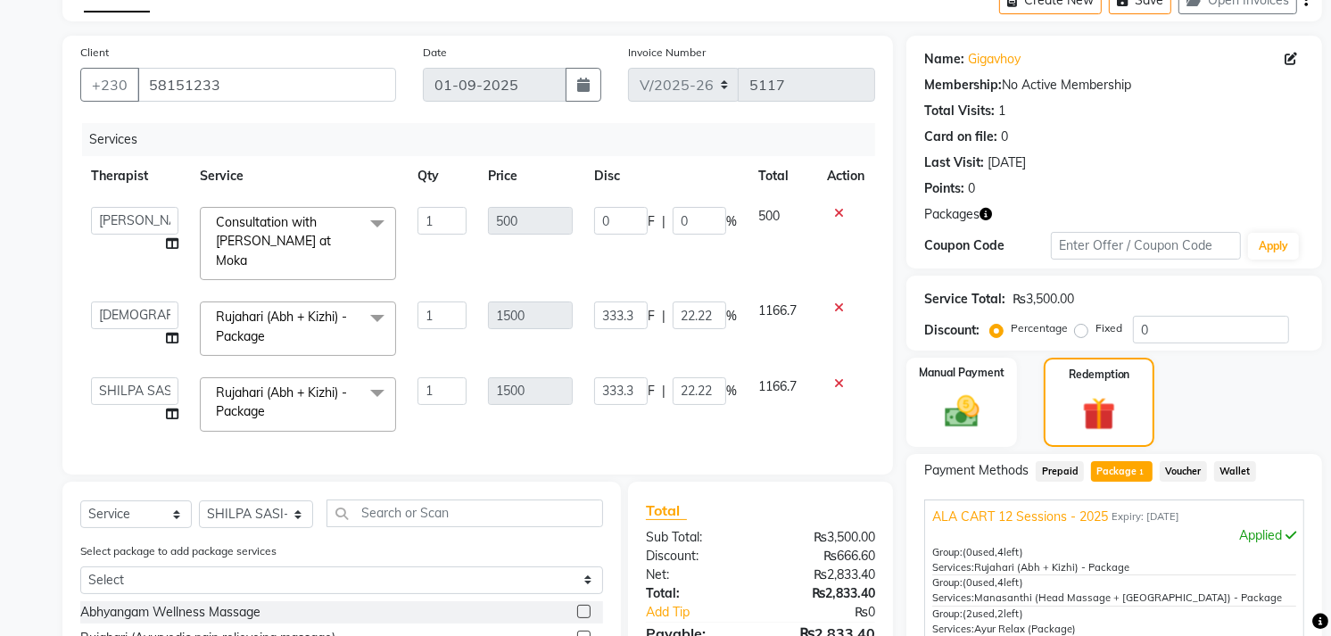
scroll to position [0, 0]
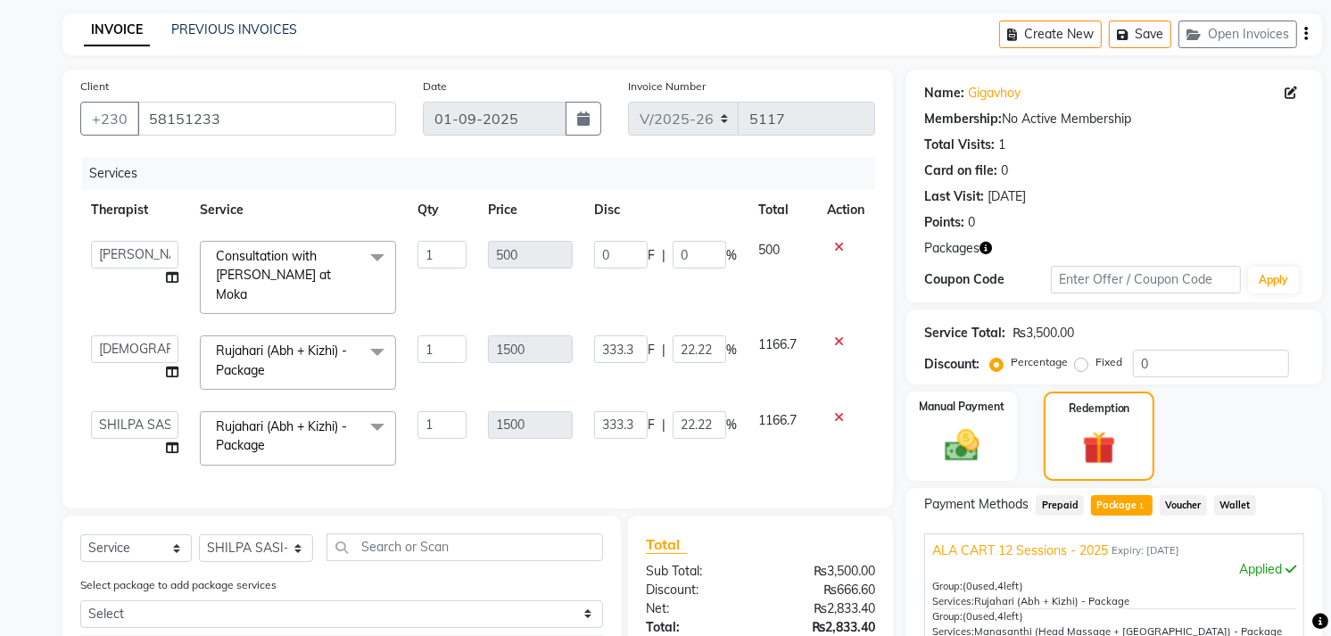
click at [840, 244] on icon at bounding box center [839, 247] width 10 height 12
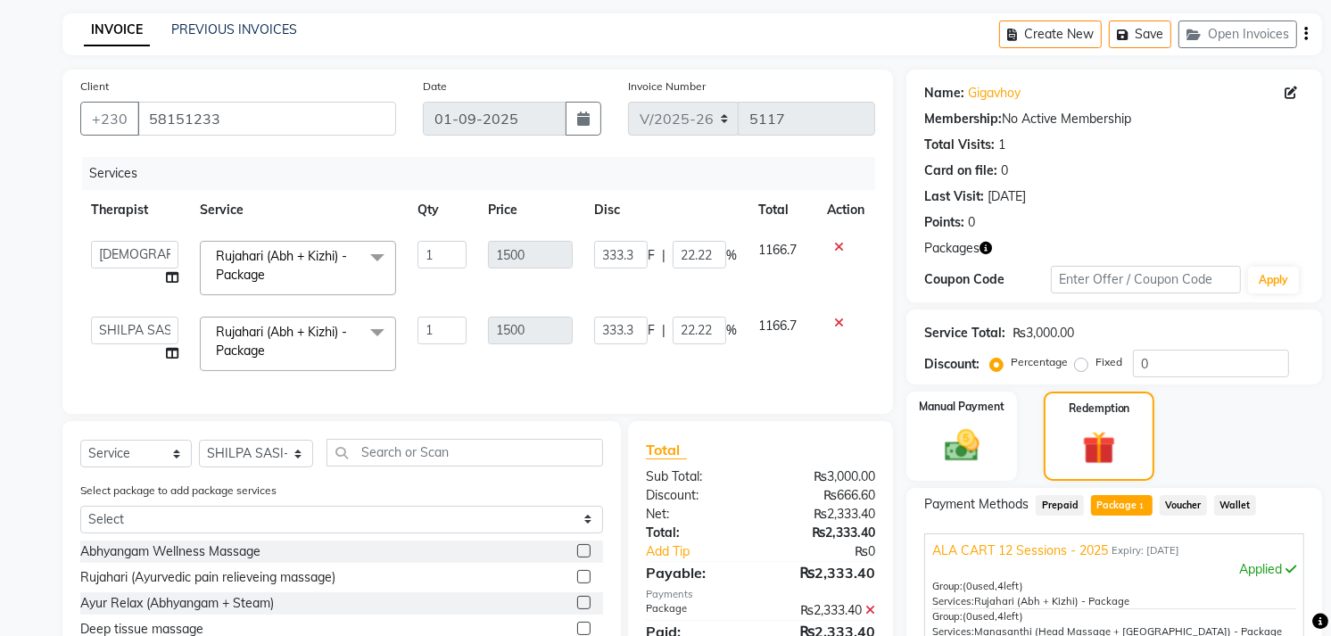
scroll to position [228, 0]
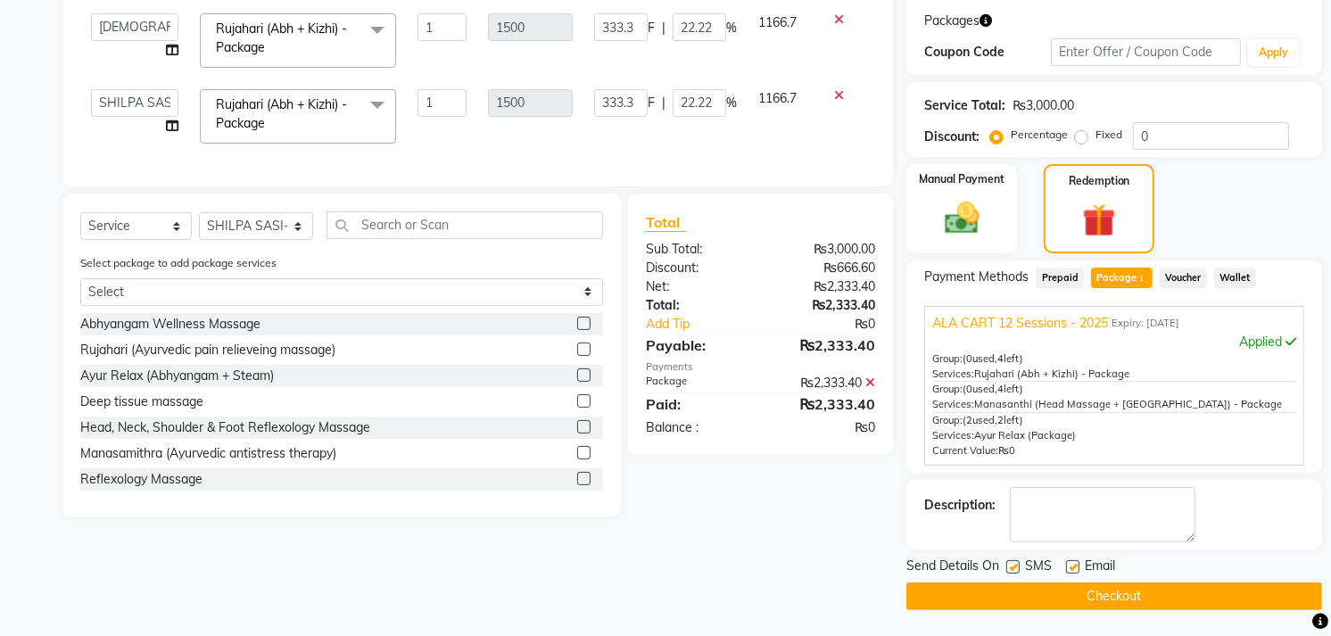
click at [1078, 585] on button "Checkout" at bounding box center [1114, 597] width 416 height 28
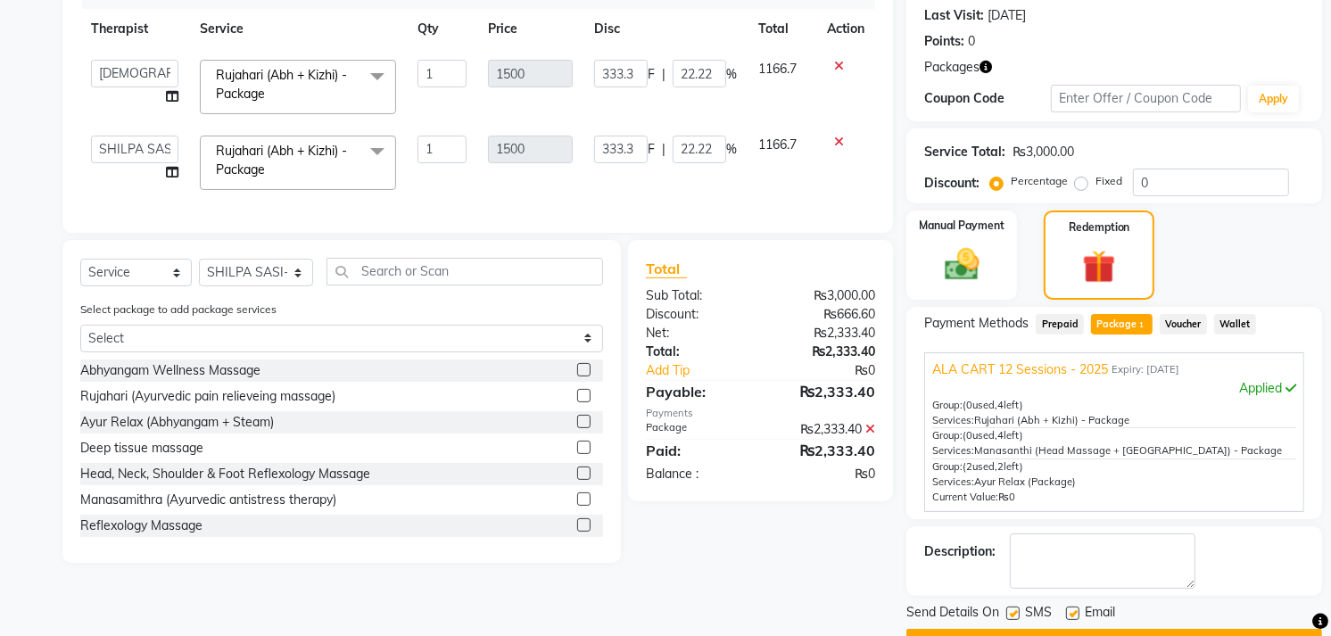
scroll to position [198, 0]
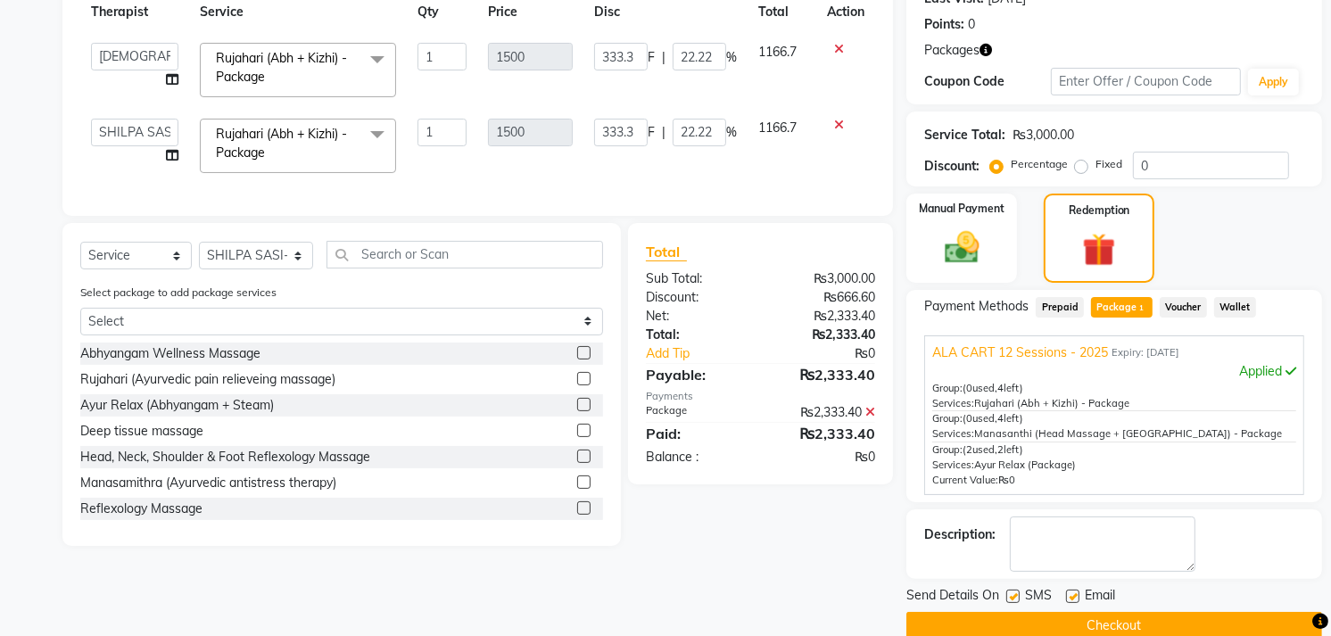
click at [1081, 617] on button "Checkout" at bounding box center [1114, 626] width 416 height 28
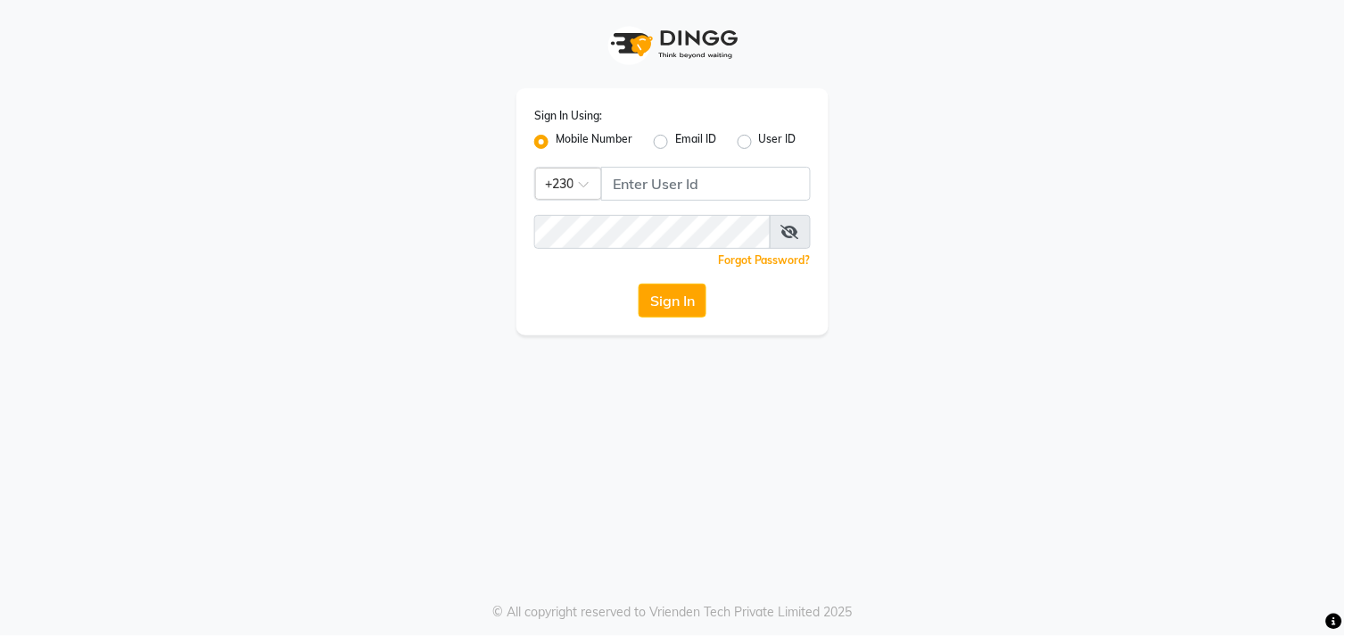
click at [687, 139] on label "Email ID" at bounding box center [695, 141] width 41 height 21
click at [687, 139] on input "Email ID" at bounding box center [681, 137] width 12 height 12
radio input "true"
radio input "false"
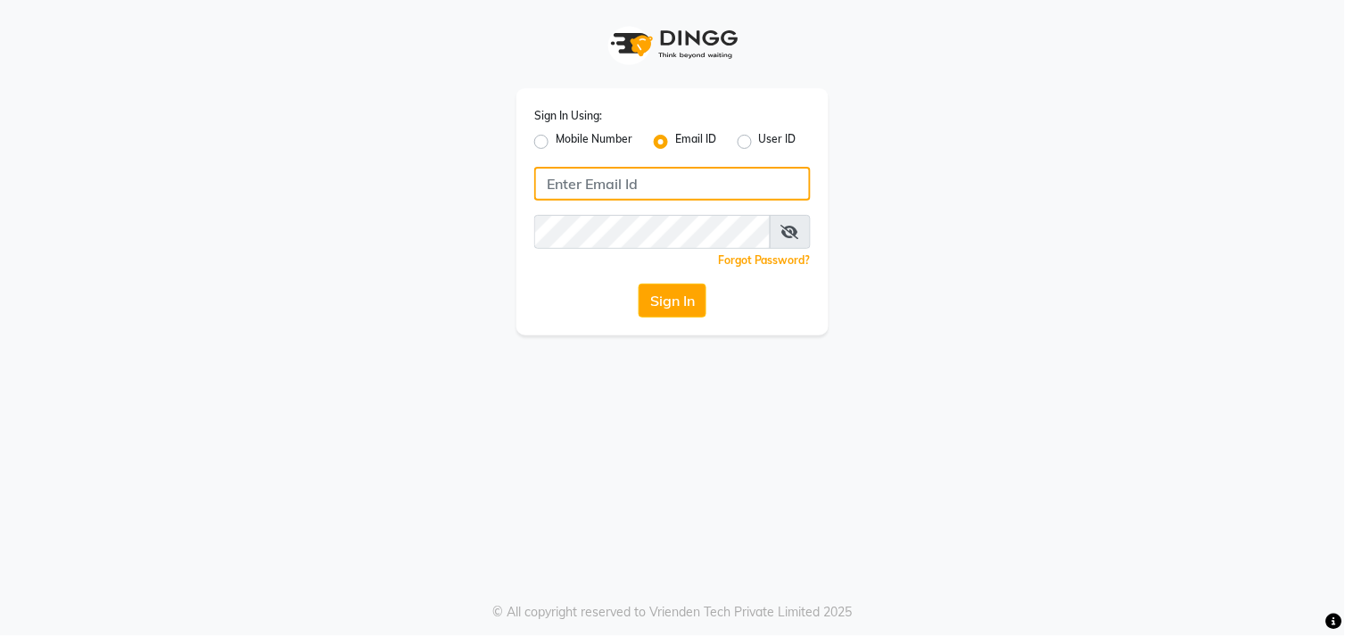
click at [673, 194] on input "Username" at bounding box center [672, 184] width 277 height 34
click at [673, 194] on input "[EMAIL_ADDRESS][DOMAIN_NAME]" at bounding box center [672, 184] width 277 height 34
type input "[EMAIL_ADDRESS][DOMAIN_NAME]"
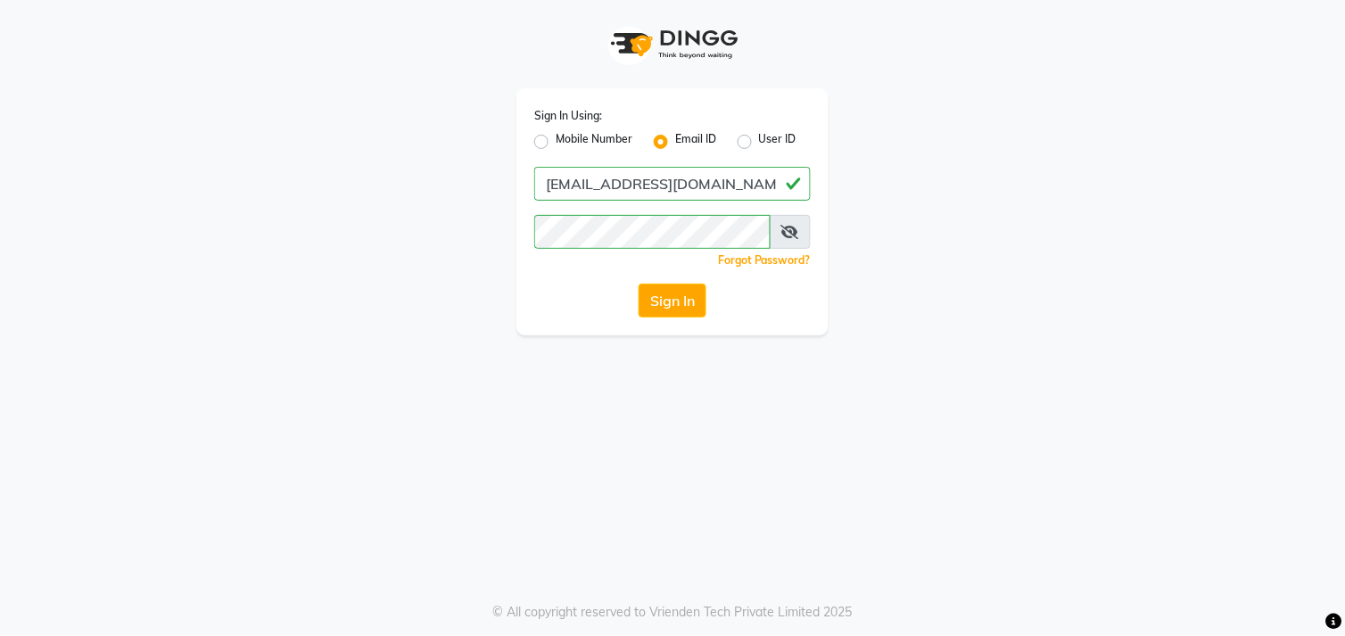
click at [672, 292] on button "Sign In" at bounding box center [673, 301] width 68 height 34
